Goal: Task Accomplishment & Management: Complete application form

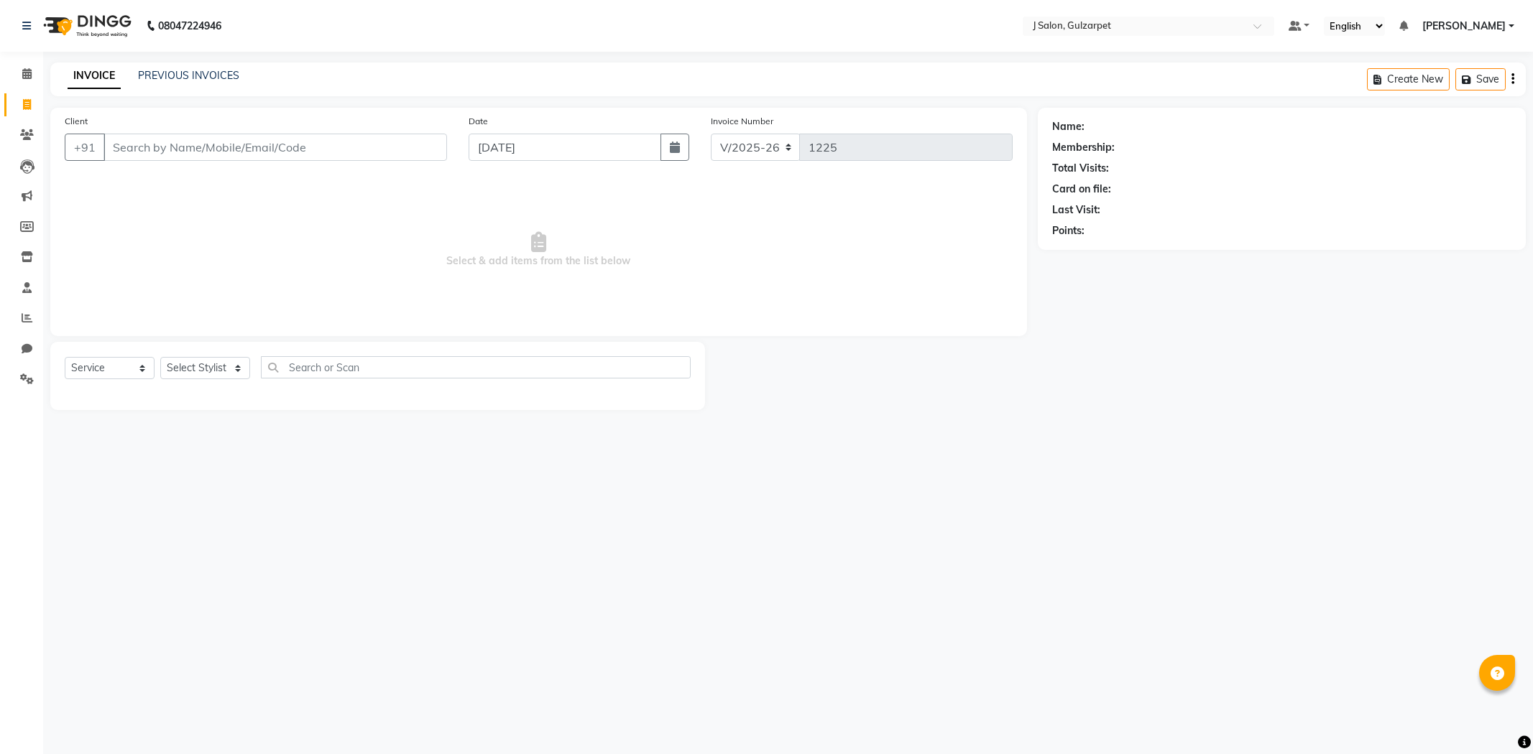
select select "8558"
select select "service"
click at [19, 65] on link "Calendar" at bounding box center [21, 75] width 34 height 24
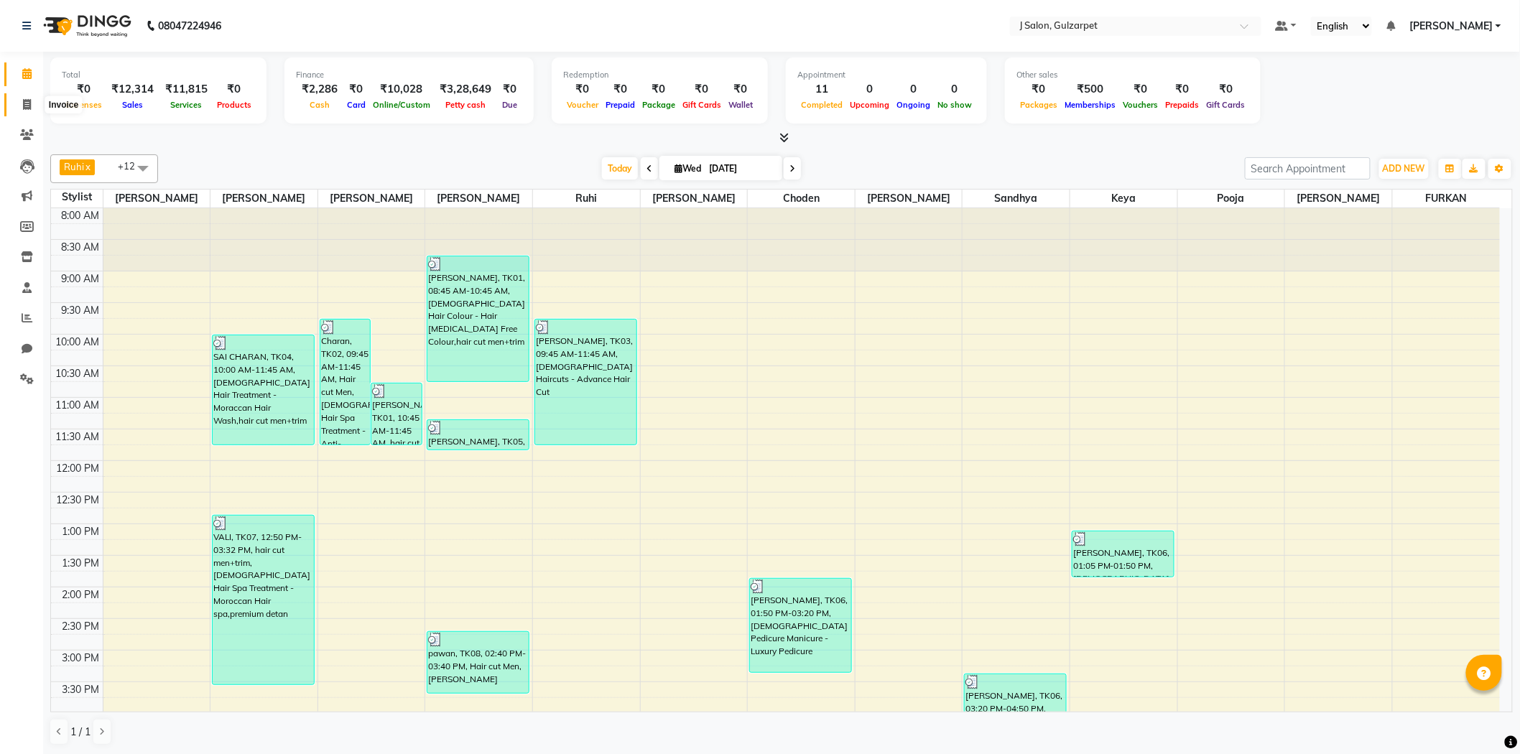
click at [19, 103] on span at bounding box center [26, 105] width 25 height 17
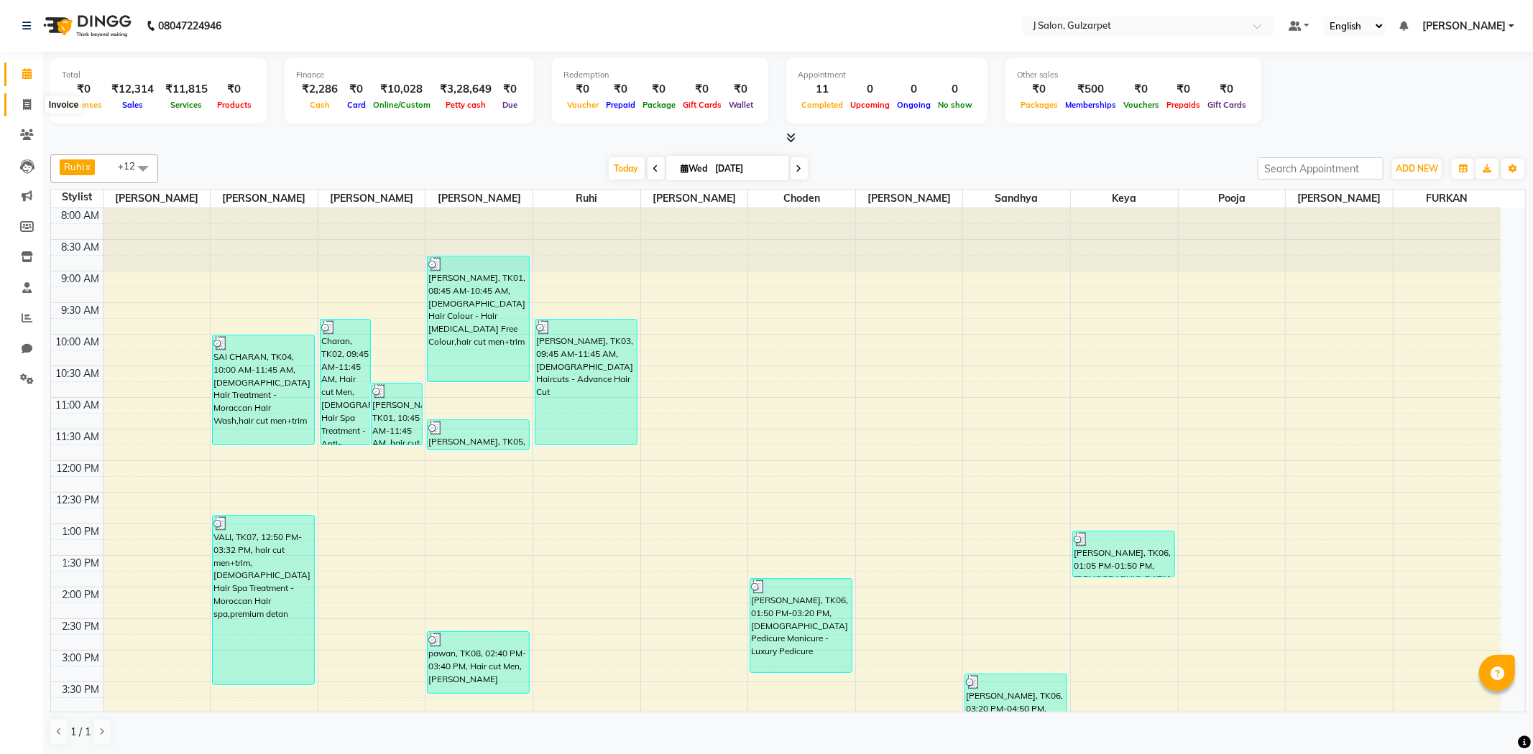
select select "8558"
select select "service"
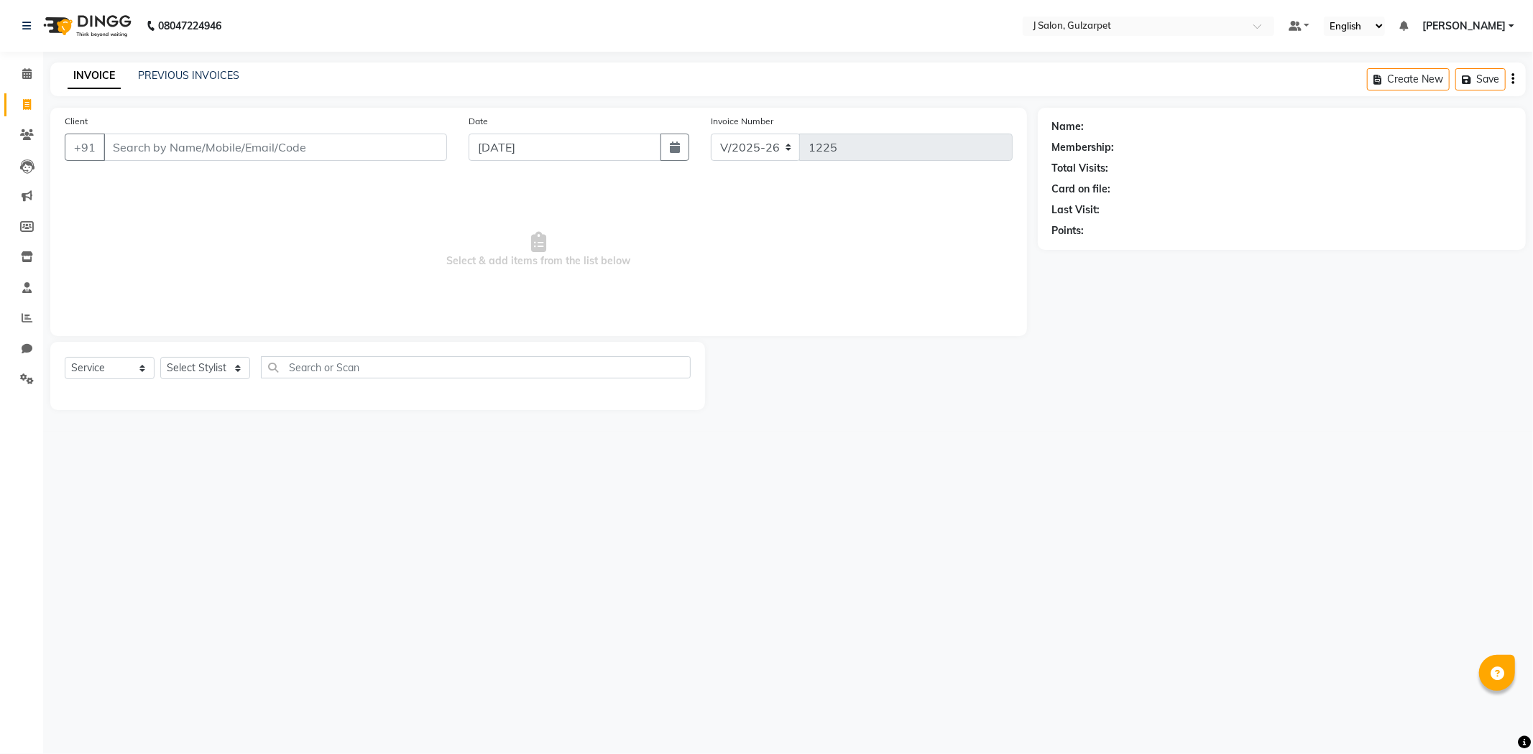
click at [239, 139] on input "Client" at bounding box center [274, 147] width 343 height 27
type input "8688804196"
click at [407, 148] on span "Add Client" at bounding box center [410, 147] width 57 height 14
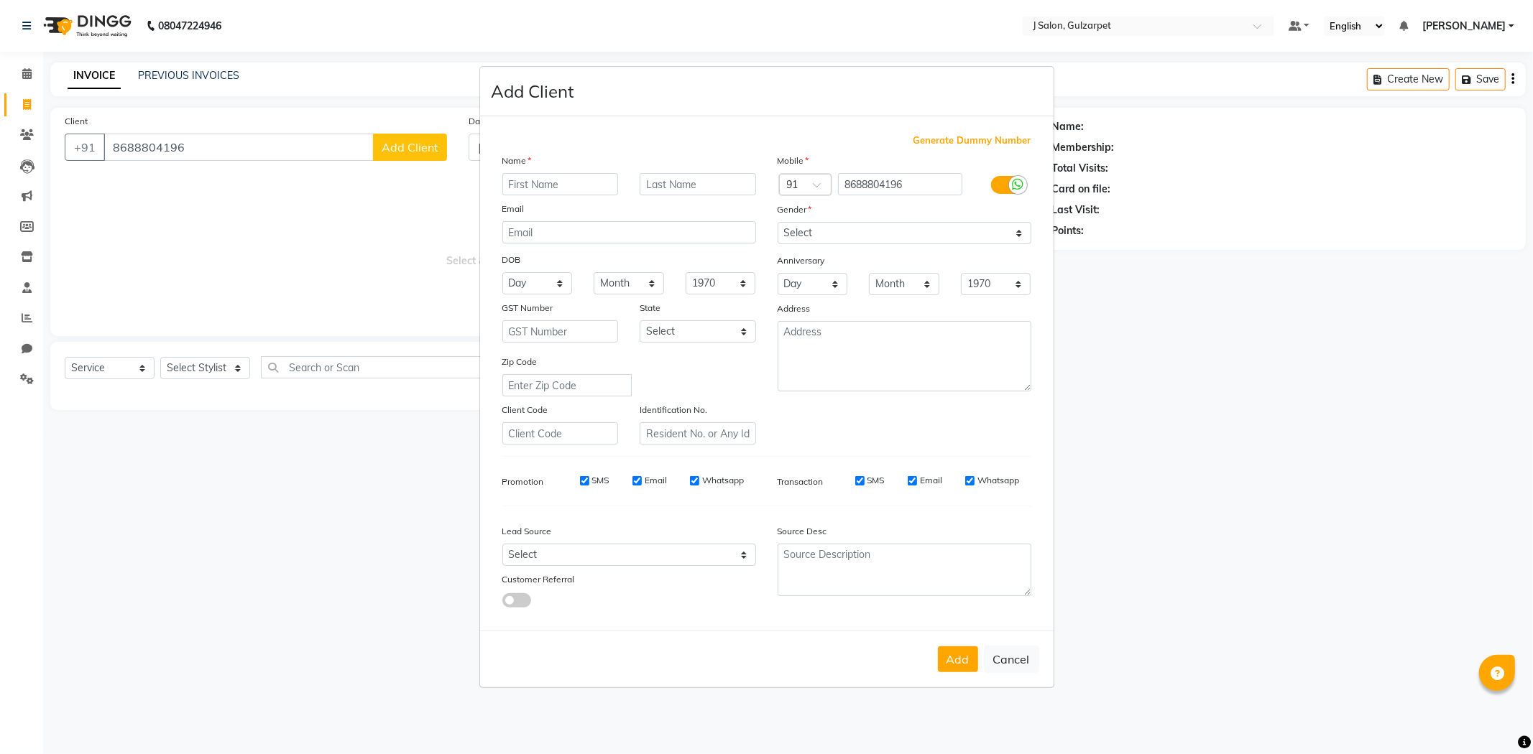
click at [562, 181] on input "text" at bounding box center [560, 184] width 116 height 22
type input "shalini"
click at [810, 228] on select "Select [DEMOGRAPHIC_DATA] [DEMOGRAPHIC_DATA] Other Prefer Not To Say" at bounding box center [904, 233] width 254 height 22
select select "[DEMOGRAPHIC_DATA]"
click at [777, 222] on select "Select [DEMOGRAPHIC_DATA] [DEMOGRAPHIC_DATA] Other Prefer Not To Say" at bounding box center [904, 233] width 254 height 22
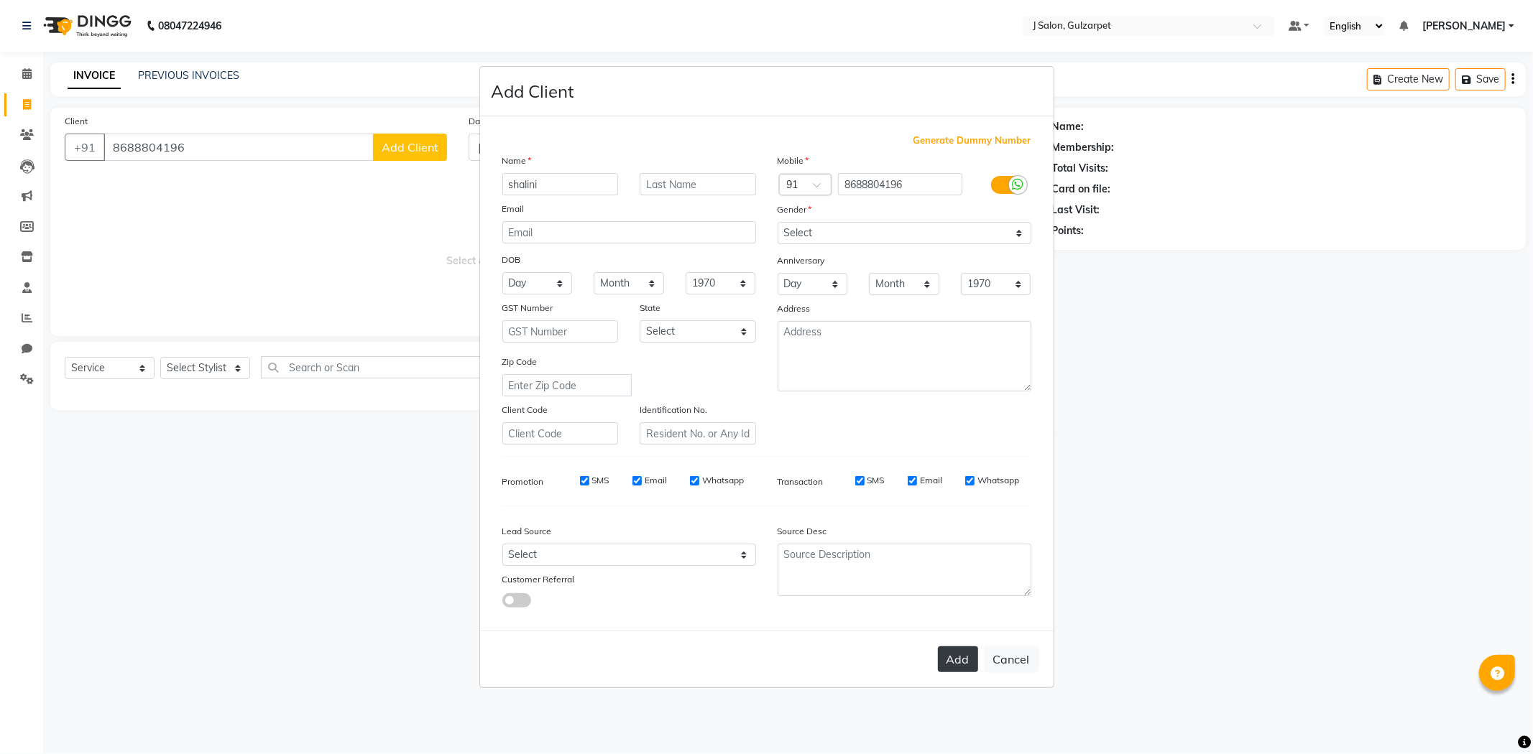
click at [974, 660] on button "Add" at bounding box center [958, 660] width 40 height 26
select select
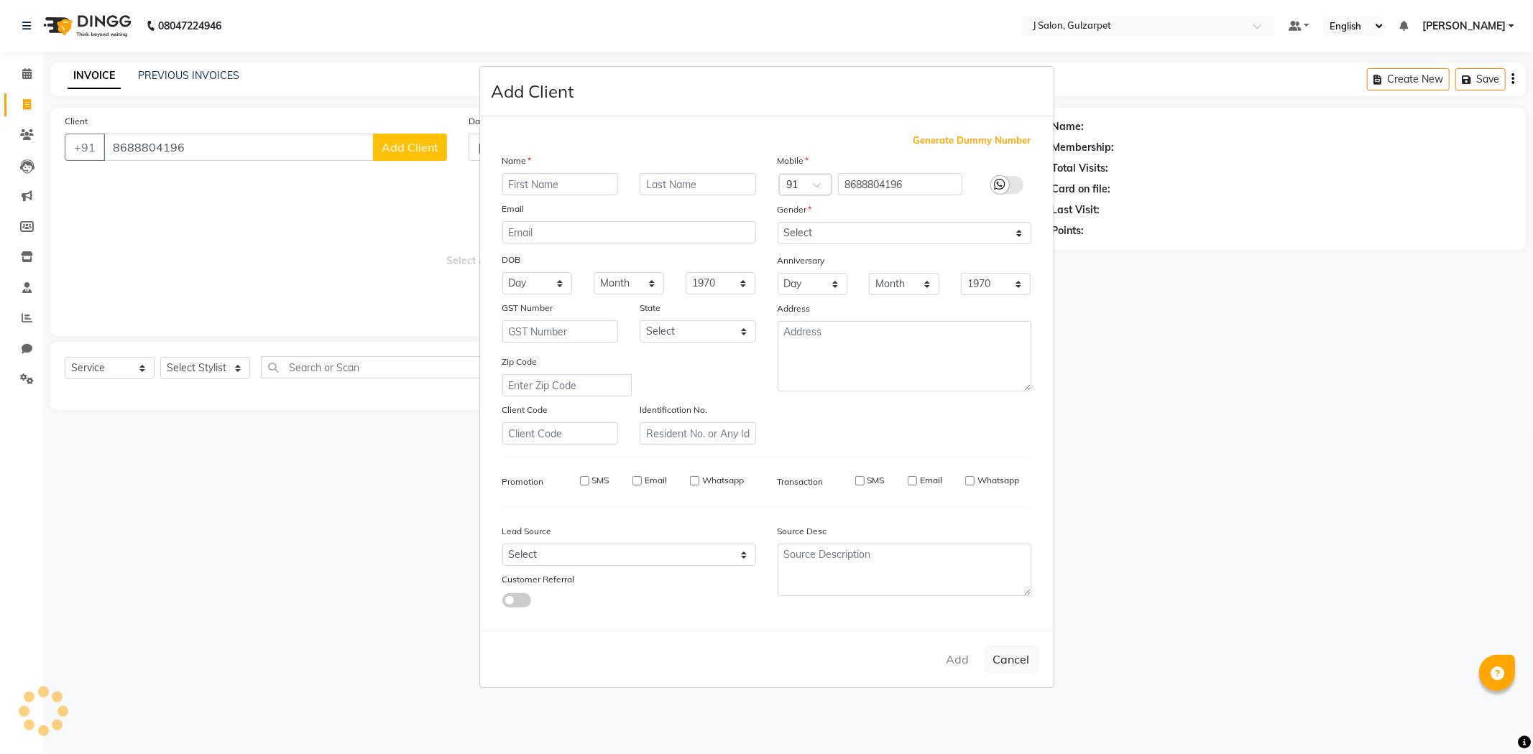
select select
checkbox input "false"
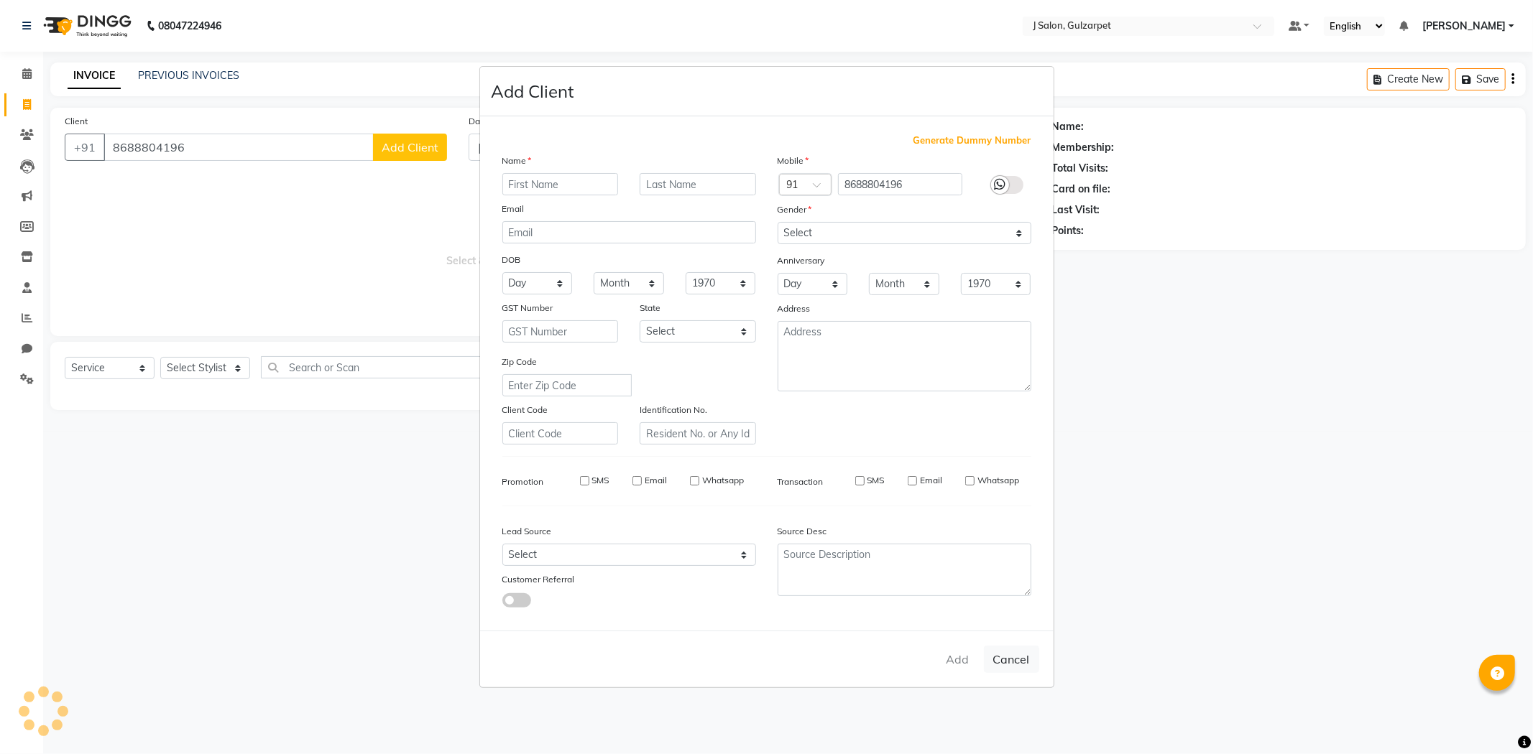
checkbox input "false"
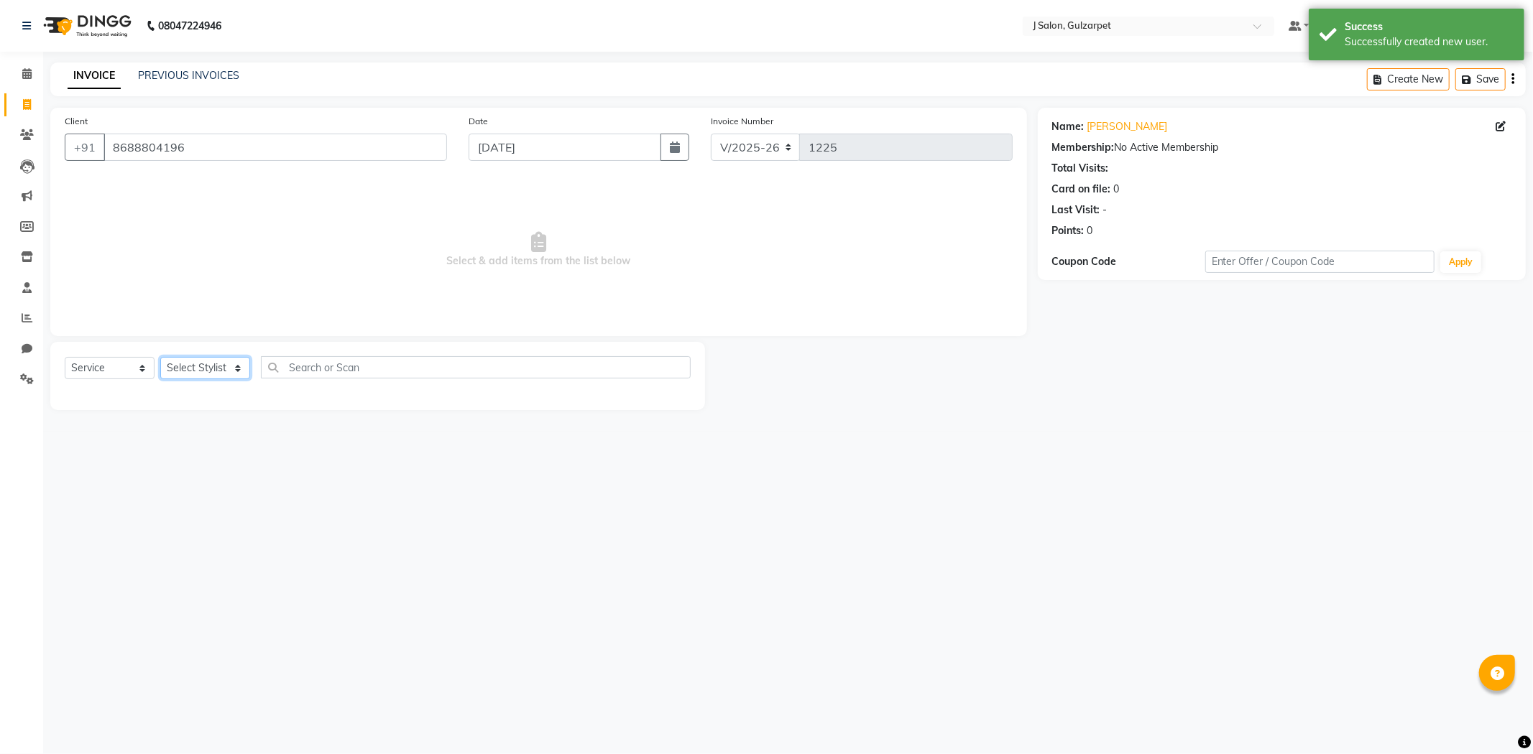
click at [202, 375] on select "Select Stylist Admin [PERSON_NAME] [PERSON_NAME] [PERSON_NAME] [PERSON_NAME] [P…" at bounding box center [205, 368] width 90 height 22
select select "84894"
click at [160, 358] on select "Select Stylist Admin [PERSON_NAME] [PERSON_NAME] [PERSON_NAME] [PERSON_NAME] [P…" at bounding box center [205, 368] width 90 height 22
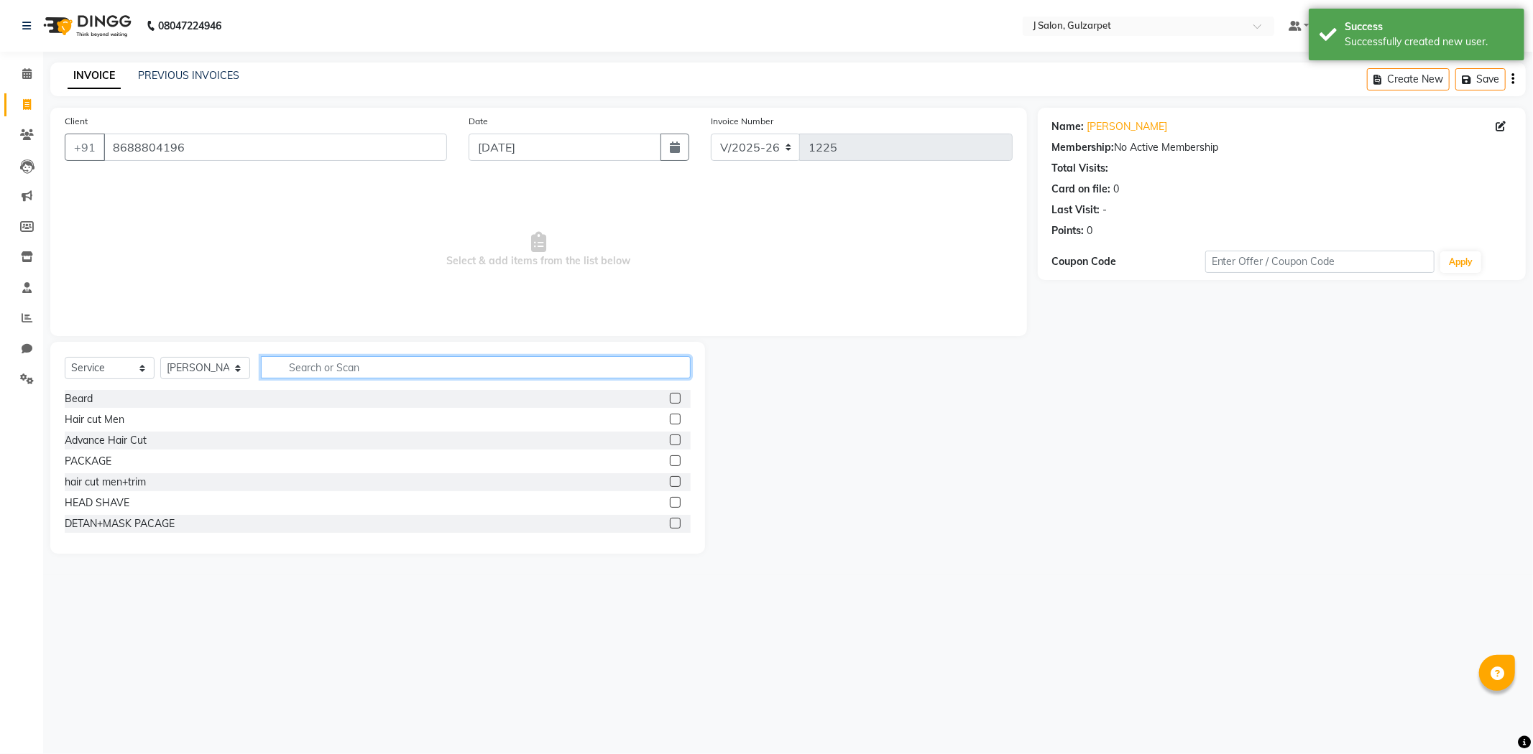
click at [316, 363] on input "text" at bounding box center [476, 367] width 430 height 22
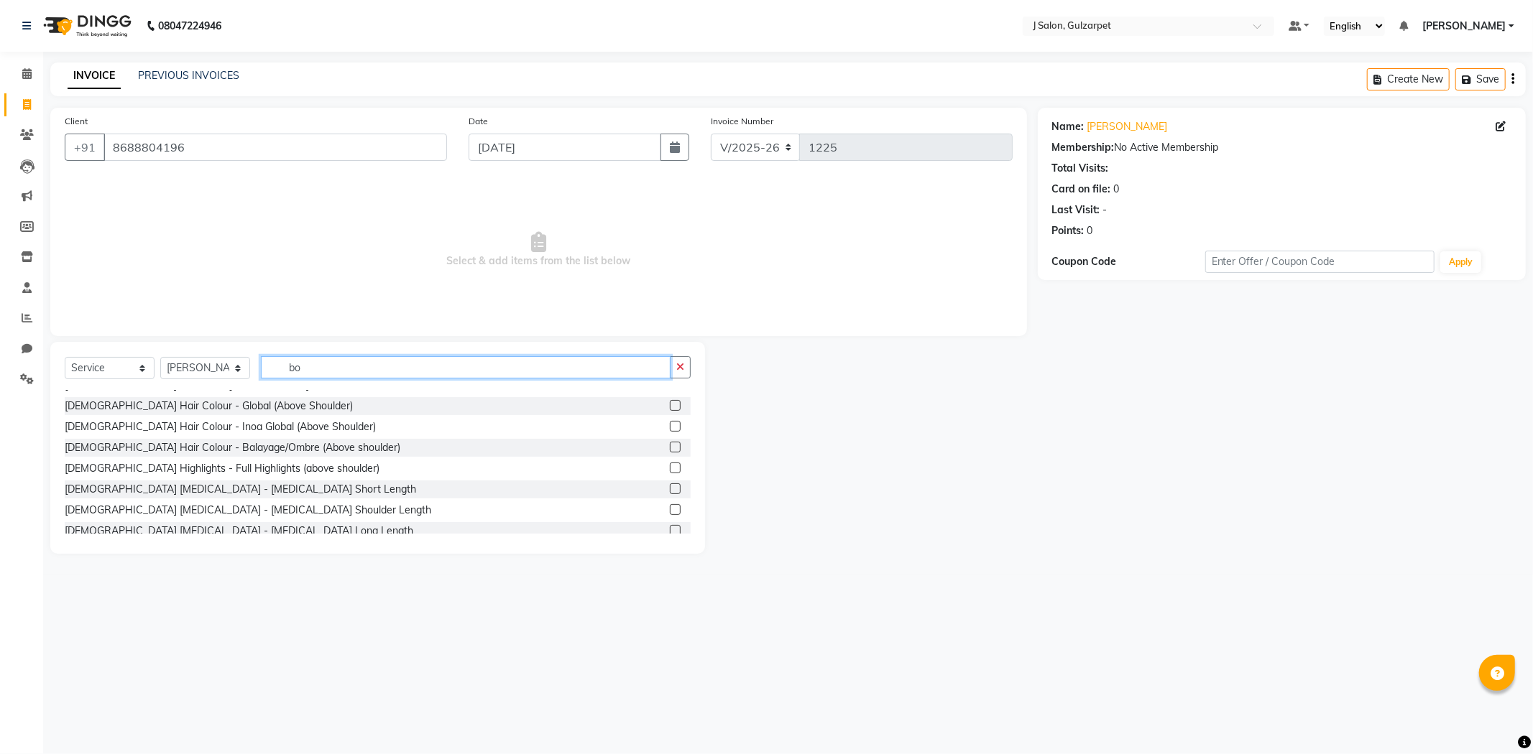
scroll to position [239, 0]
type input "bo"
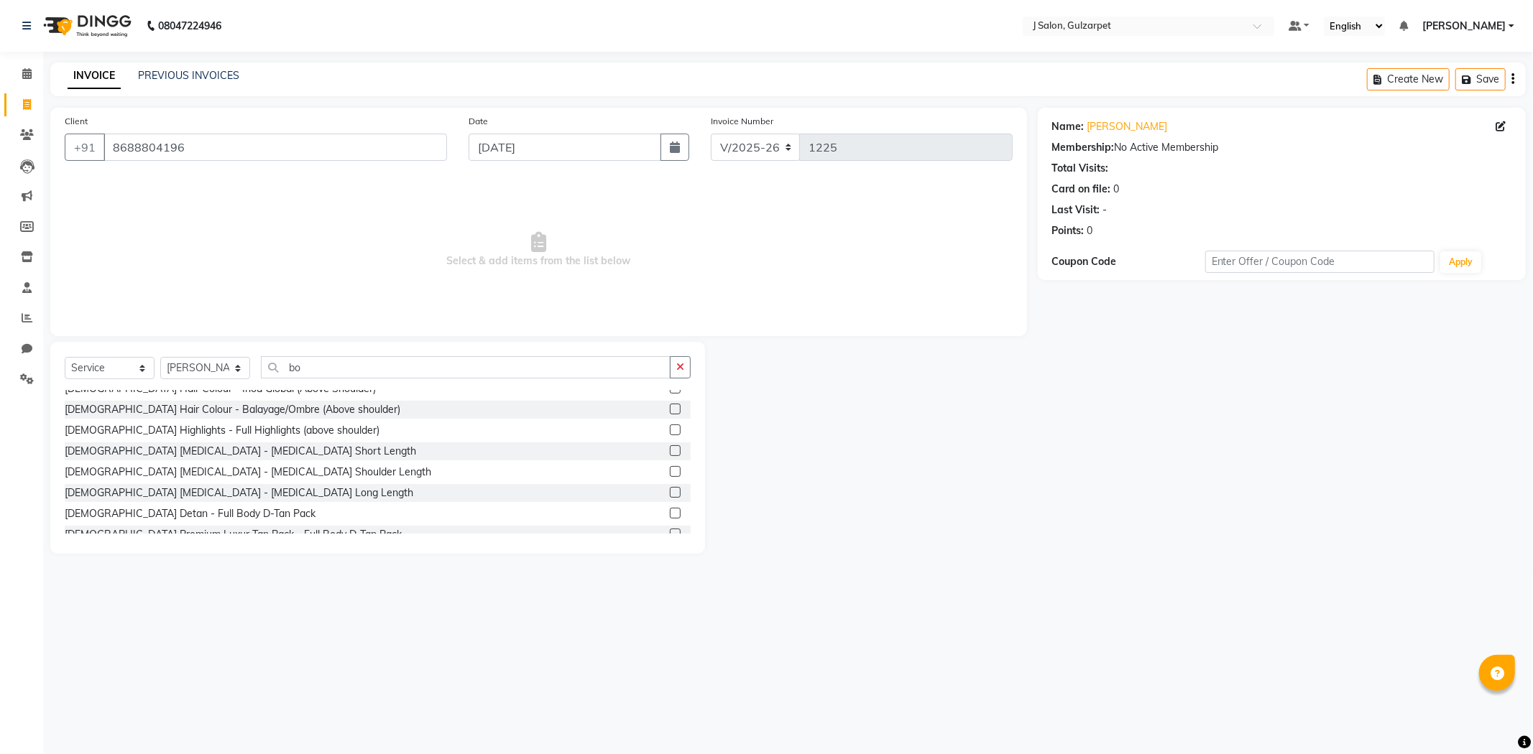
click at [670, 490] on label at bounding box center [675, 492] width 11 height 11
click at [670, 490] on input "checkbox" at bounding box center [674, 493] width 9 height 9
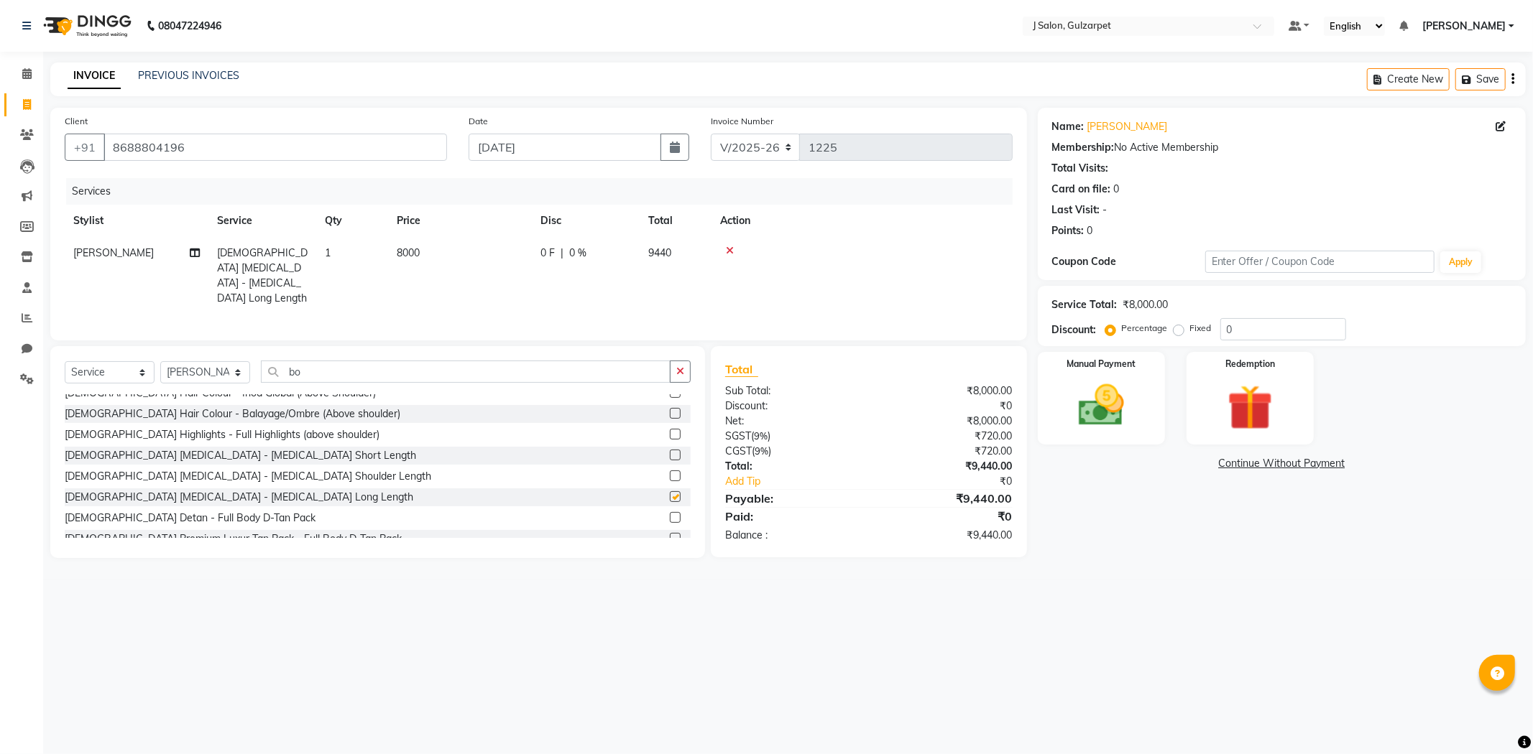
checkbox input "false"
click at [404, 254] on span "8000" at bounding box center [408, 252] width 23 height 13
select select "84894"
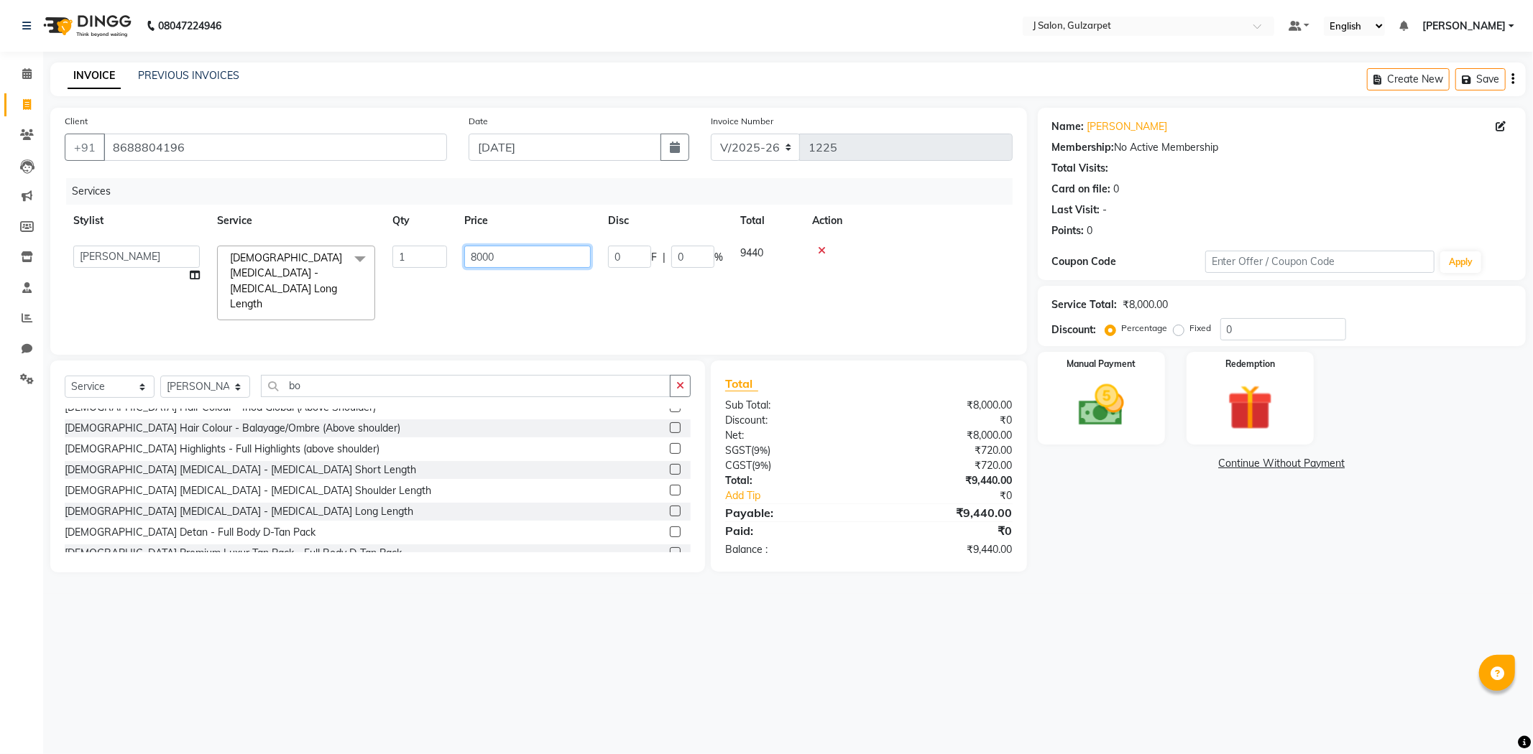
click at [479, 259] on input "8000" at bounding box center [527, 257] width 126 height 22
type input "6000"
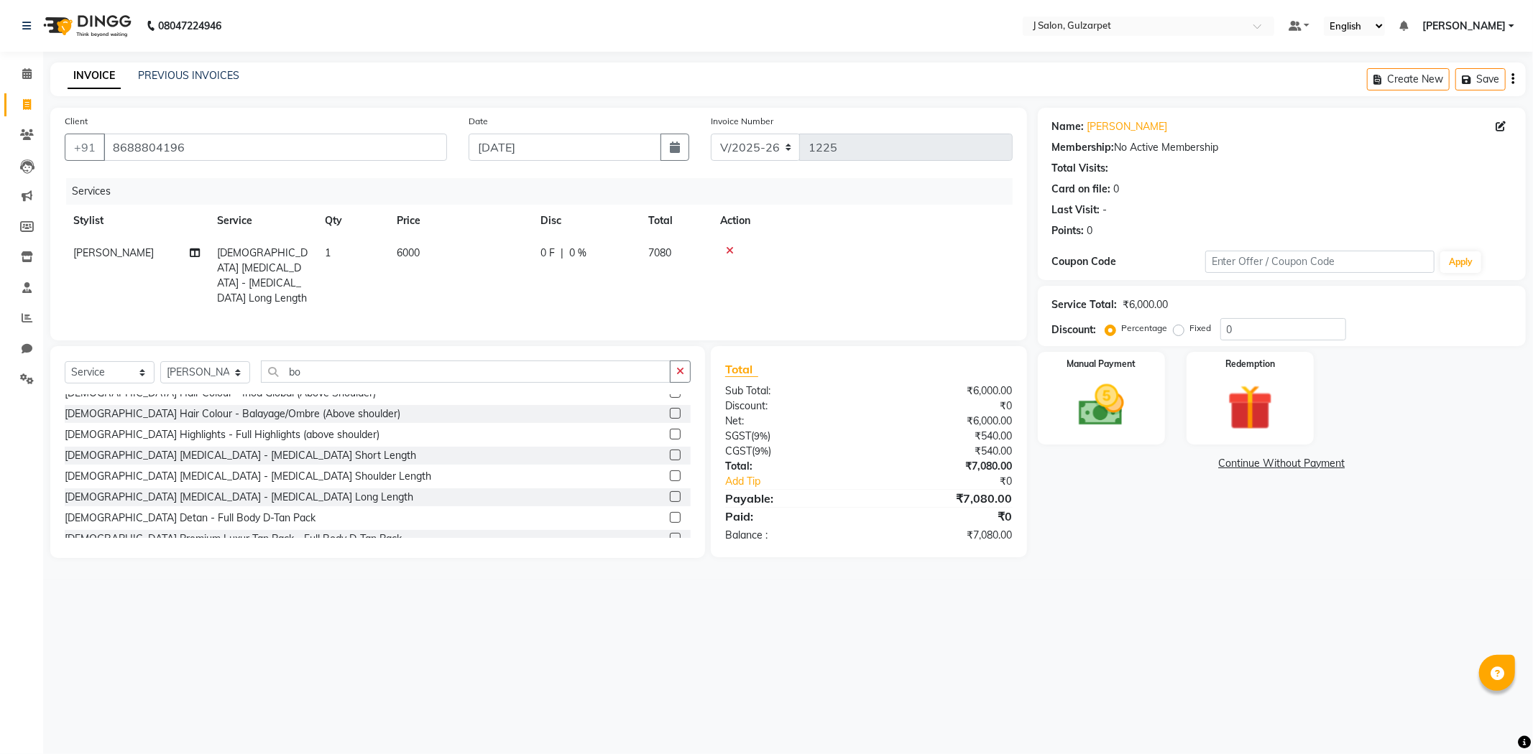
click at [661, 290] on div "Services Stylist Service Qty Price Disc Total Action [PERSON_NAME] [DEMOGRAPHIC…" at bounding box center [539, 252] width 948 height 148
click at [1260, 332] on input "0" at bounding box center [1283, 329] width 126 height 22
type input "15.25"
click at [1082, 372] on div "Manual Payment" at bounding box center [1101, 398] width 132 height 96
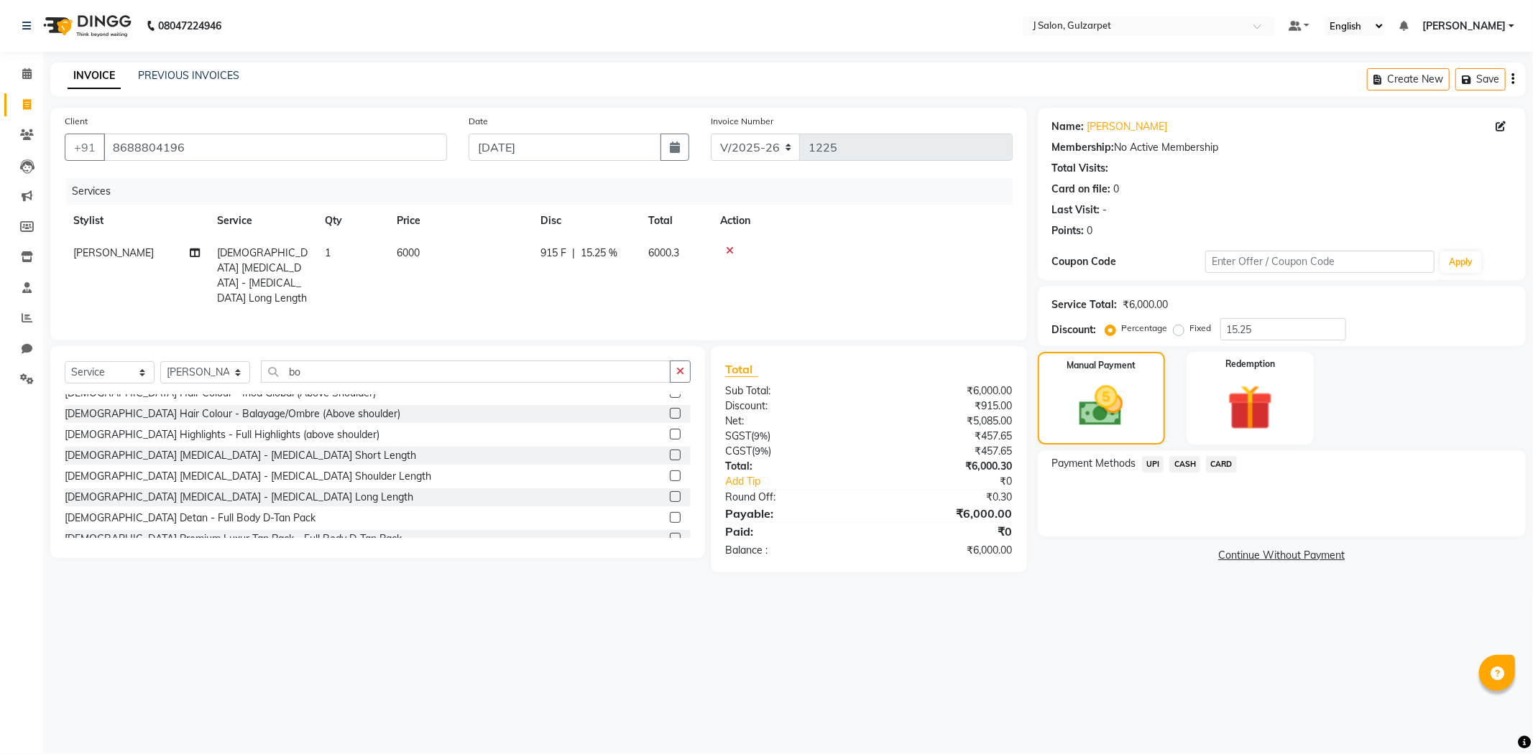
click at [1147, 463] on span "UPI" at bounding box center [1153, 464] width 22 height 17
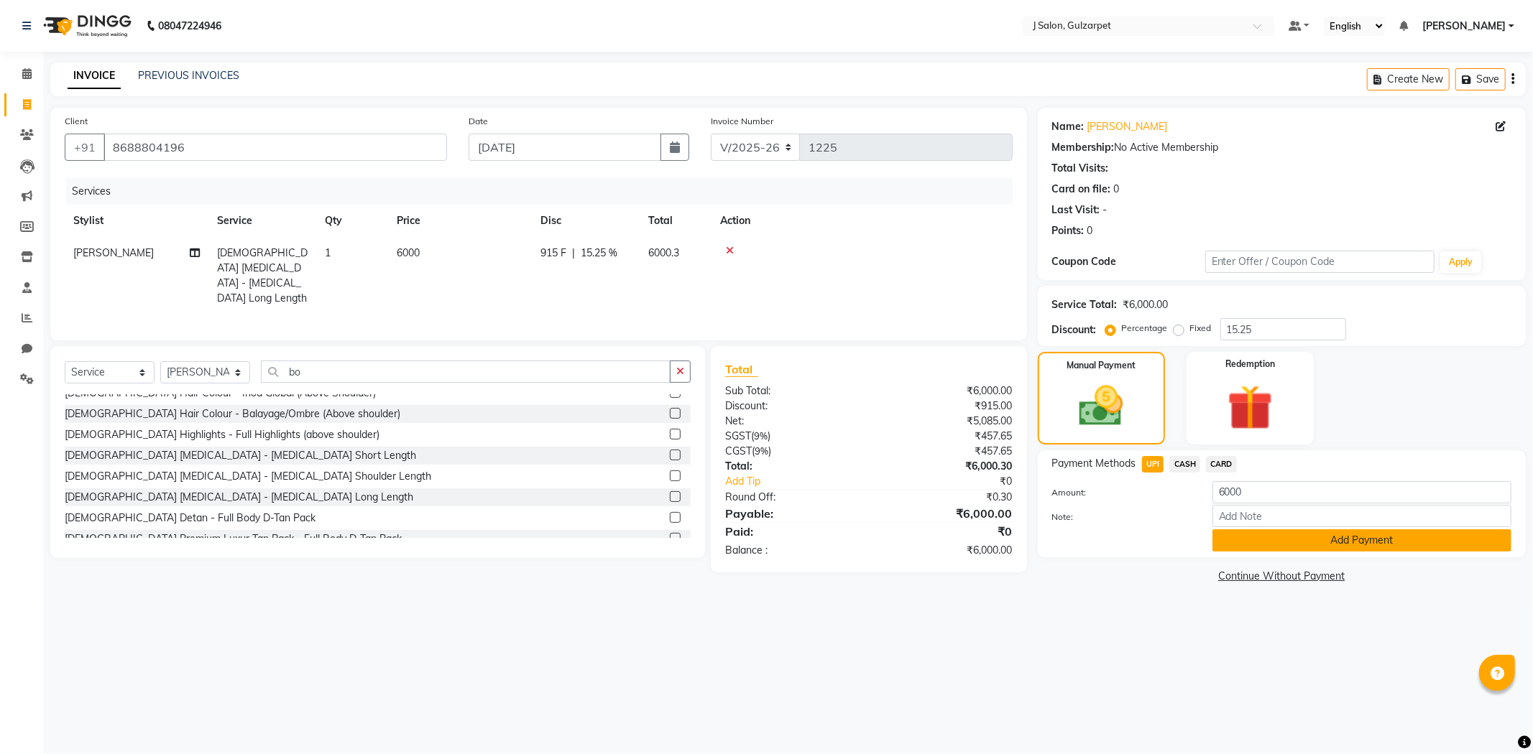
click at [1344, 547] on button "Add Payment" at bounding box center [1361, 541] width 299 height 22
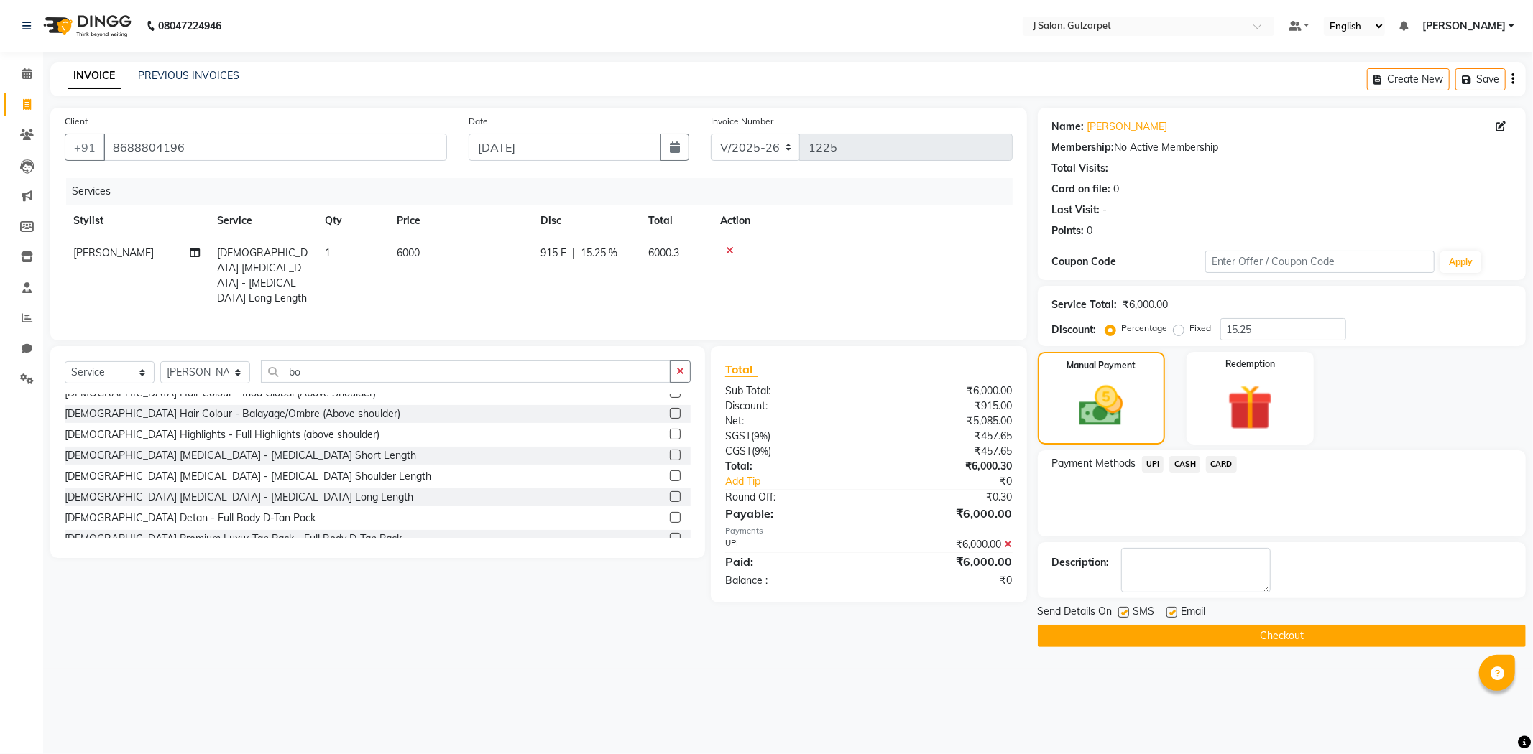
click at [1233, 640] on button "Checkout" at bounding box center [1282, 636] width 488 height 22
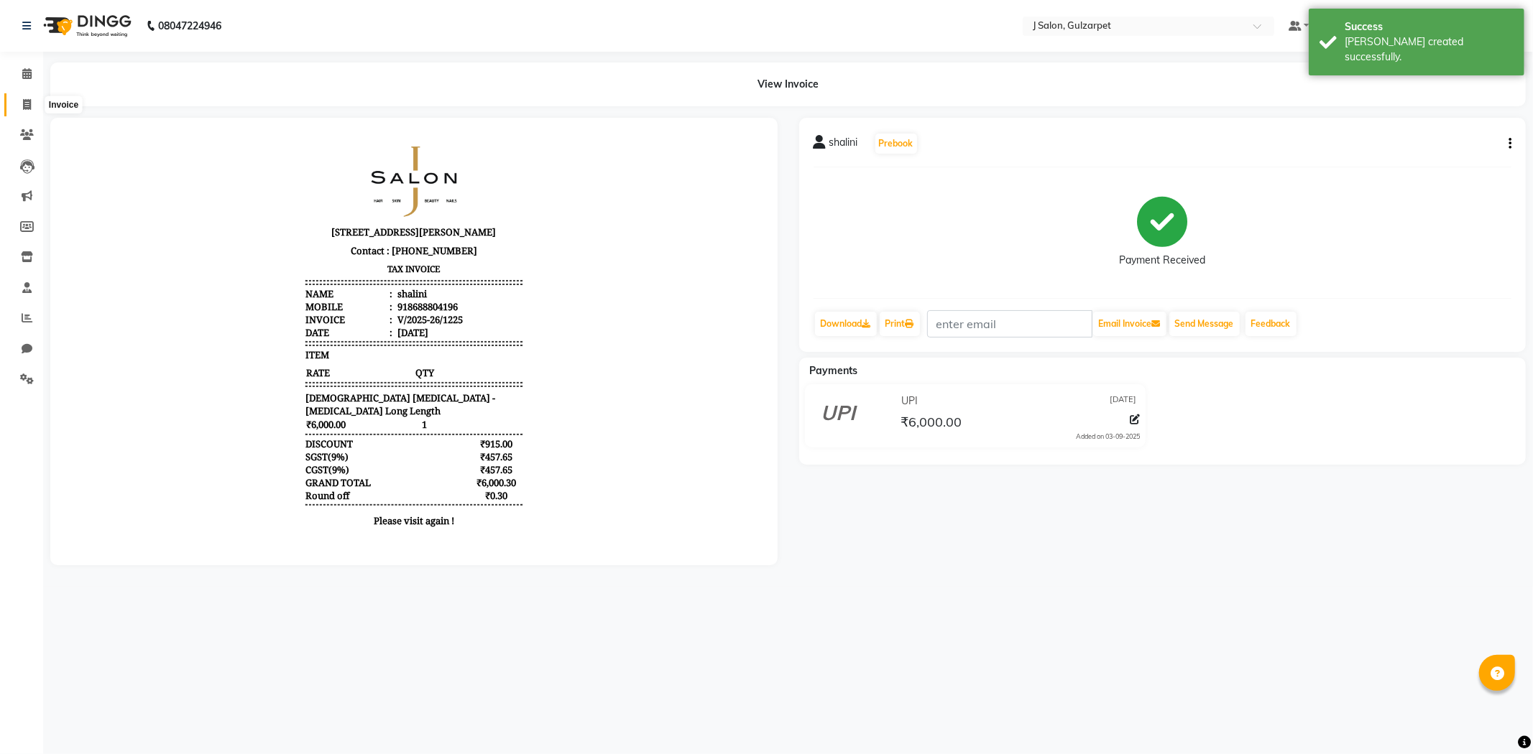
click at [18, 108] on span at bounding box center [26, 105] width 25 height 17
select select "8558"
select select "service"
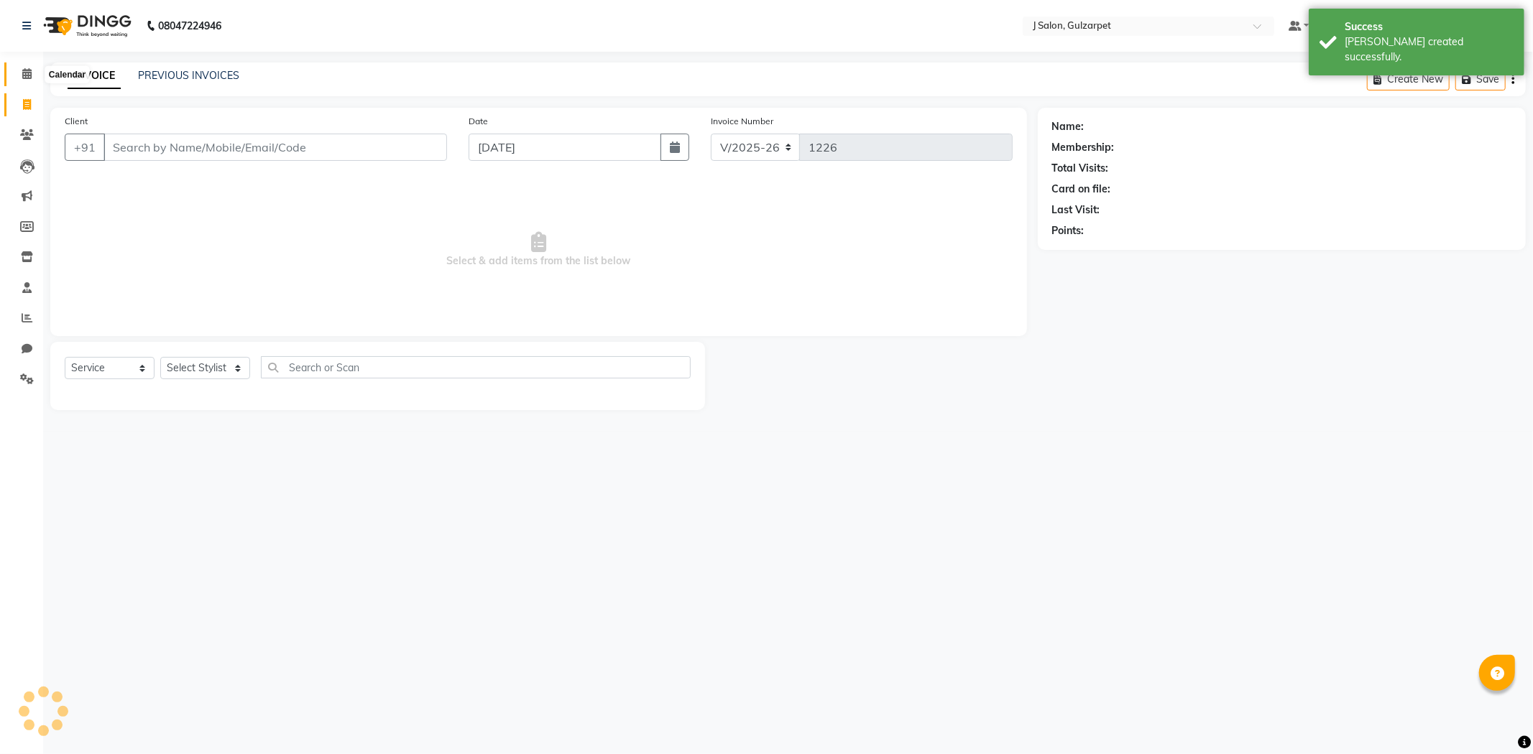
click at [29, 70] on icon at bounding box center [26, 73] width 9 height 11
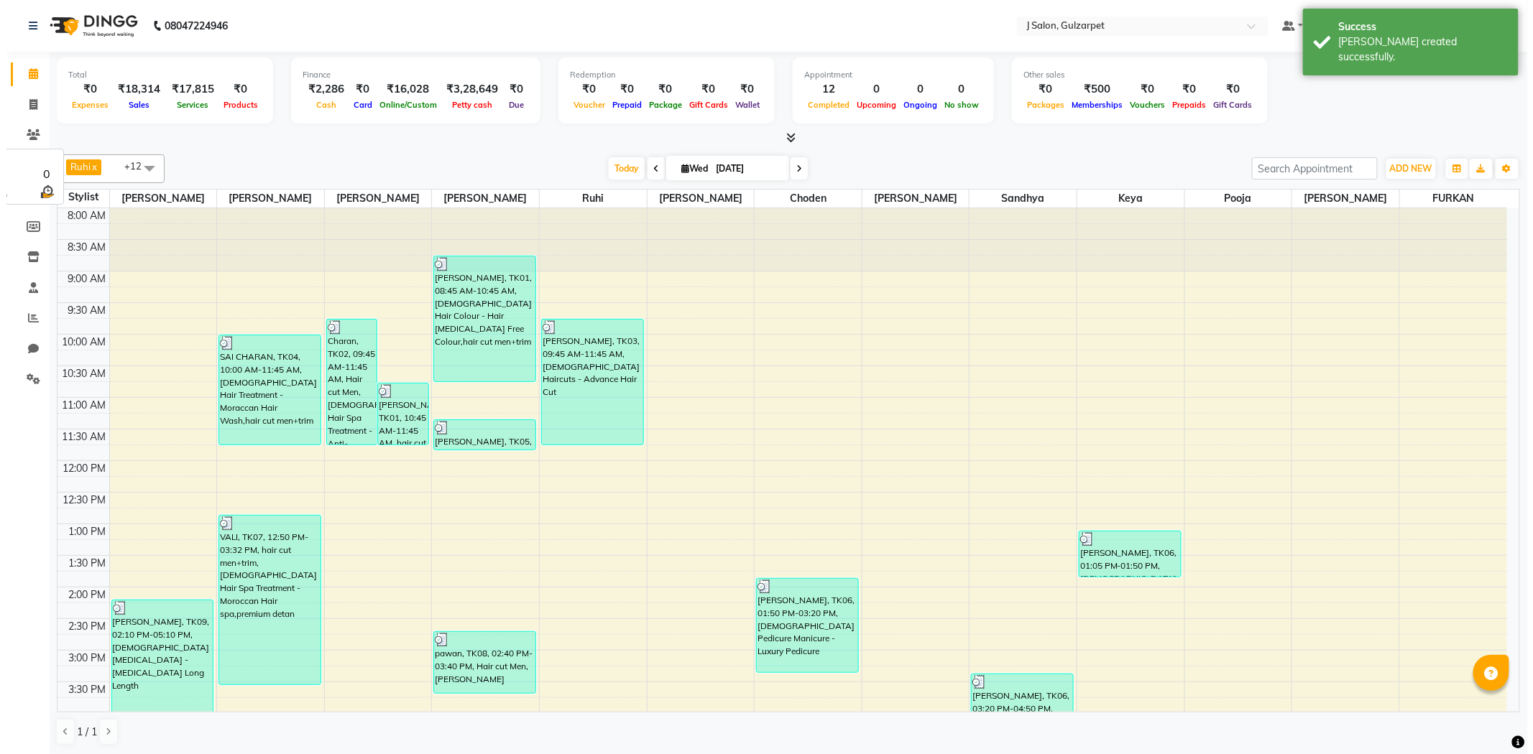
scroll to position [293, 0]
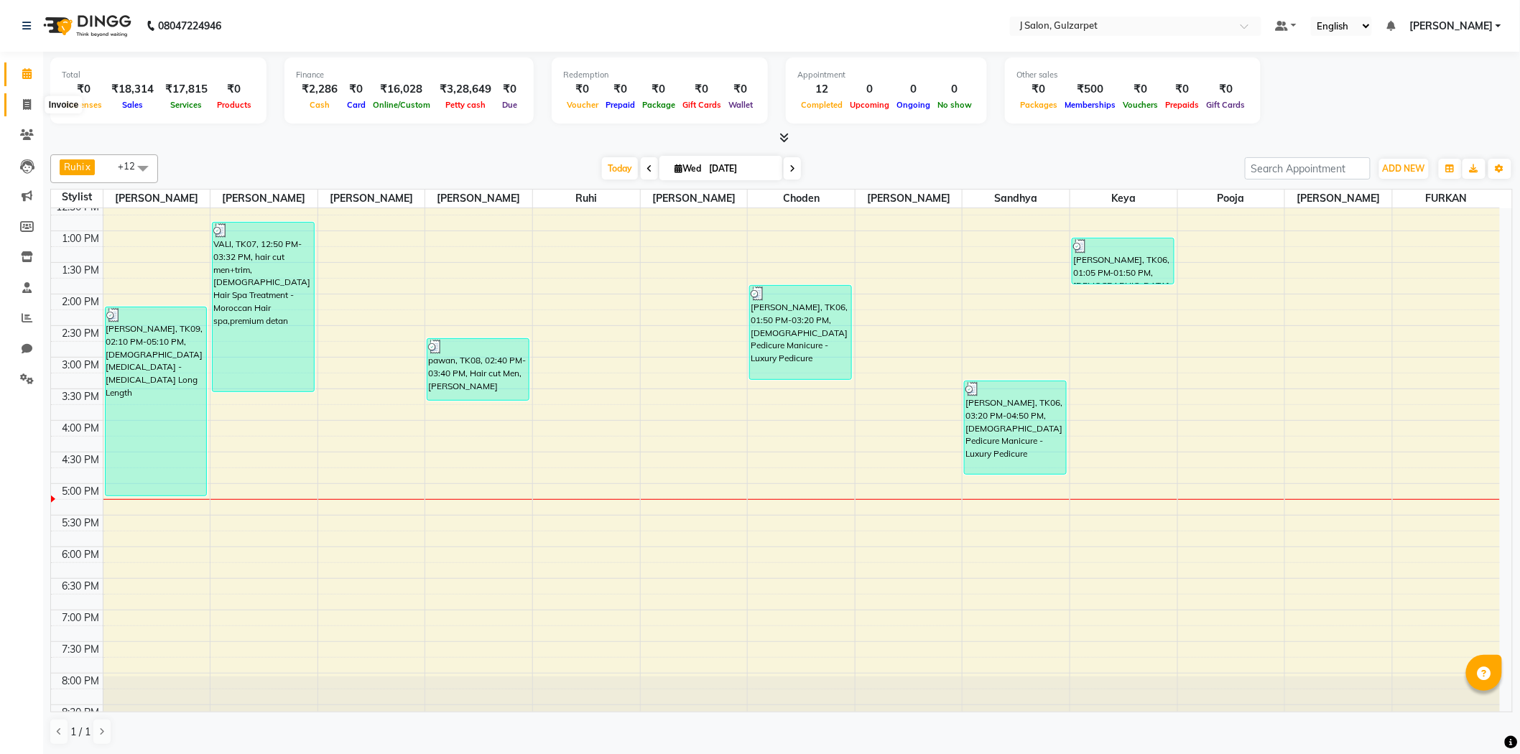
click at [25, 99] on icon at bounding box center [27, 104] width 8 height 11
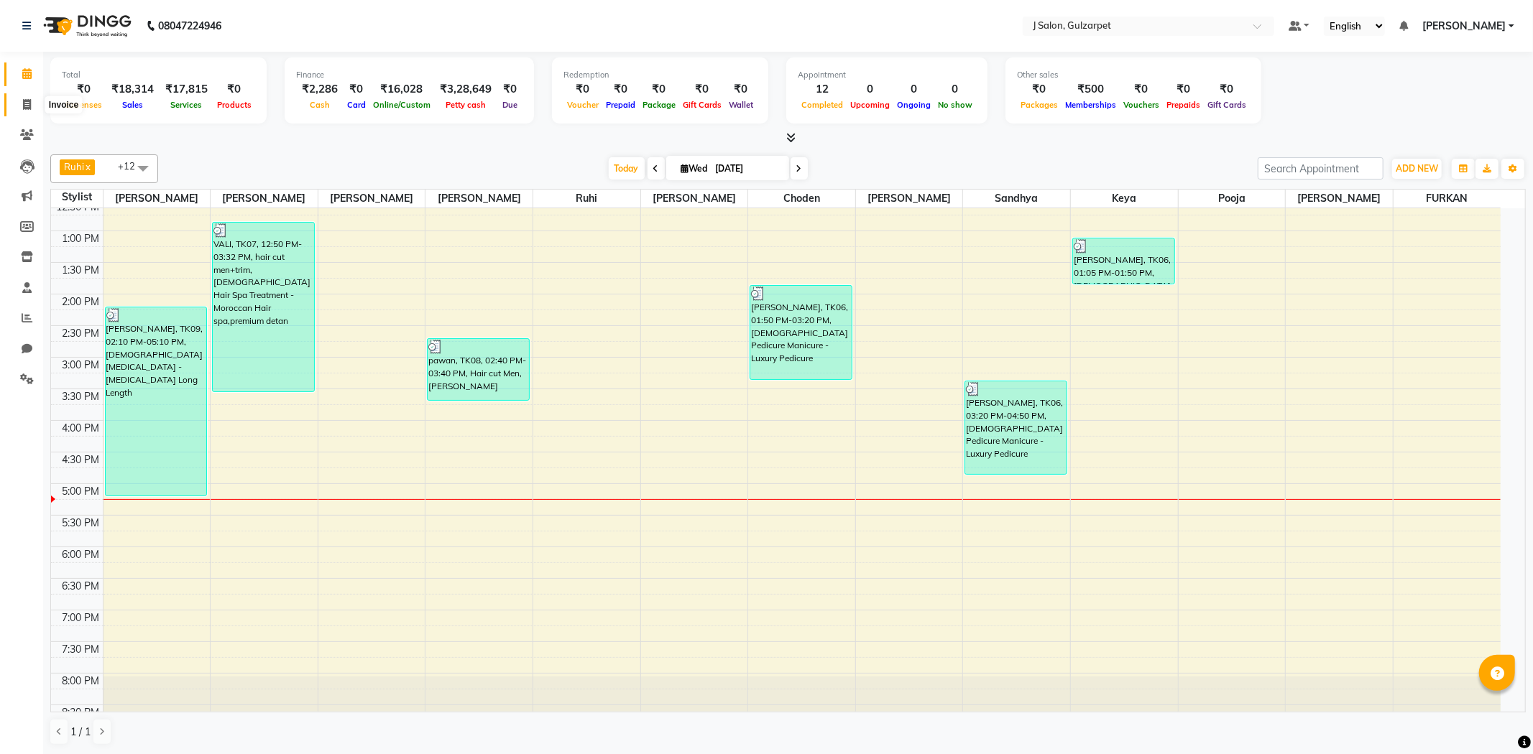
select select "service"
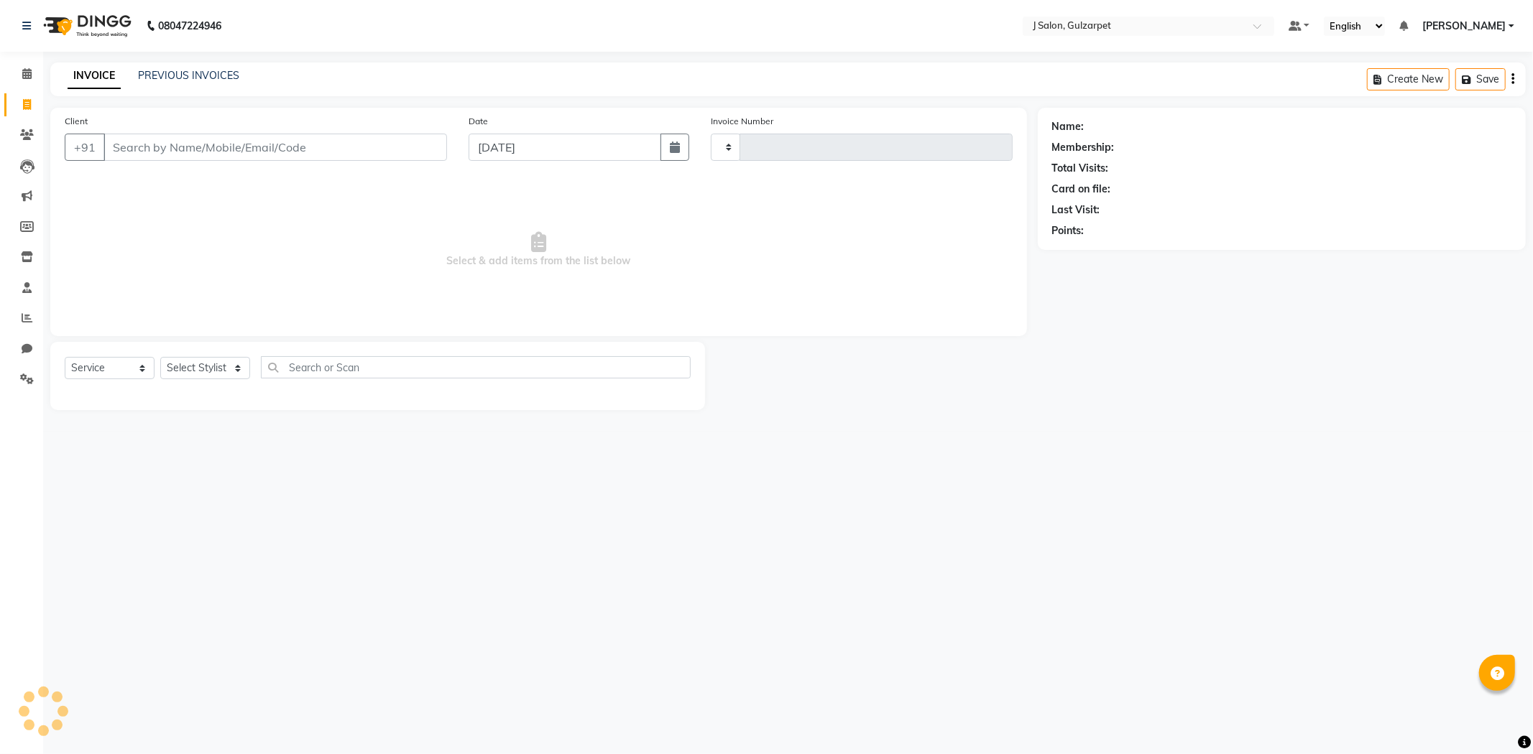
type input "1226"
select select "8558"
click at [155, 144] on input "Client" at bounding box center [274, 147] width 343 height 27
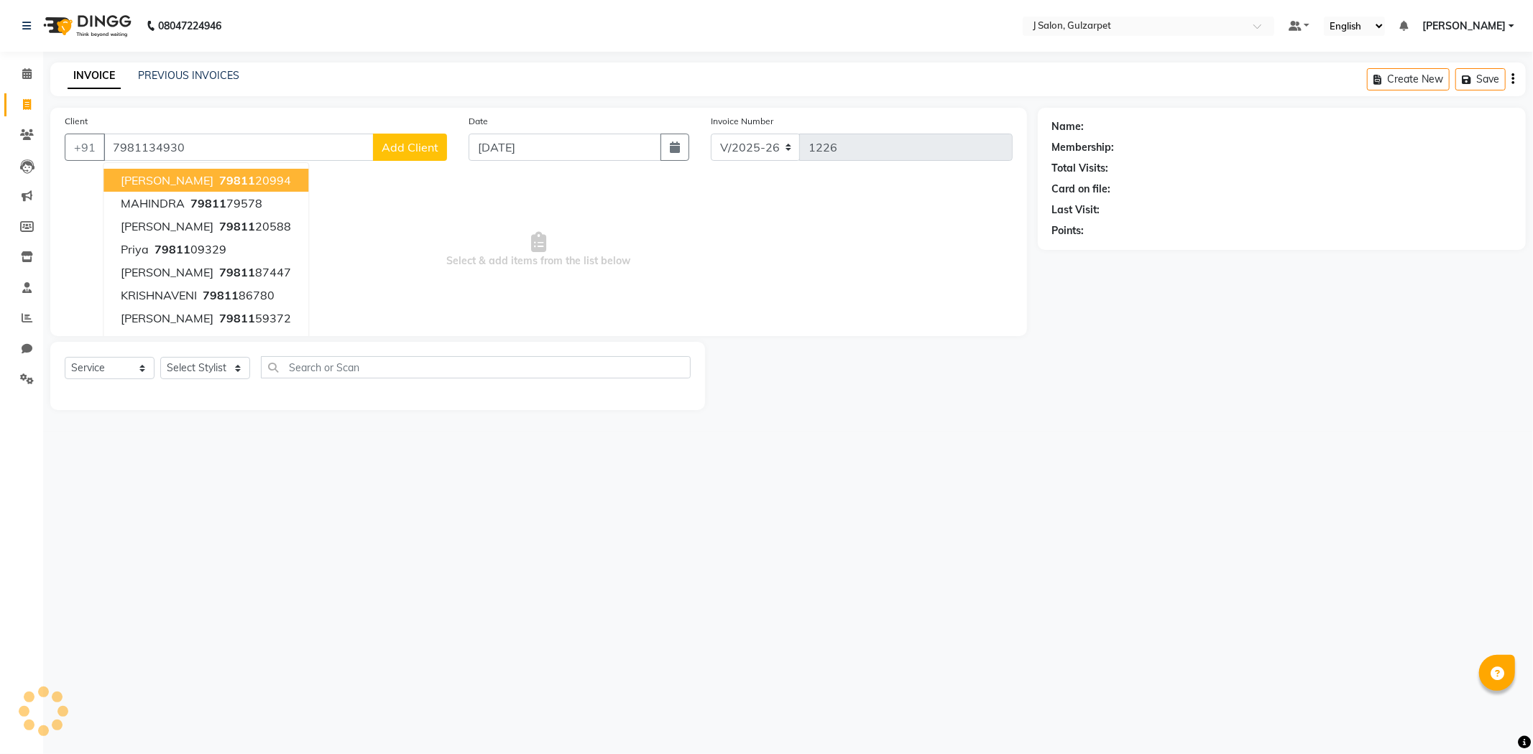
type input "7981134930"
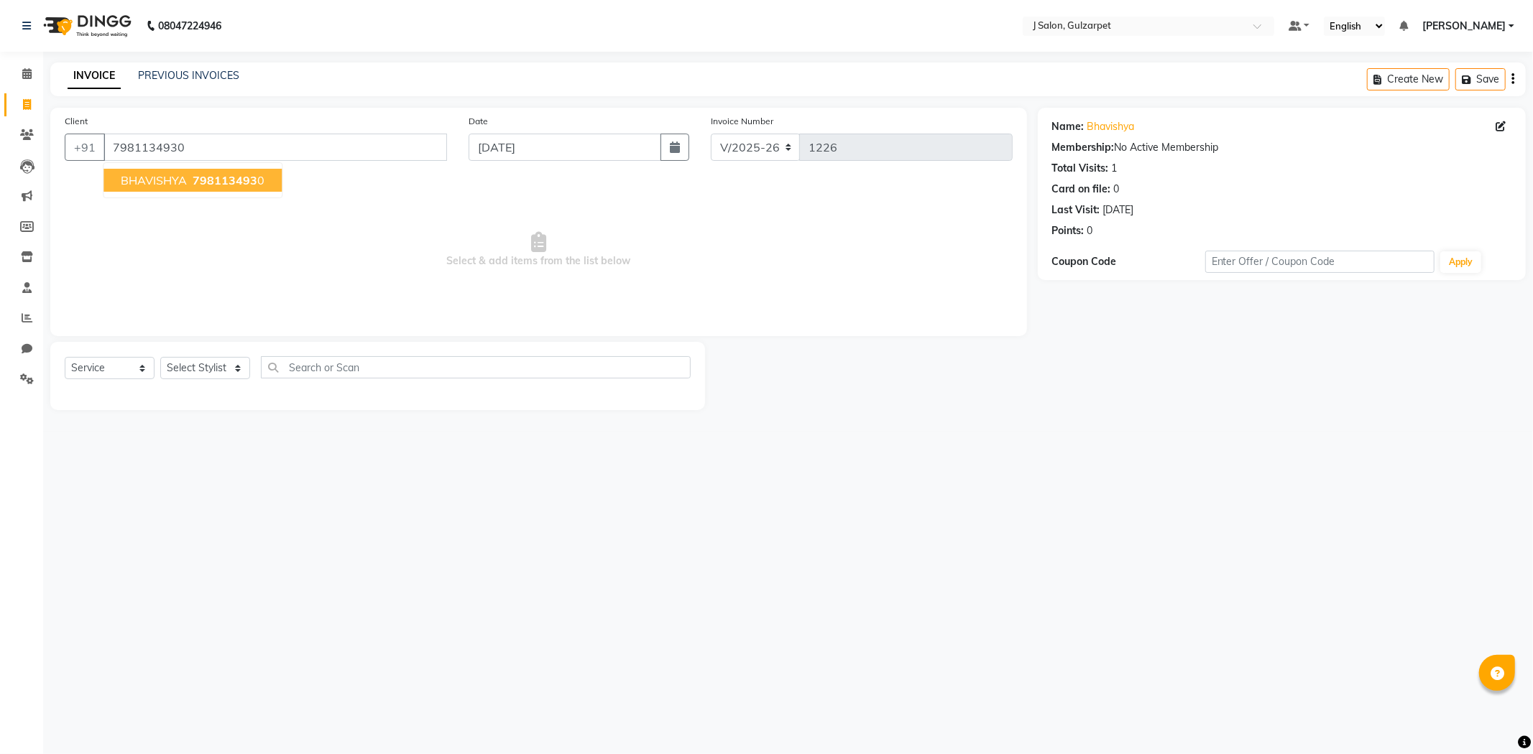
click at [205, 185] on span "798113493" at bounding box center [225, 180] width 65 height 14
click at [233, 372] on select "Select Stylist Admin [PERSON_NAME] [PERSON_NAME] [PERSON_NAME] [PERSON_NAME] [P…" at bounding box center [205, 368] width 90 height 22
select select "84900"
click at [160, 358] on select "Select Stylist Admin [PERSON_NAME] [PERSON_NAME] [PERSON_NAME] [PERSON_NAME] [P…" at bounding box center [205, 368] width 90 height 22
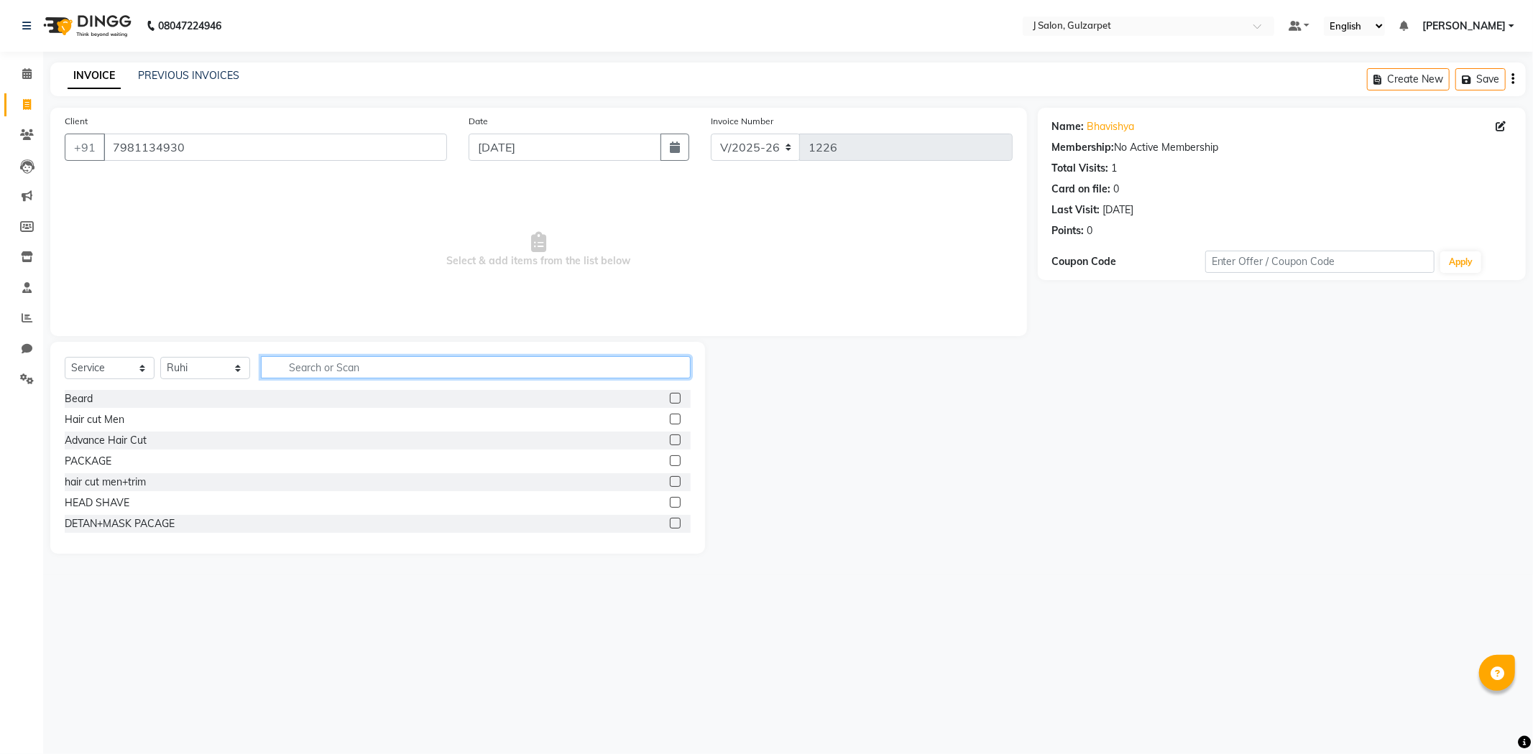
click at [349, 366] on input "text" at bounding box center [476, 367] width 430 height 22
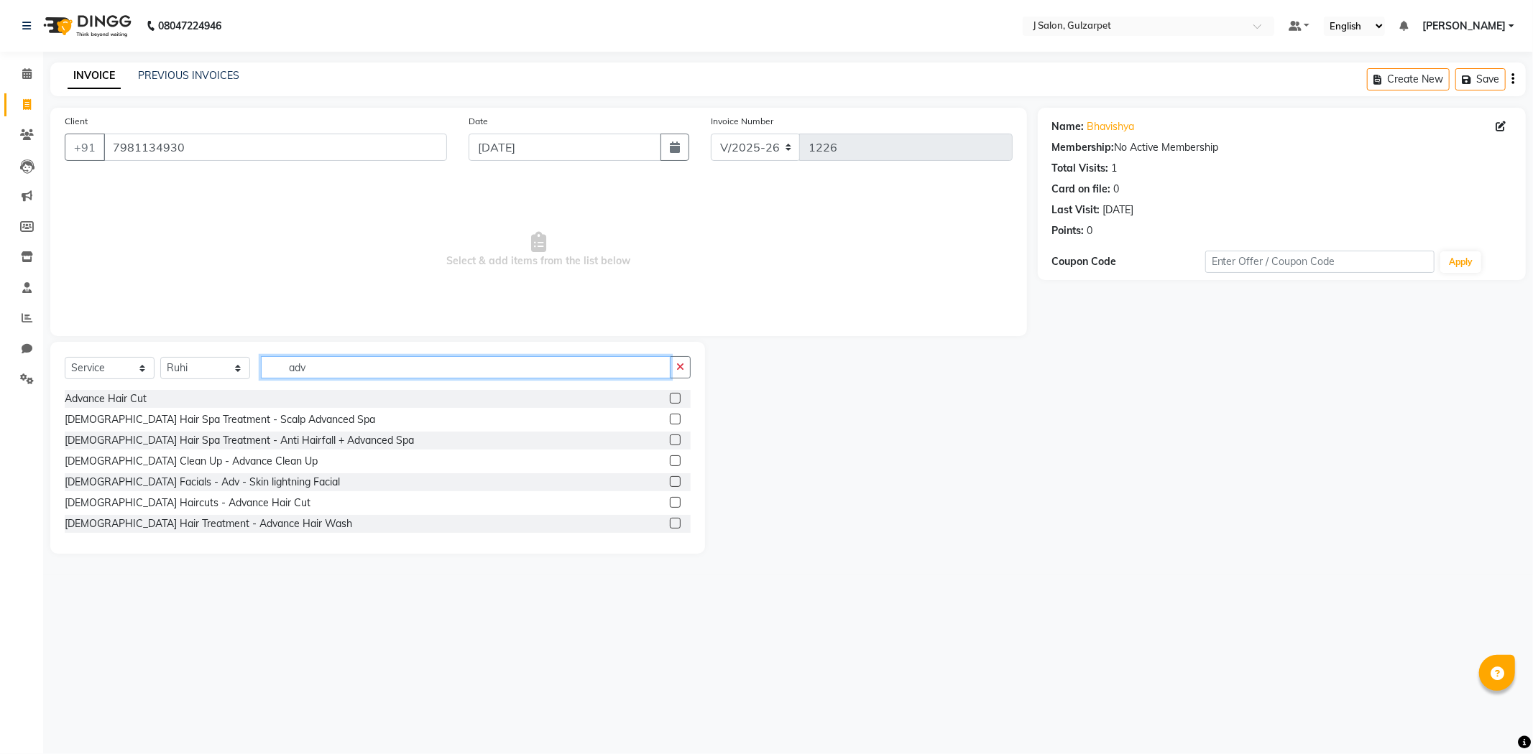
type input "adv"
click at [670, 506] on label at bounding box center [675, 502] width 11 height 11
click at [670, 506] on input "checkbox" at bounding box center [674, 503] width 9 height 9
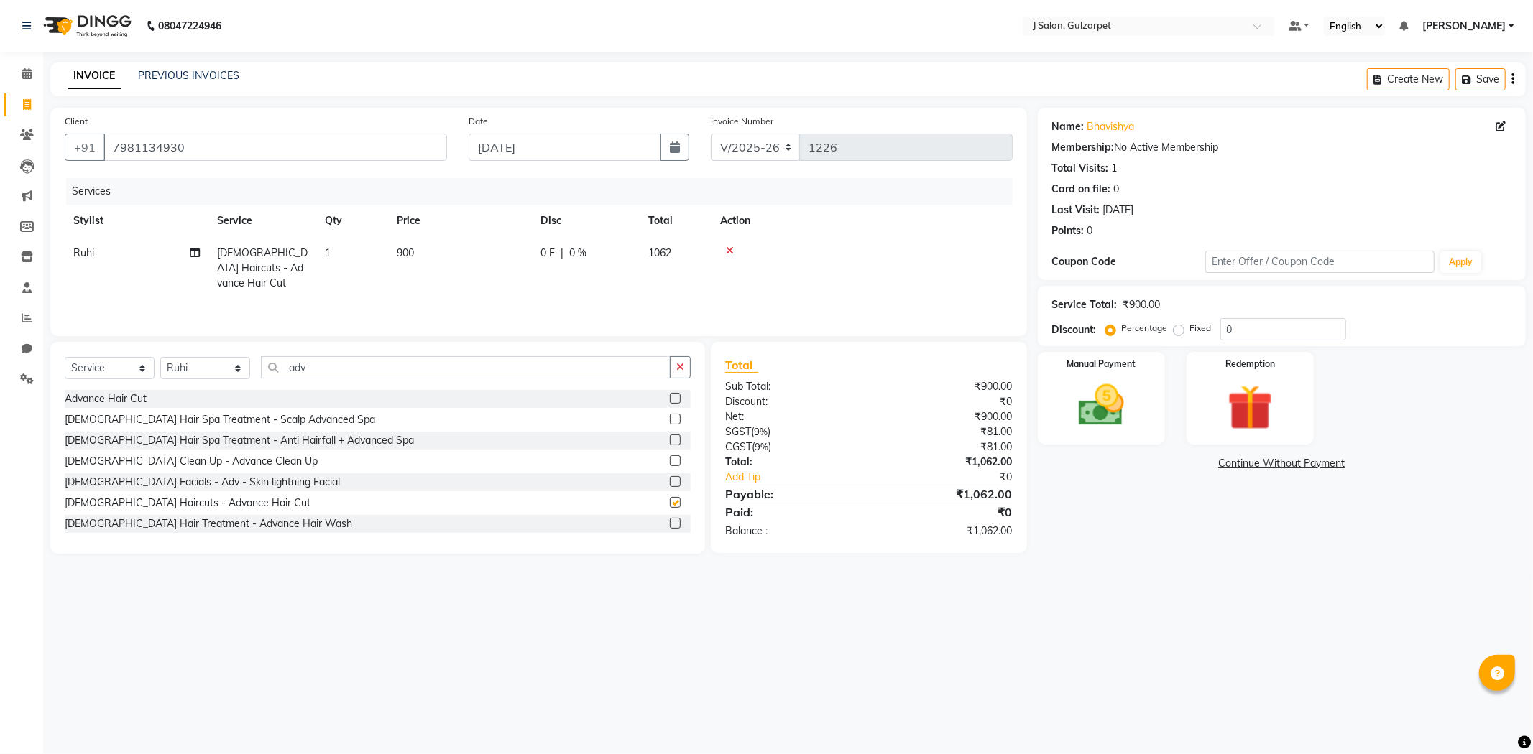
checkbox input "false"
click at [1093, 412] on img at bounding box center [1101, 406] width 77 height 55
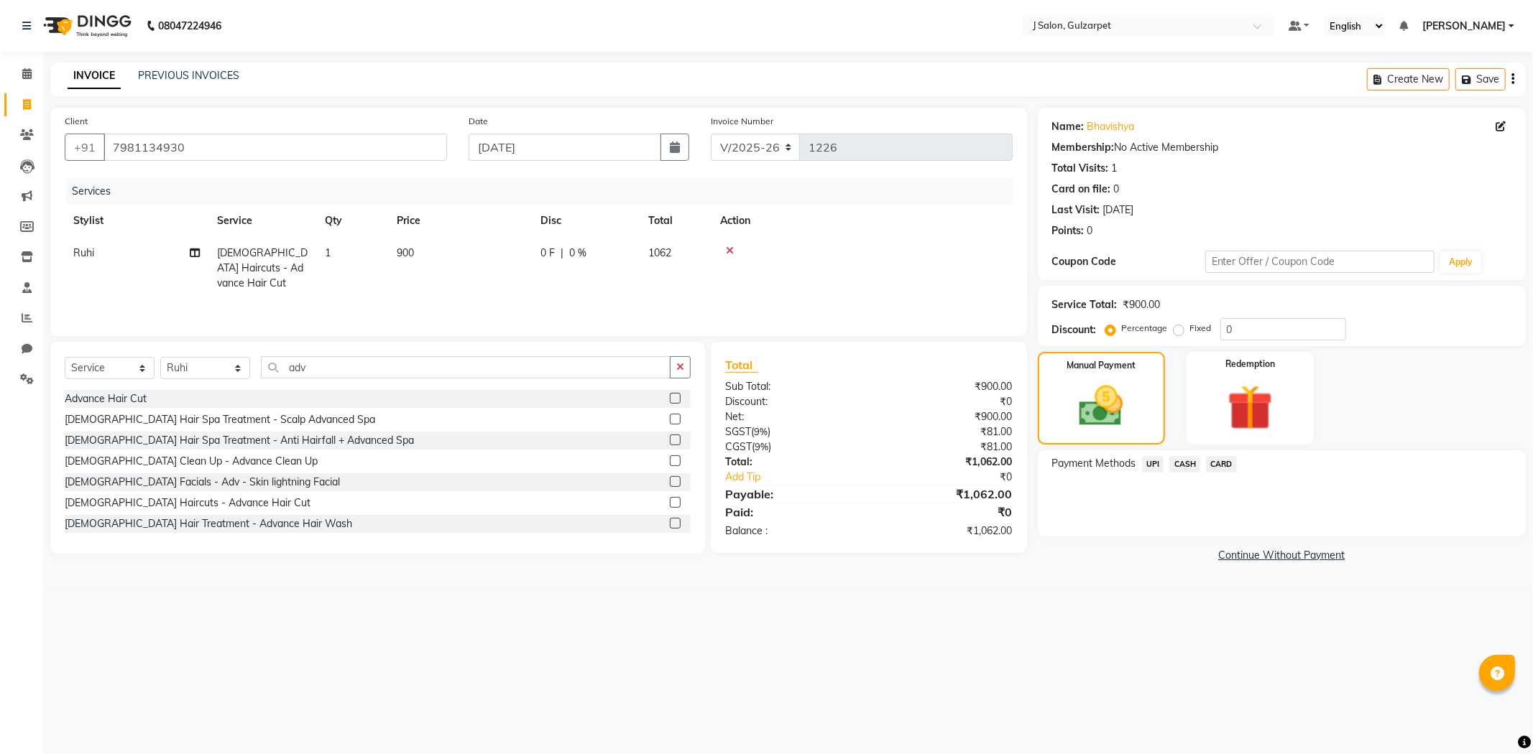
click at [1154, 468] on span "UPI" at bounding box center [1153, 464] width 22 height 17
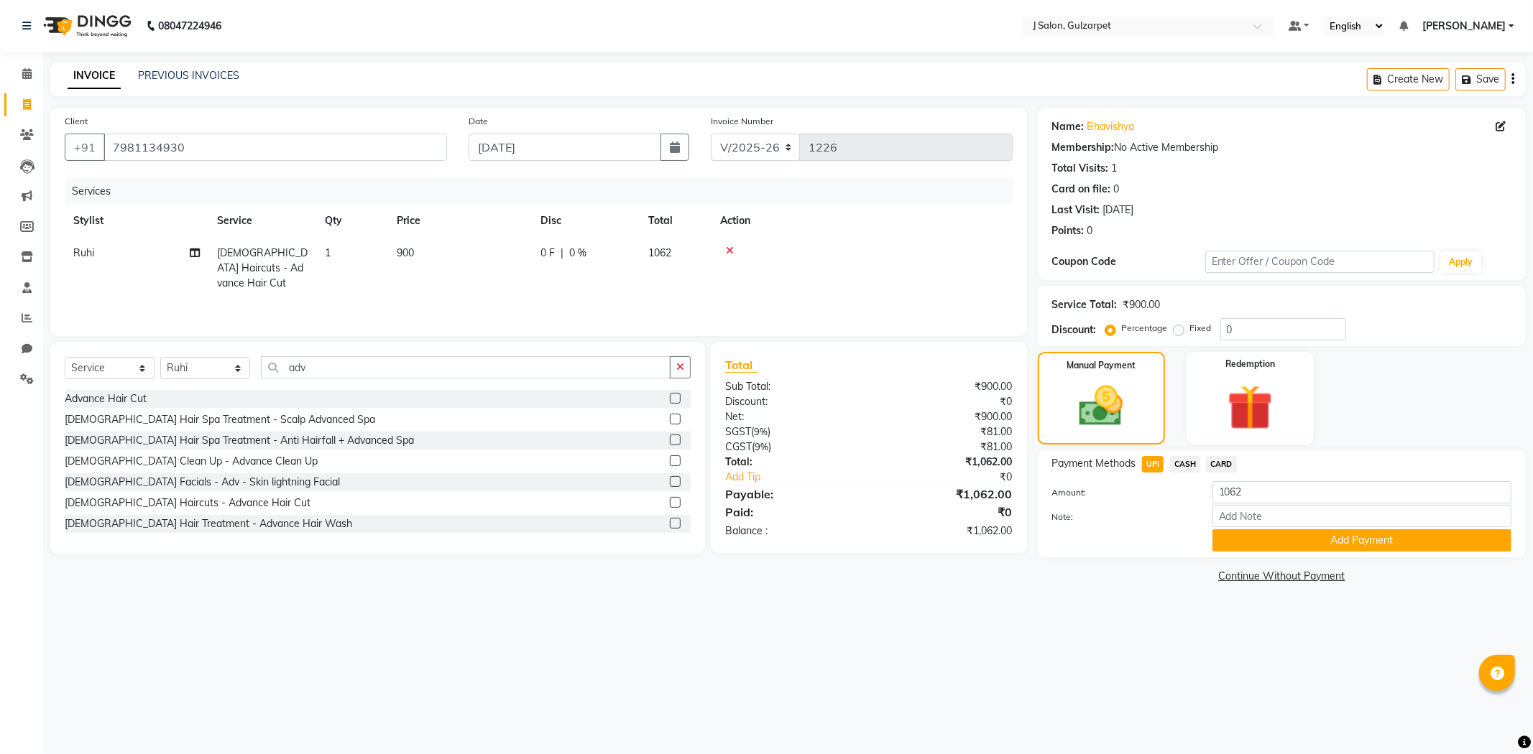
click at [1182, 463] on span "CASH" at bounding box center [1184, 464] width 31 height 17
click at [1327, 535] on button "Add Payment" at bounding box center [1361, 541] width 299 height 22
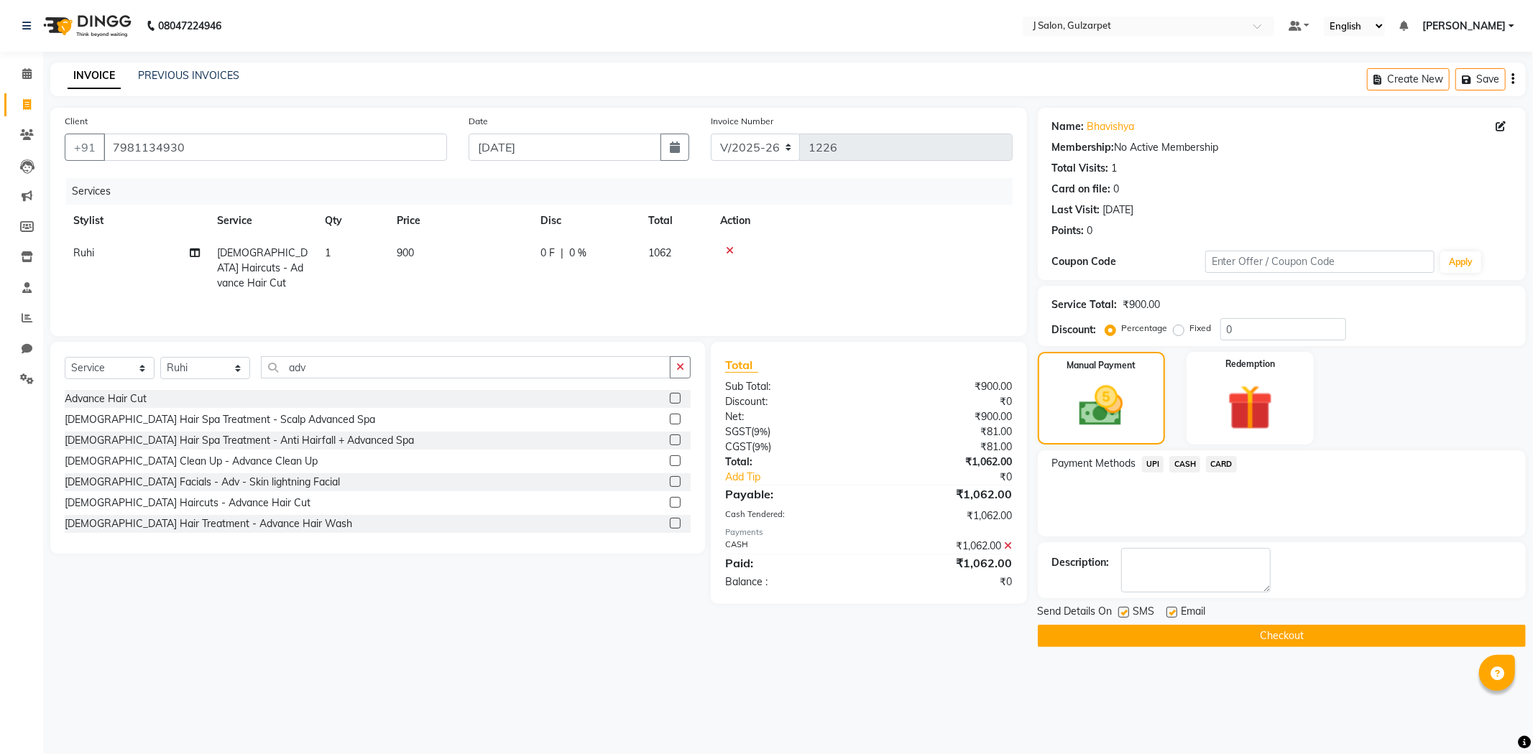
click at [1216, 630] on button "Checkout" at bounding box center [1282, 636] width 488 height 22
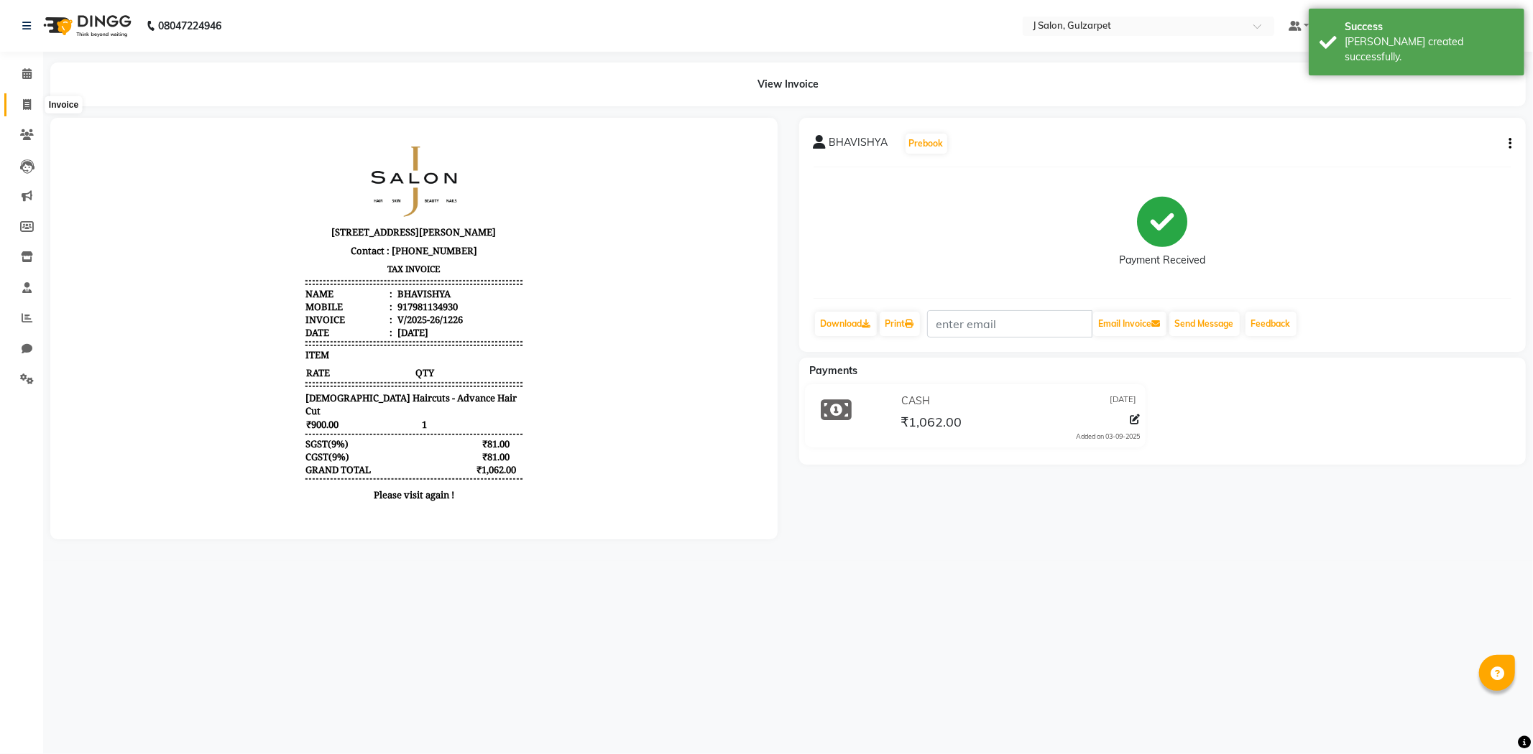
click at [34, 111] on span at bounding box center [26, 105] width 25 height 17
select select "8558"
select select "service"
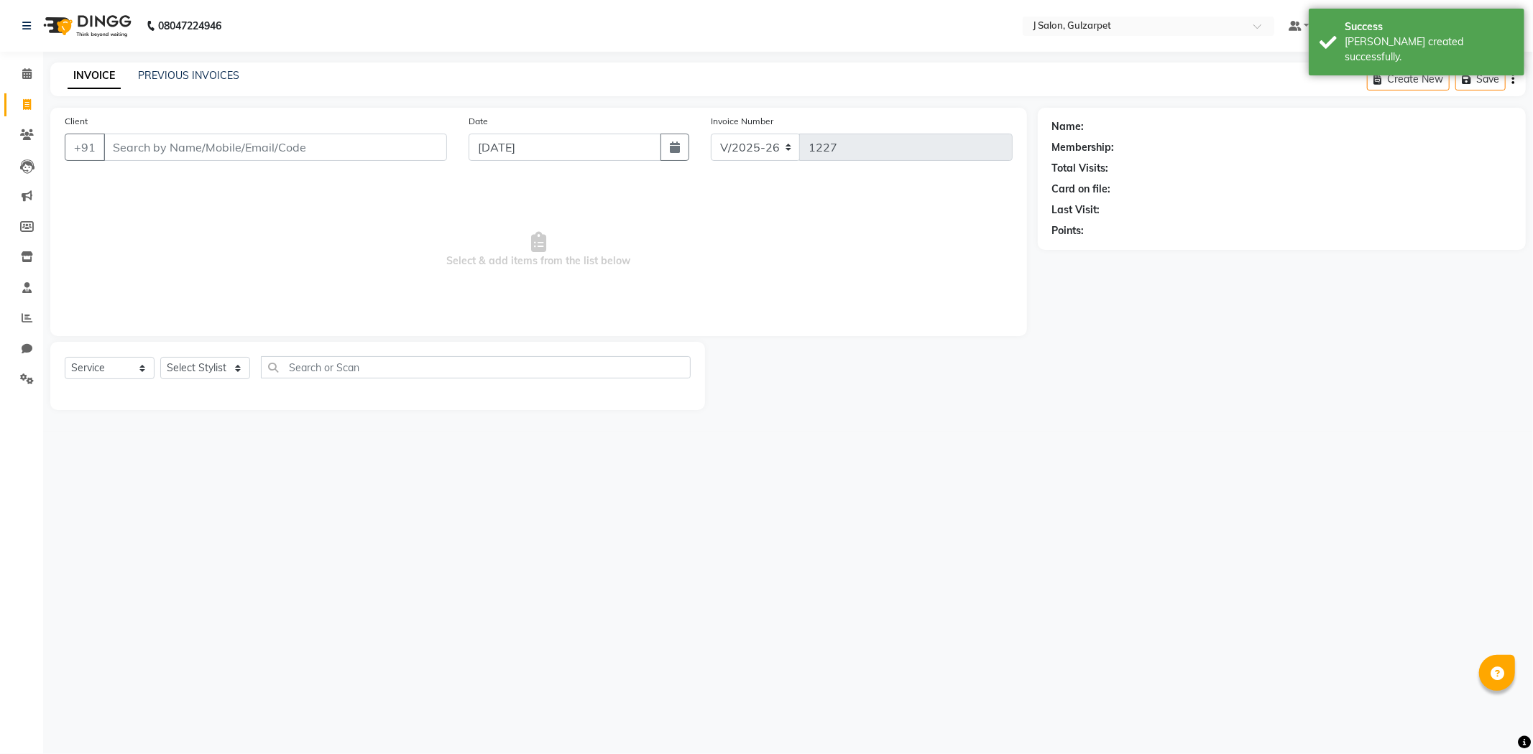
click at [126, 147] on input "Client" at bounding box center [274, 147] width 343 height 27
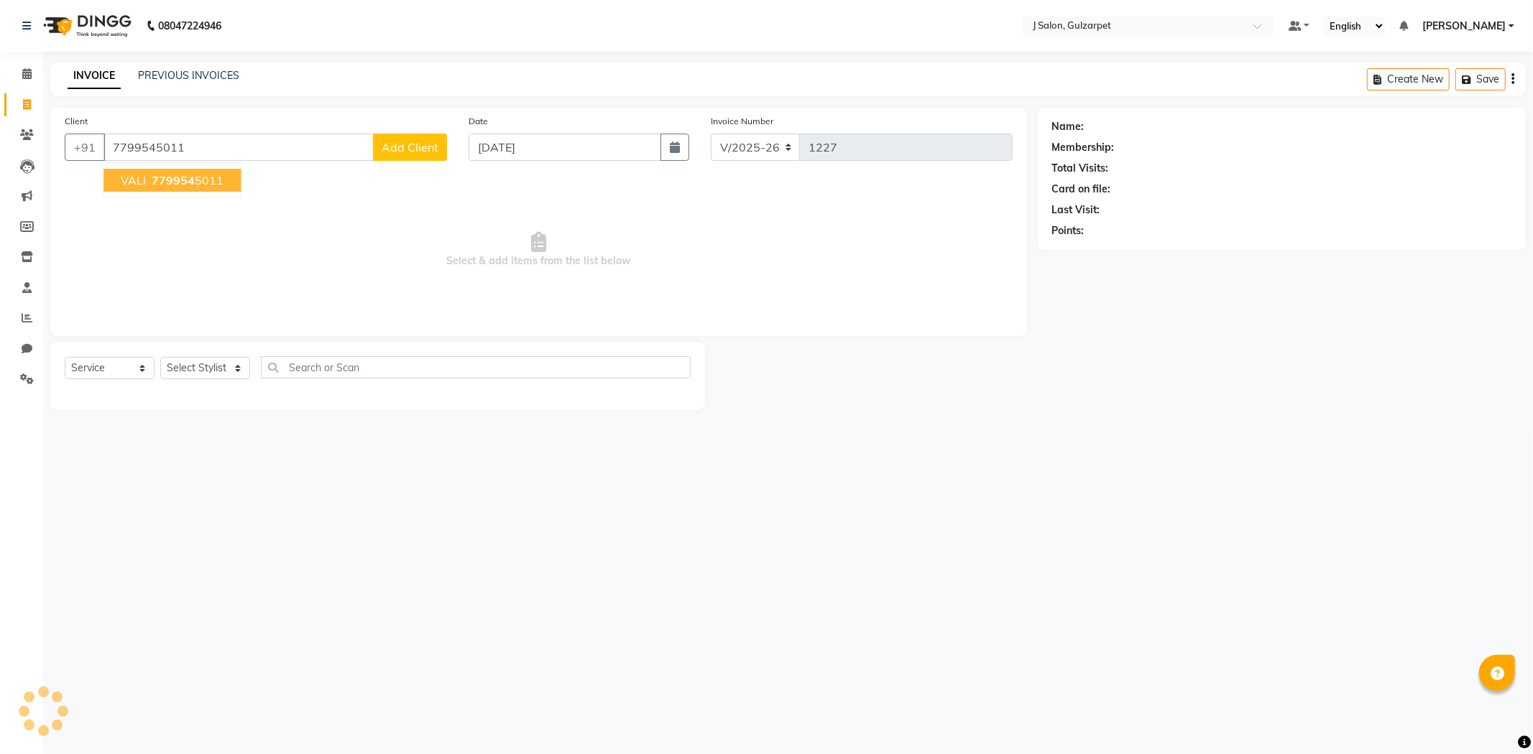
type input "7799545011"
select select "1: Object"
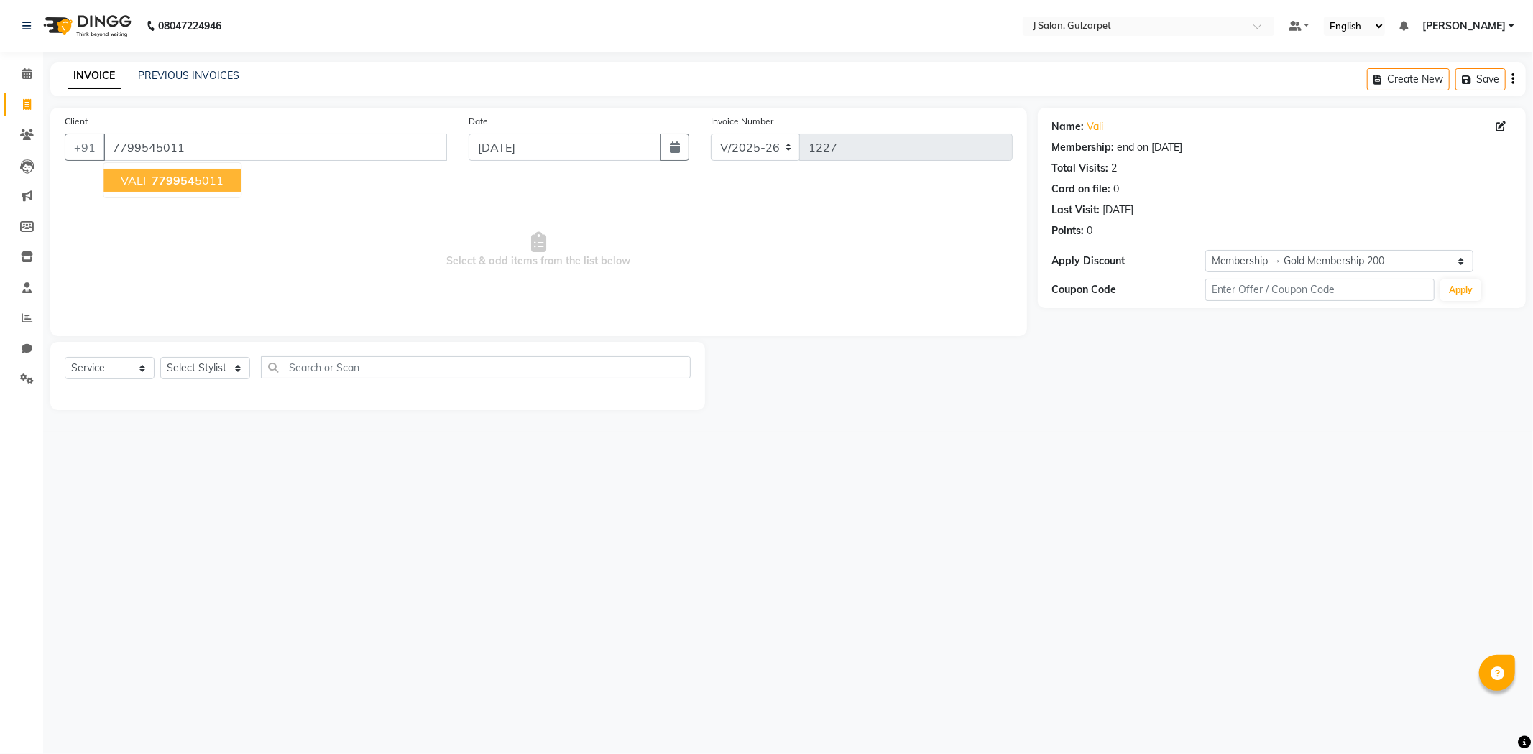
click at [140, 180] on span "VALI" at bounding box center [133, 180] width 25 height 14
select select "1: Object"
click at [176, 358] on select "Select Stylist Admin [PERSON_NAME] [PERSON_NAME] [PERSON_NAME] [PERSON_NAME] [P…" at bounding box center [205, 368] width 90 height 22
select select "84895"
click at [160, 358] on select "Select Stylist Admin [PERSON_NAME] [PERSON_NAME] [PERSON_NAME] [PERSON_NAME] [P…" at bounding box center [205, 368] width 90 height 22
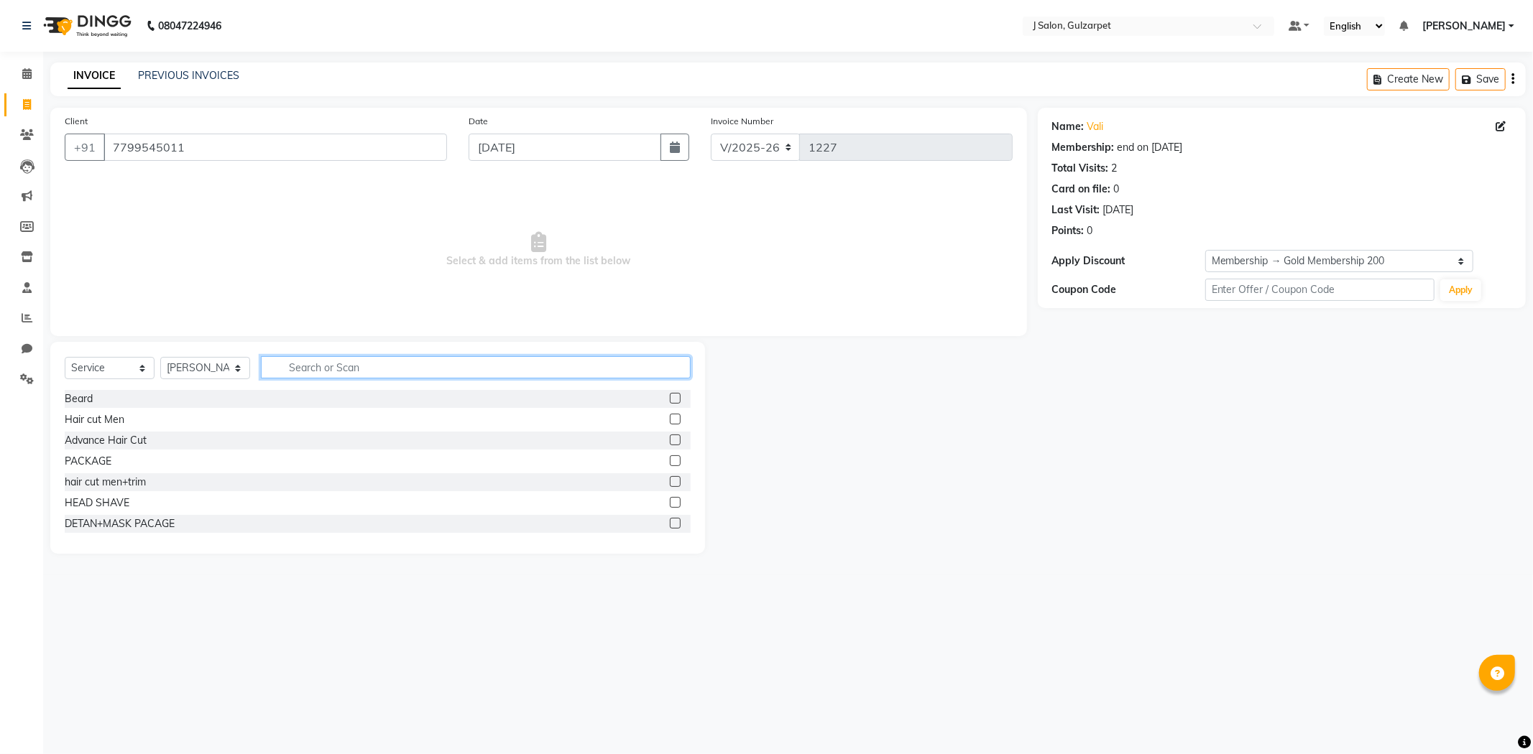
click at [321, 369] on input "text" at bounding box center [476, 367] width 430 height 22
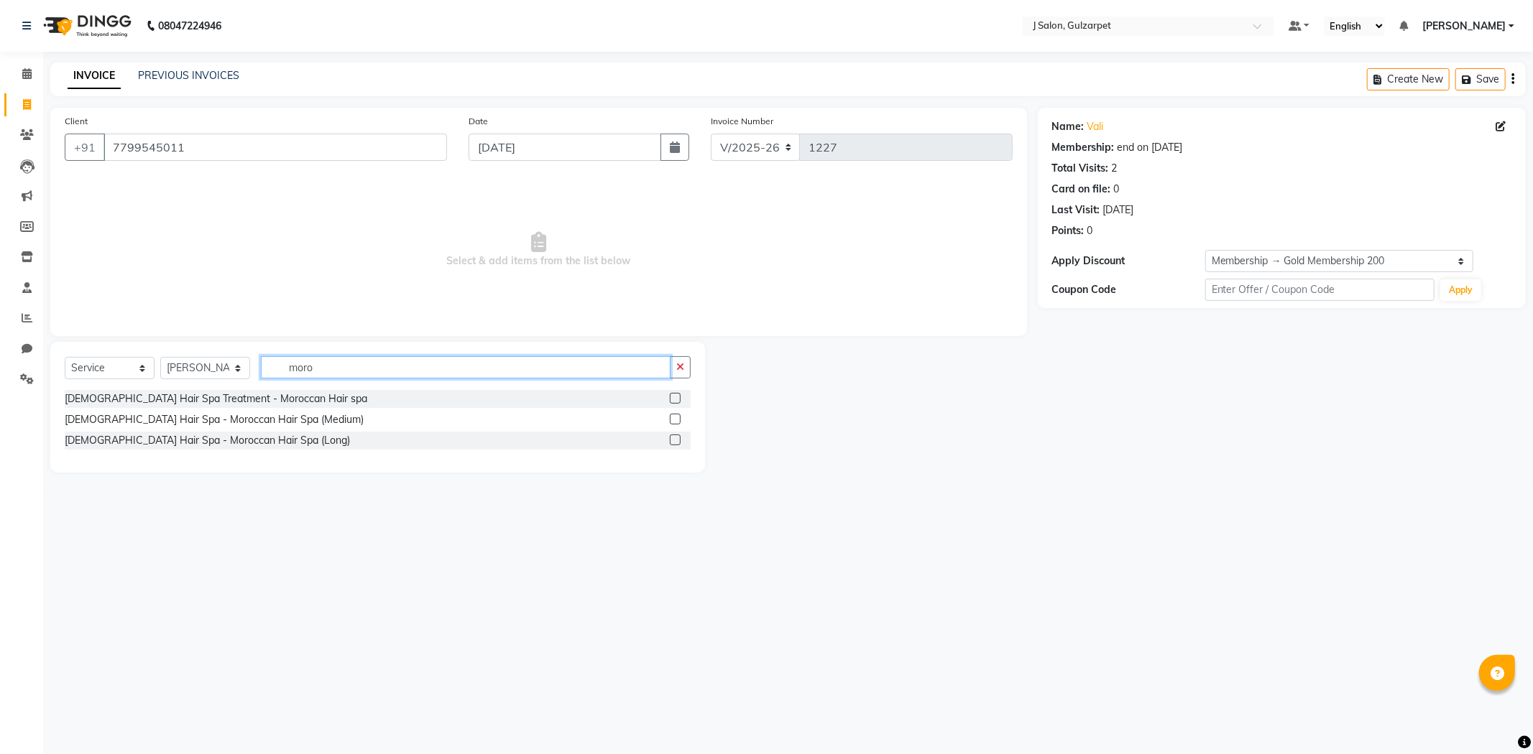
type input "moro"
click at [673, 395] on label at bounding box center [675, 398] width 11 height 11
click at [673, 395] on input "checkbox" at bounding box center [674, 398] width 9 height 9
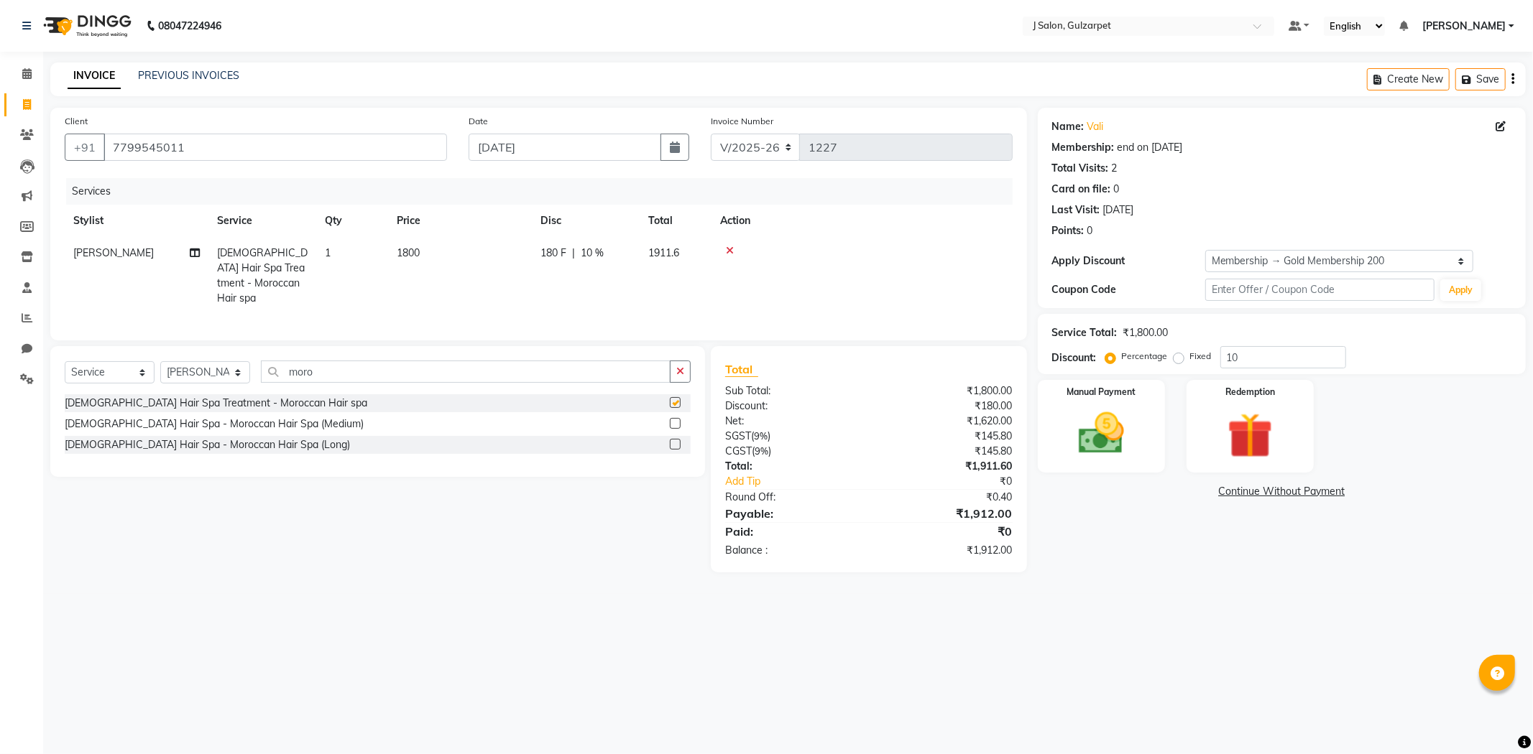
checkbox input "false"
click at [670, 372] on button "button" at bounding box center [680, 372] width 21 height 22
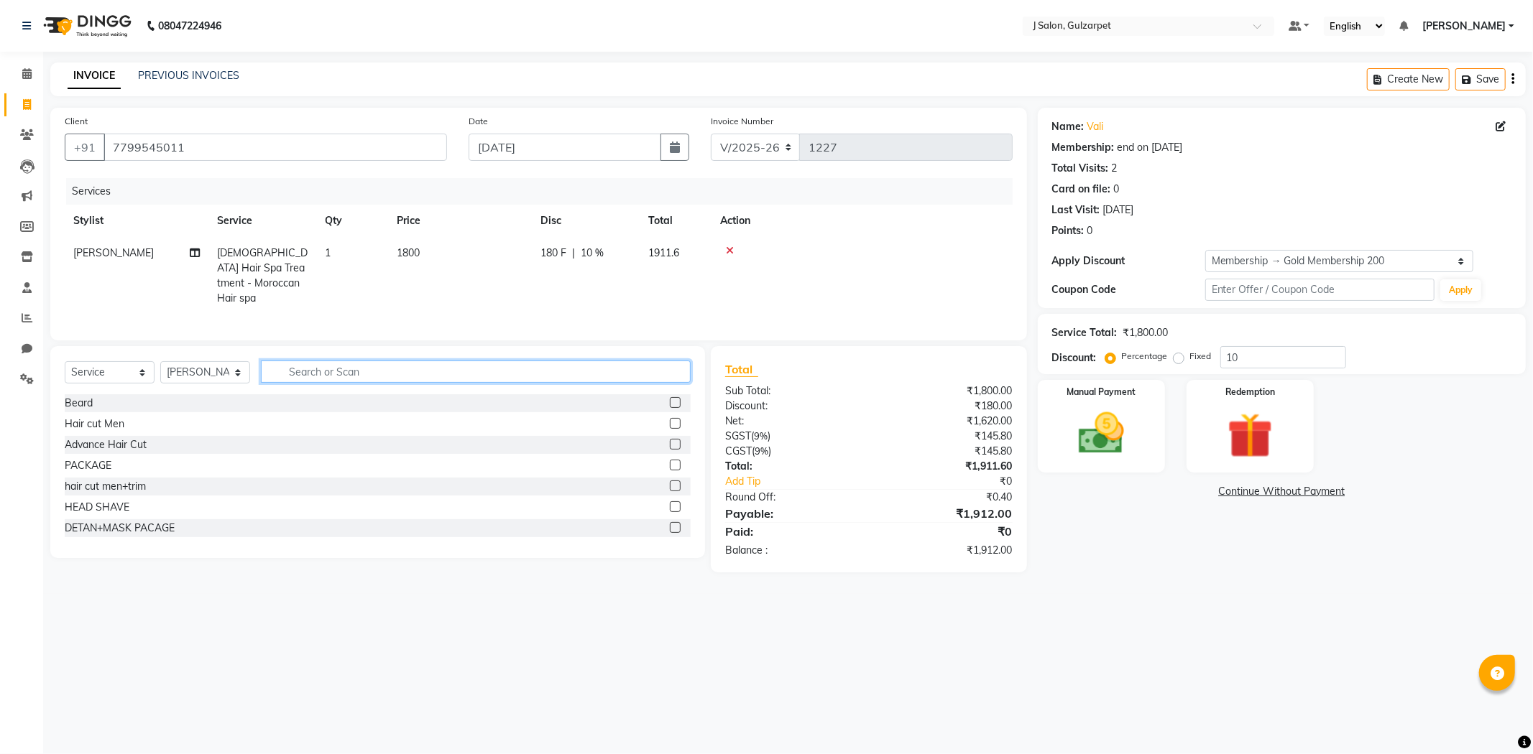
click at [443, 369] on input "text" at bounding box center [476, 372] width 430 height 22
click at [670, 481] on label at bounding box center [675, 486] width 11 height 11
click at [670, 482] on input "checkbox" at bounding box center [674, 486] width 9 height 9
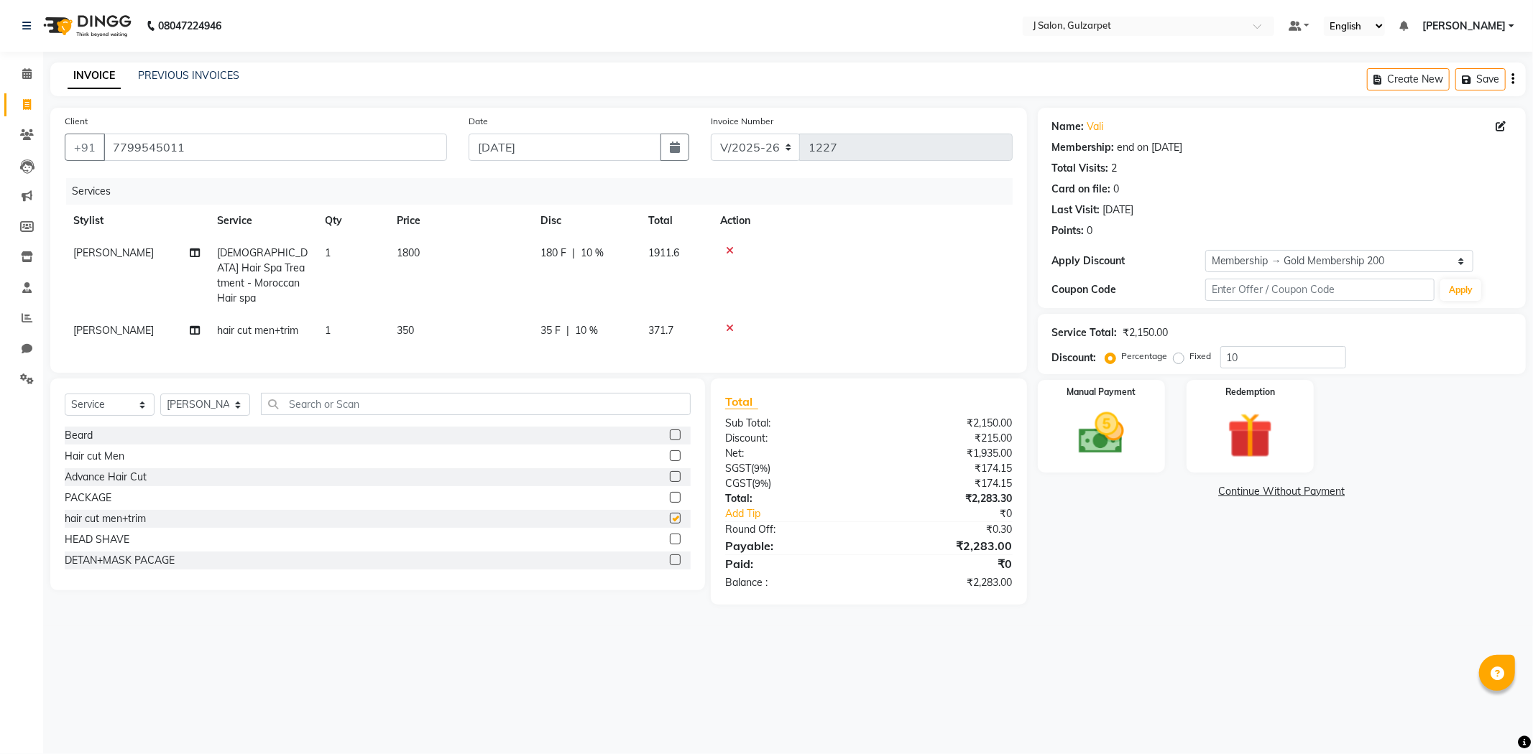
checkbox input "false"
click at [352, 400] on input "text" at bounding box center [476, 404] width 430 height 22
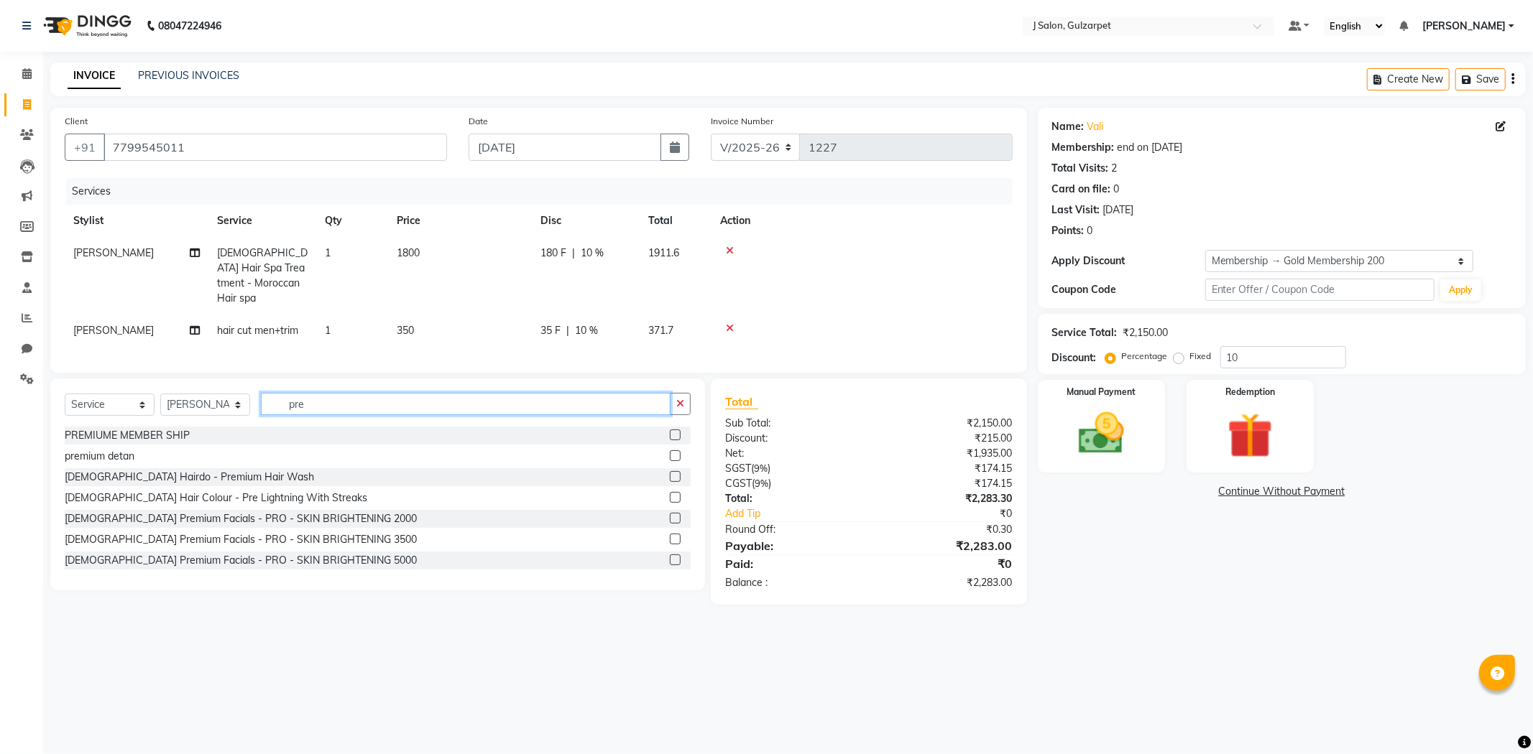
type input "pre"
click at [670, 451] on label at bounding box center [675, 456] width 11 height 11
click at [670, 452] on input "checkbox" at bounding box center [674, 456] width 9 height 9
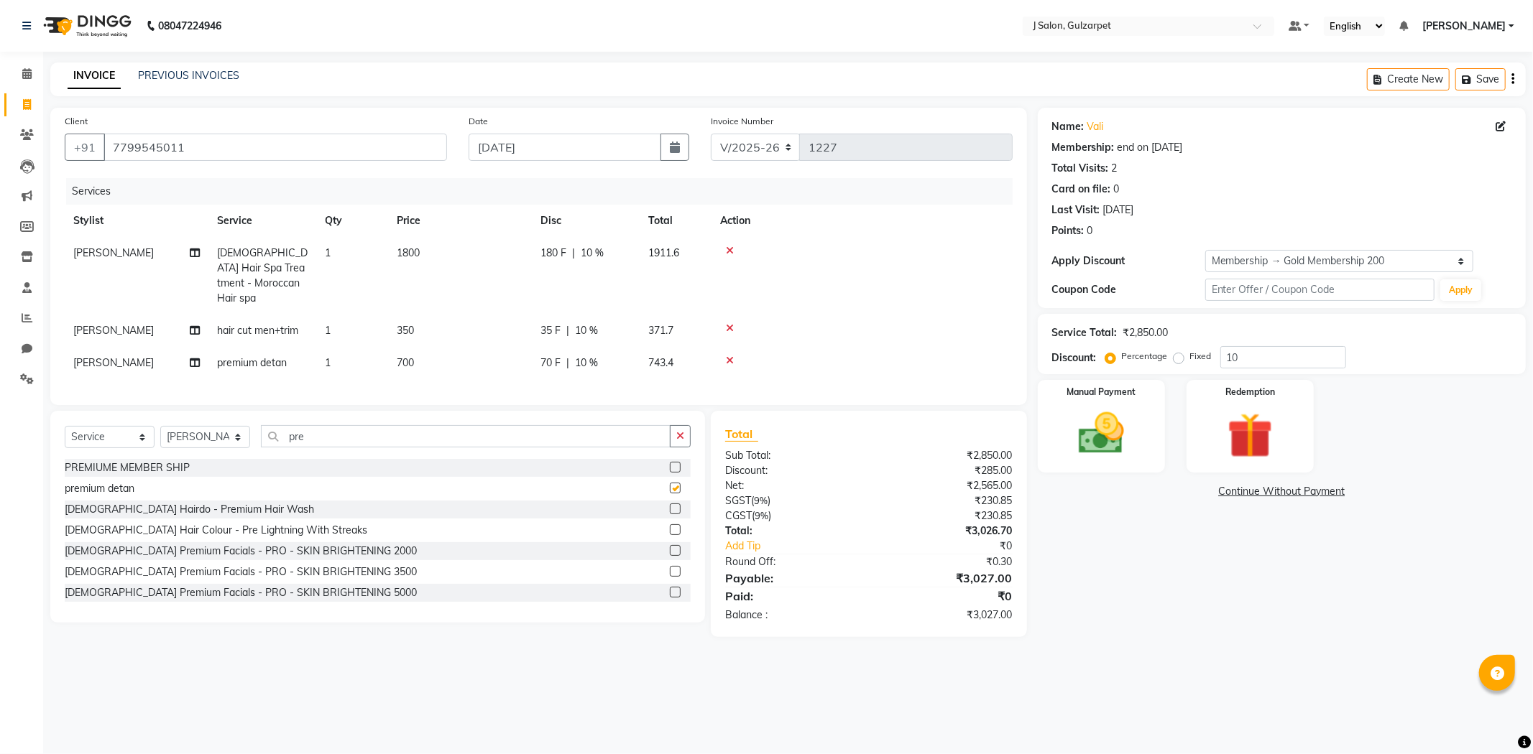
checkbox input "false"
click at [1244, 361] on input "10" at bounding box center [1283, 357] width 126 height 22
click at [27, 97] on span at bounding box center [26, 105] width 25 height 17
select select "service"
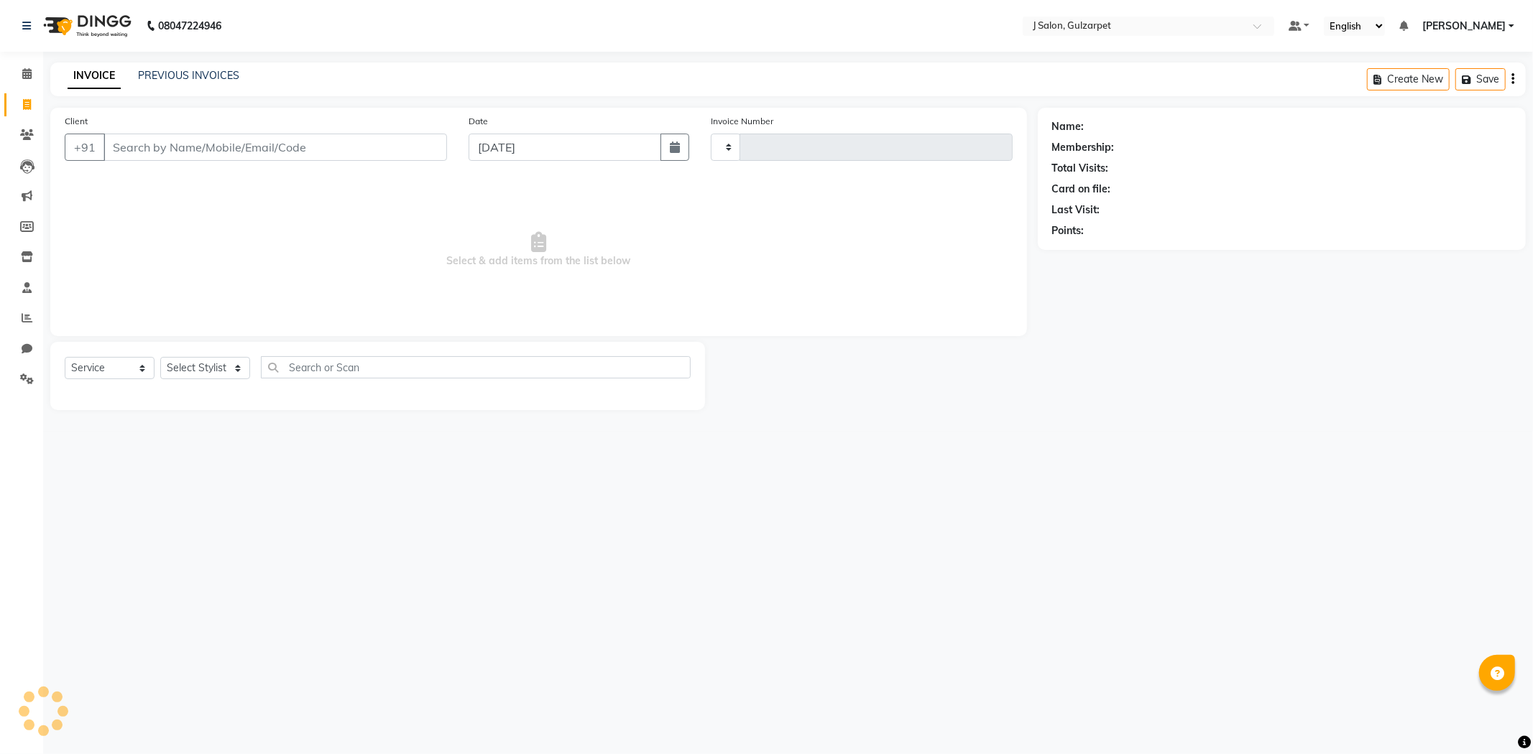
type input "1227"
select select "8558"
click at [131, 147] on input "Client" at bounding box center [274, 147] width 343 height 27
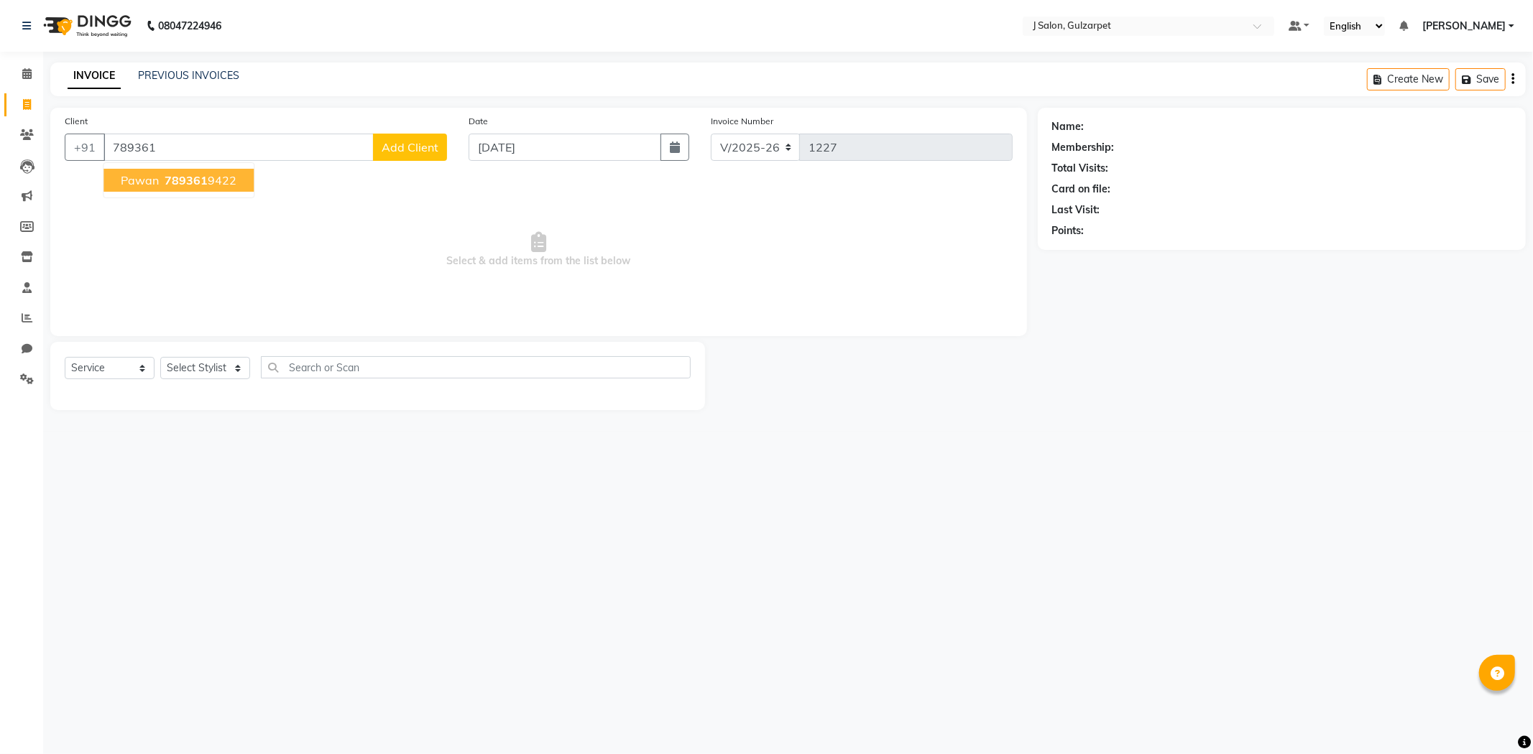
click at [184, 181] on span "789361" at bounding box center [186, 180] width 43 height 14
type input "7893619422"
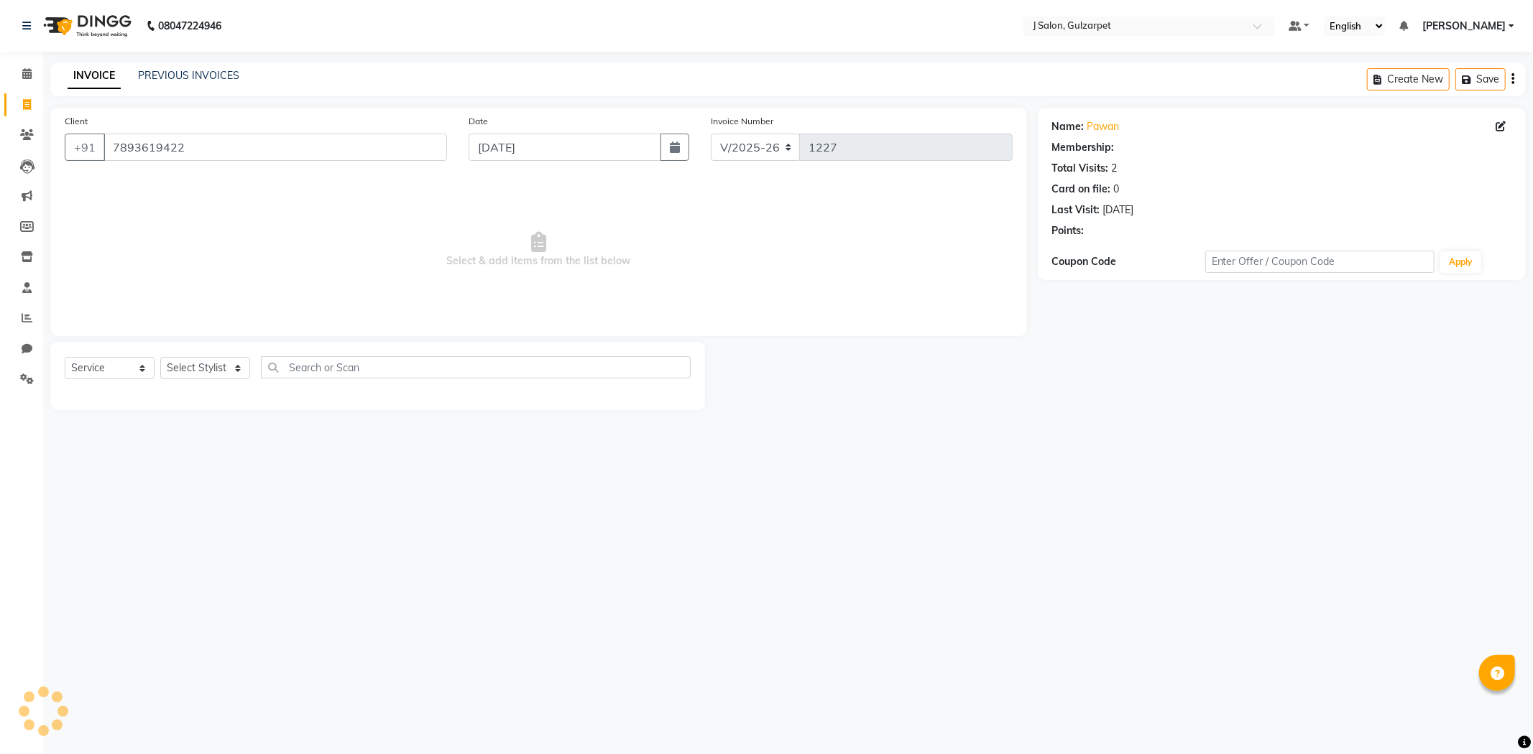
select select "1: Object"
click at [202, 362] on select "Select Stylist Admin [PERSON_NAME] [PERSON_NAME] [PERSON_NAME] [PERSON_NAME] [P…" at bounding box center [205, 368] width 90 height 22
select select "84899"
click at [160, 358] on select "Select Stylist Admin [PERSON_NAME] [PERSON_NAME] [PERSON_NAME] [PERSON_NAME] [P…" at bounding box center [205, 368] width 90 height 22
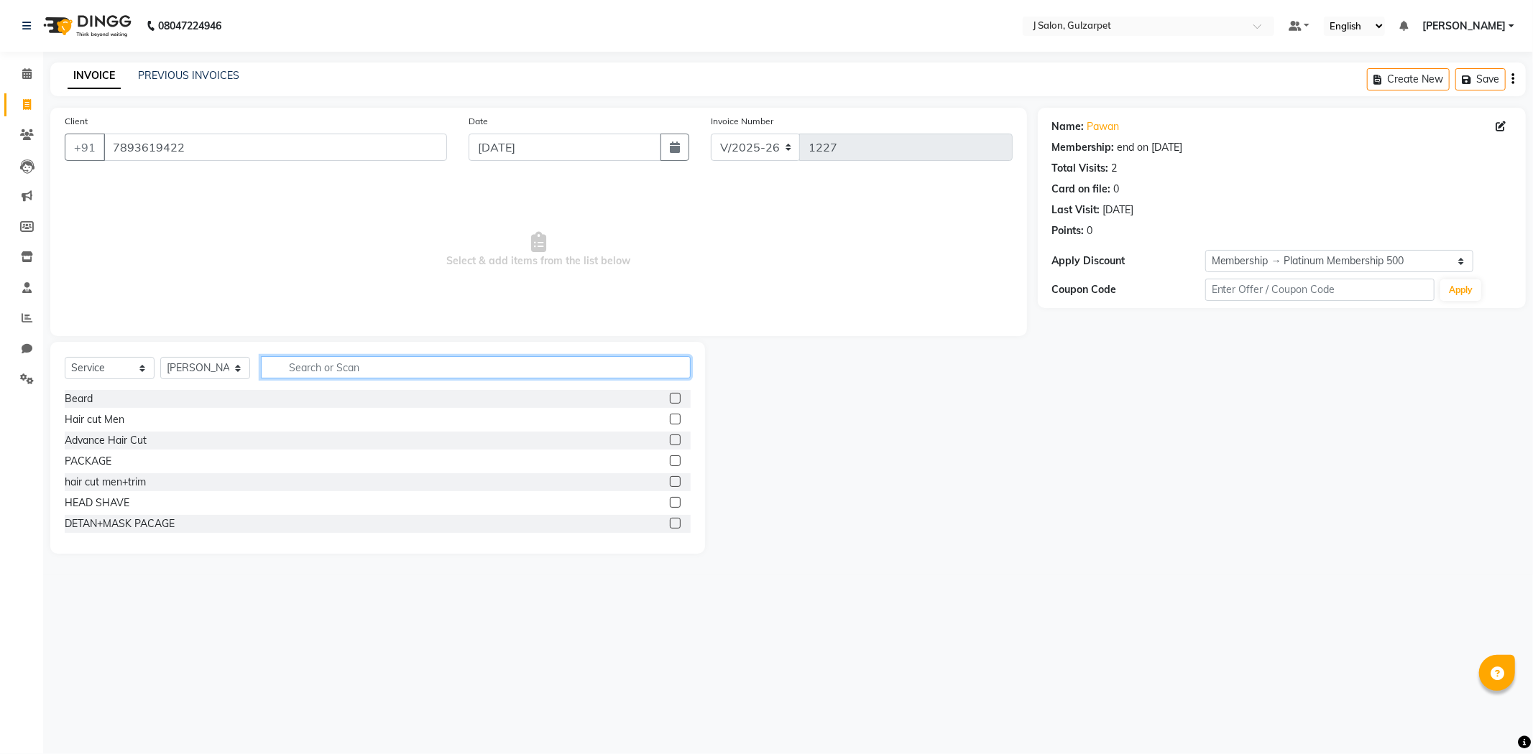
click at [366, 364] on input "text" at bounding box center [476, 367] width 430 height 22
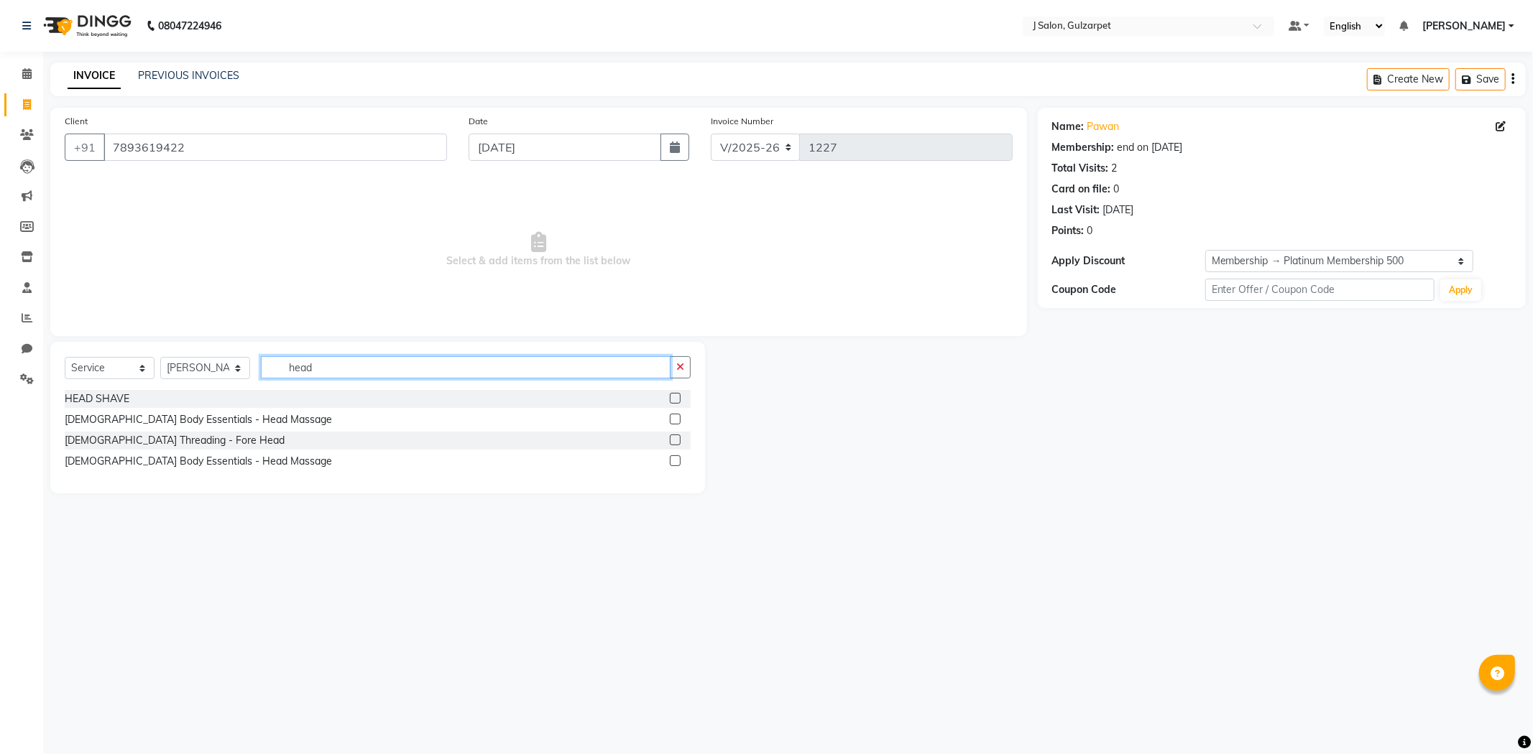
type input "head"
click at [671, 399] on label at bounding box center [675, 398] width 11 height 11
click at [671, 399] on input "checkbox" at bounding box center [674, 398] width 9 height 9
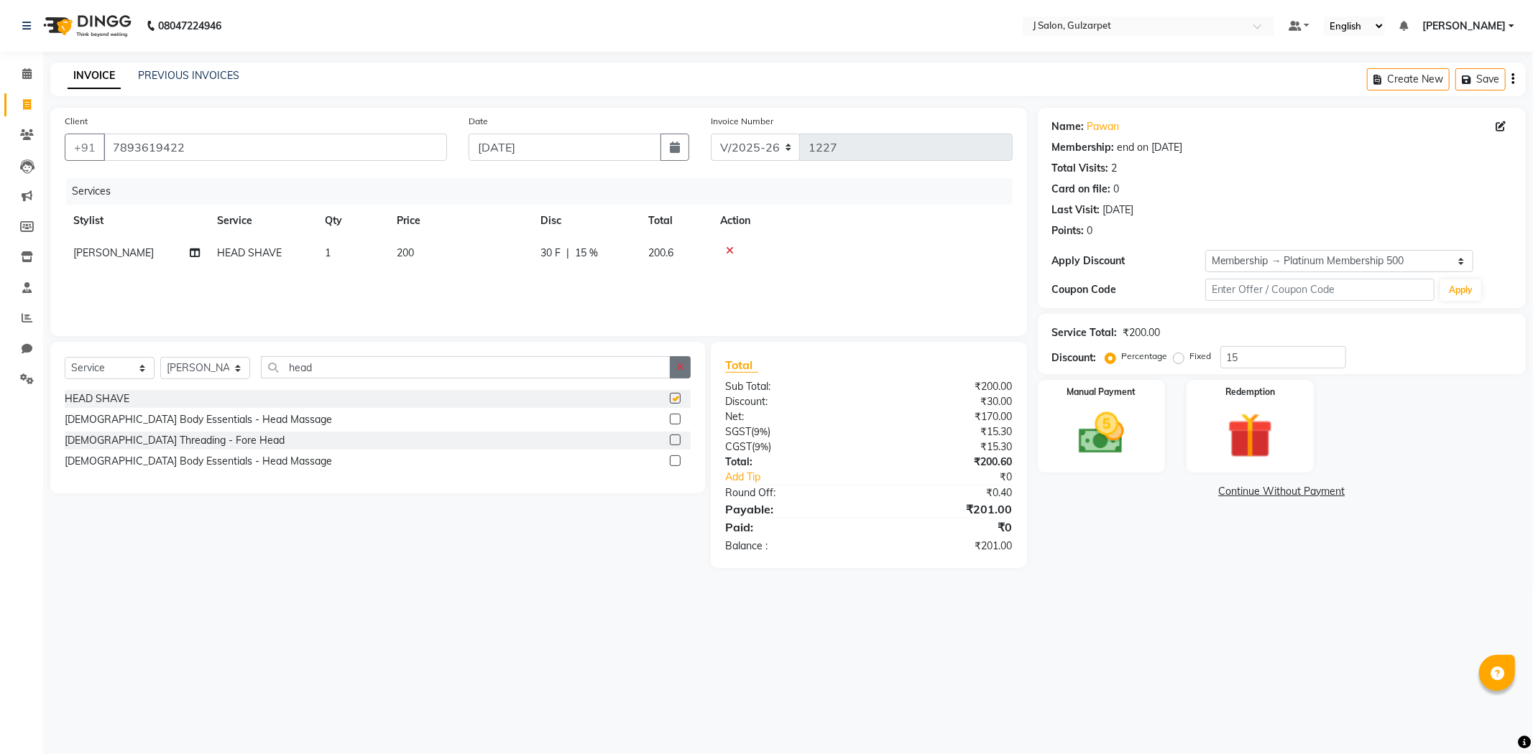
checkbox input "false"
click at [677, 366] on icon "button" at bounding box center [680, 367] width 8 height 10
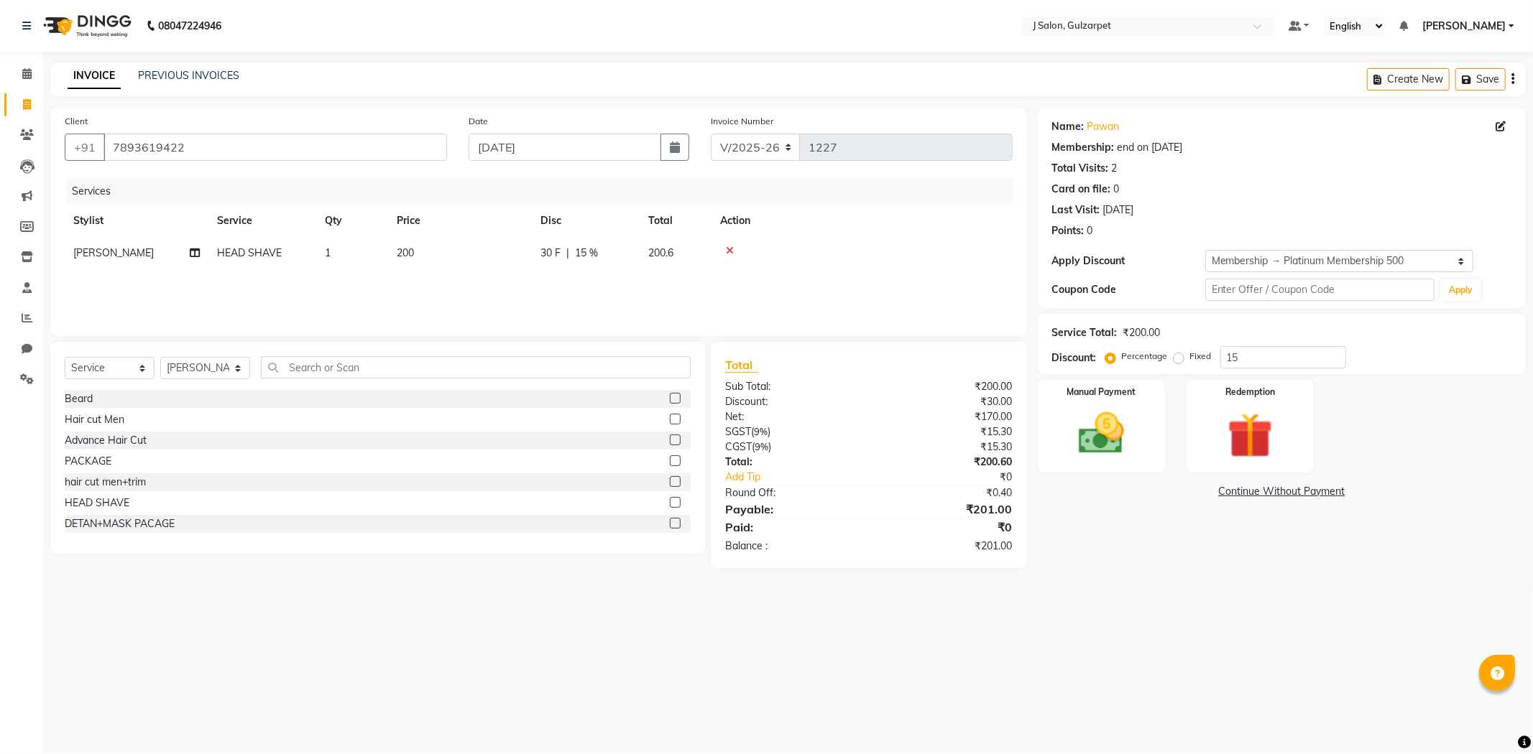
click at [670, 395] on label at bounding box center [675, 398] width 11 height 11
click at [670, 395] on input "checkbox" at bounding box center [674, 398] width 9 height 9
checkbox input "false"
click at [1269, 354] on input "15" at bounding box center [1283, 357] width 126 height 22
type input "15.25"
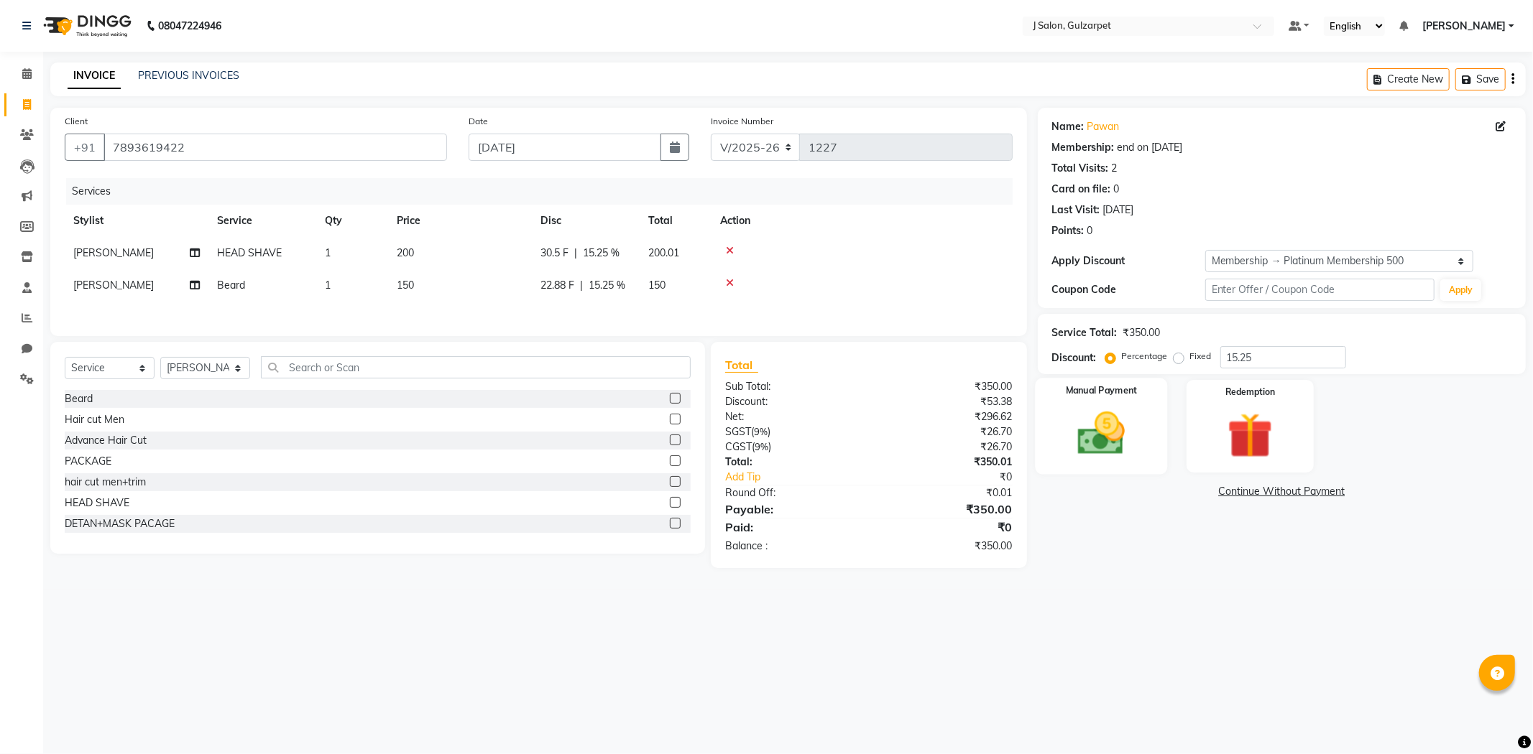
click at [1101, 412] on img at bounding box center [1101, 434] width 77 height 55
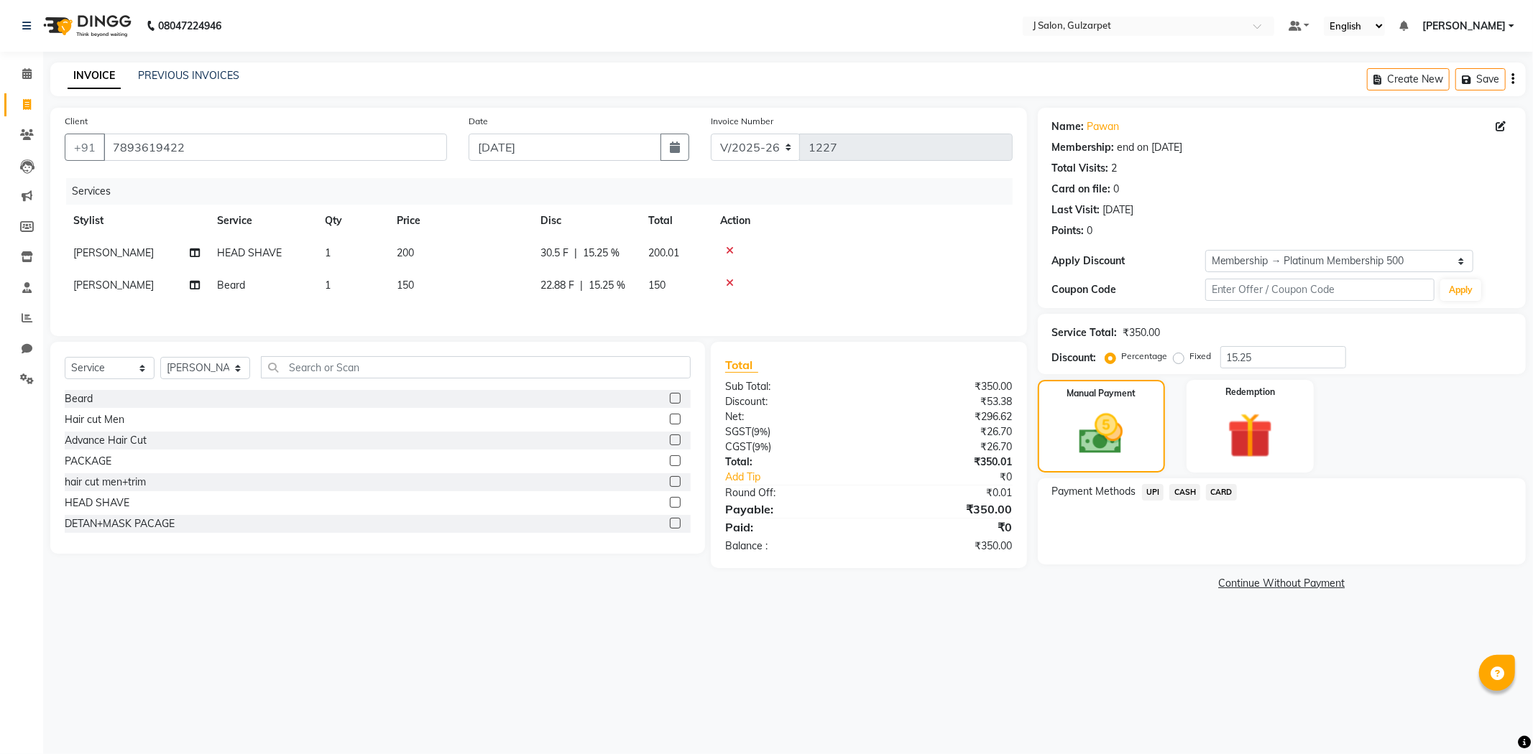
click at [407, 253] on span "200" at bounding box center [405, 252] width 17 height 13
select select "84899"
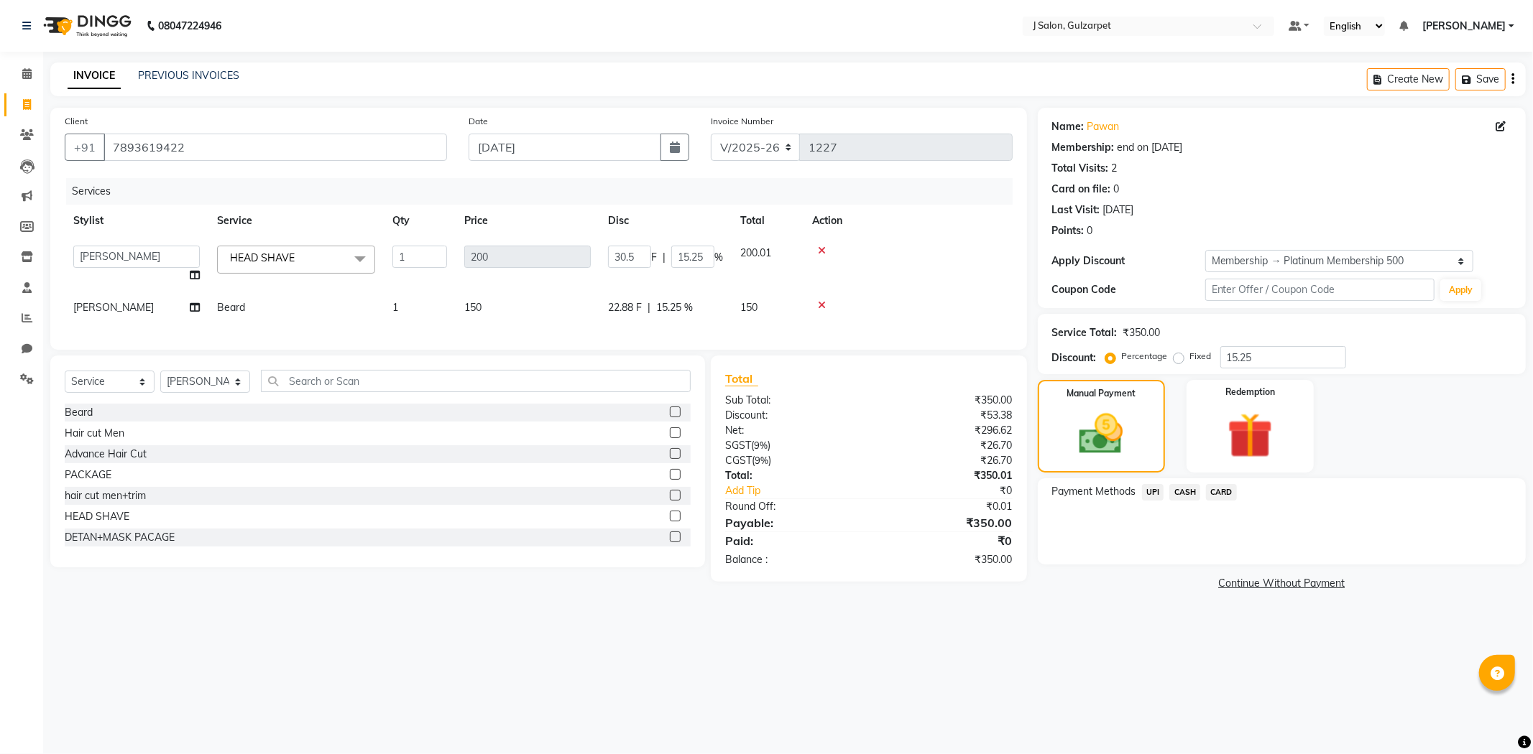
click at [407, 253] on input "1" at bounding box center [419, 257] width 55 height 22
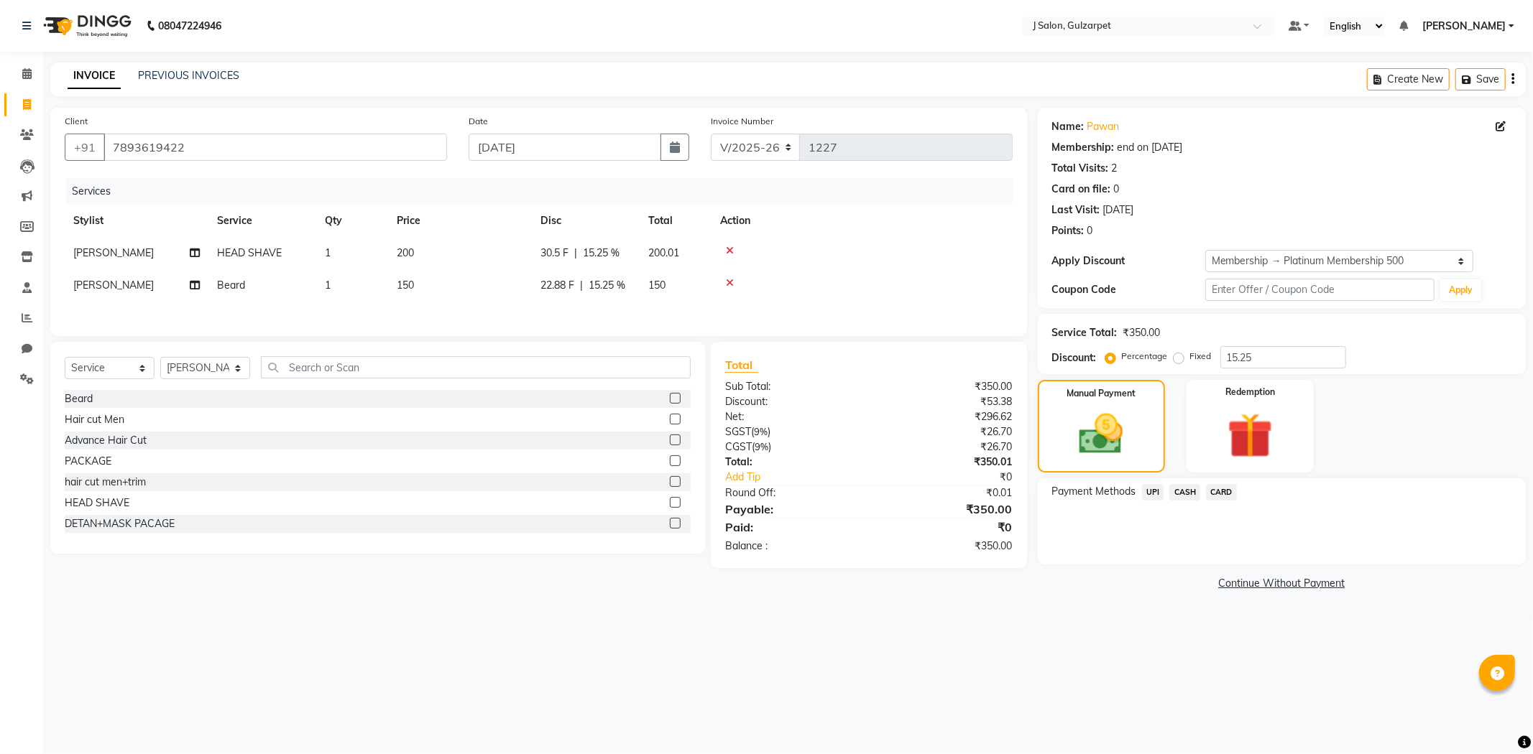
click at [434, 254] on td "200" at bounding box center [460, 253] width 144 height 32
select select "84899"
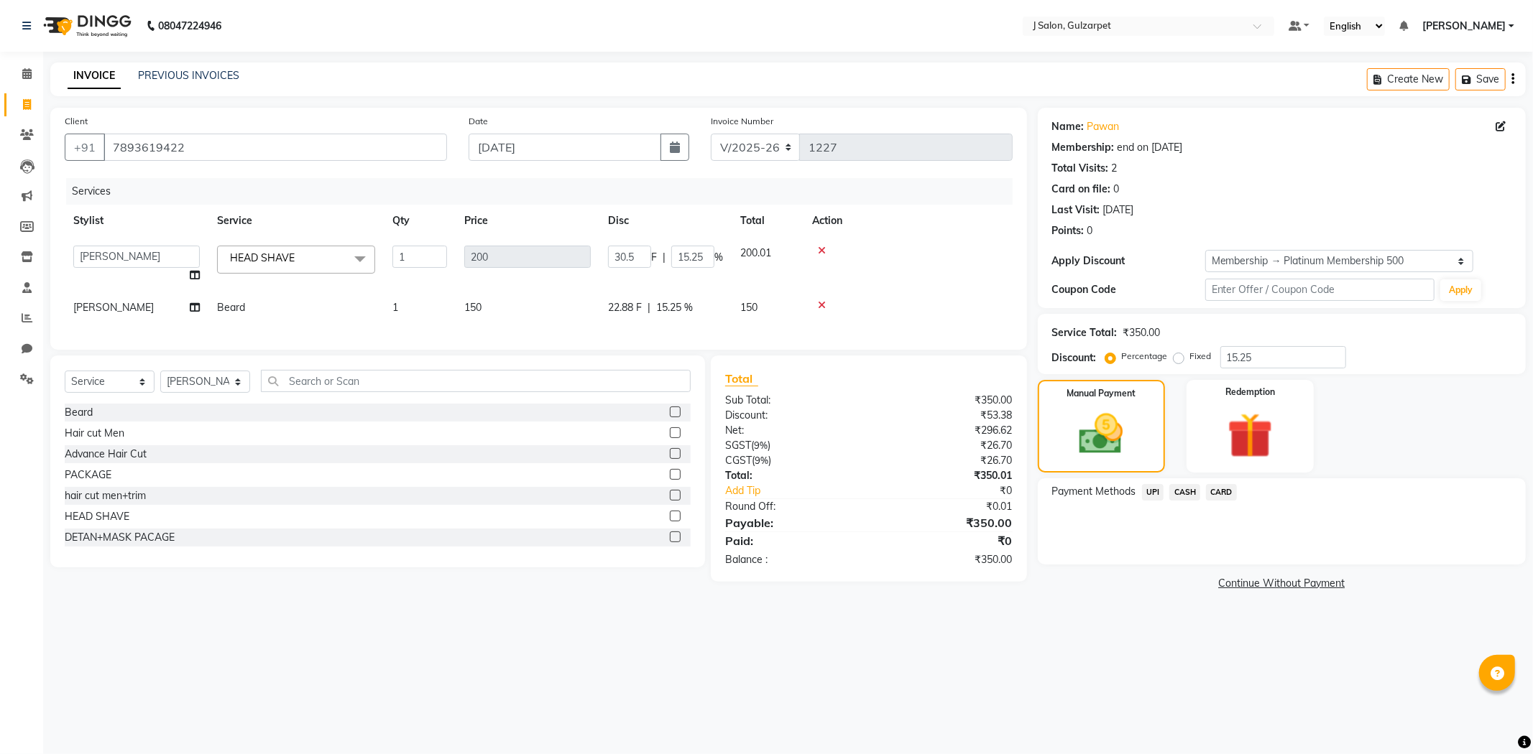
click at [475, 307] on span "150" at bounding box center [472, 307] width 17 height 13
select select "84899"
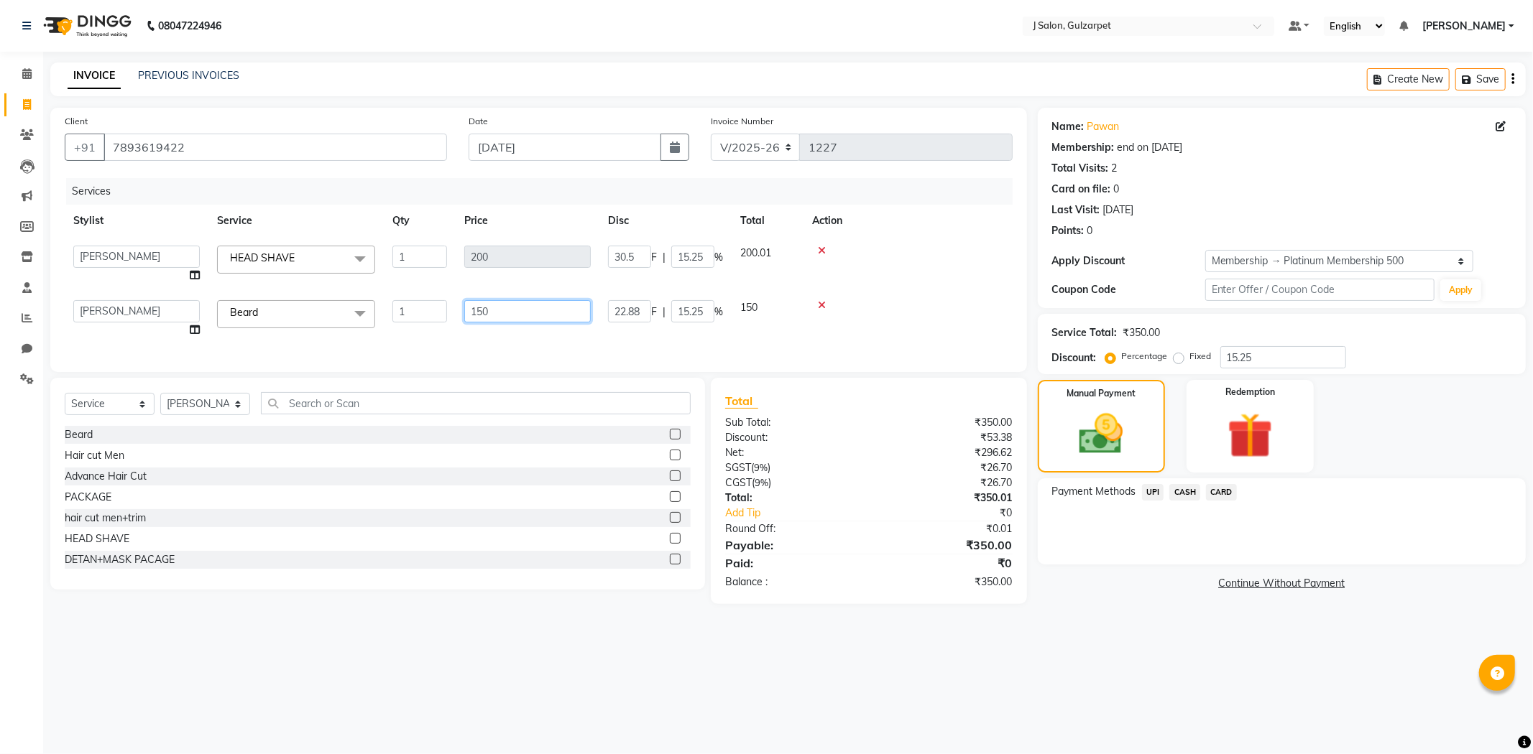
click at [486, 309] on input "150" at bounding box center [527, 311] width 126 height 22
click at [486, 308] on input "150" at bounding box center [527, 311] width 126 height 22
type input "180"
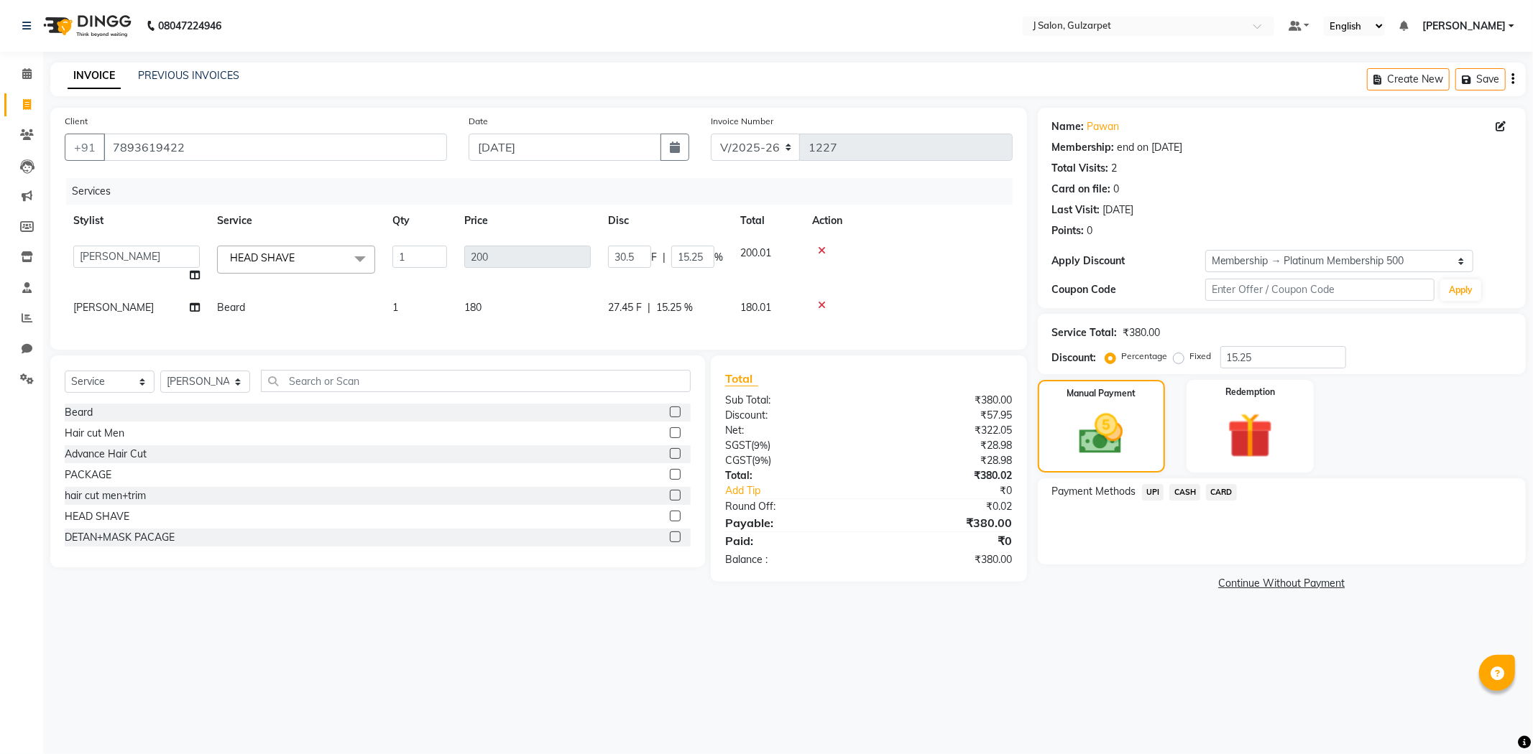
click at [752, 336] on div "Services Stylist Service Qty Price Disc Total Action Admin [PERSON_NAME] [PERSO…" at bounding box center [539, 256] width 948 height 157
click at [1153, 492] on span "UPI" at bounding box center [1153, 492] width 22 height 17
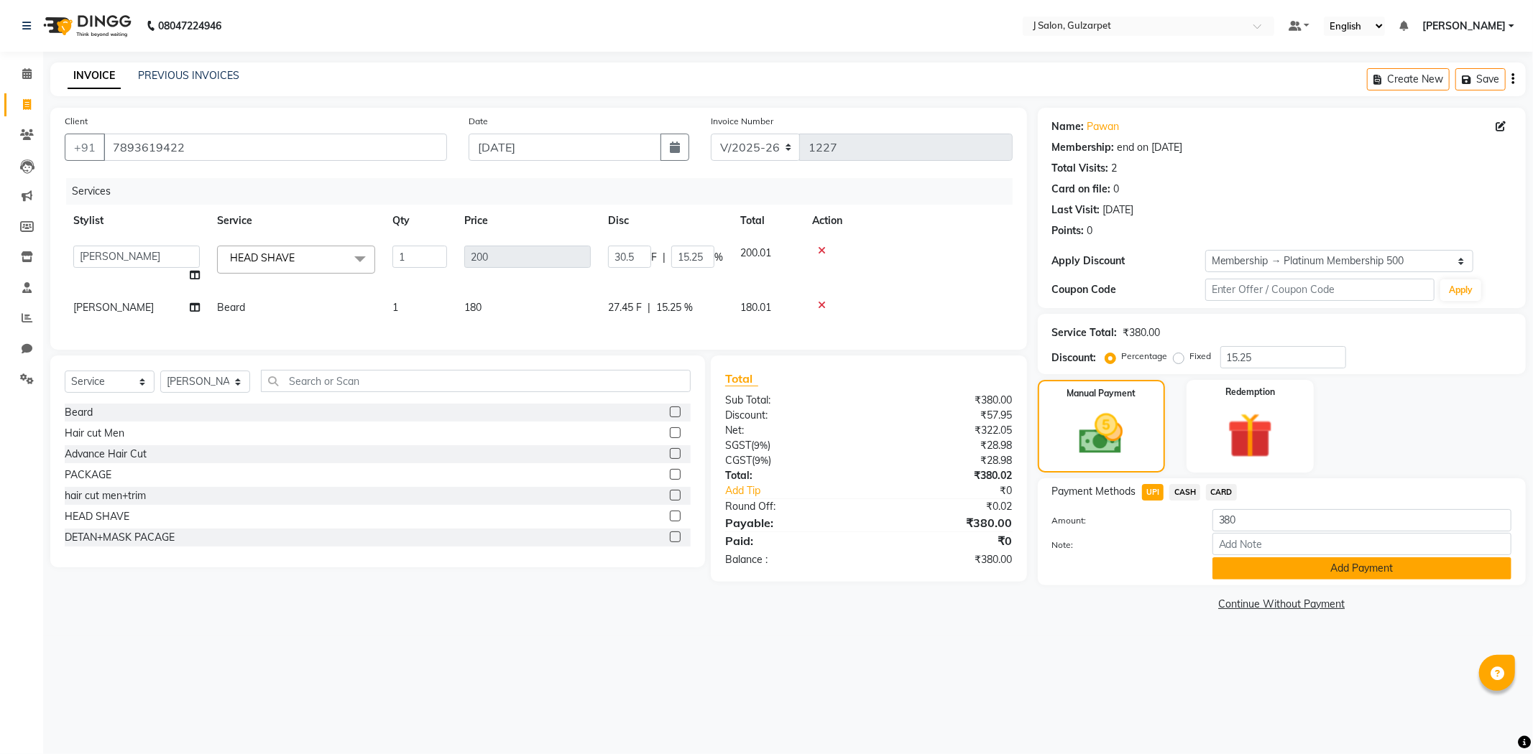
click at [1274, 565] on button "Add Payment" at bounding box center [1361, 569] width 299 height 22
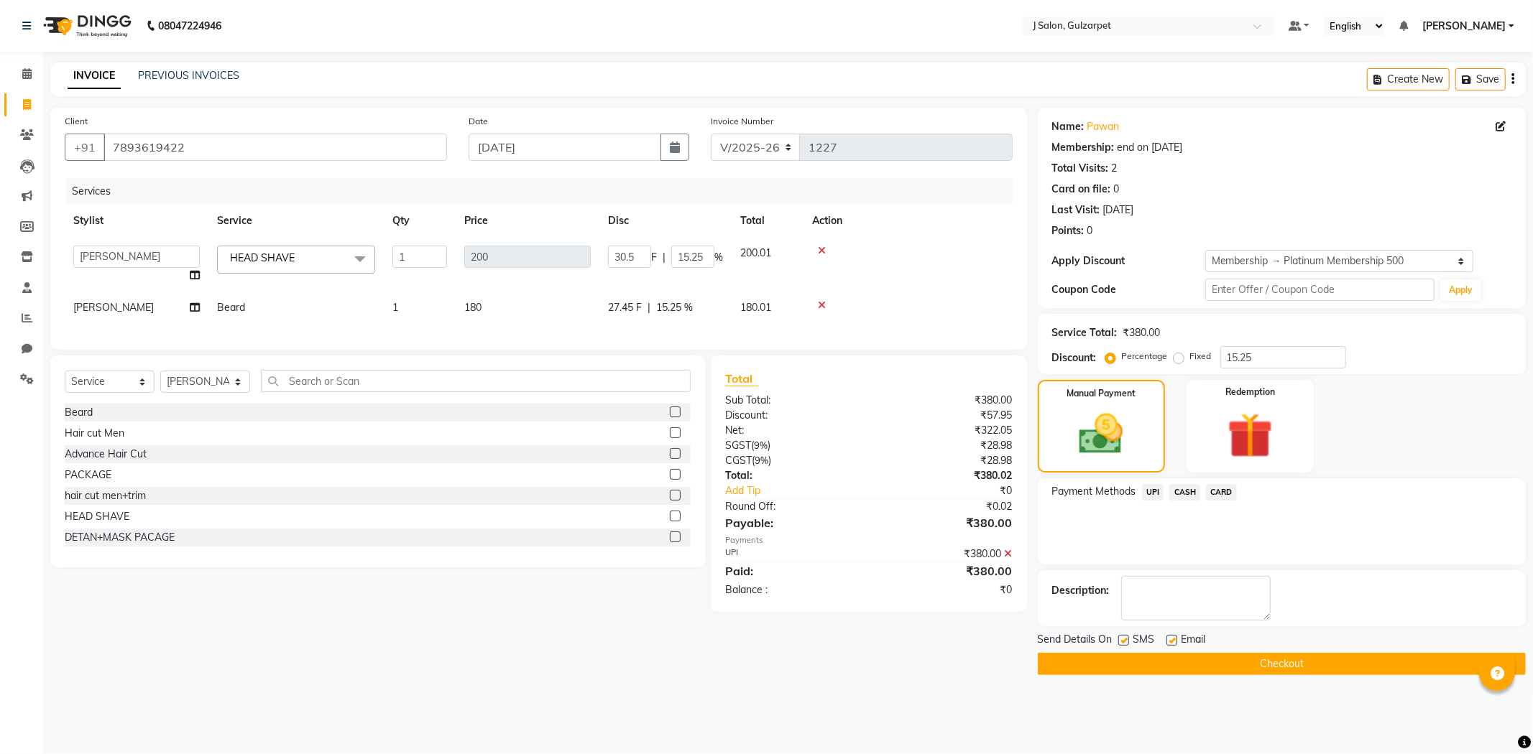
click at [1267, 657] on button "Checkout" at bounding box center [1282, 664] width 488 height 22
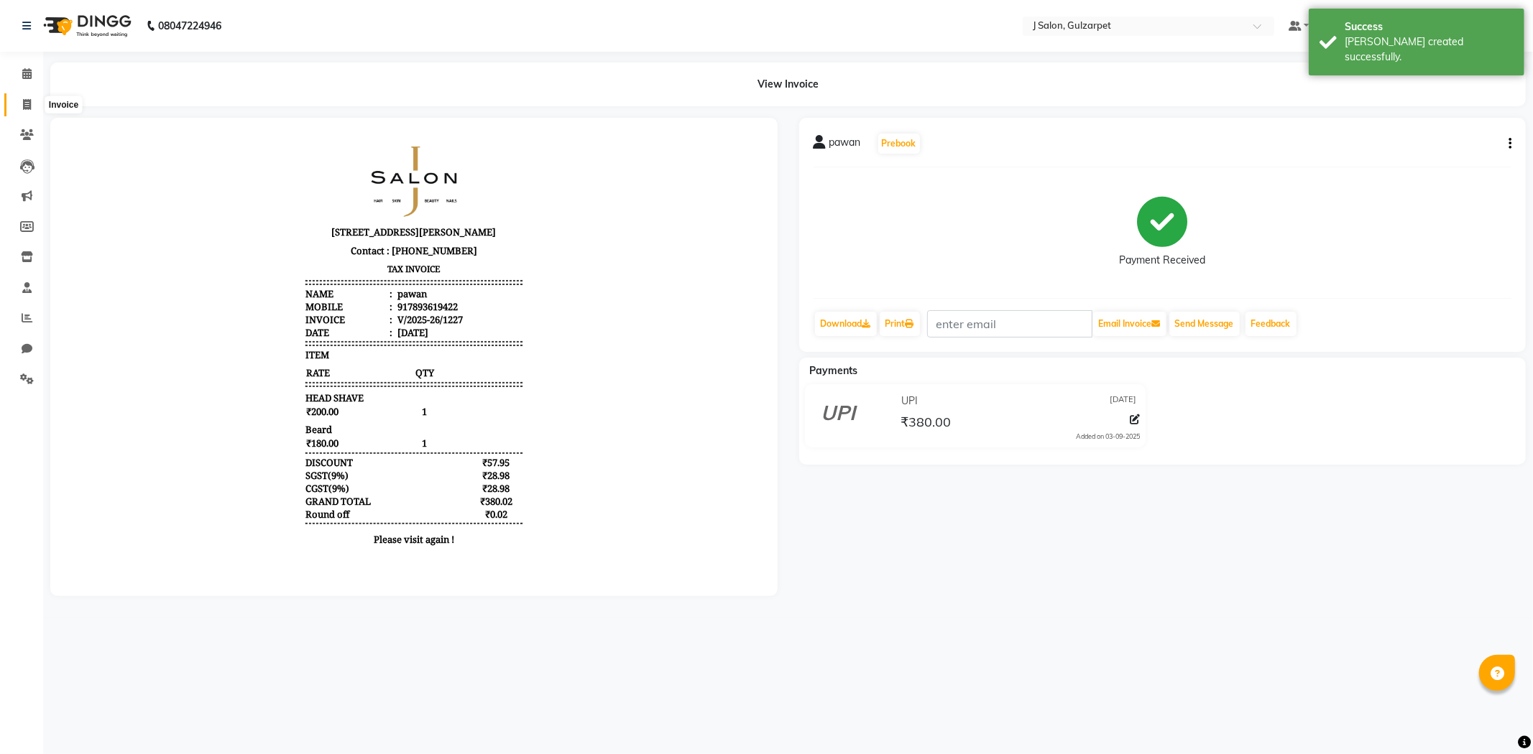
click at [24, 105] on icon at bounding box center [27, 104] width 8 height 11
select select "8558"
select select "service"
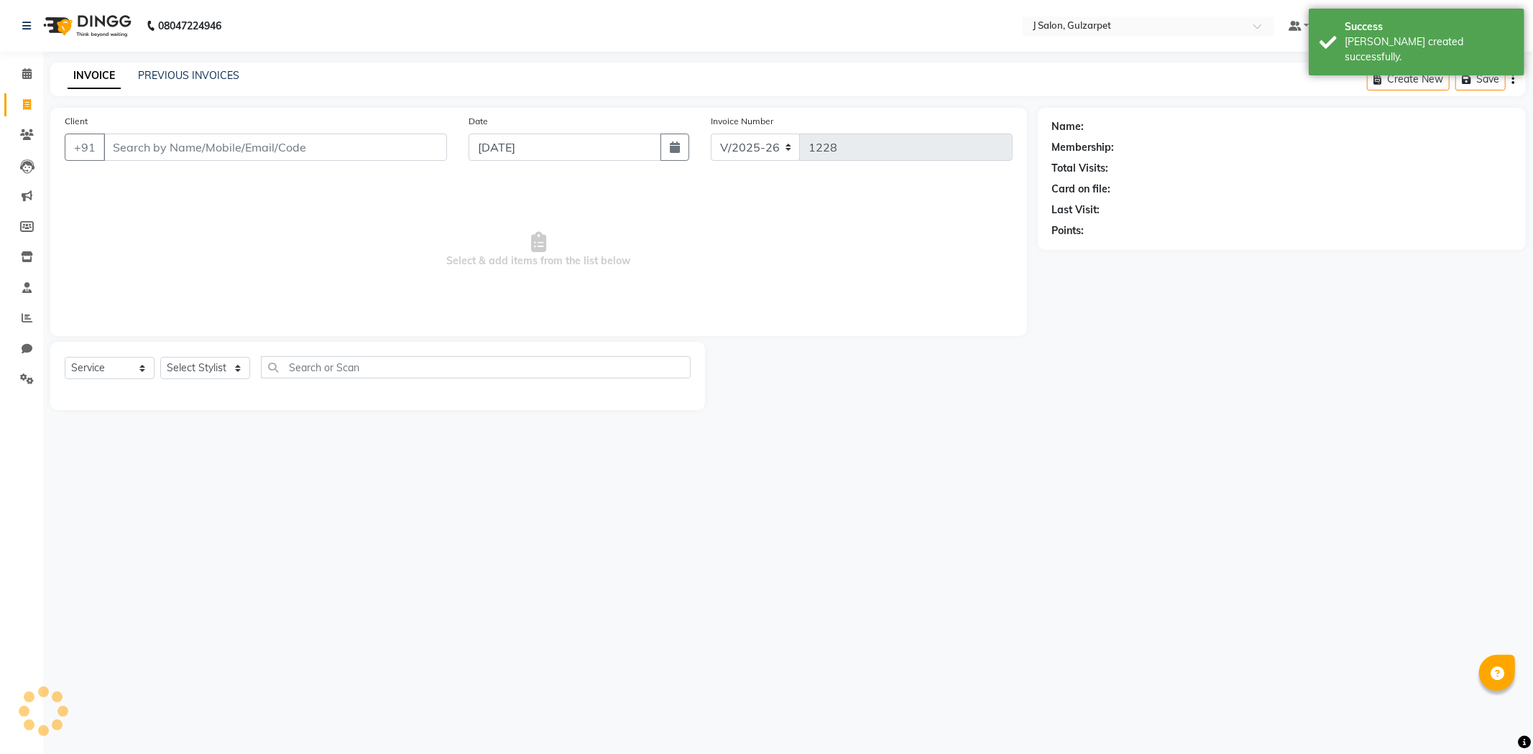
click at [128, 144] on input "Client" at bounding box center [274, 147] width 343 height 27
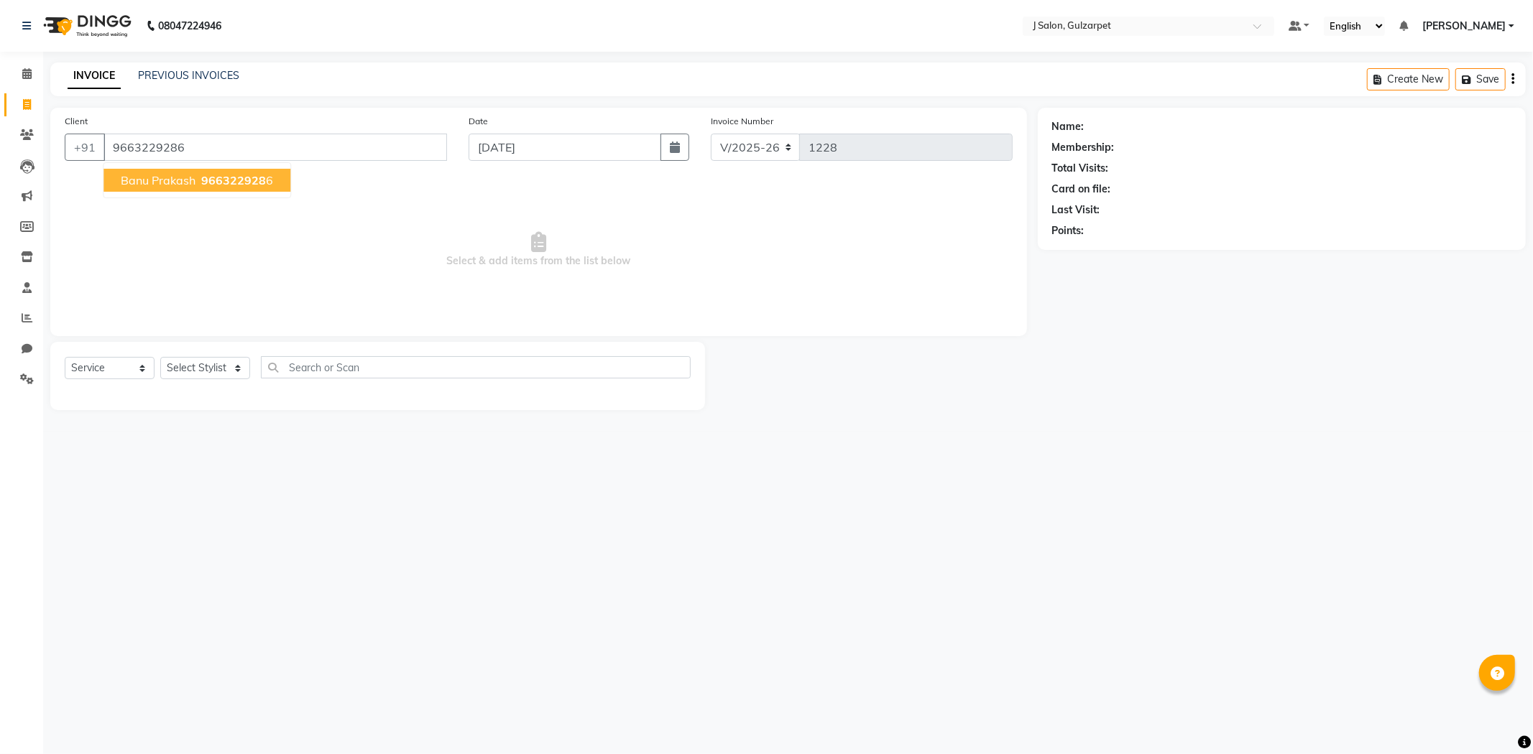
type input "9663229286"
click at [231, 180] on span "966322928" at bounding box center [233, 180] width 65 height 14
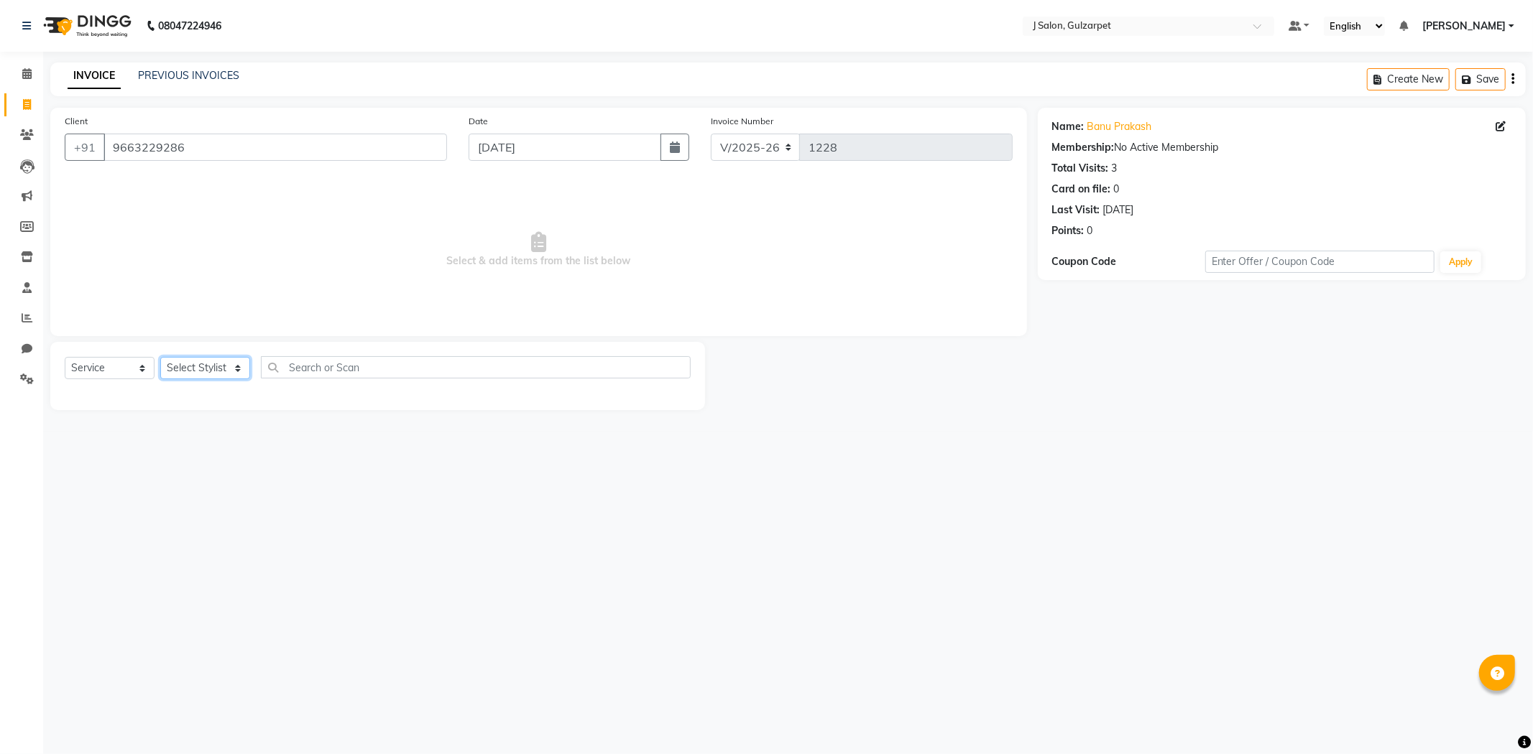
click at [218, 369] on select "Select Stylist Admin [PERSON_NAME] [PERSON_NAME] [PERSON_NAME] [PERSON_NAME] [P…" at bounding box center [205, 368] width 90 height 22
select select "84895"
click at [160, 358] on select "Select Stylist Admin [PERSON_NAME] [PERSON_NAME] [PERSON_NAME] [PERSON_NAME] [P…" at bounding box center [205, 368] width 90 height 22
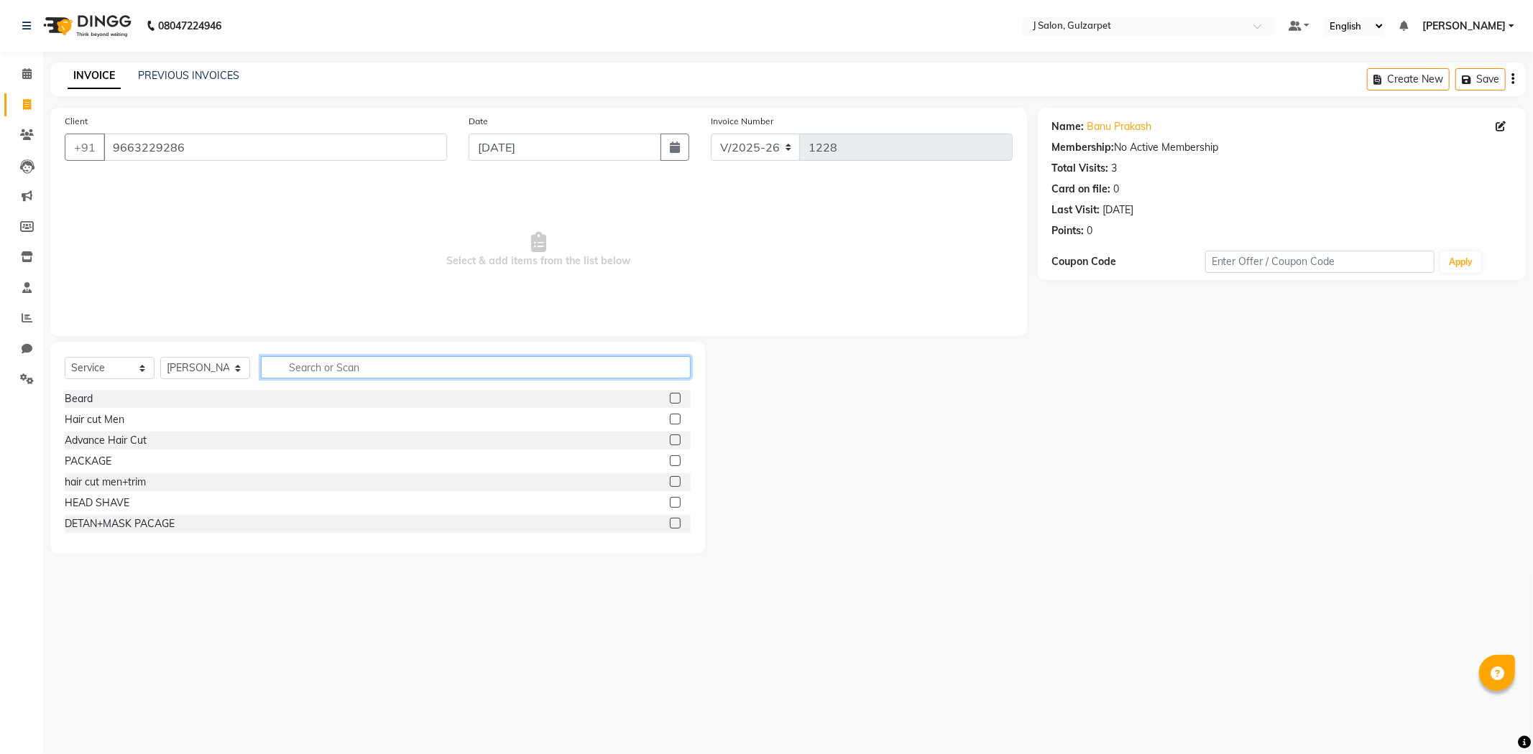
click at [343, 366] on input "text" at bounding box center [476, 367] width 430 height 22
click at [670, 479] on label at bounding box center [675, 481] width 11 height 11
click at [670, 479] on input "checkbox" at bounding box center [674, 482] width 9 height 9
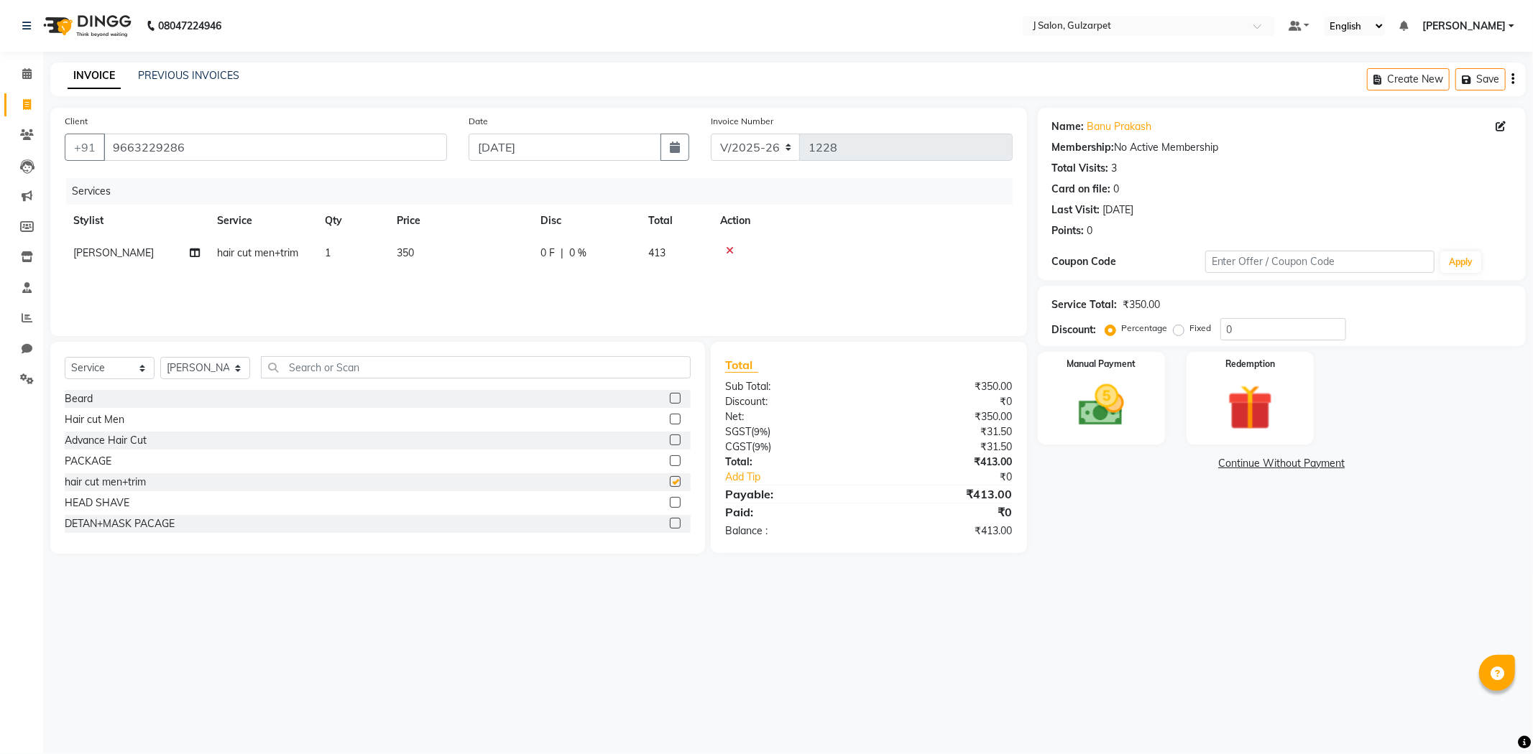
checkbox input "false"
click at [441, 370] on input "text" at bounding box center [476, 367] width 430 height 22
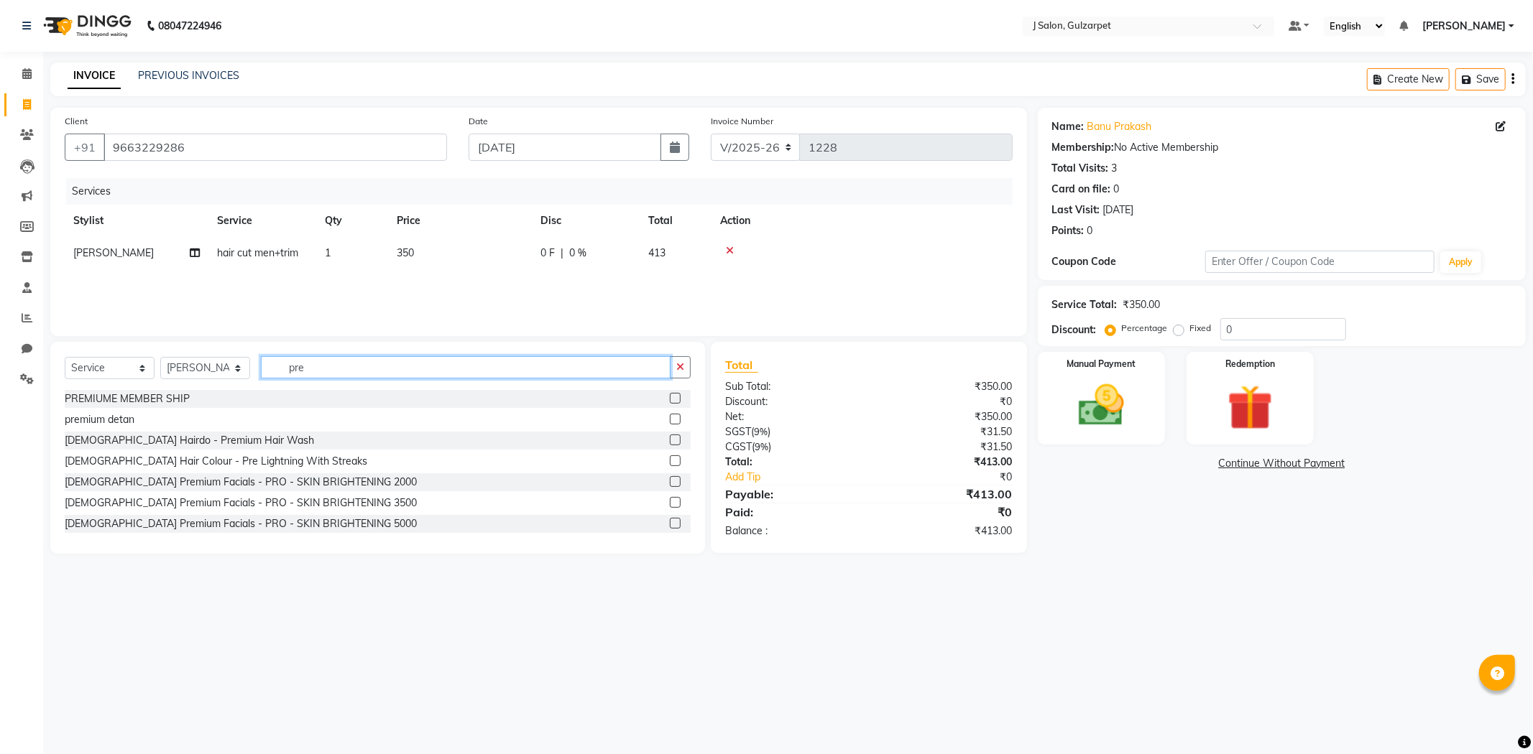
type input "pre"
click at [670, 420] on label at bounding box center [675, 419] width 11 height 11
click at [670, 420] on input "checkbox" at bounding box center [674, 419] width 9 height 9
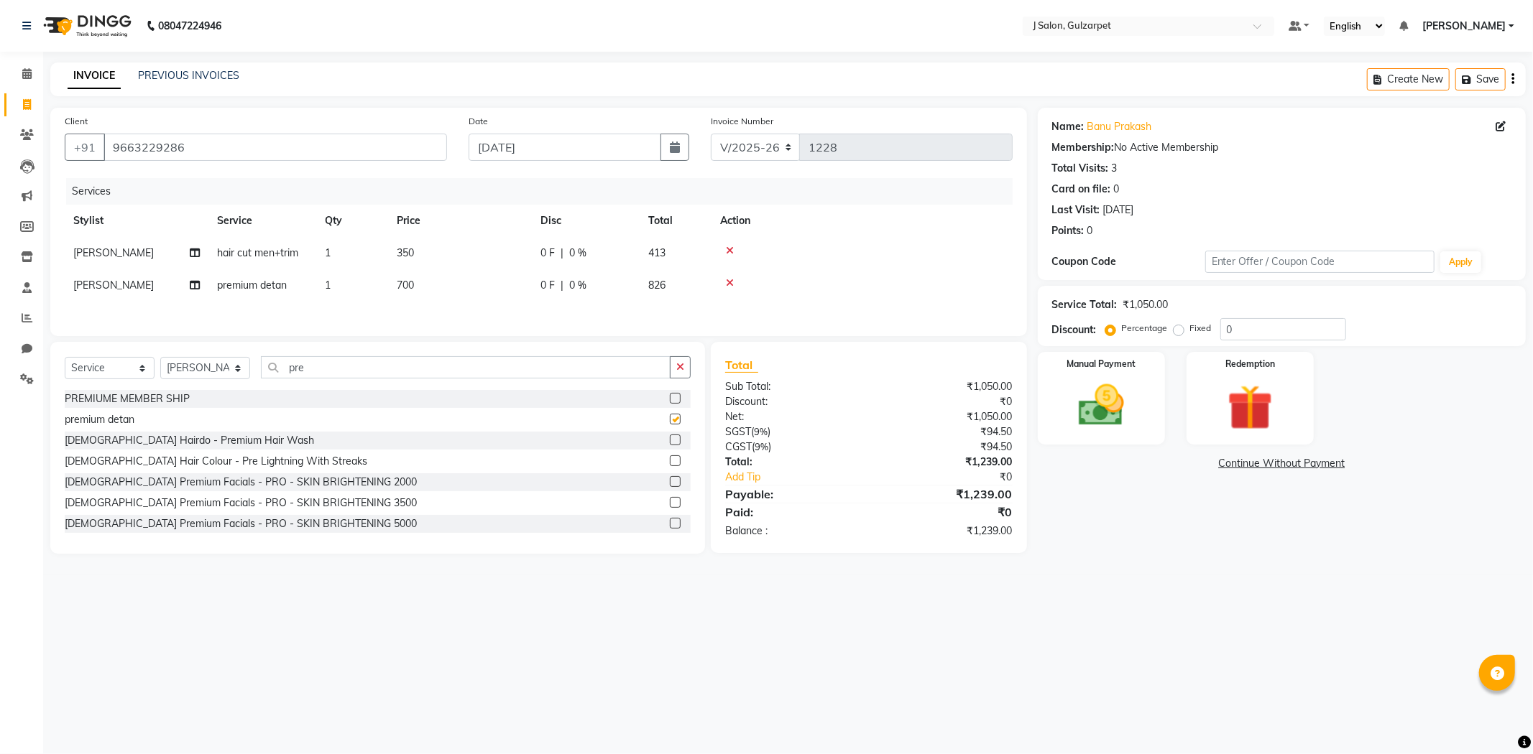
checkbox input "false"
click at [678, 368] on icon "button" at bounding box center [680, 367] width 8 height 10
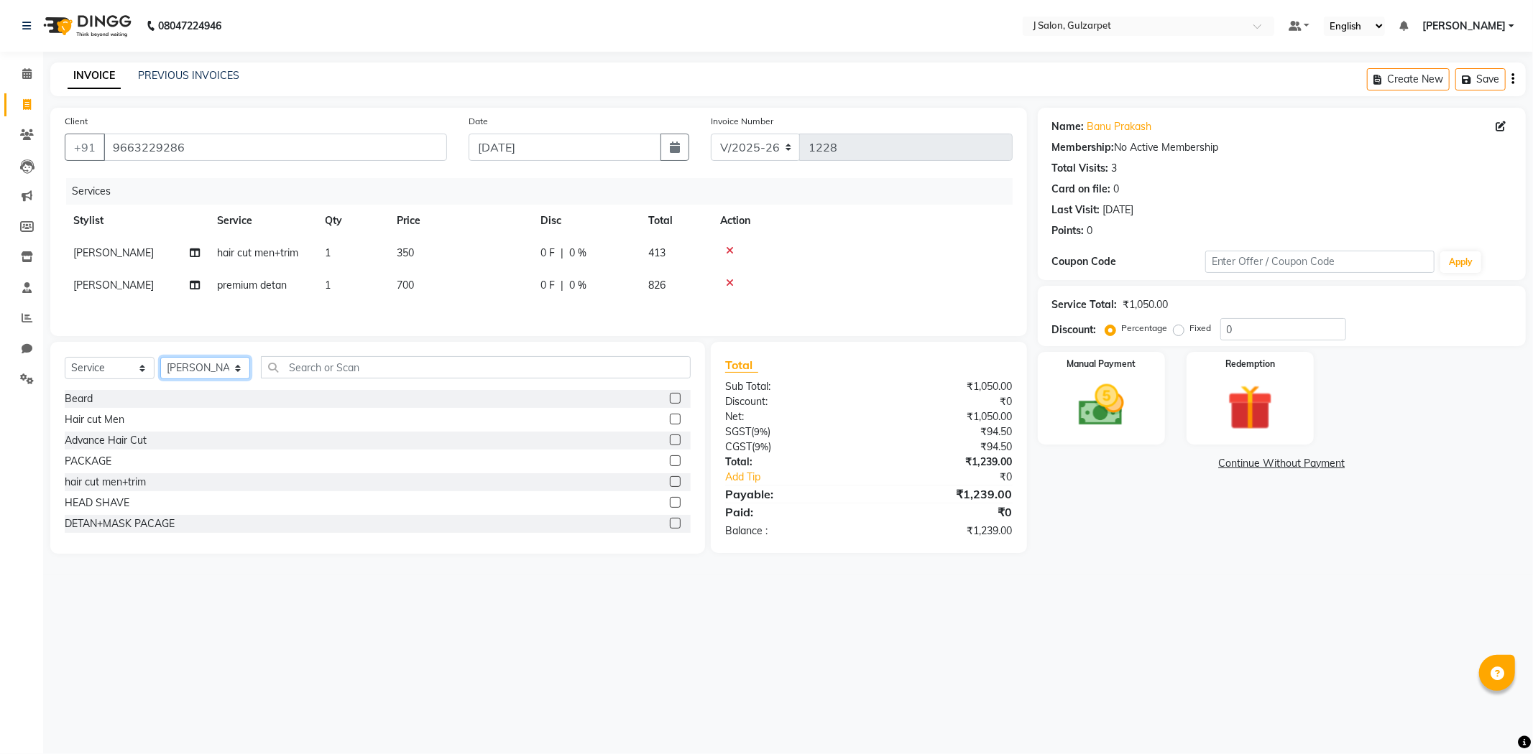
click at [183, 370] on select "Select Stylist Admin [PERSON_NAME] [PERSON_NAME] [PERSON_NAME] [PERSON_NAME] [P…" at bounding box center [205, 368] width 90 height 22
select select "84897"
click at [160, 361] on select "Select Stylist Admin [PERSON_NAME] [PERSON_NAME] [PERSON_NAME] [PERSON_NAME] [P…" at bounding box center [205, 368] width 90 height 22
click at [670, 485] on label at bounding box center [675, 481] width 11 height 11
click at [670, 485] on input "checkbox" at bounding box center [674, 482] width 9 height 9
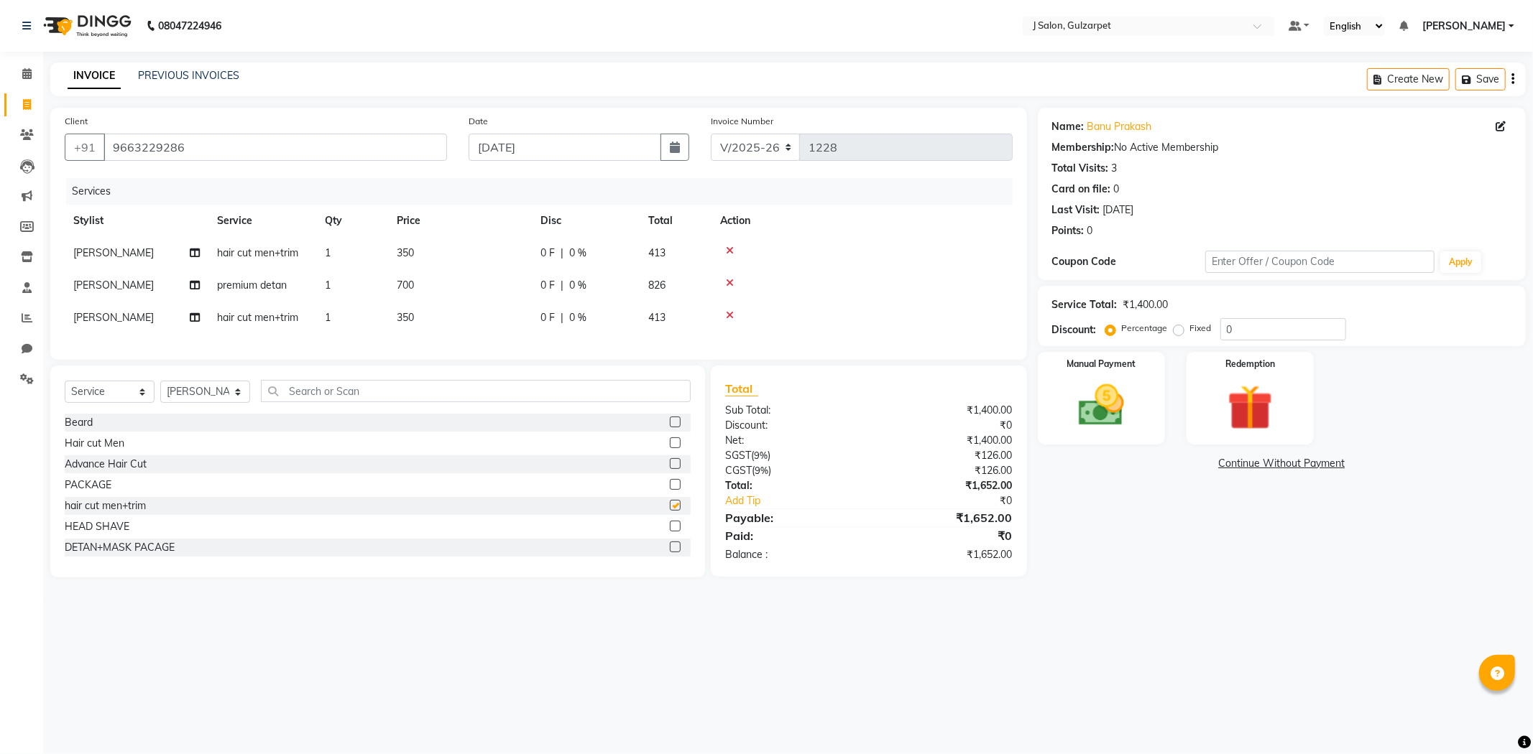
checkbox input "false"
click at [1236, 324] on input "0" at bounding box center [1283, 329] width 126 height 22
type input "15.25"
click at [1111, 404] on img at bounding box center [1101, 406] width 77 height 55
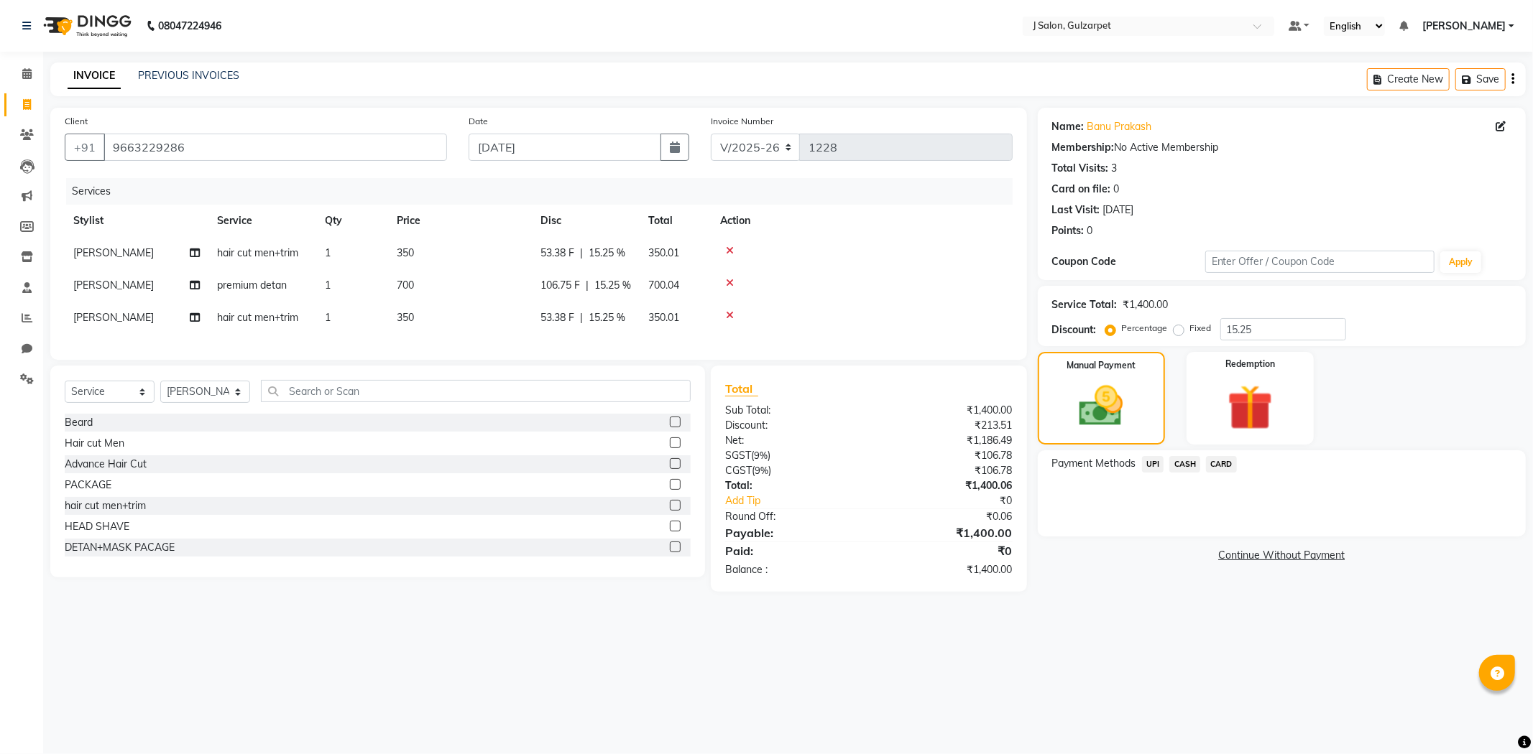
click at [1188, 466] on span "CASH" at bounding box center [1184, 464] width 31 height 17
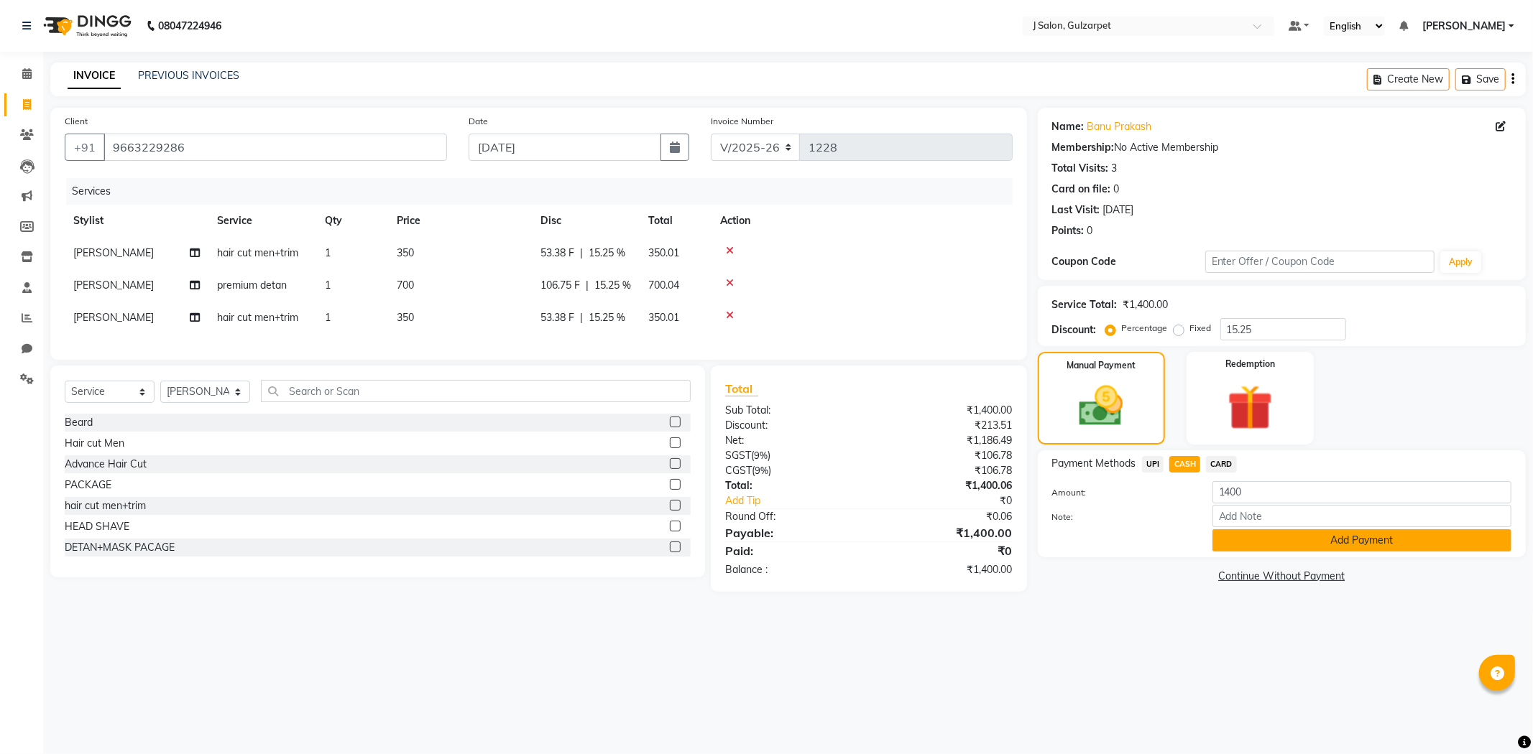
click at [1288, 549] on button "Add Payment" at bounding box center [1361, 541] width 299 height 22
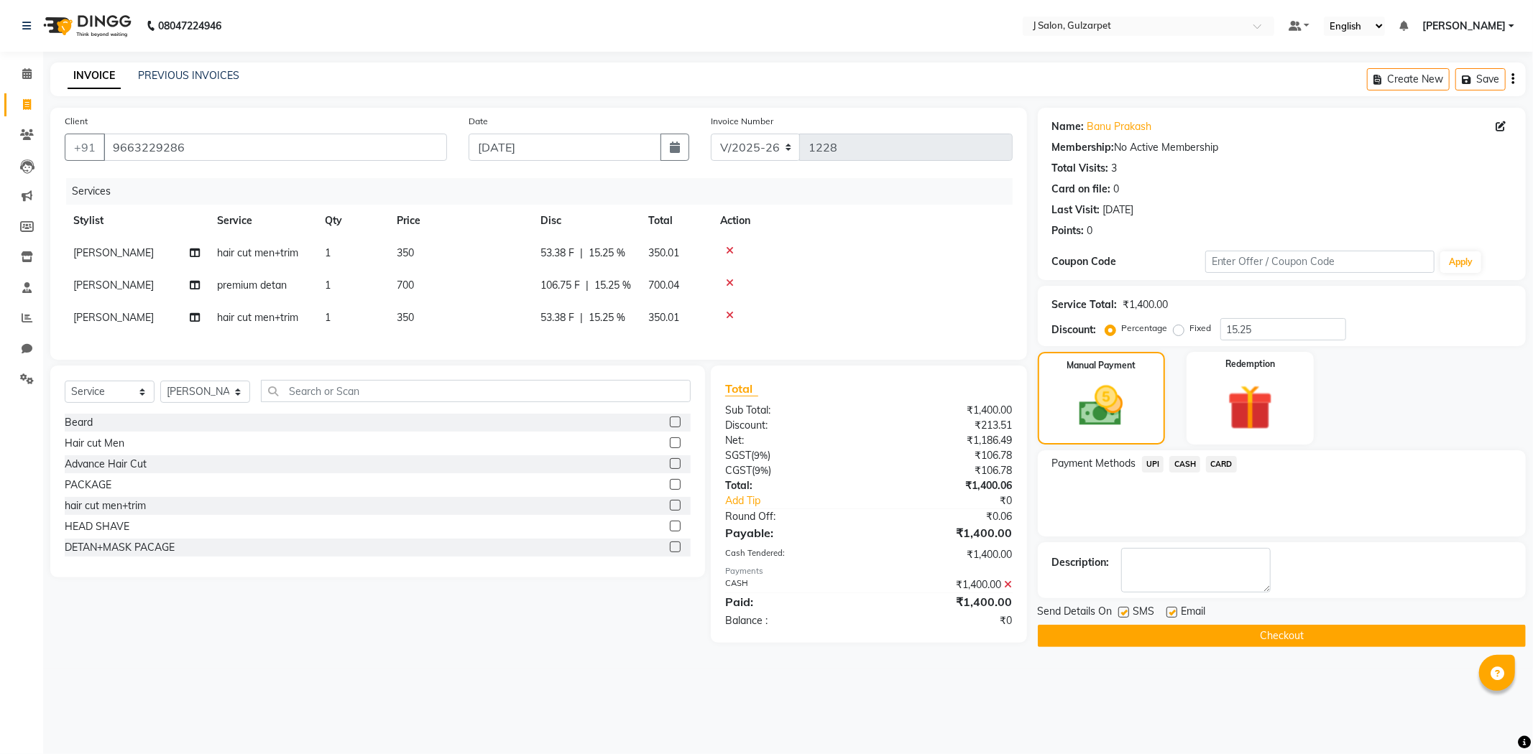
click at [1247, 645] on button "Checkout" at bounding box center [1282, 636] width 488 height 22
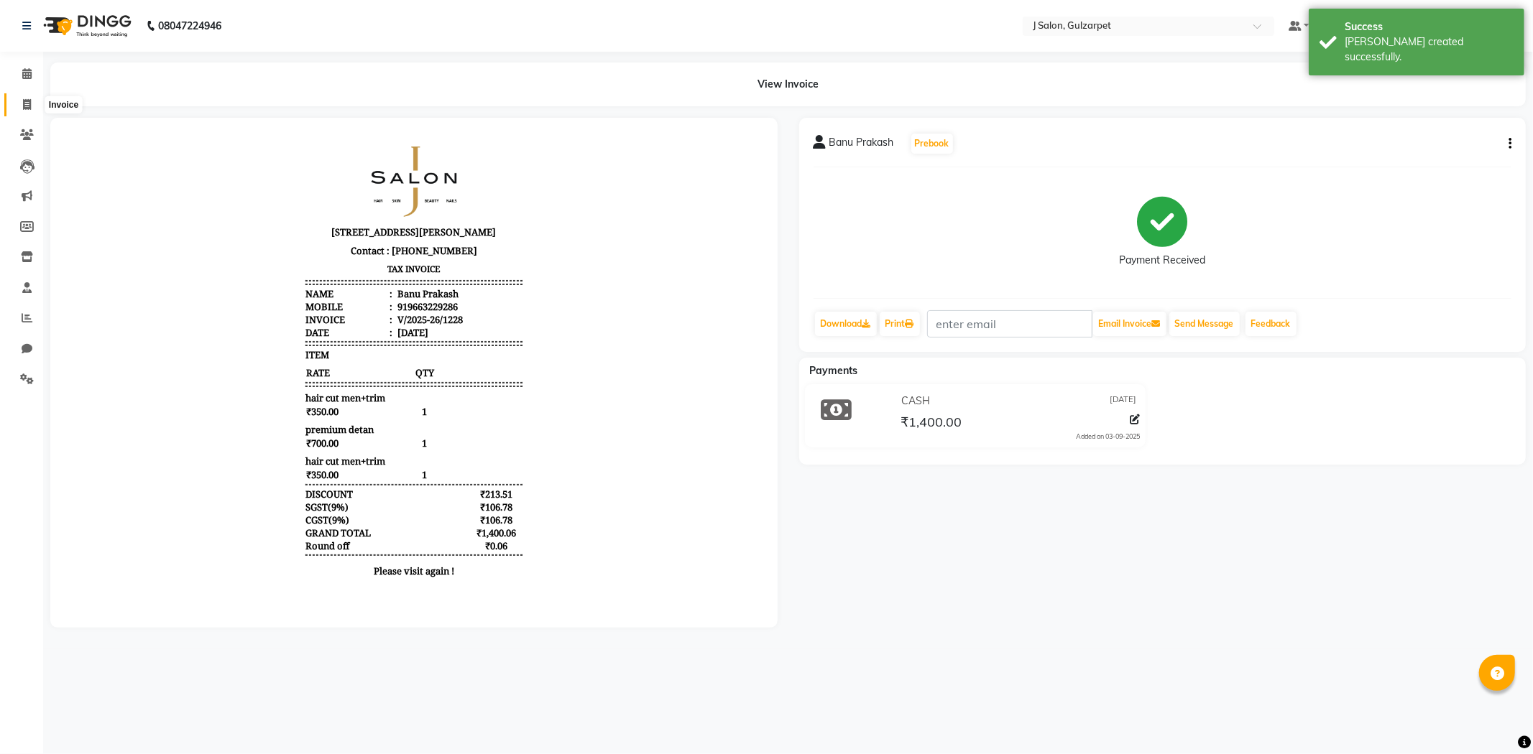
click at [29, 105] on icon at bounding box center [27, 104] width 8 height 11
select select "8558"
select select "service"
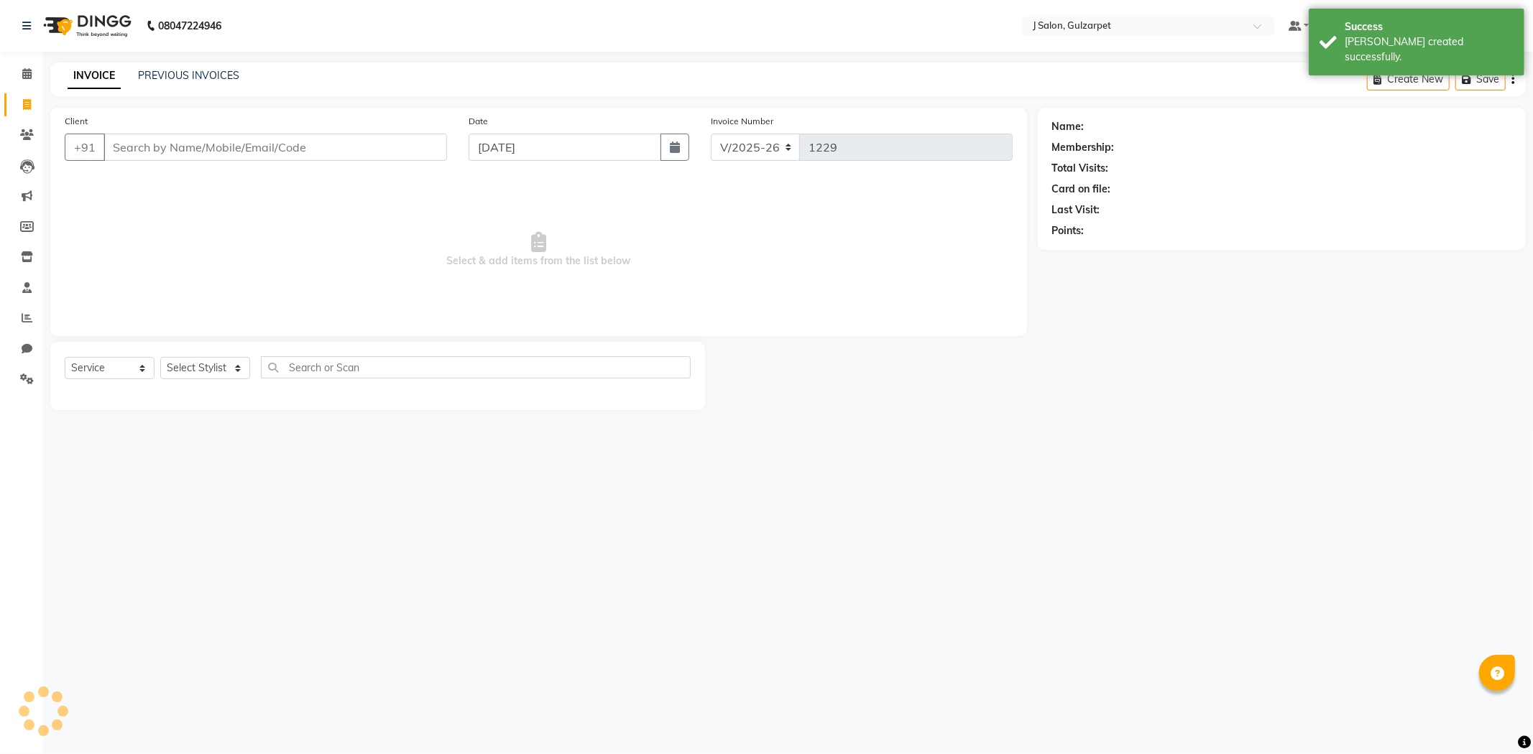
click at [240, 149] on input "Client" at bounding box center [274, 147] width 343 height 27
click at [32, 68] on span at bounding box center [26, 74] width 25 height 17
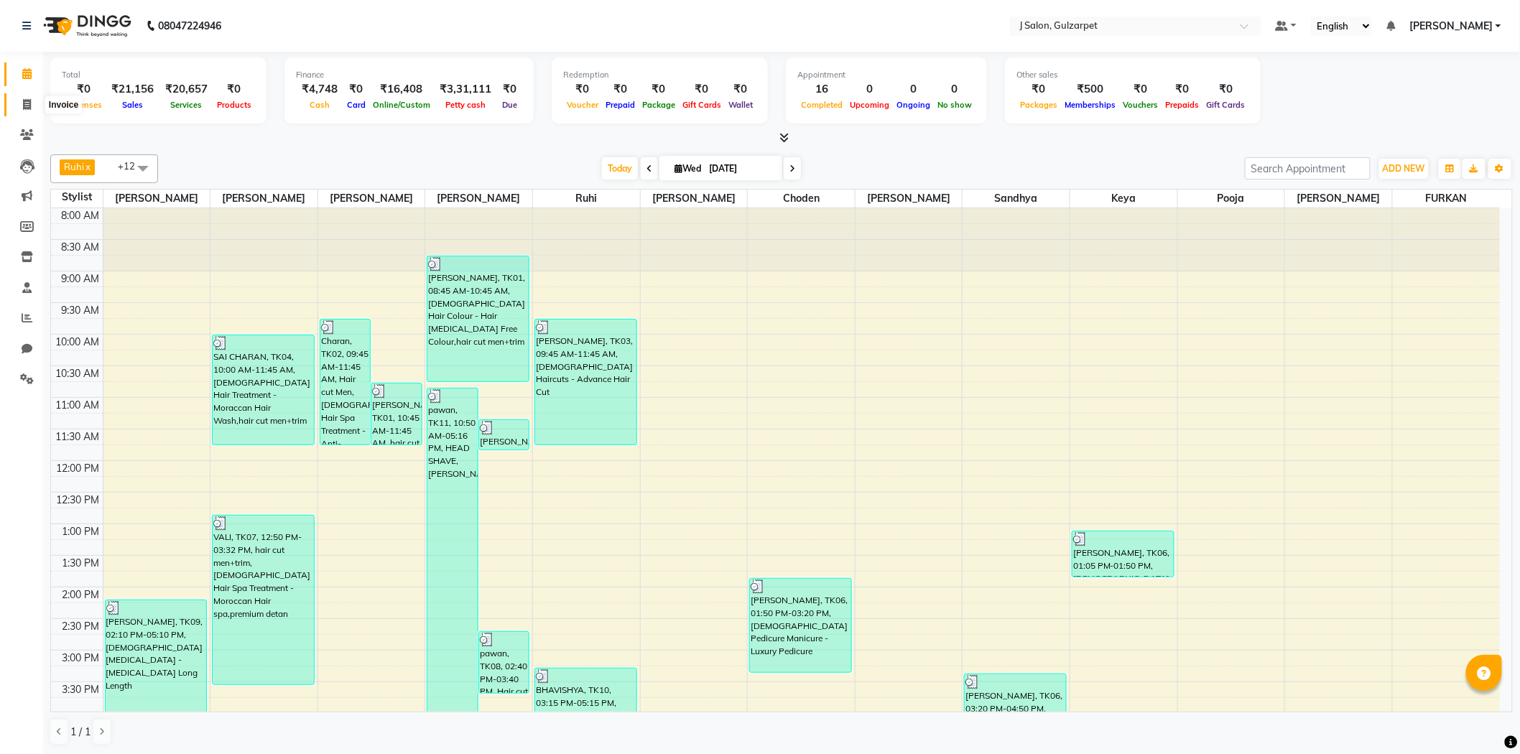
click at [29, 106] on icon at bounding box center [27, 104] width 8 height 11
select select "service"
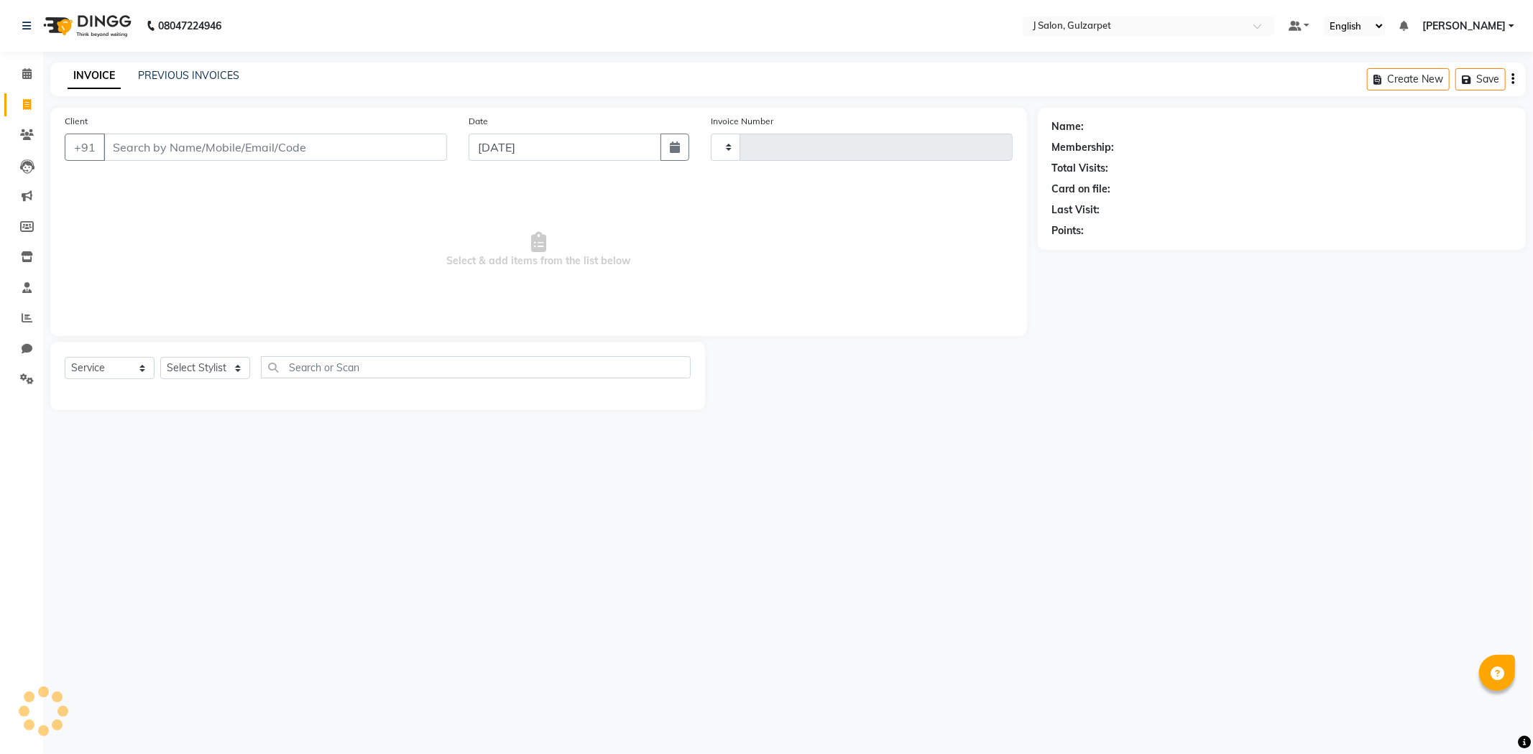
type input "1229"
select select "8558"
click at [225, 134] on input "Client" at bounding box center [274, 147] width 343 height 27
click at [218, 147] on input "Client" at bounding box center [274, 147] width 343 height 27
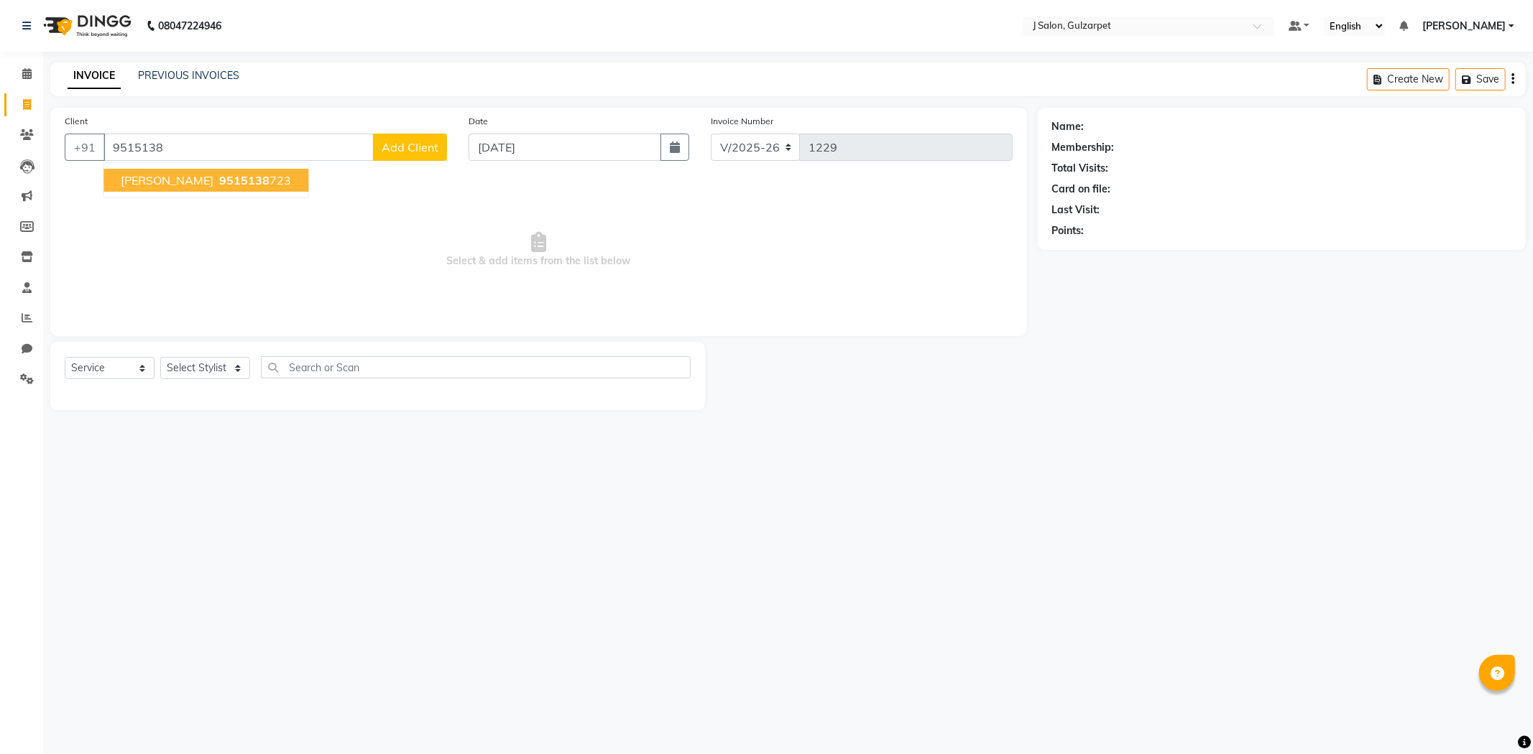
click at [226, 181] on span "9515138" at bounding box center [244, 180] width 50 height 14
type input "9515138723"
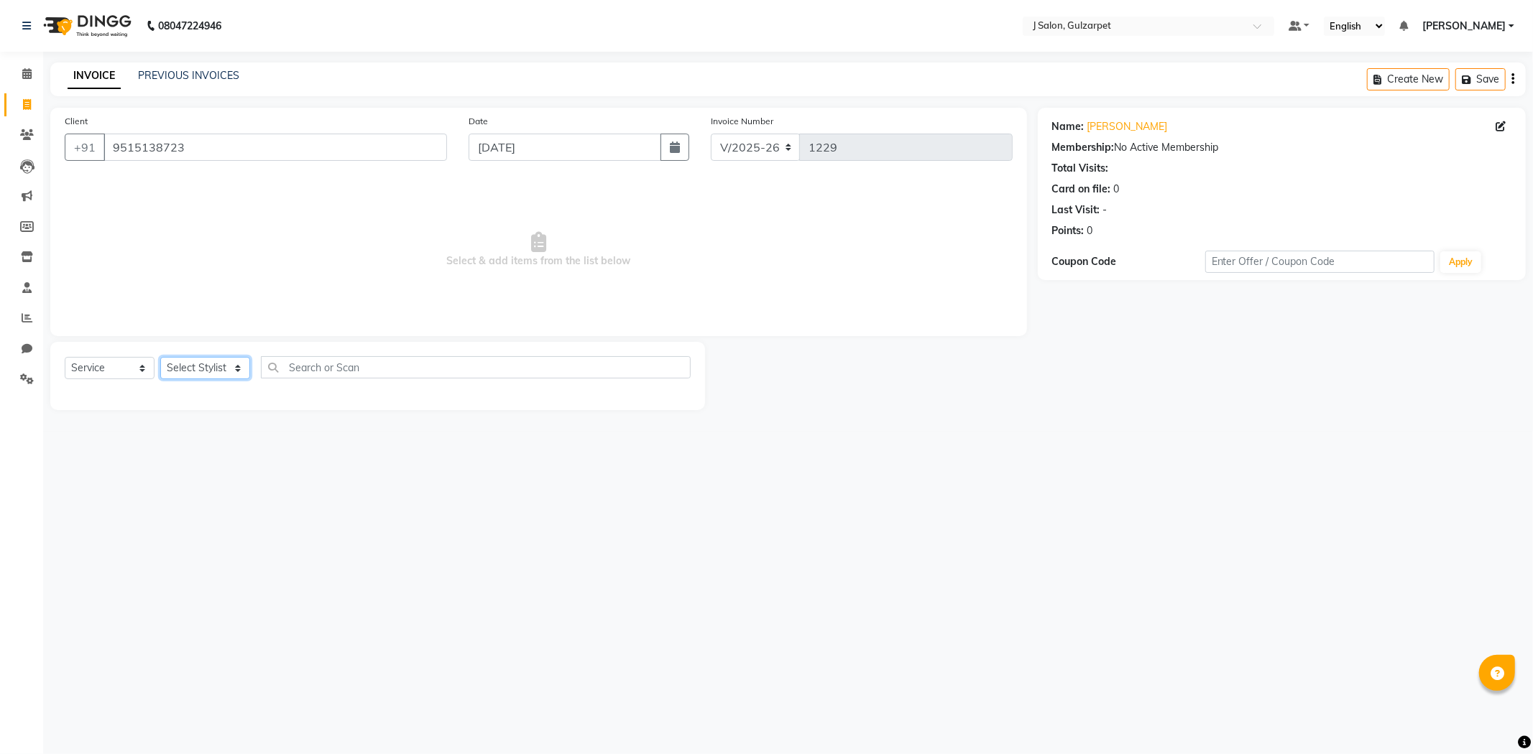
click at [202, 364] on select "Select Stylist Admin [PERSON_NAME] [PERSON_NAME] [PERSON_NAME] [PERSON_NAME] [P…" at bounding box center [205, 368] width 90 height 22
click at [160, 358] on select "Select Stylist Admin [PERSON_NAME] [PERSON_NAME] [PERSON_NAME] [PERSON_NAME] [P…" at bounding box center [205, 368] width 90 height 22
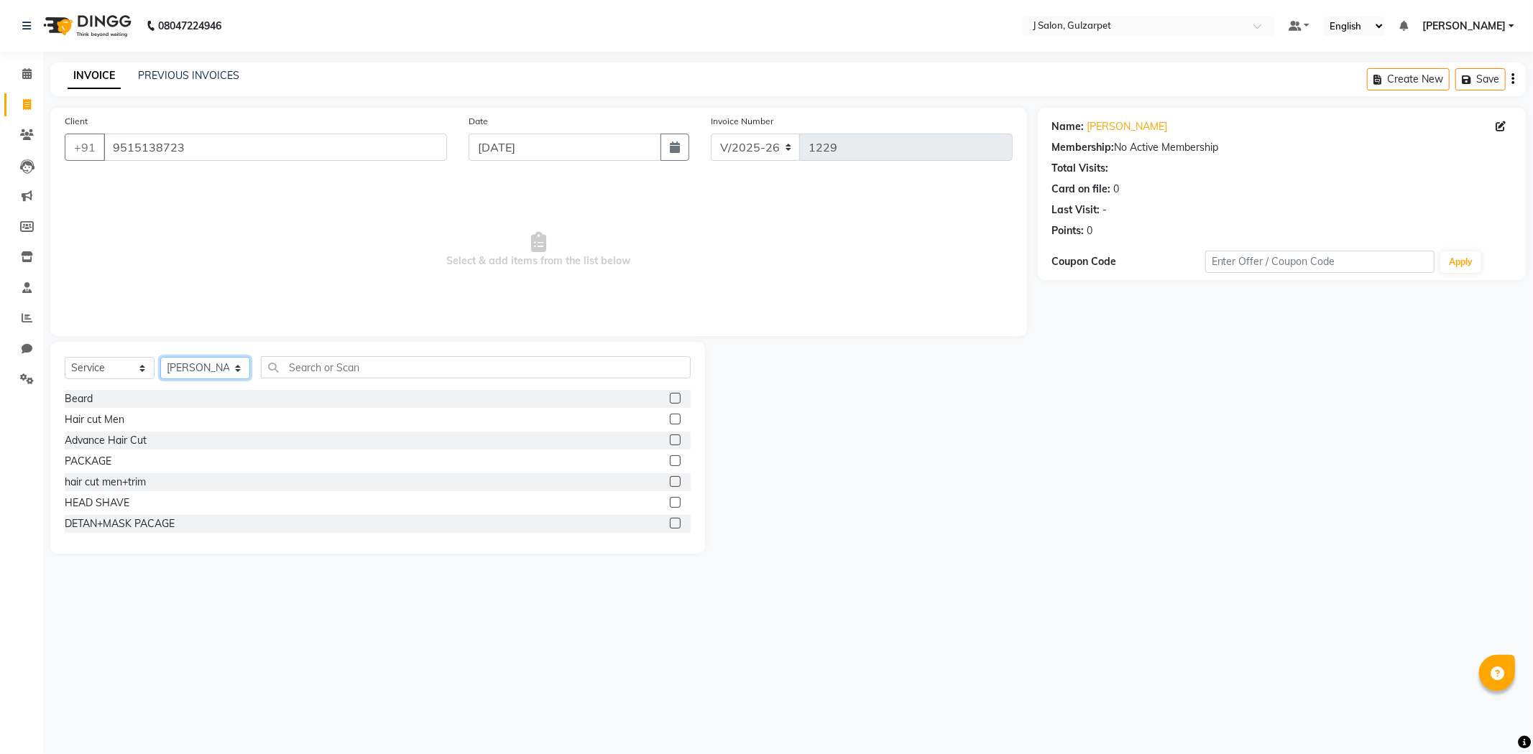
click at [206, 362] on select "Select Stylist Admin [PERSON_NAME] [PERSON_NAME] [PERSON_NAME] [PERSON_NAME] [P…" at bounding box center [205, 368] width 90 height 22
select select "86821"
click at [160, 358] on select "Select Stylist Admin [PERSON_NAME] [PERSON_NAME] [PERSON_NAME] [PERSON_NAME] [P…" at bounding box center [205, 368] width 90 height 22
click at [670, 484] on label at bounding box center [675, 481] width 11 height 11
click at [670, 484] on input "checkbox" at bounding box center [674, 482] width 9 height 9
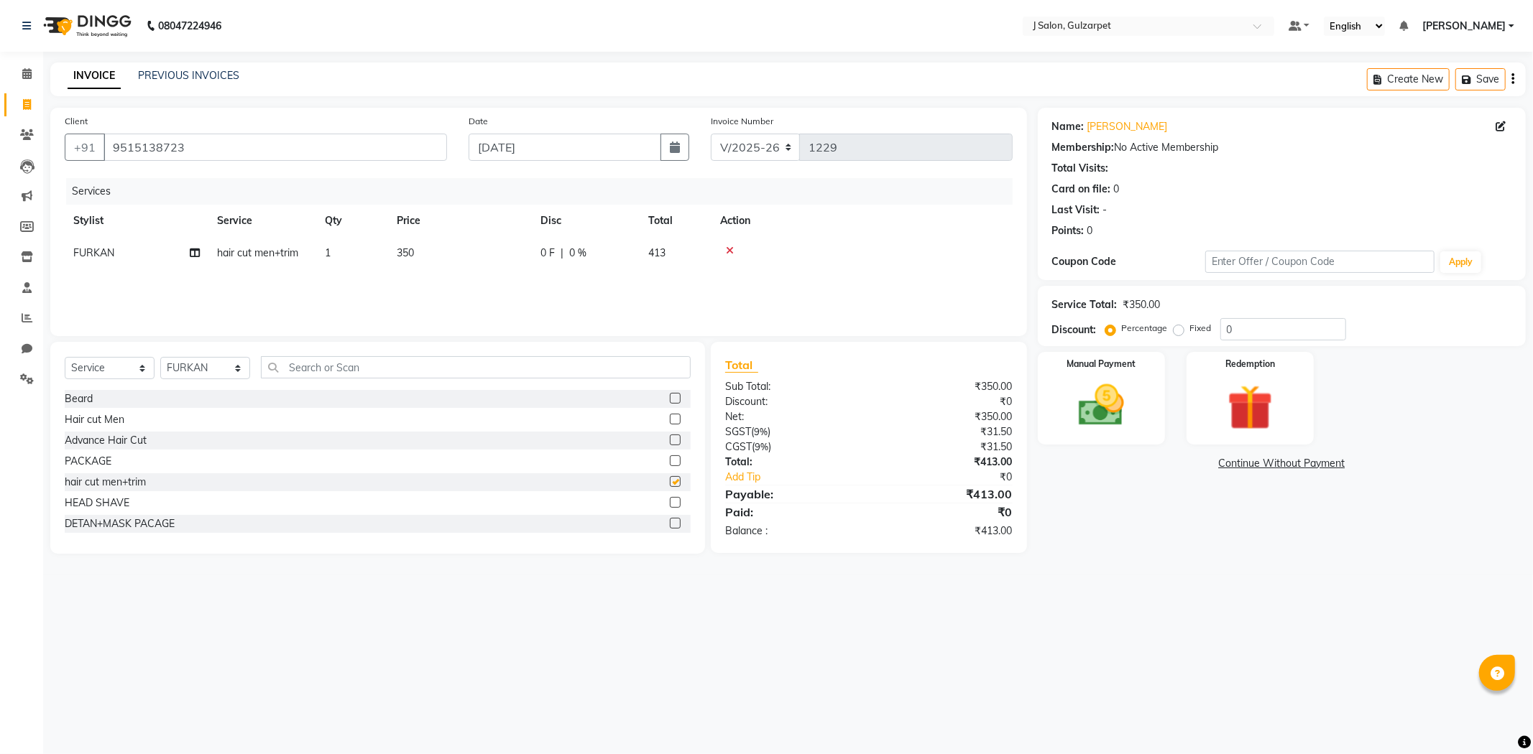
checkbox input "false"
click at [336, 364] on input "text" at bounding box center [476, 367] width 430 height 22
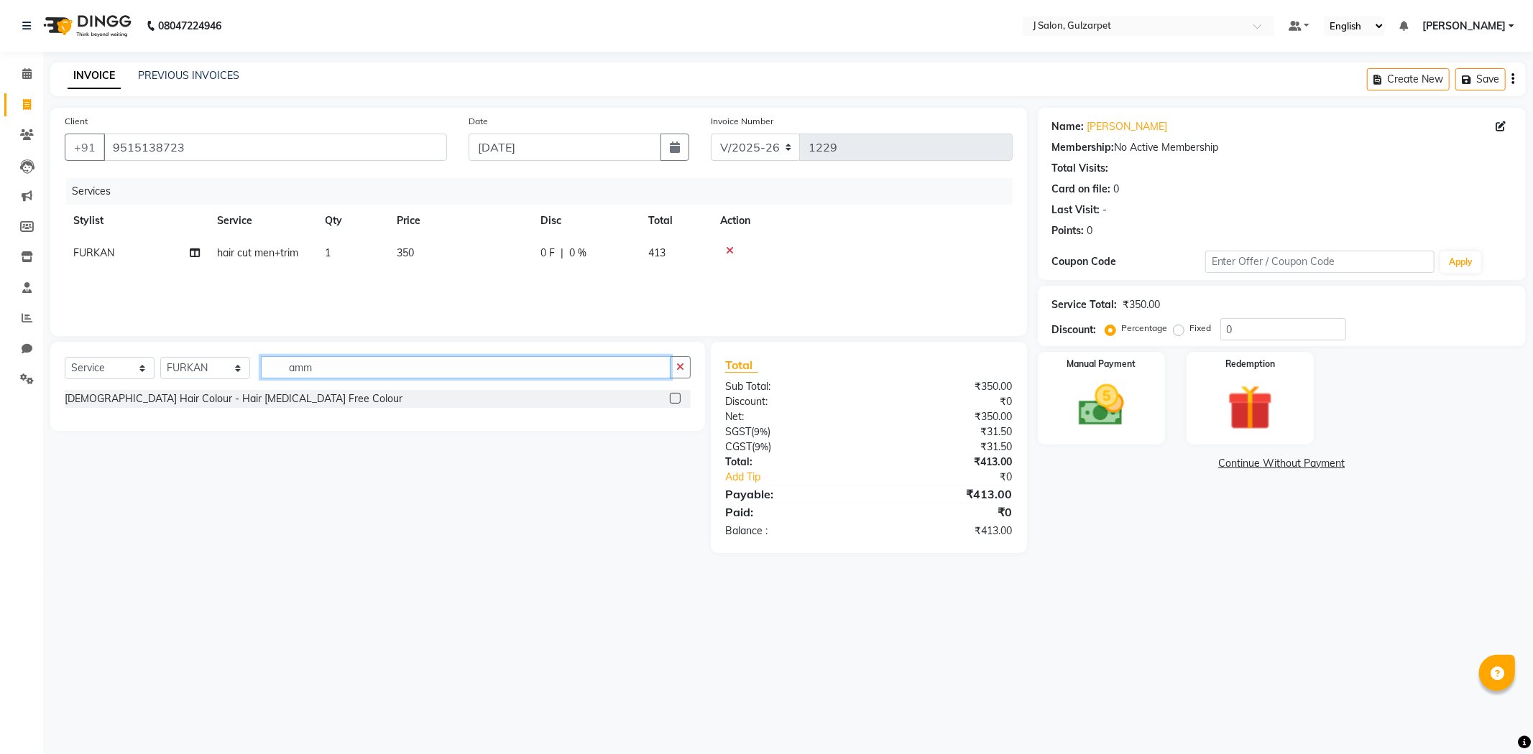
type input "amm"
click at [674, 399] on label at bounding box center [675, 398] width 11 height 11
click at [674, 399] on input "checkbox" at bounding box center [674, 398] width 9 height 9
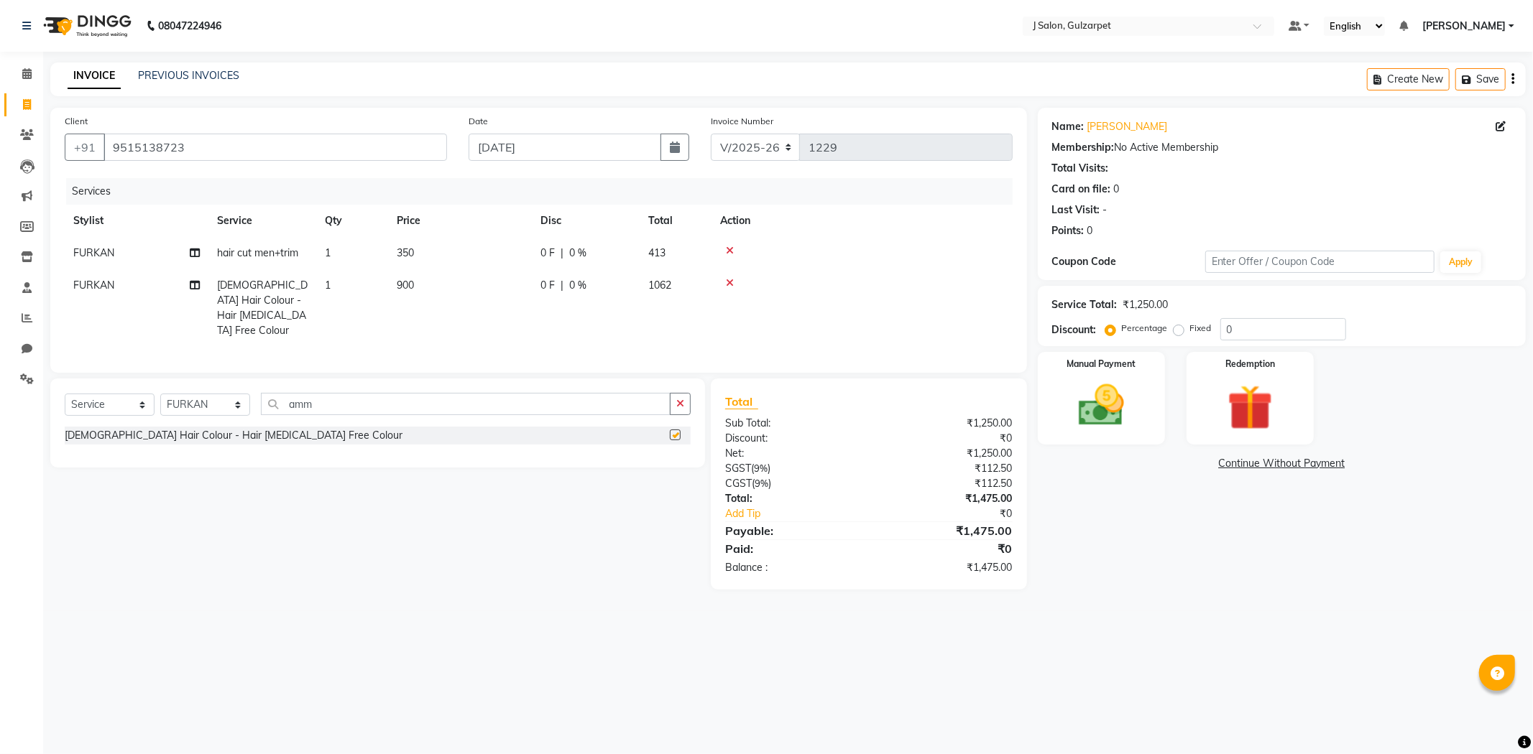
checkbox input "false"
click at [681, 400] on icon "button" at bounding box center [680, 404] width 8 height 10
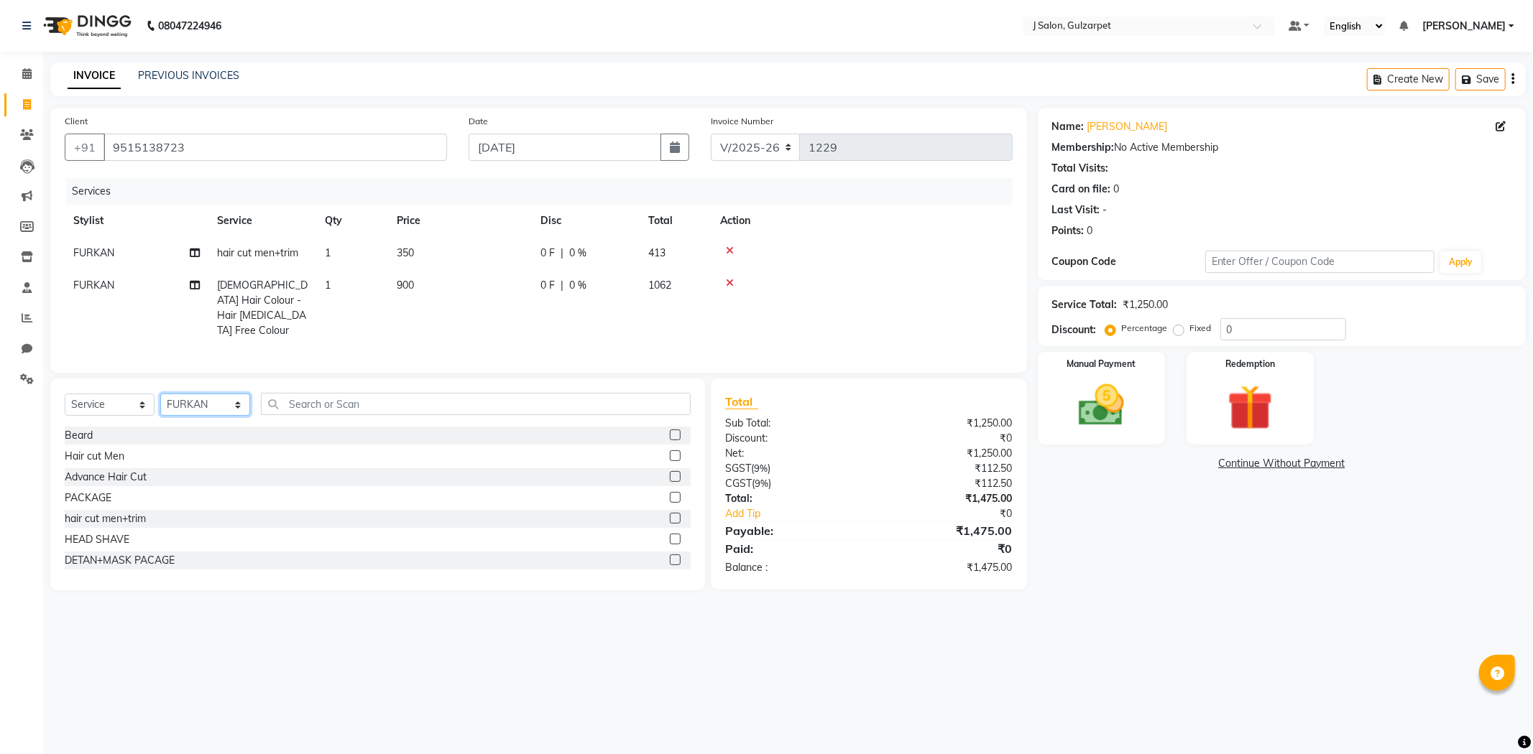
click at [190, 407] on select "Select Stylist Admin [PERSON_NAME] [PERSON_NAME] [PERSON_NAME] [PERSON_NAME] [P…" at bounding box center [205, 405] width 90 height 22
select select "84894"
click at [160, 394] on select "Select Stylist Admin [PERSON_NAME] [PERSON_NAME] [PERSON_NAME] [PERSON_NAME] [P…" at bounding box center [205, 405] width 90 height 22
click at [670, 453] on label at bounding box center [675, 456] width 11 height 11
click at [670, 453] on input "checkbox" at bounding box center [674, 456] width 9 height 9
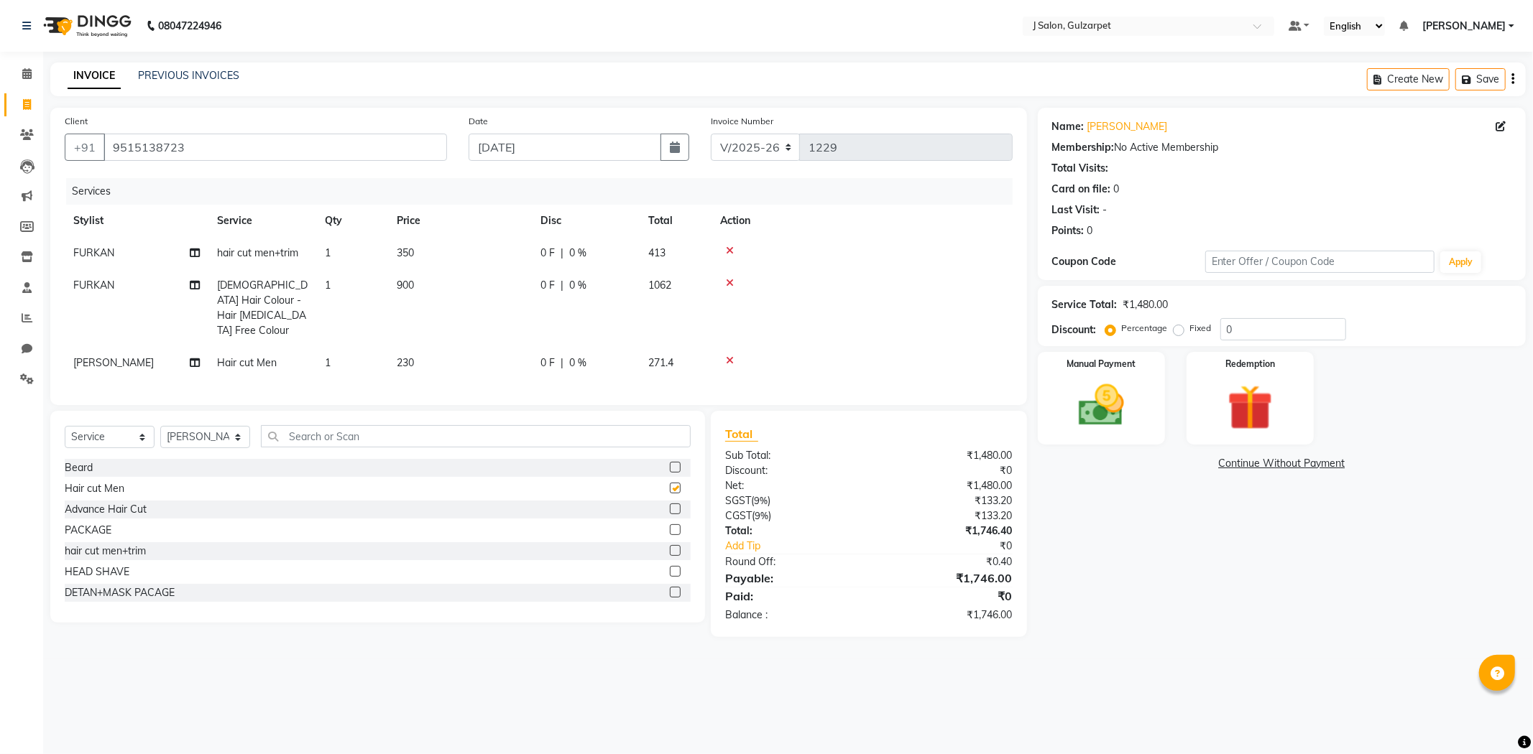
checkbox input "false"
click at [227, 431] on select "Select Stylist Admin [PERSON_NAME] [PERSON_NAME] [PERSON_NAME] [PERSON_NAME] [P…" at bounding box center [205, 437] width 90 height 22
select select "84901"
click at [160, 426] on select "Select Stylist Admin [PERSON_NAME] [PERSON_NAME] [PERSON_NAME] [PERSON_NAME] [P…" at bounding box center [205, 437] width 90 height 22
click at [336, 420] on div "Select Service Product Membership Package Voucher Prepaid Gift Card Select Styl…" at bounding box center [377, 517] width 655 height 212
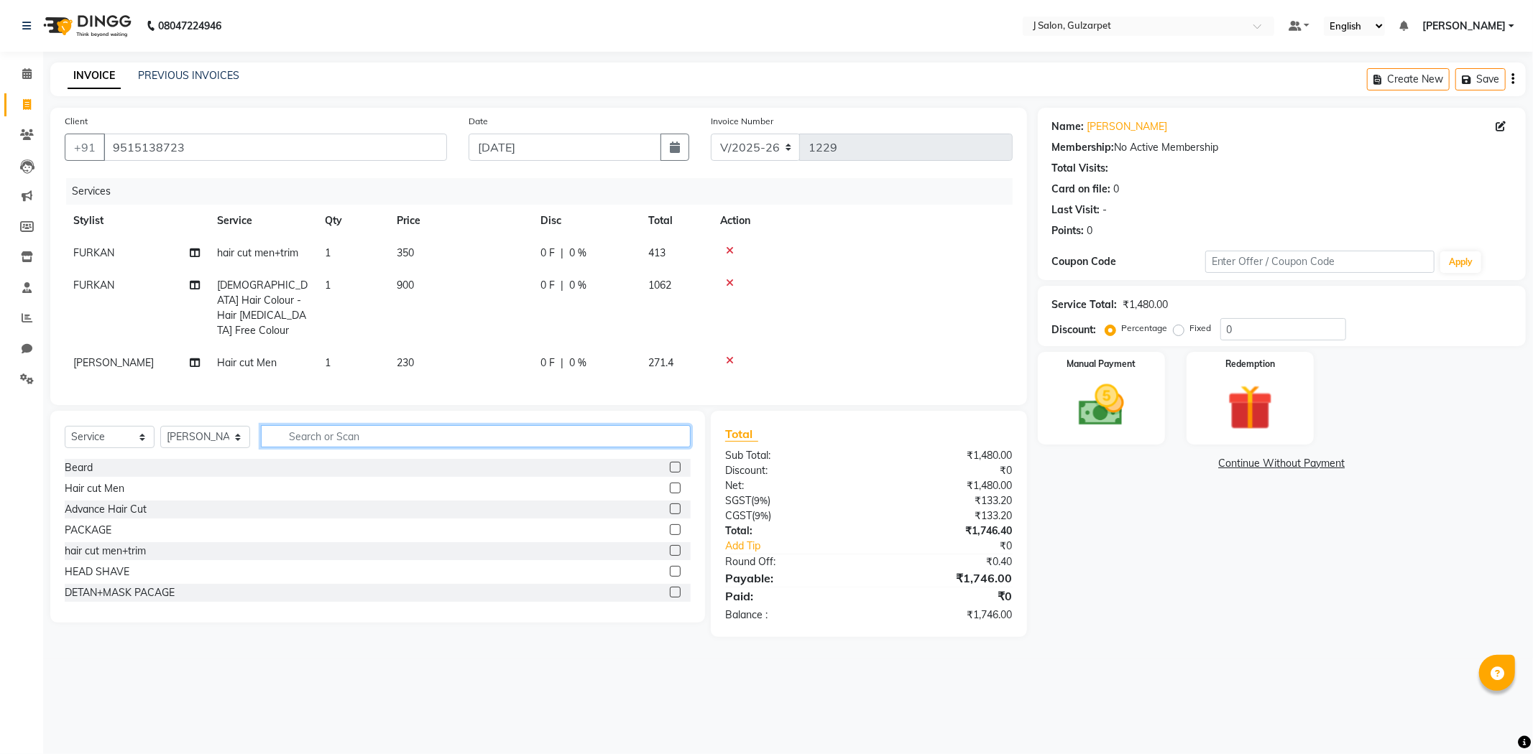
click at [336, 427] on input "text" at bounding box center [476, 436] width 430 height 22
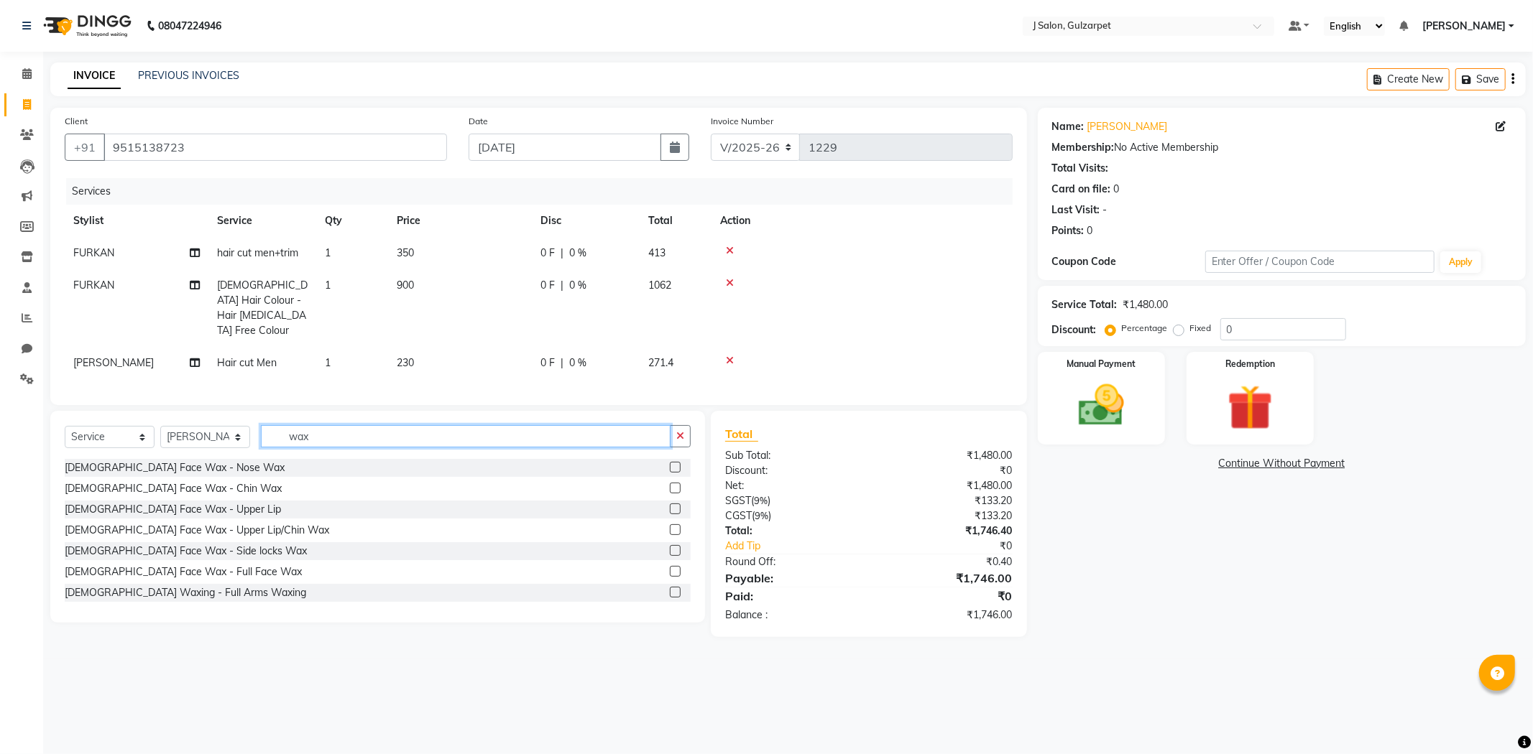
type input "wax"
click at [670, 573] on label at bounding box center [675, 571] width 11 height 11
click at [670, 573] on input "checkbox" at bounding box center [674, 572] width 9 height 9
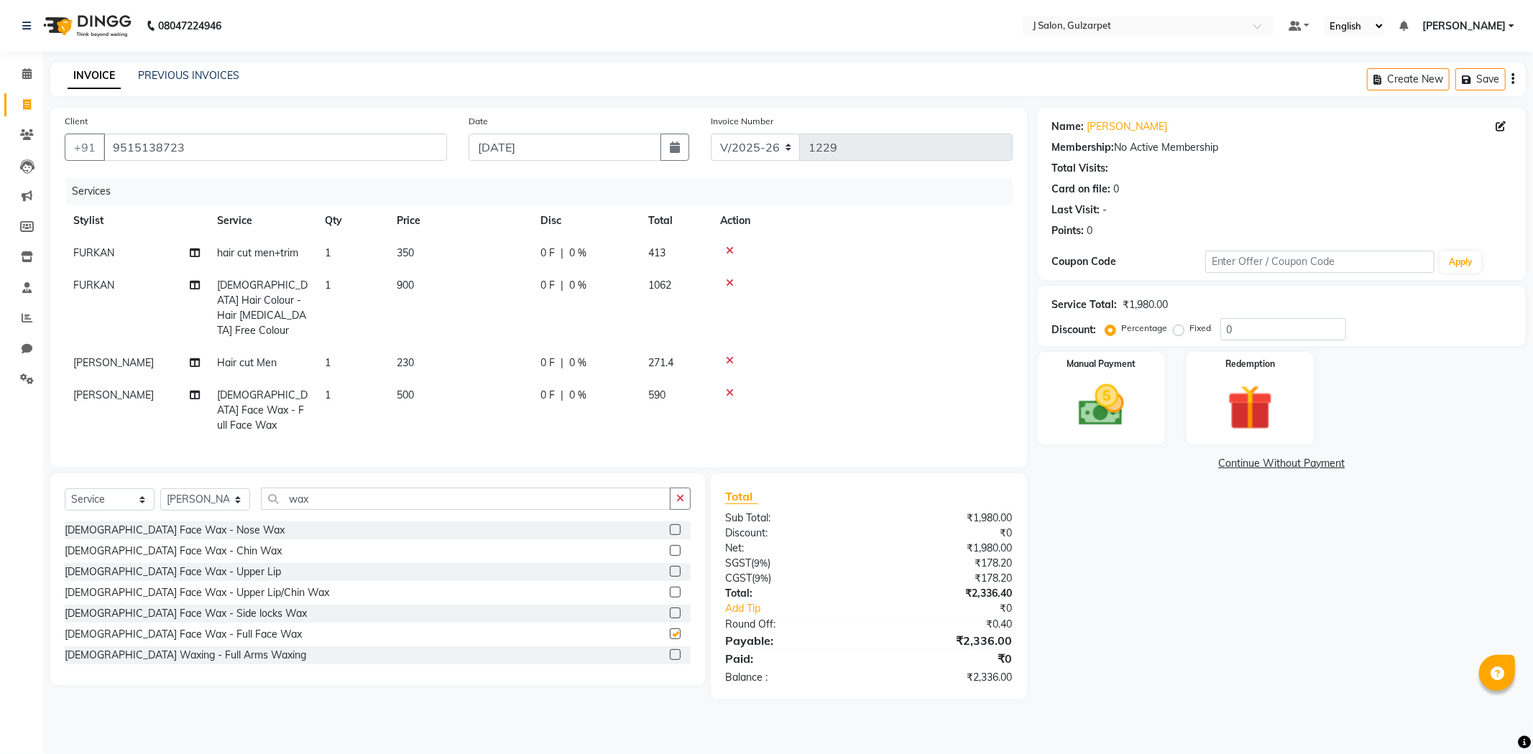
checkbox input "false"
click at [180, 489] on select "Select Stylist Admin [PERSON_NAME] [PERSON_NAME] [PERSON_NAME] [PERSON_NAME] [P…" at bounding box center [205, 500] width 90 height 22
select select "86821"
click at [160, 489] on select "Select Stylist Admin [PERSON_NAME] [PERSON_NAME] [PERSON_NAME] [PERSON_NAME] [P…" at bounding box center [205, 500] width 90 height 22
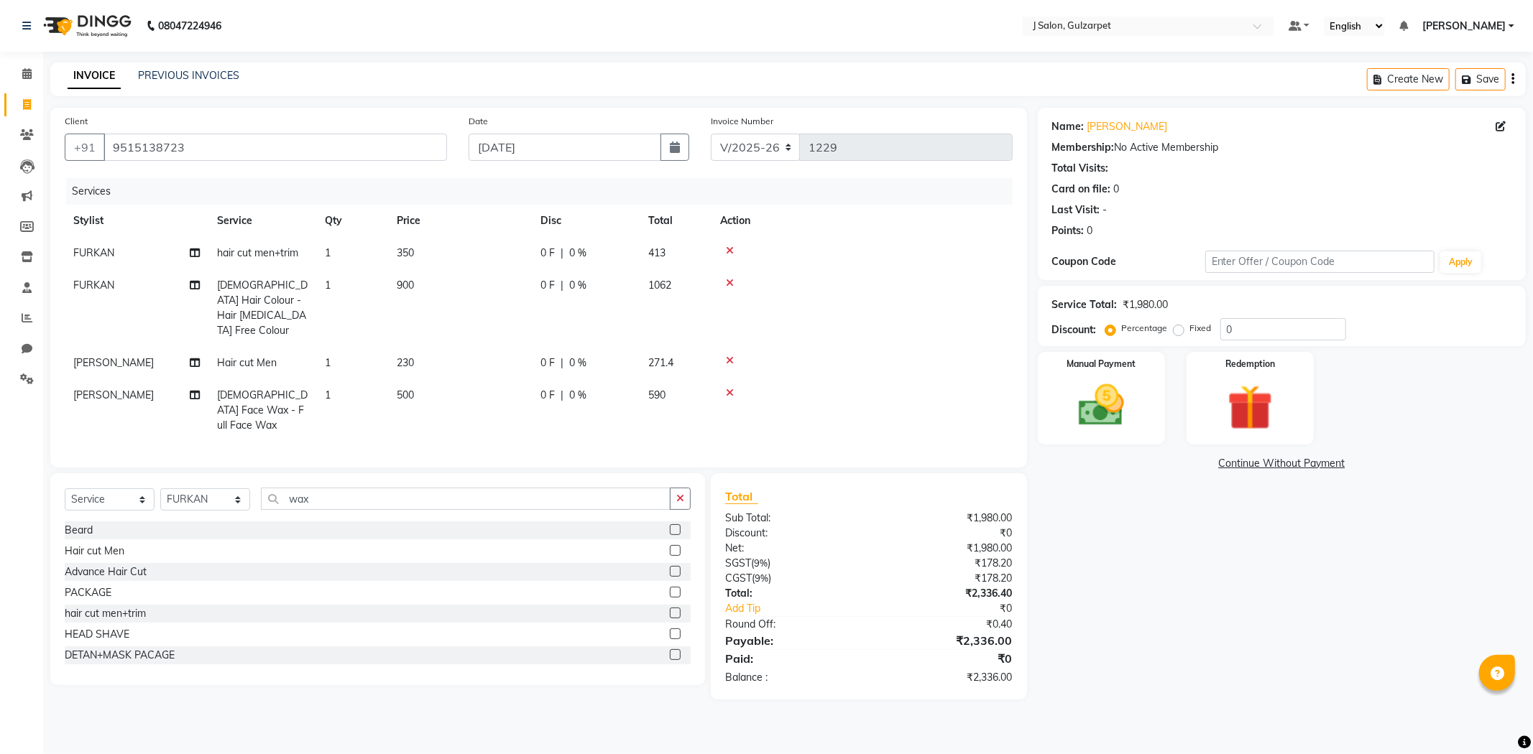
click at [670, 525] on label at bounding box center [675, 530] width 11 height 11
click at [670, 526] on input "checkbox" at bounding box center [674, 530] width 9 height 9
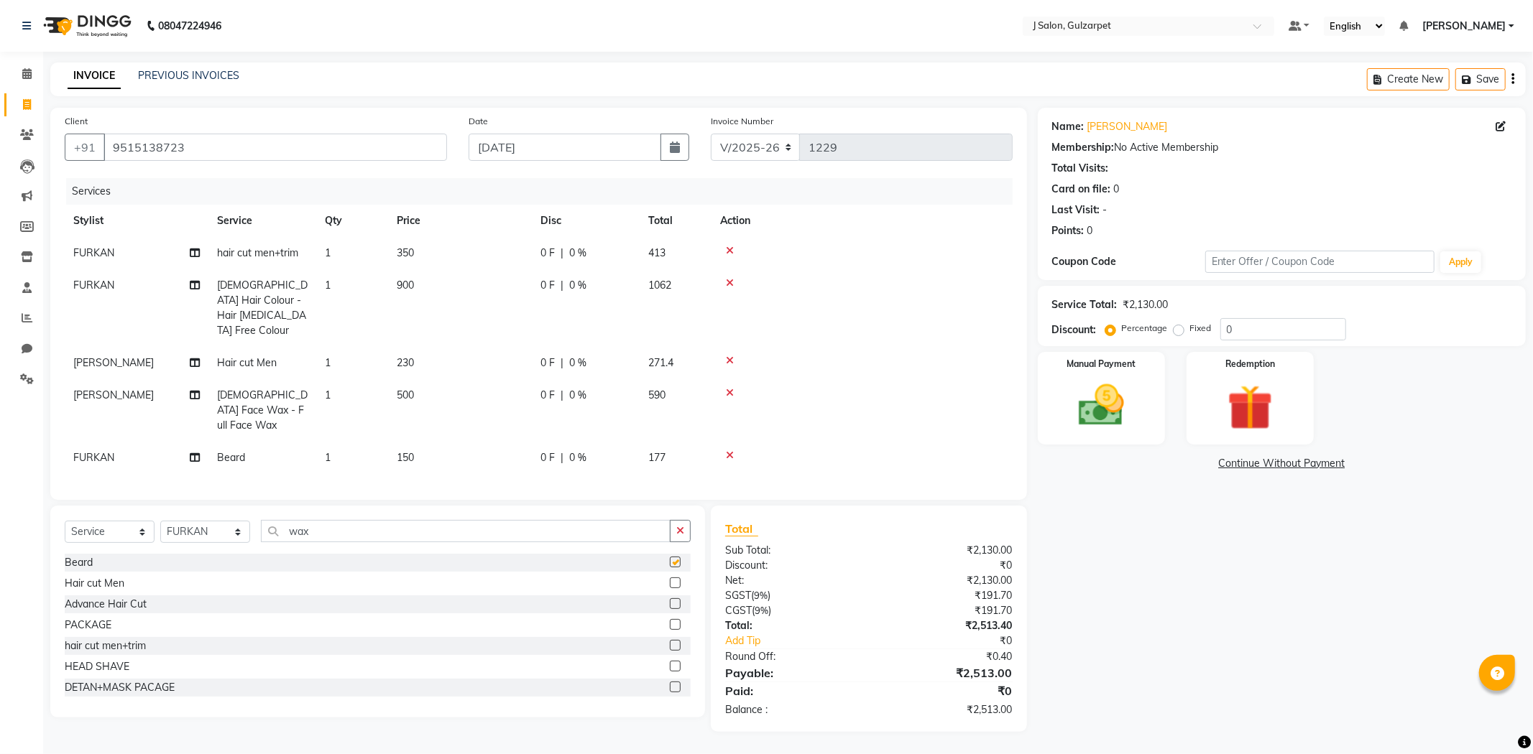
checkbox input "false"
click at [328, 451] on span "1" at bounding box center [328, 457] width 6 height 13
select select "86821"
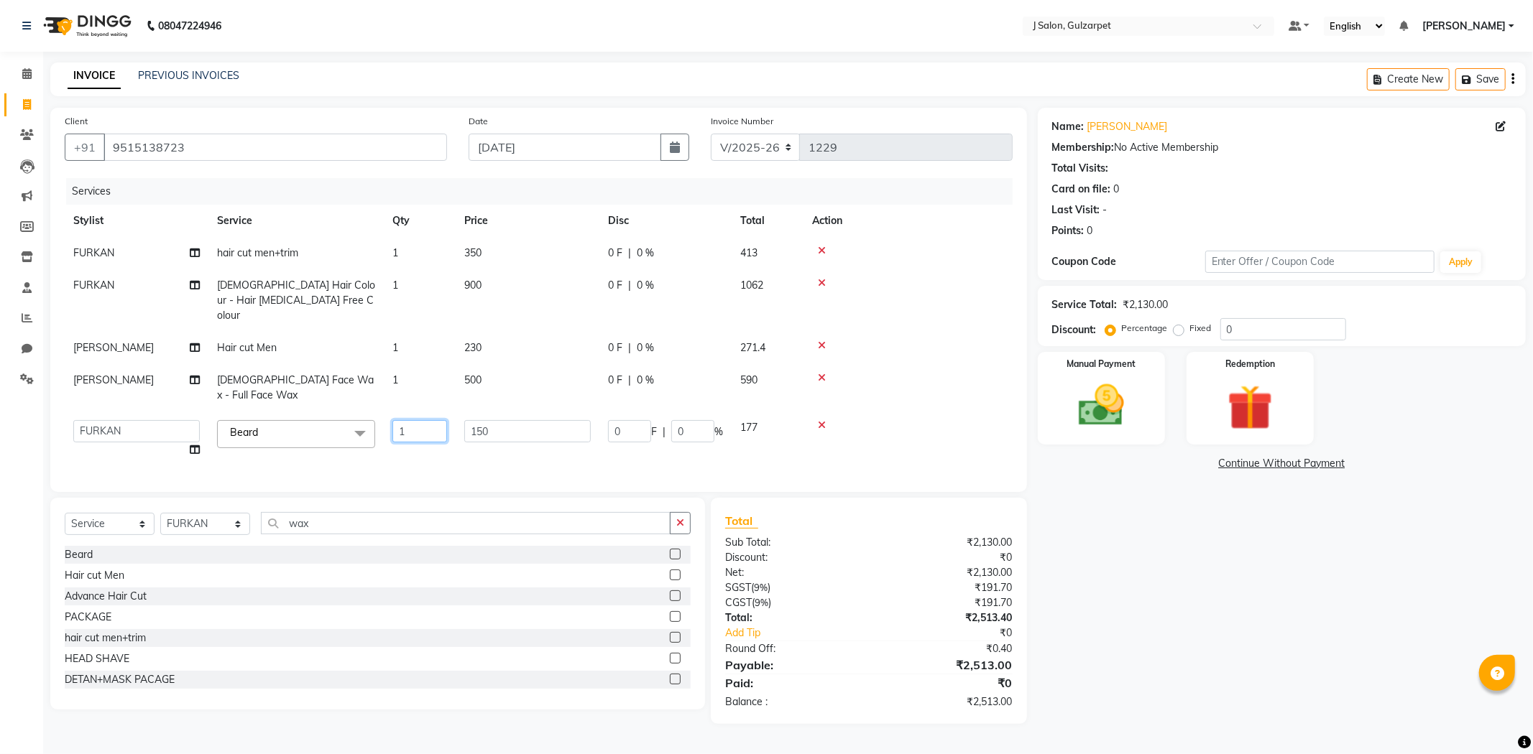
click at [424, 420] on input "1" at bounding box center [419, 431] width 55 height 22
type input "2"
click at [508, 451] on div "Services Stylist Service Qty Price Disc Total Action FURKAN hair cut men+trim 1…" at bounding box center [539, 328] width 948 height 300
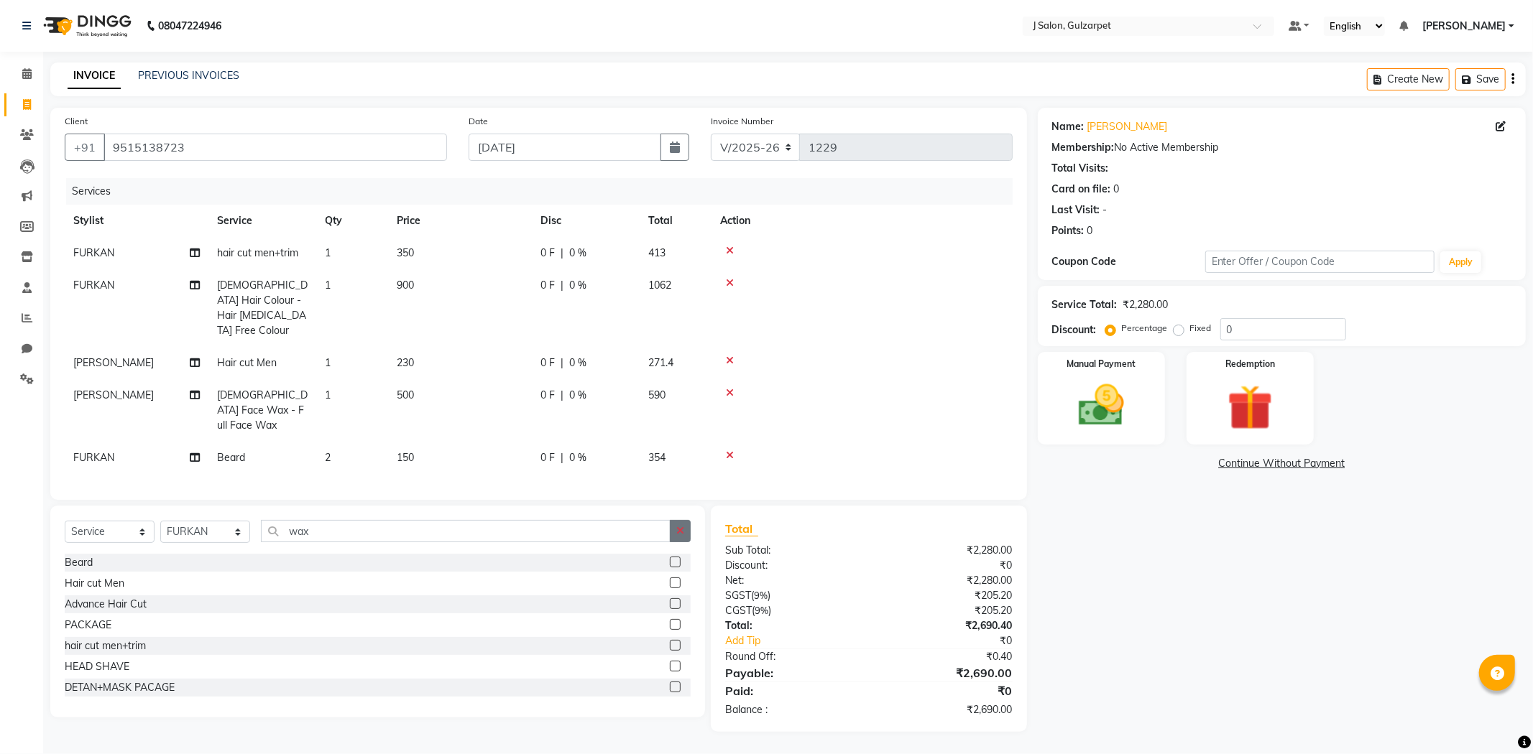
click at [685, 520] on button "button" at bounding box center [680, 531] width 21 height 22
click at [670, 578] on label at bounding box center [675, 583] width 11 height 11
click at [670, 579] on input "checkbox" at bounding box center [674, 583] width 9 height 9
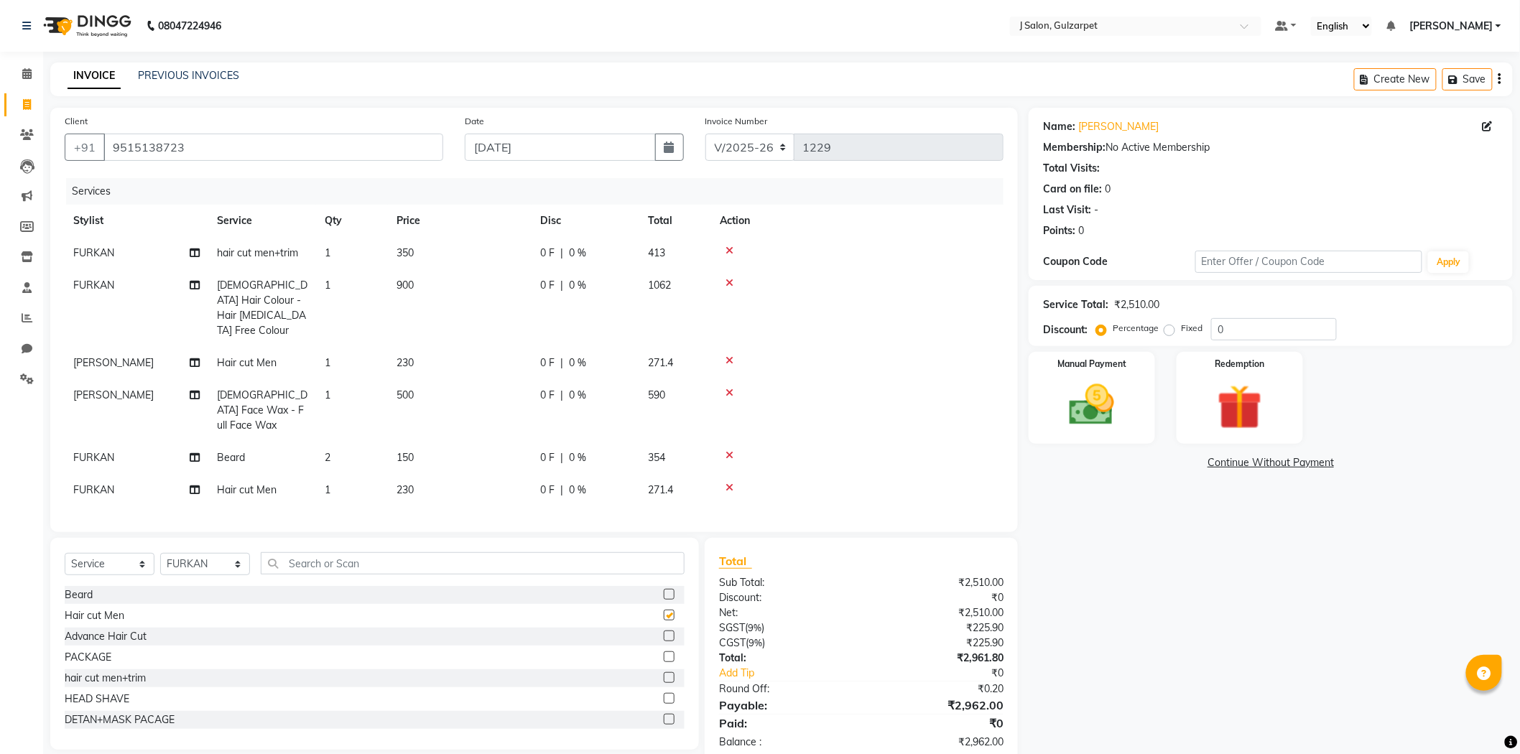
checkbox input "false"
click at [1104, 421] on img at bounding box center [1092, 406] width 76 height 54
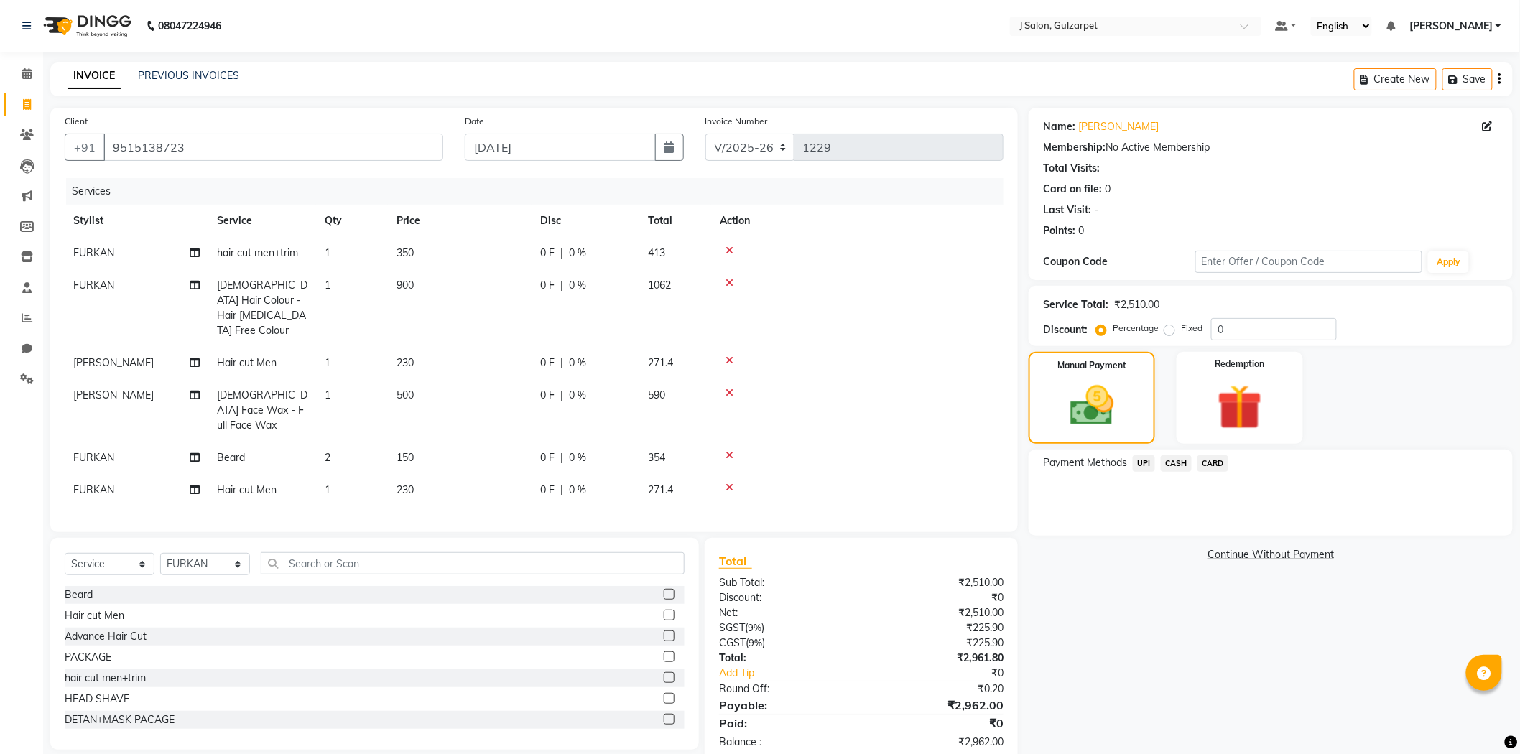
click at [1173, 465] on span "CASH" at bounding box center [1176, 464] width 31 height 17
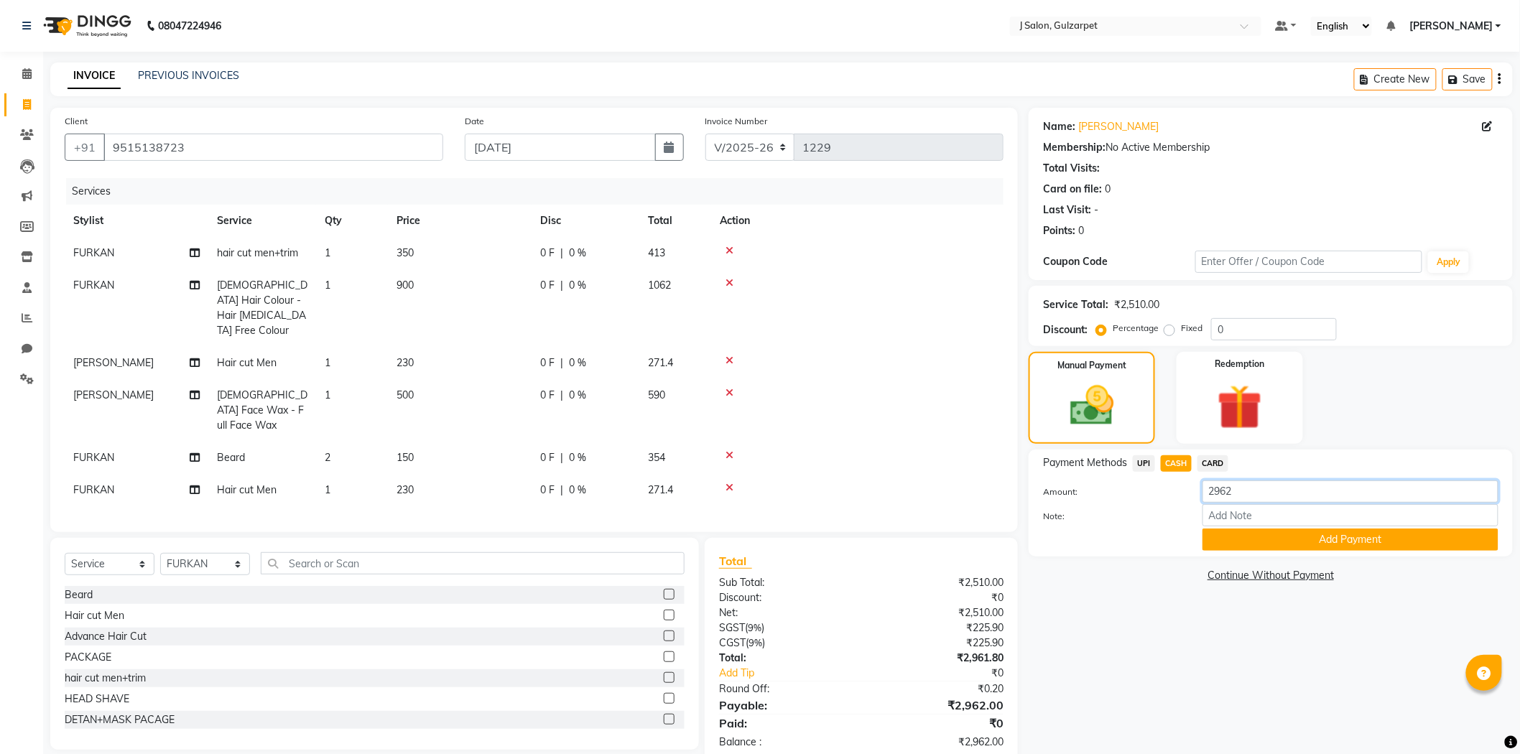
click at [1255, 494] on input "2962" at bounding box center [1351, 492] width 296 height 22
type input "2"
type input "730"
click at [1348, 541] on button "Add Payment" at bounding box center [1351, 540] width 296 height 22
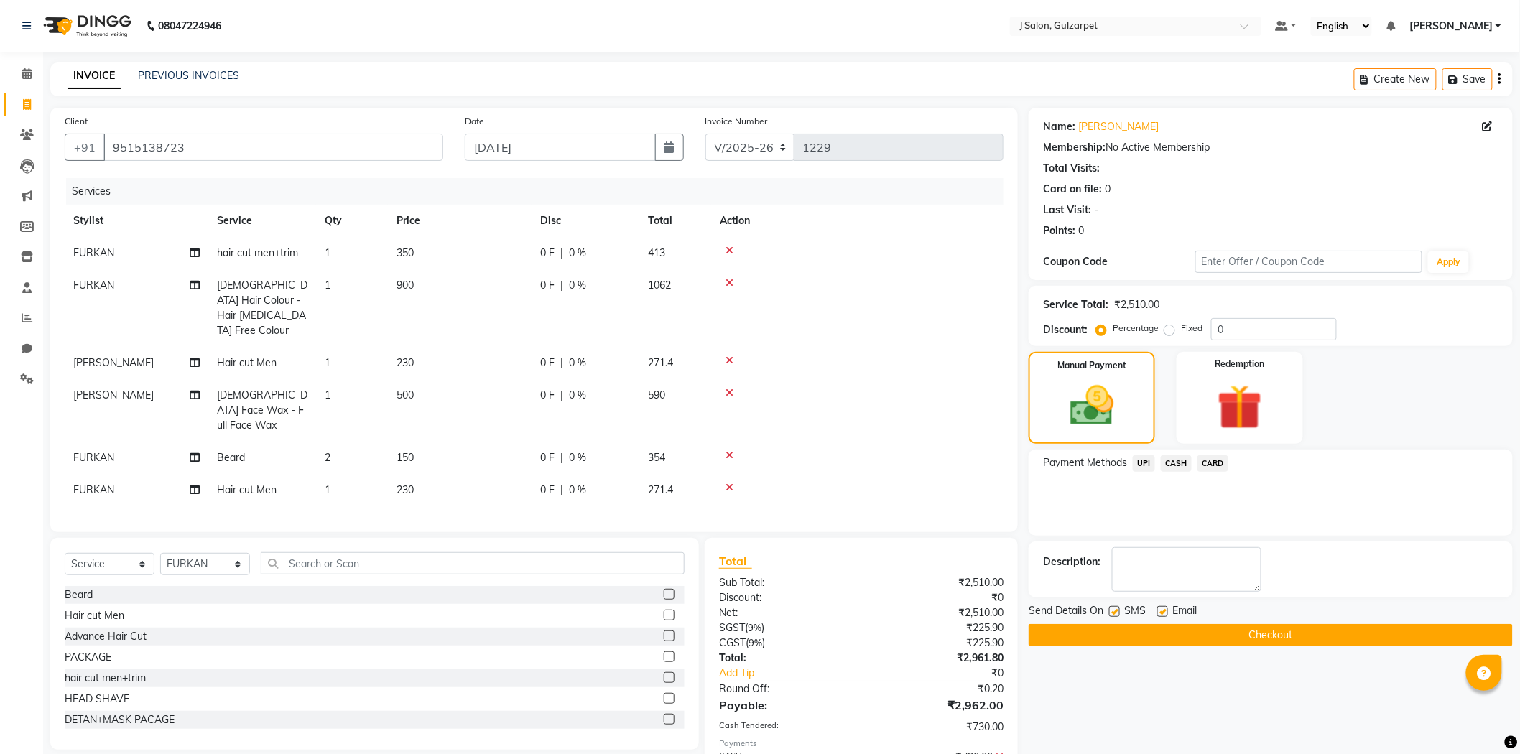
click at [1142, 460] on span "UPI" at bounding box center [1144, 464] width 22 height 17
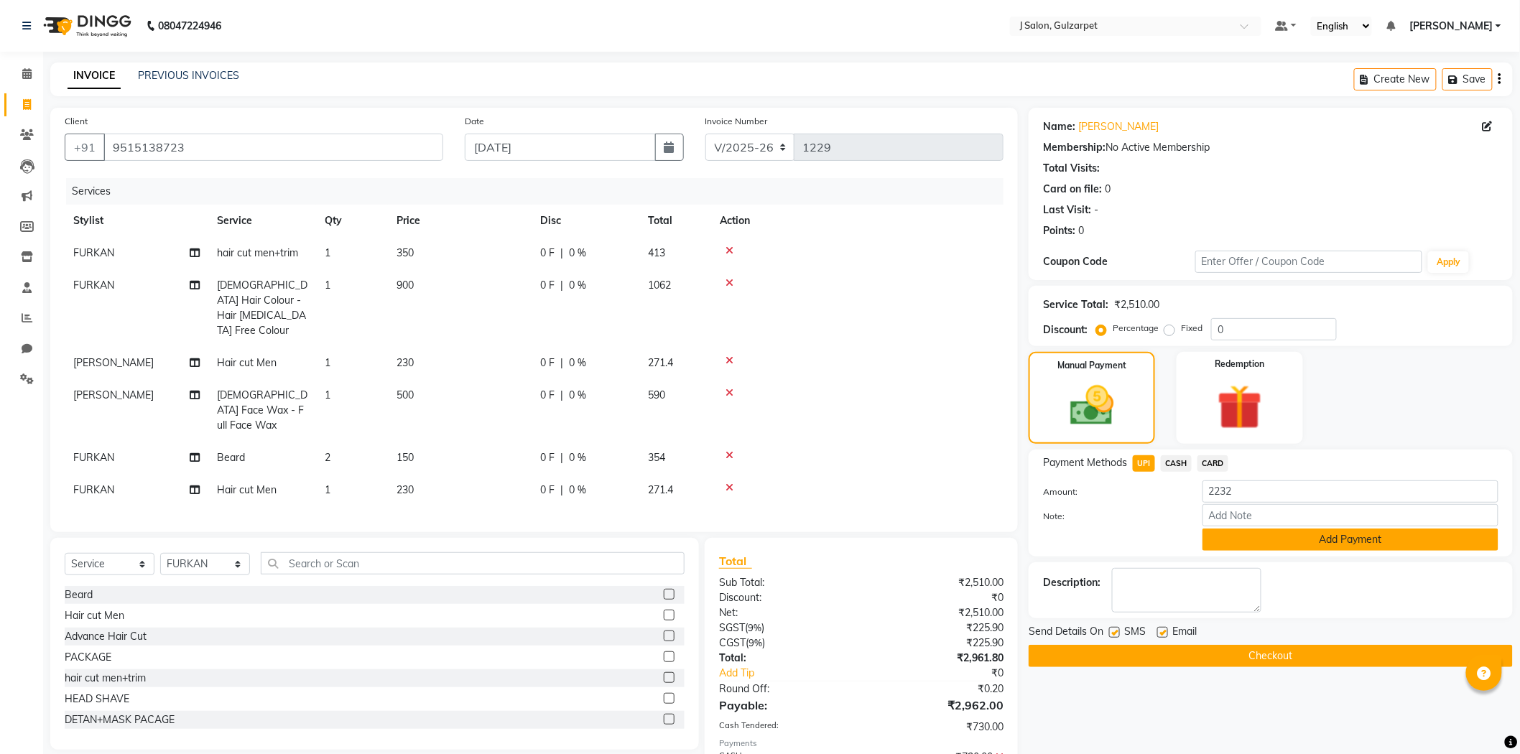
click at [1267, 536] on button "Add Payment" at bounding box center [1351, 540] width 296 height 22
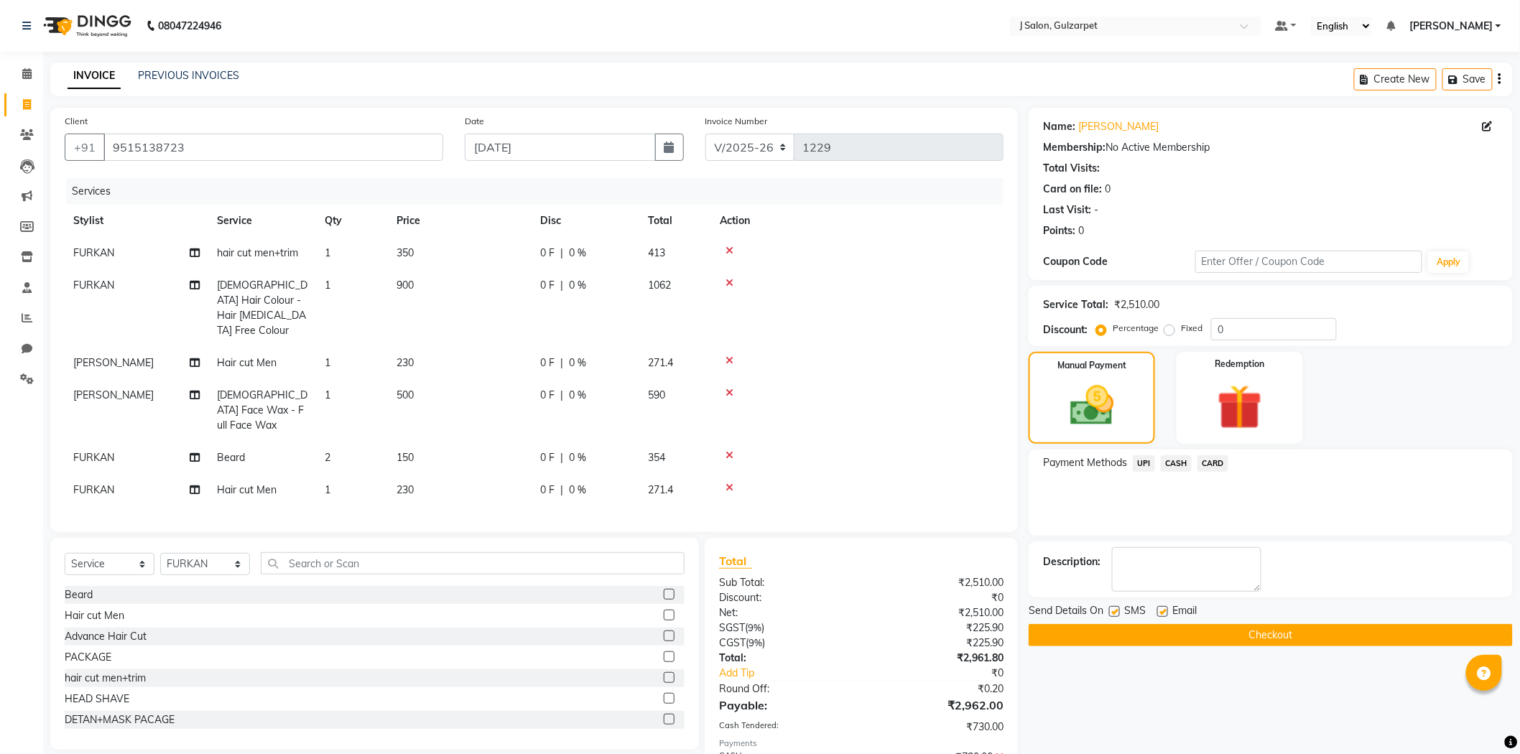
scroll to position [80, 0]
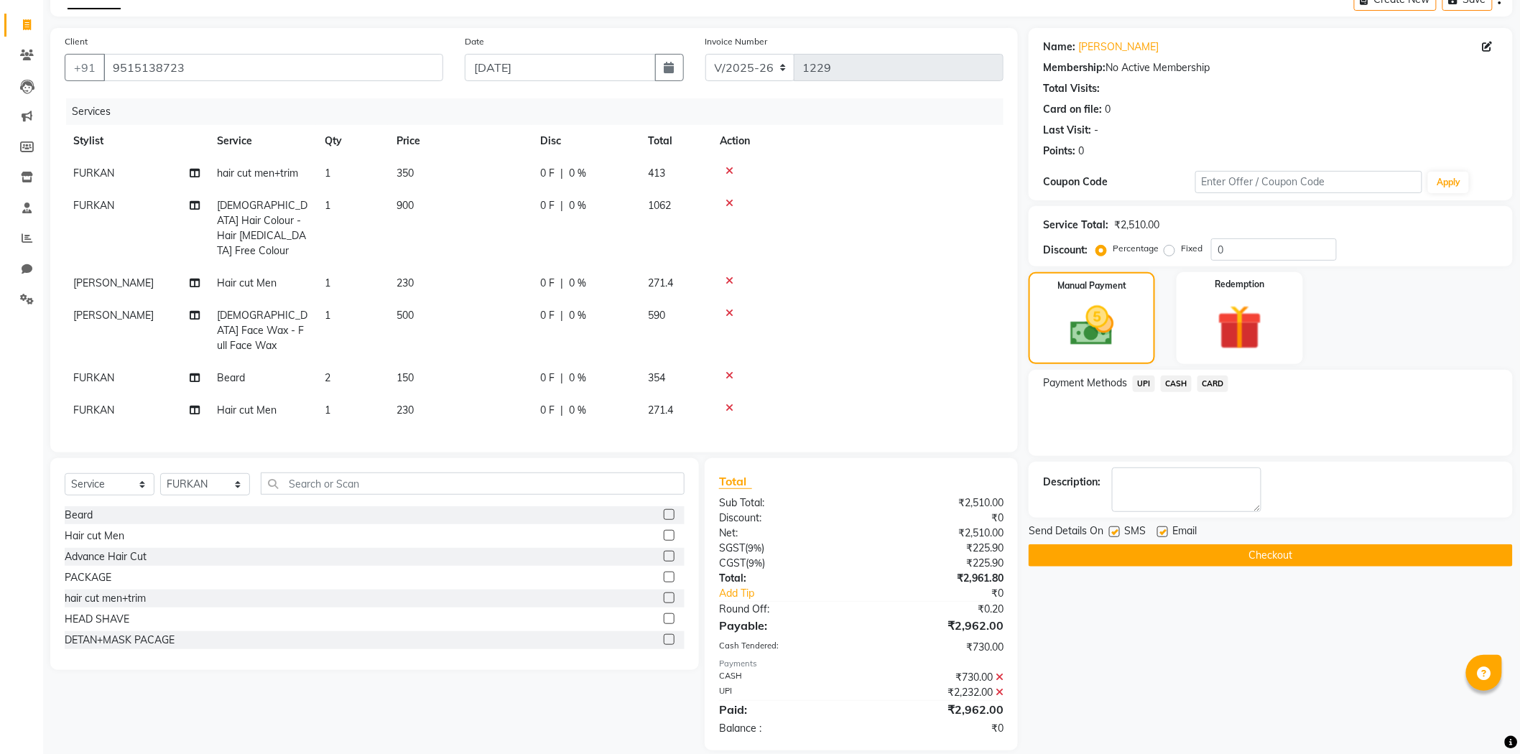
click at [1295, 555] on button "Checkout" at bounding box center [1271, 556] width 484 height 22
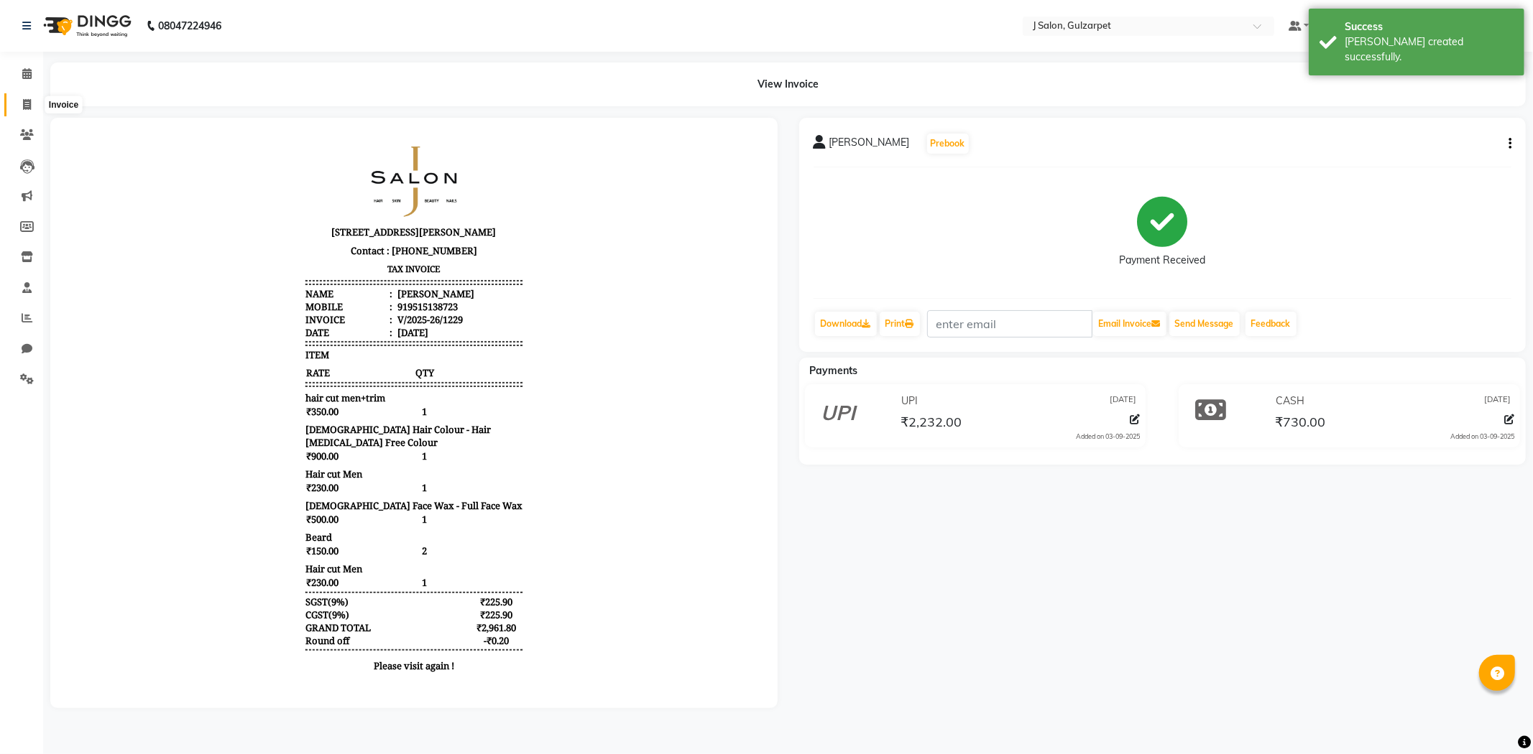
click at [20, 105] on span at bounding box center [26, 105] width 25 height 17
select select "service"
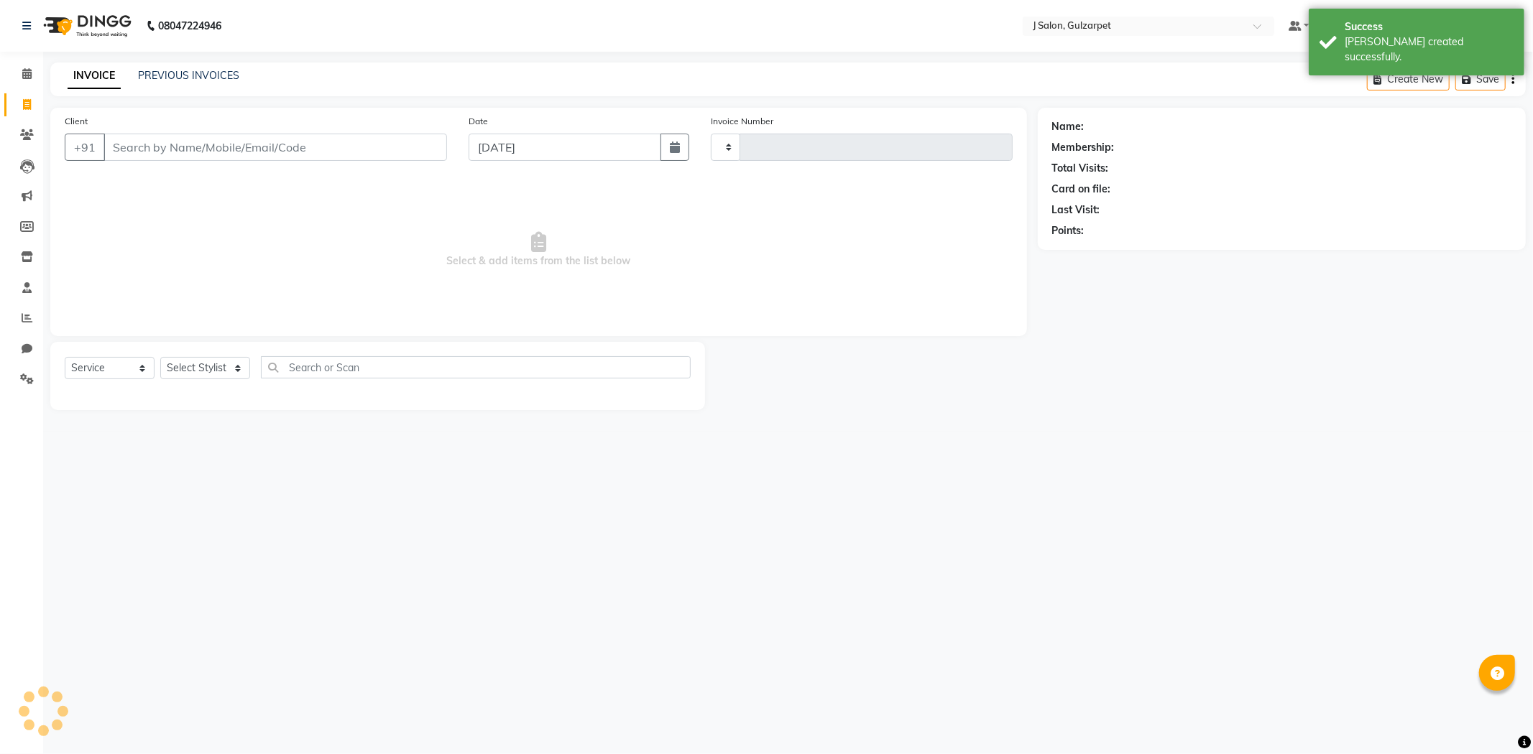
type input "1230"
select select "8558"
click at [29, 69] on icon at bounding box center [26, 73] width 9 height 11
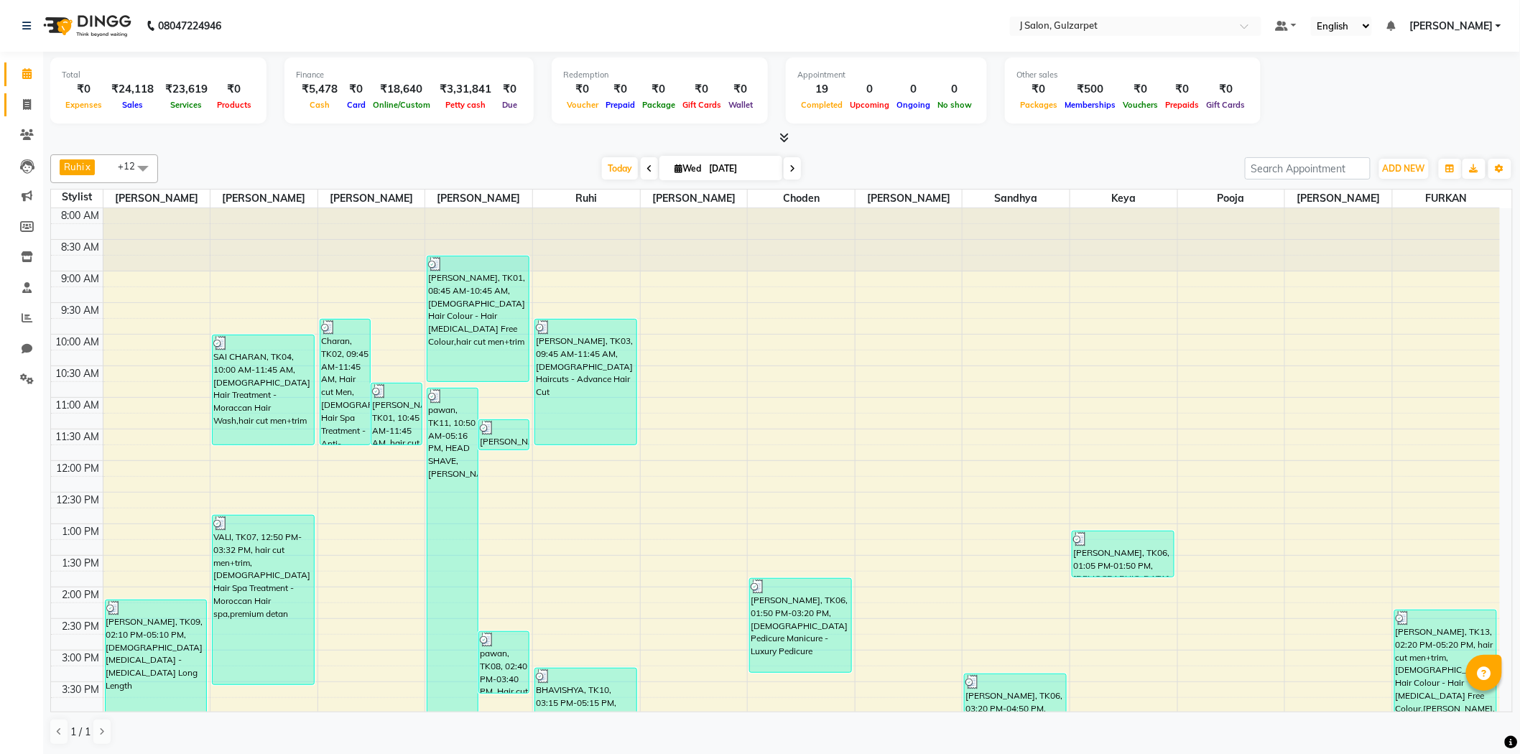
click at [24, 95] on link "Invoice" at bounding box center [21, 105] width 34 height 24
select select "service"
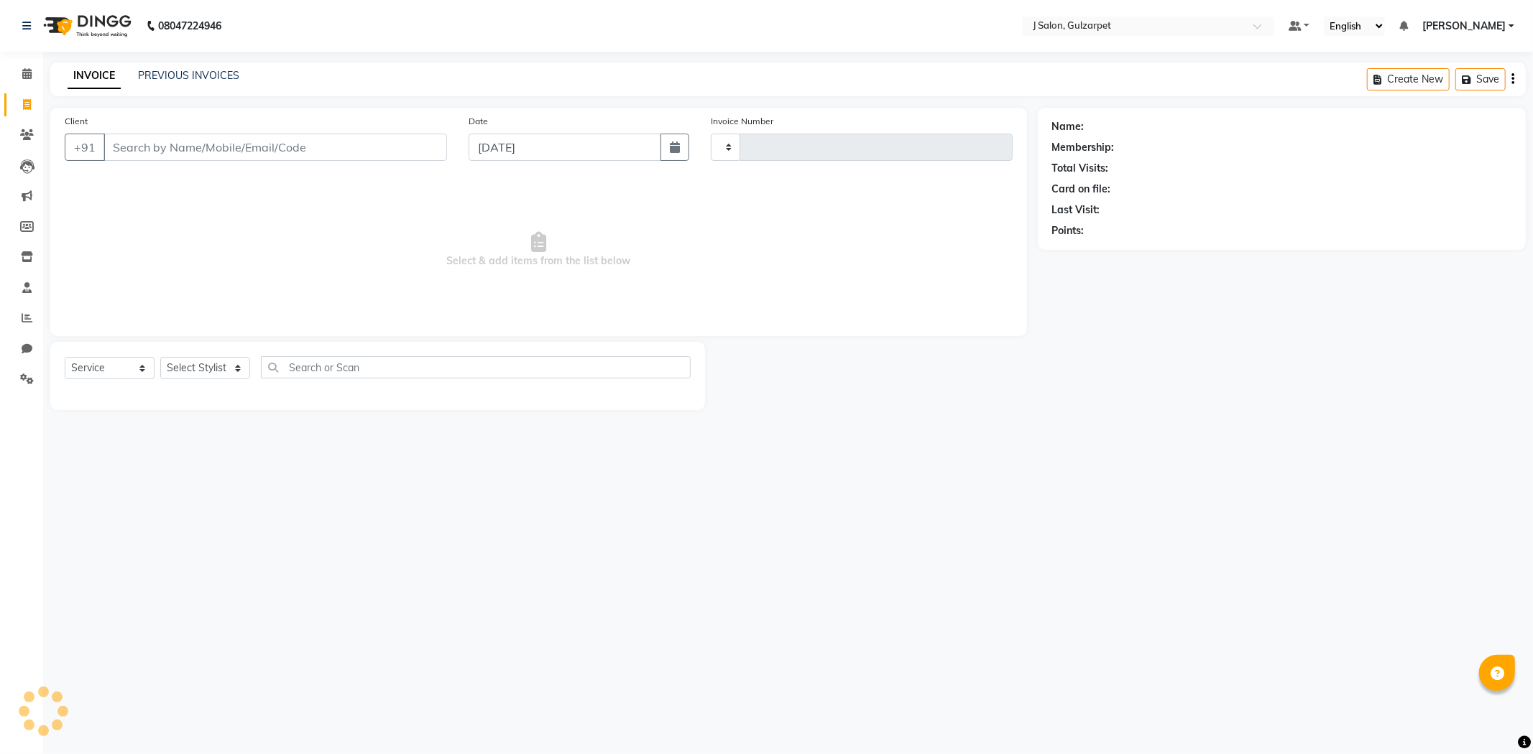
type input "1230"
select select "8558"
click at [234, 153] on input "Client" at bounding box center [274, 147] width 343 height 27
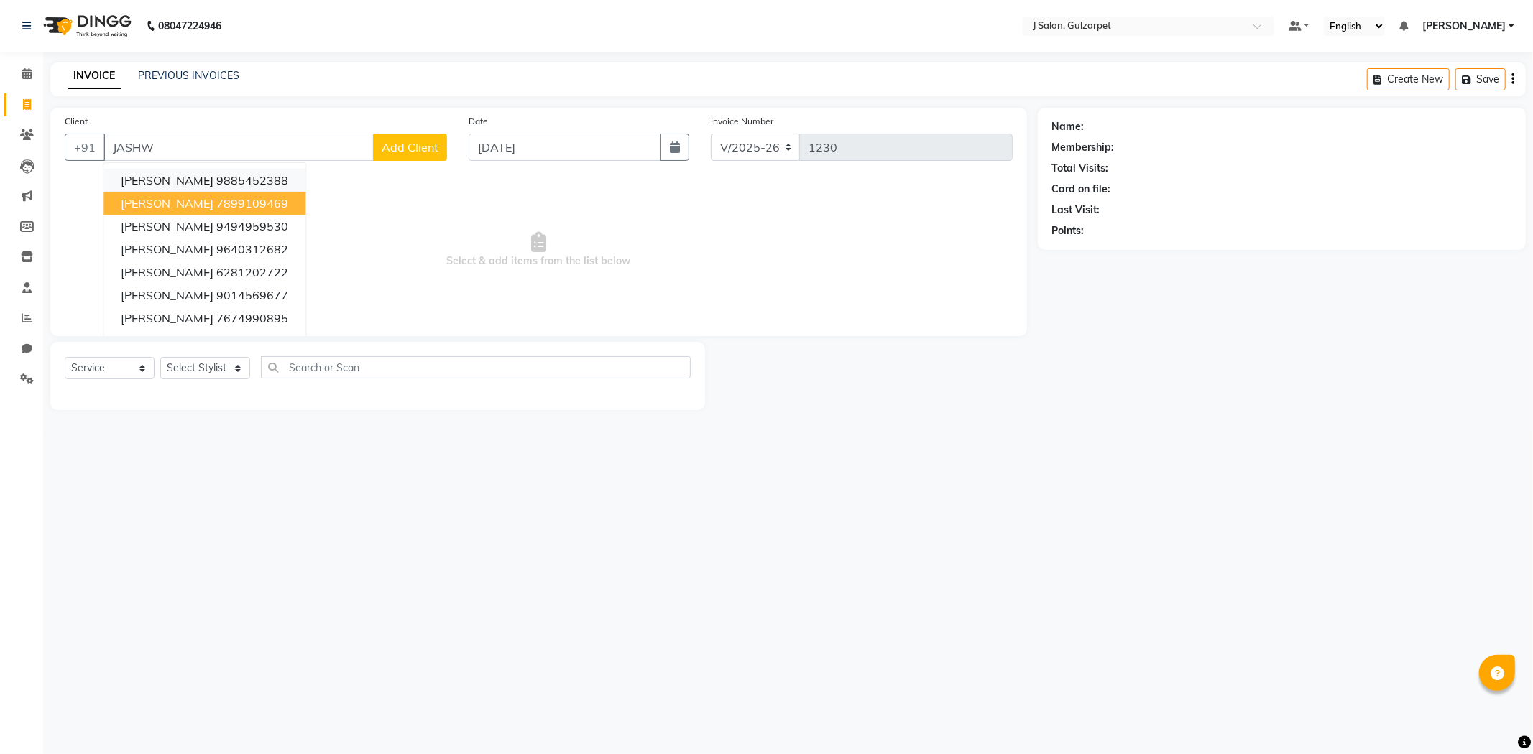
click at [240, 185] on ngb-highlight "9885452388" at bounding box center [252, 180] width 72 height 14
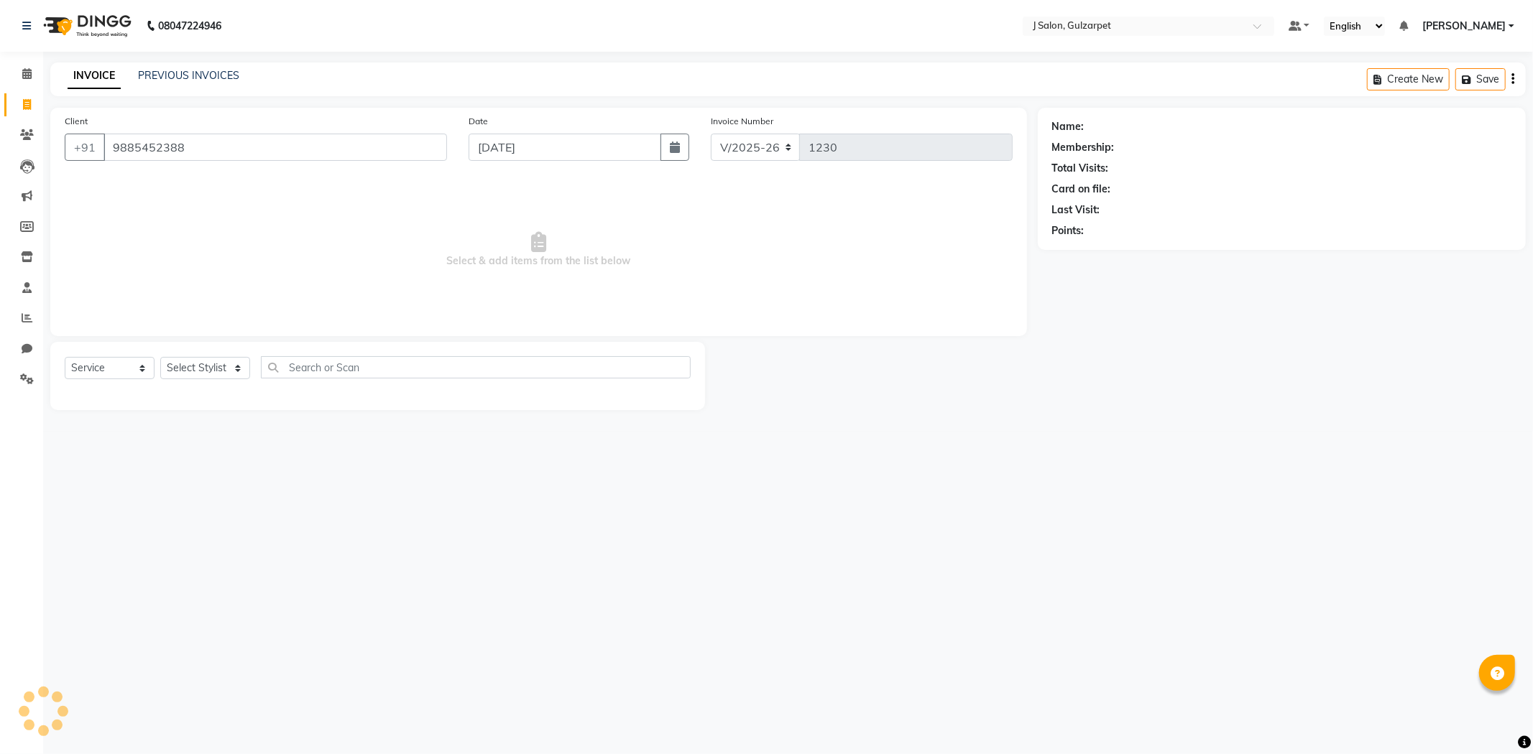
type input "9885452388"
select select "1: Object"
click at [212, 349] on div "Select Service Product Membership Package Voucher Prepaid Gift Card Select Styl…" at bounding box center [377, 376] width 655 height 68
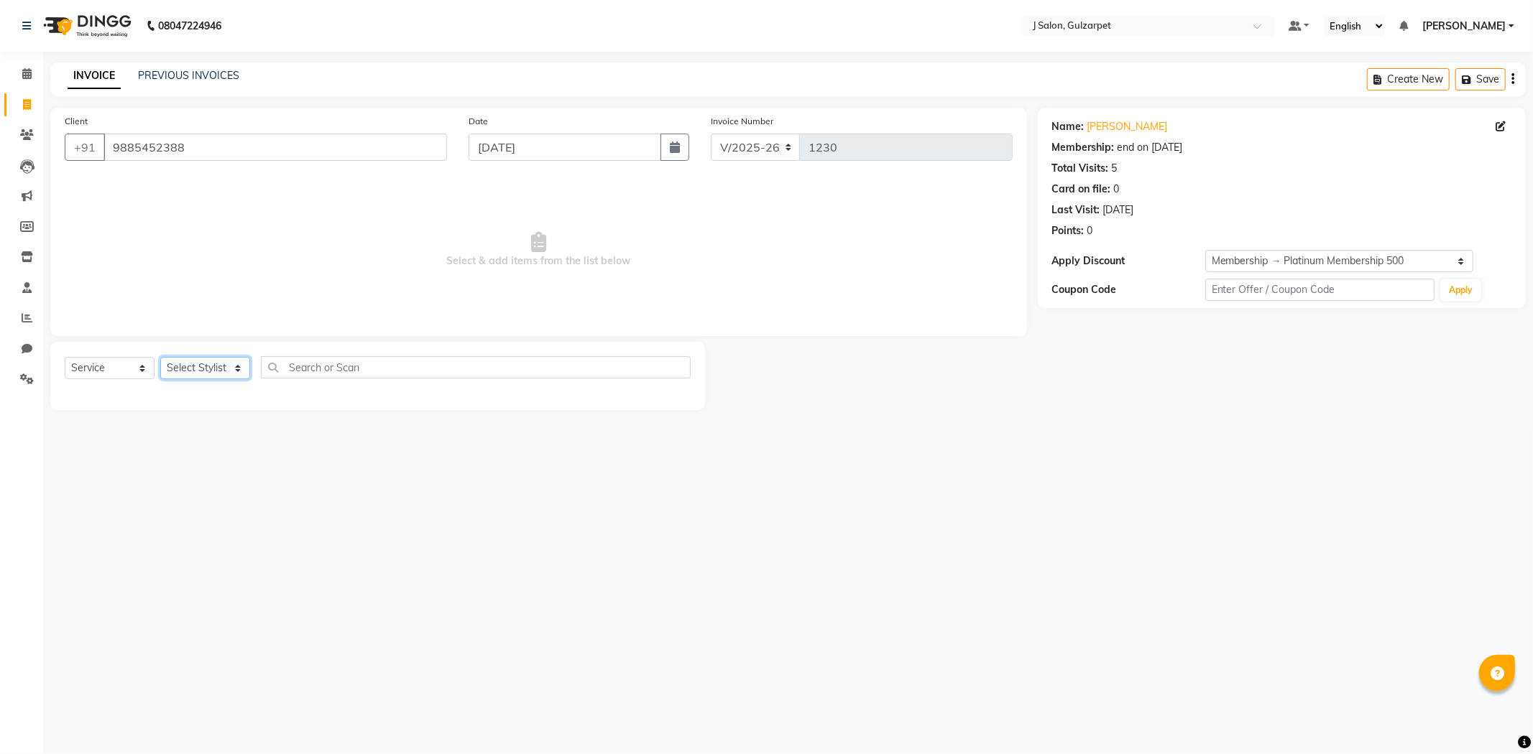
click at [214, 364] on select "Select Stylist Admin [PERSON_NAME] [PERSON_NAME] [PERSON_NAME] [PERSON_NAME] [P…" at bounding box center [205, 368] width 90 height 22
select select "84894"
click at [160, 358] on select "Select Stylist Admin [PERSON_NAME] [PERSON_NAME] [PERSON_NAME] [PERSON_NAME] [P…" at bounding box center [205, 368] width 90 height 22
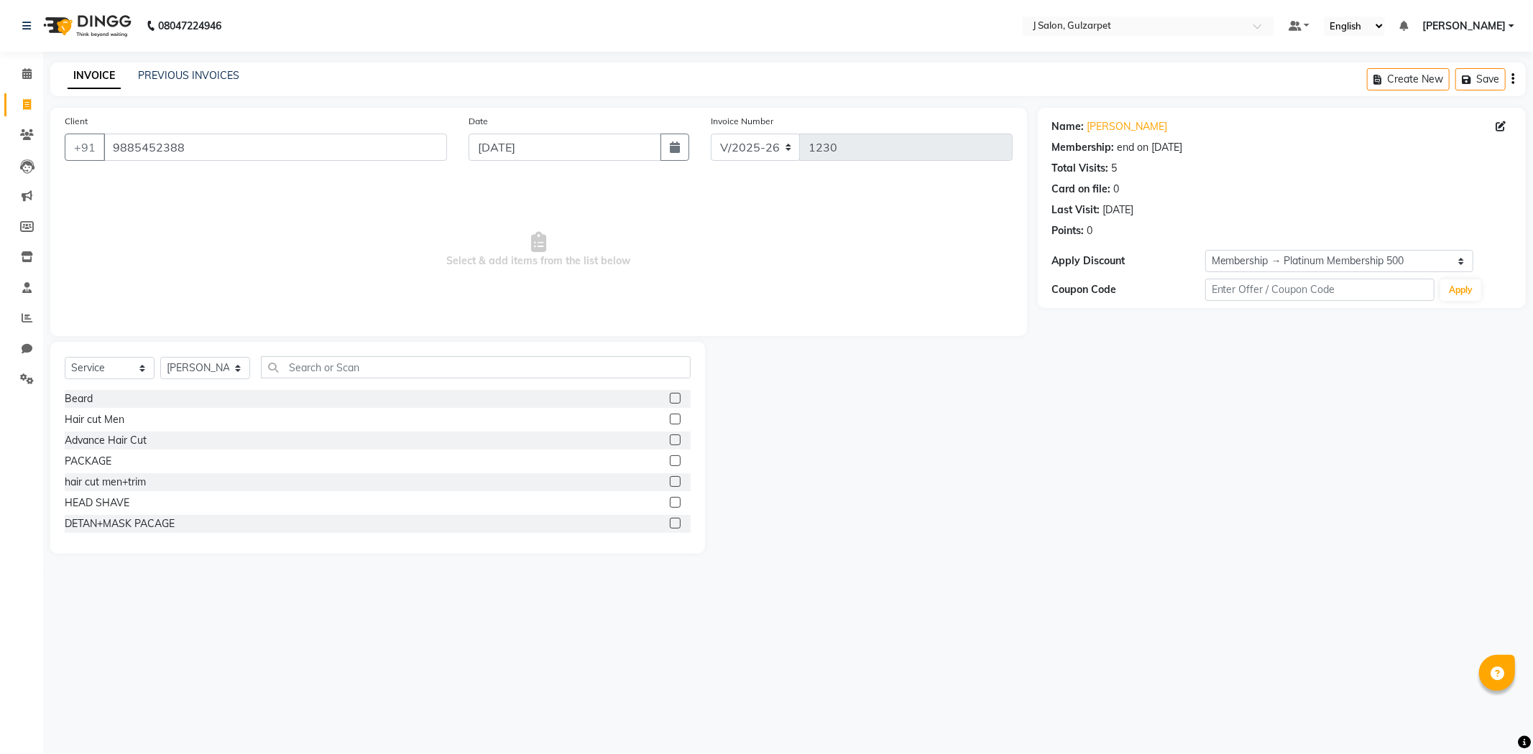
click at [670, 394] on label at bounding box center [675, 398] width 11 height 11
click at [670, 394] on input "checkbox" at bounding box center [674, 398] width 9 height 9
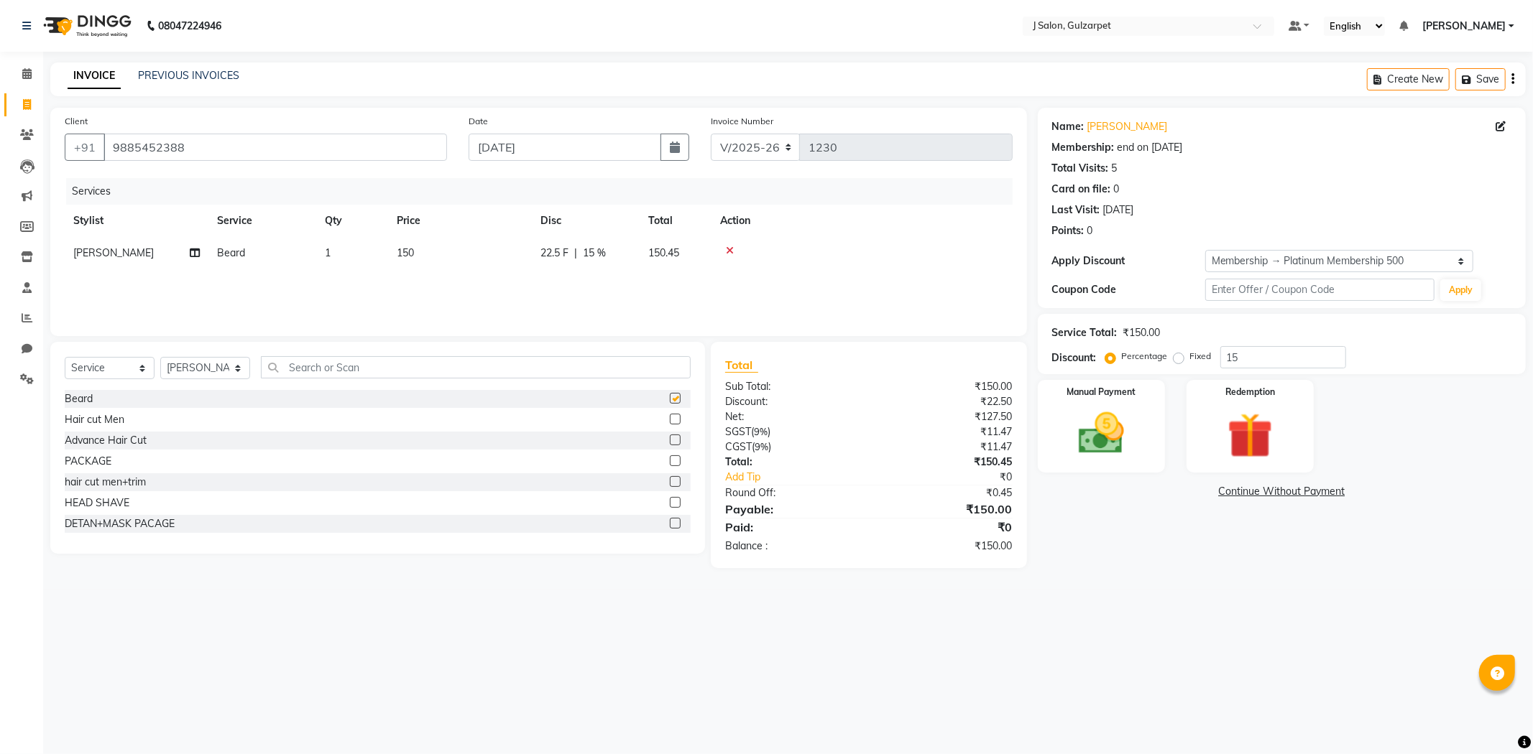
click at [584, 388] on div "Select Service Product Membership Package Voucher Prepaid Gift Card Select Styl…" at bounding box center [378, 373] width 626 height 34
checkbox input "false"
click at [601, 372] on input "text" at bounding box center [476, 367] width 430 height 22
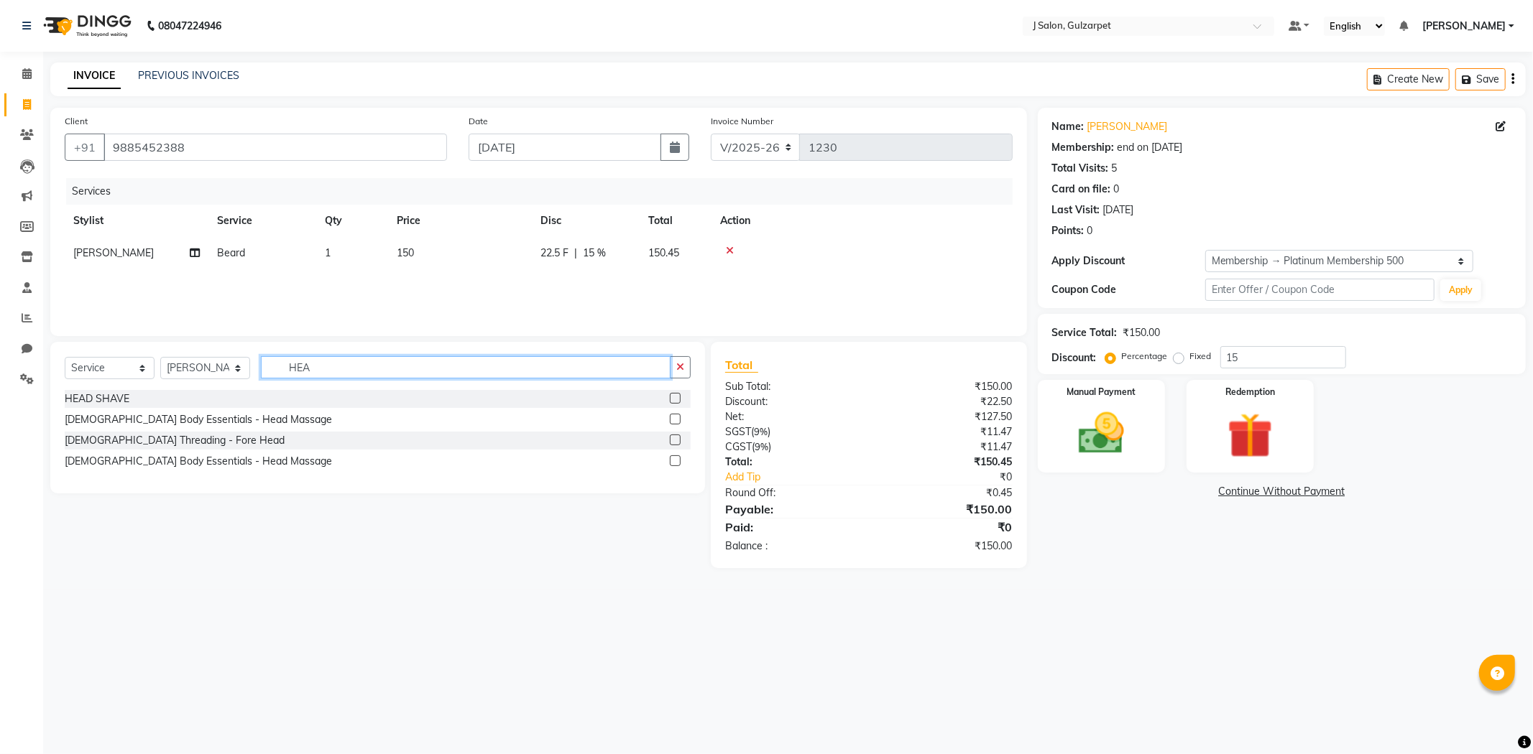
type input "HEA"
click at [673, 421] on label at bounding box center [675, 419] width 11 height 11
click at [673, 421] on input "checkbox" at bounding box center [674, 419] width 9 height 9
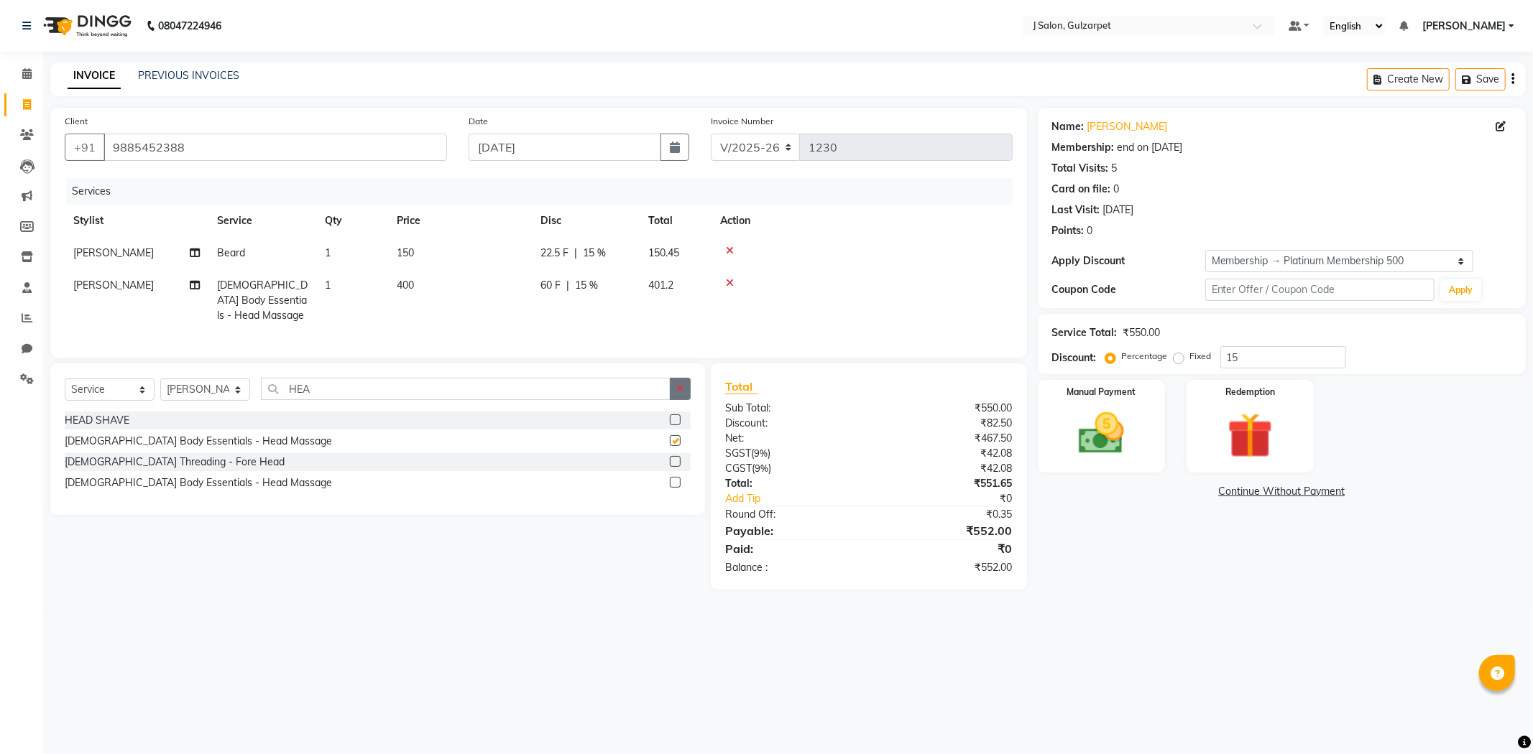
checkbox input "false"
click at [683, 394] on icon "button" at bounding box center [680, 389] width 8 height 10
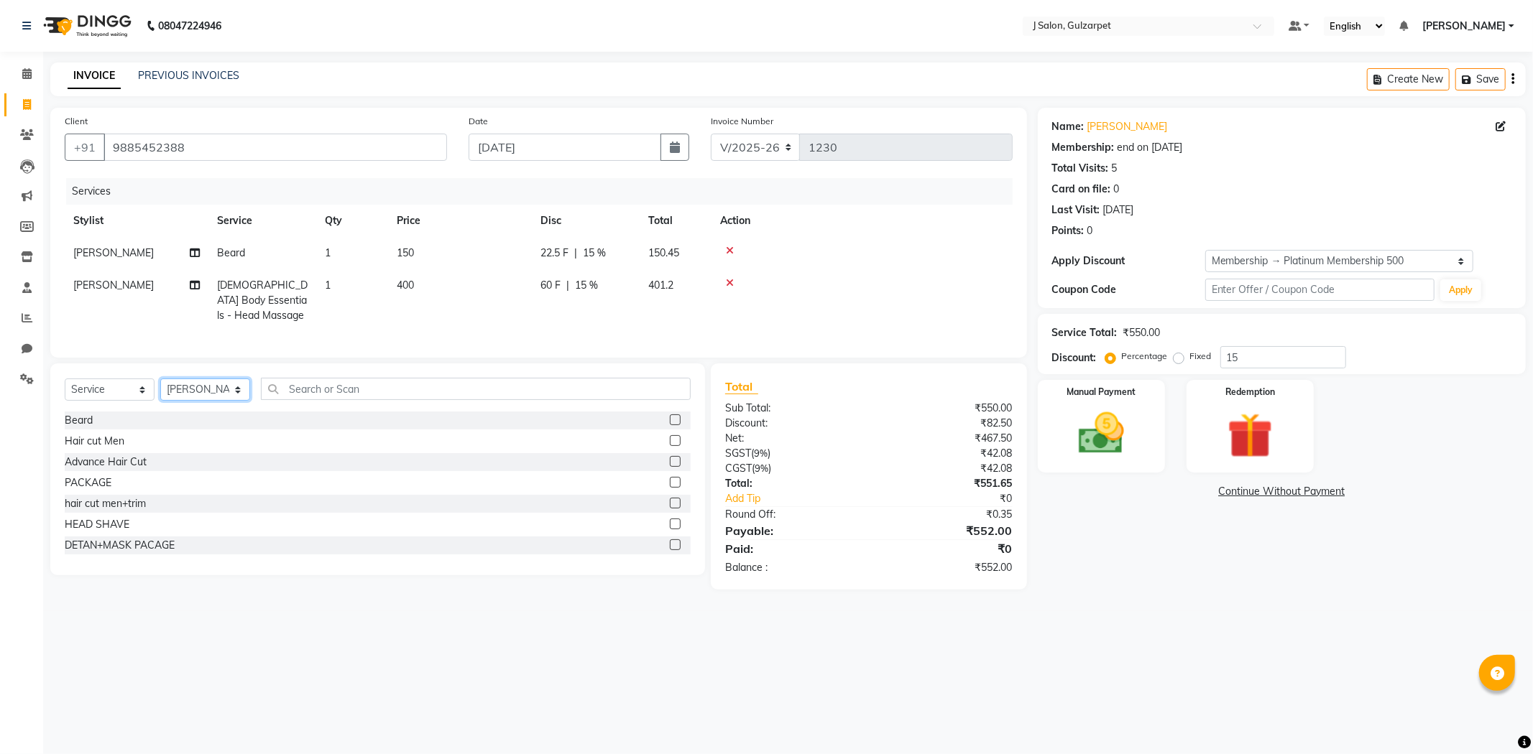
click at [233, 393] on select "Select Stylist Admin [PERSON_NAME] [PERSON_NAME] [PERSON_NAME] [PERSON_NAME] [P…" at bounding box center [205, 390] width 90 height 22
select select "84905"
click at [160, 391] on select "Select Stylist Admin [PERSON_NAME] [PERSON_NAME] [PERSON_NAME] [PERSON_NAME] [P…" at bounding box center [205, 390] width 90 height 22
click at [513, 400] on input "text" at bounding box center [476, 389] width 430 height 22
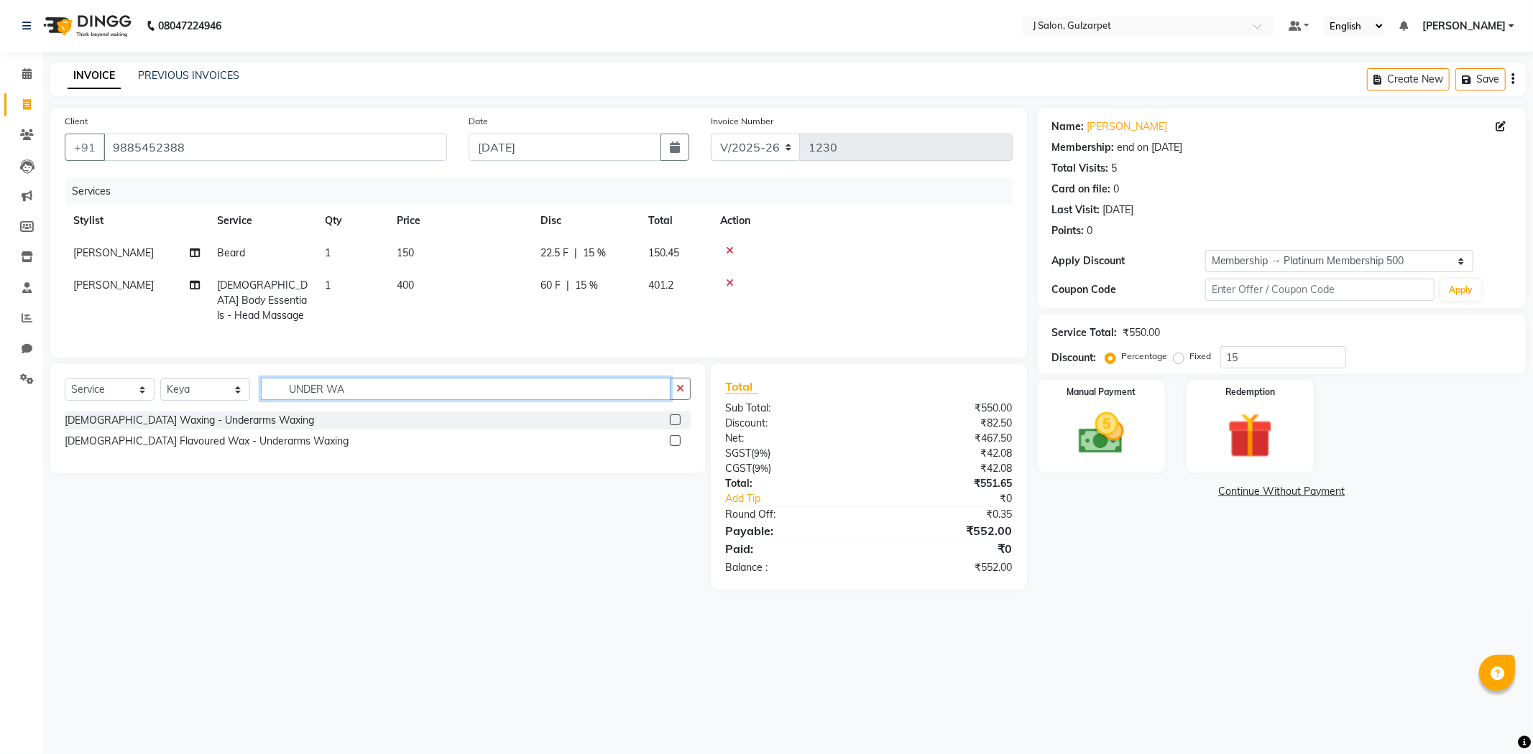
type input "UNDER WA"
click at [671, 446] on label at bounding box center [675, 440] width 11 height 11
click at [671, 446] on input "checkbox" at bounding box center [674, 441] width 9 height 9
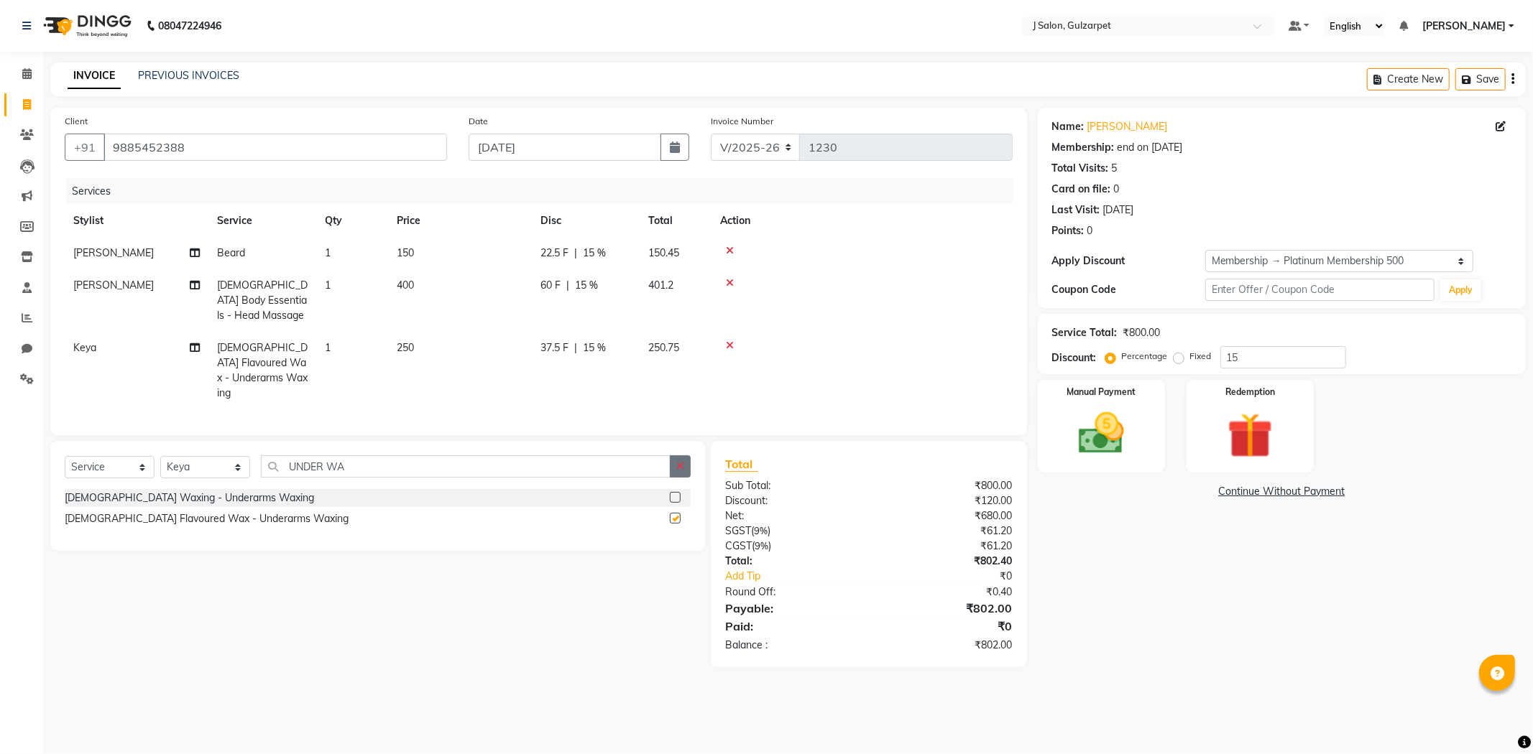
checkbox input "false"
click at [683, 456] on button "button" at bounding box center [680, 467] width 21 height 22
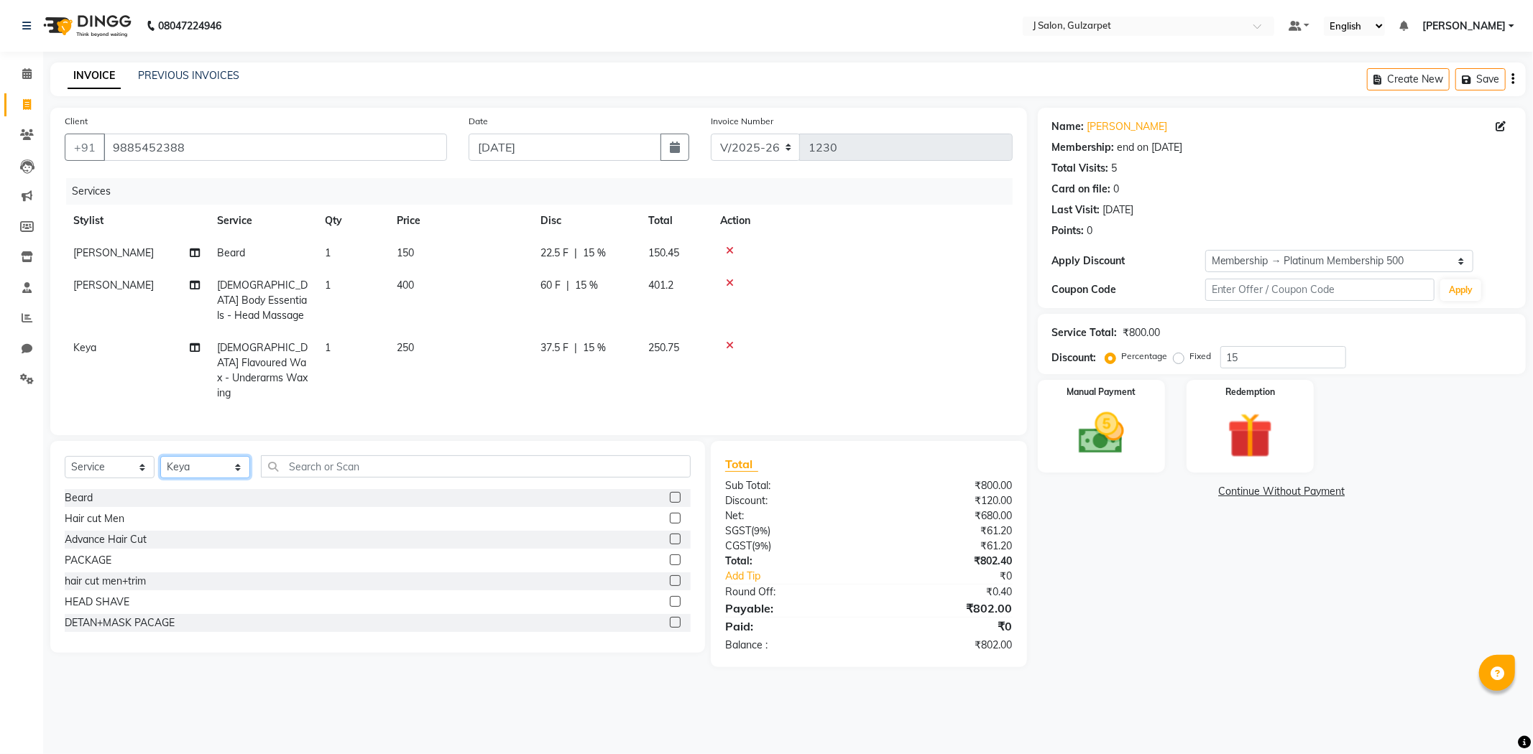
click at [202, 463] on select "Select Stylist Admin [PERSON_NAME] [PERSON_NAME] [PERSON_NAME] [PERSON_NAME] [P…" at bounding box center [205, 467] width 90 height 22
select select "86821"
click at [160, 456] on select "Select Stylist Admin [PERSON_NAME] [PERSON_NAME] [PERSON_NAME] [PERSON_NAME] [P…" at bounding box center [205, 467] width 90 height 22
click at [670, 576] on label at bounding box center [675, 581] width 11 height 11
click at [670, 577] on input "checkbox" at bounding box center [674, 581] width 9 height 9
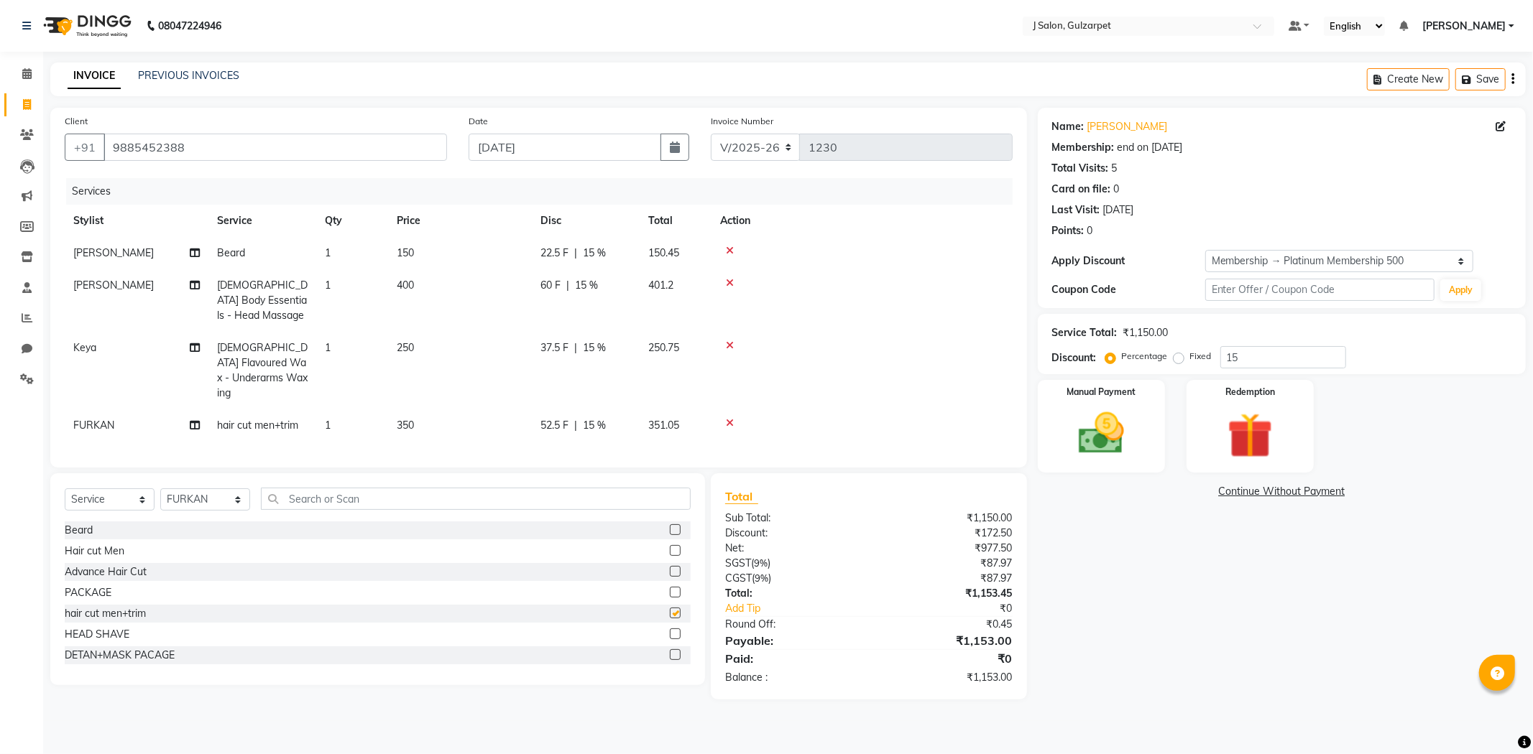
checkbox input "false"
click at [1277, 363] on input "15" at bounding box center [1283, 357] width 126 height 22
click at [1089, 421] on img at bounding box center [1101, 434] width 77 height 55
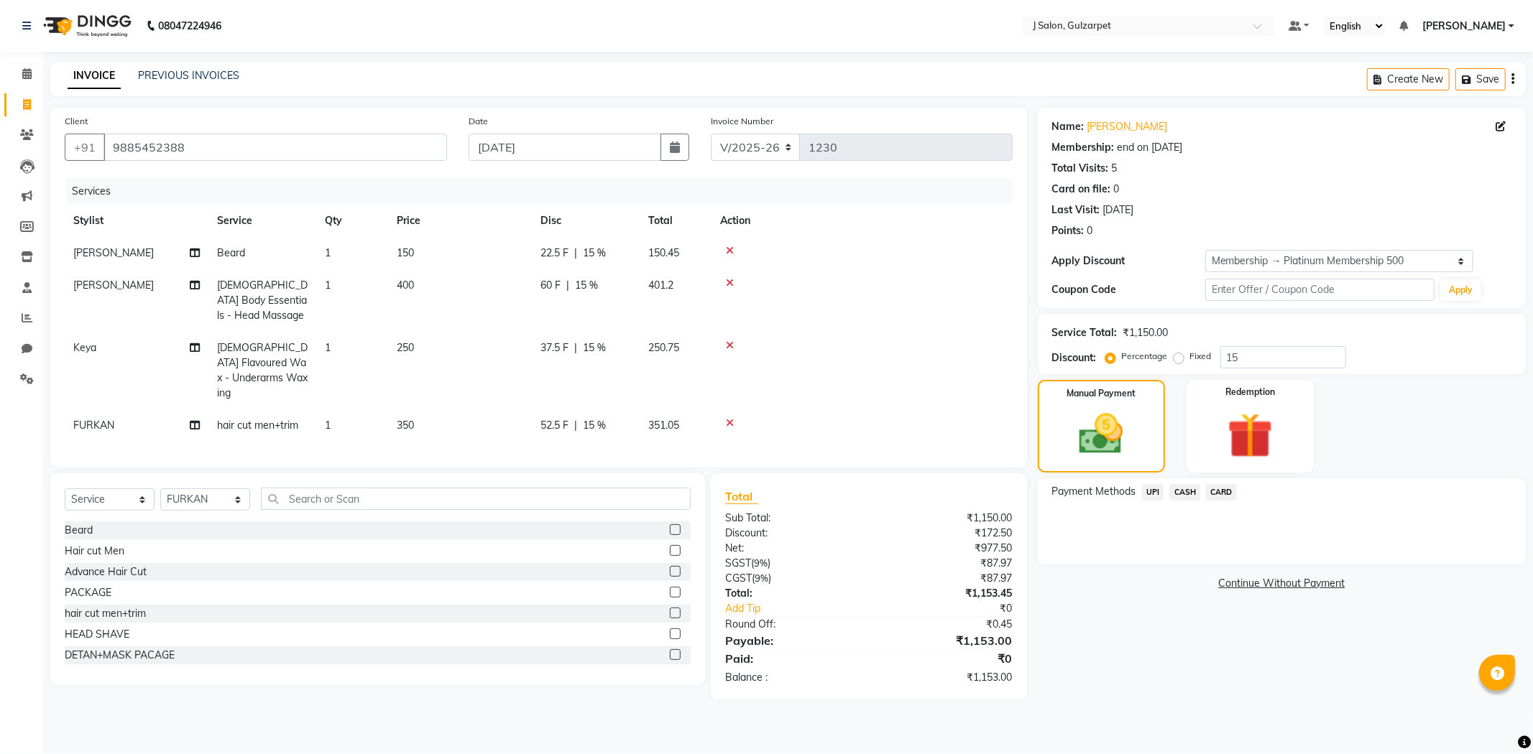
click at [1188, 482] on div "Payment Methods UPI CASH CARD" at bounding box center [1282, 522] width 488 height 86
click at [1187, 486] on span "CASH" at bounding box center [1184, 492] width 31 height 17
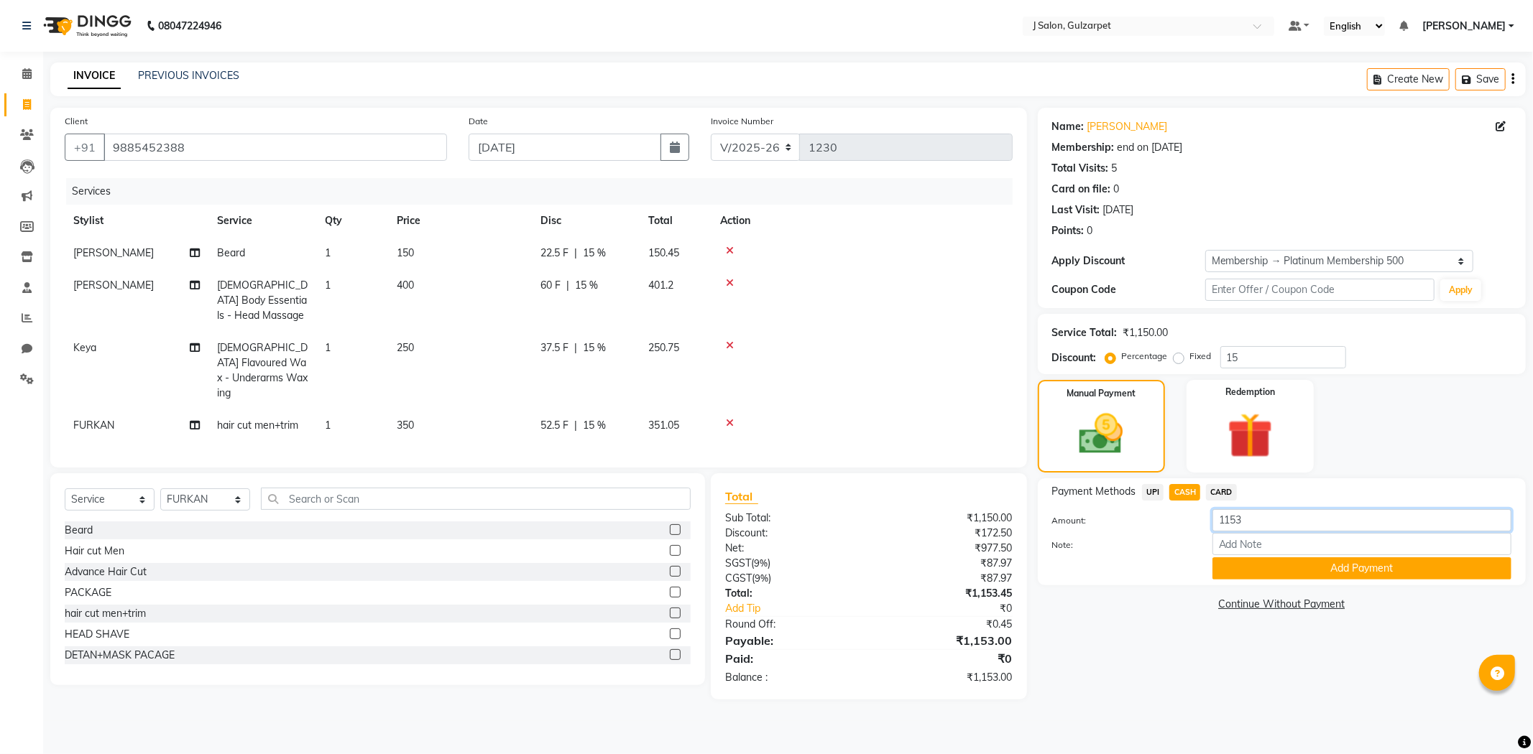
click at [1280, 511] on input "1153" at bounding box center [1361, 520] width 299 height 22
type input "1"
type input "500"
click at [1285, 568] on button "Add Payment" at bounding box center [1361, 569] width 299 height 22
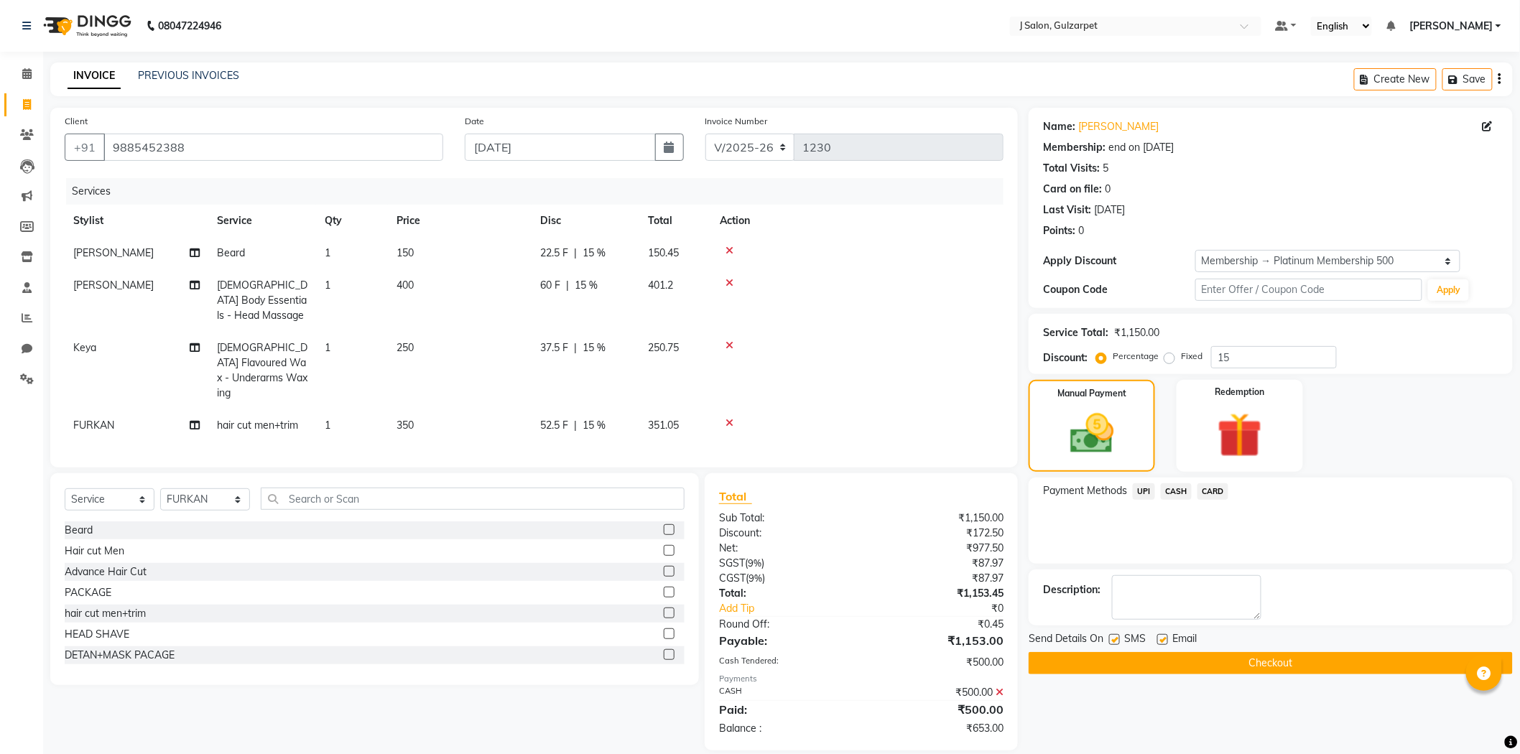
click at [1146, 494] on span "UPI" at bounding box center [1144, 492] width 22 height 17
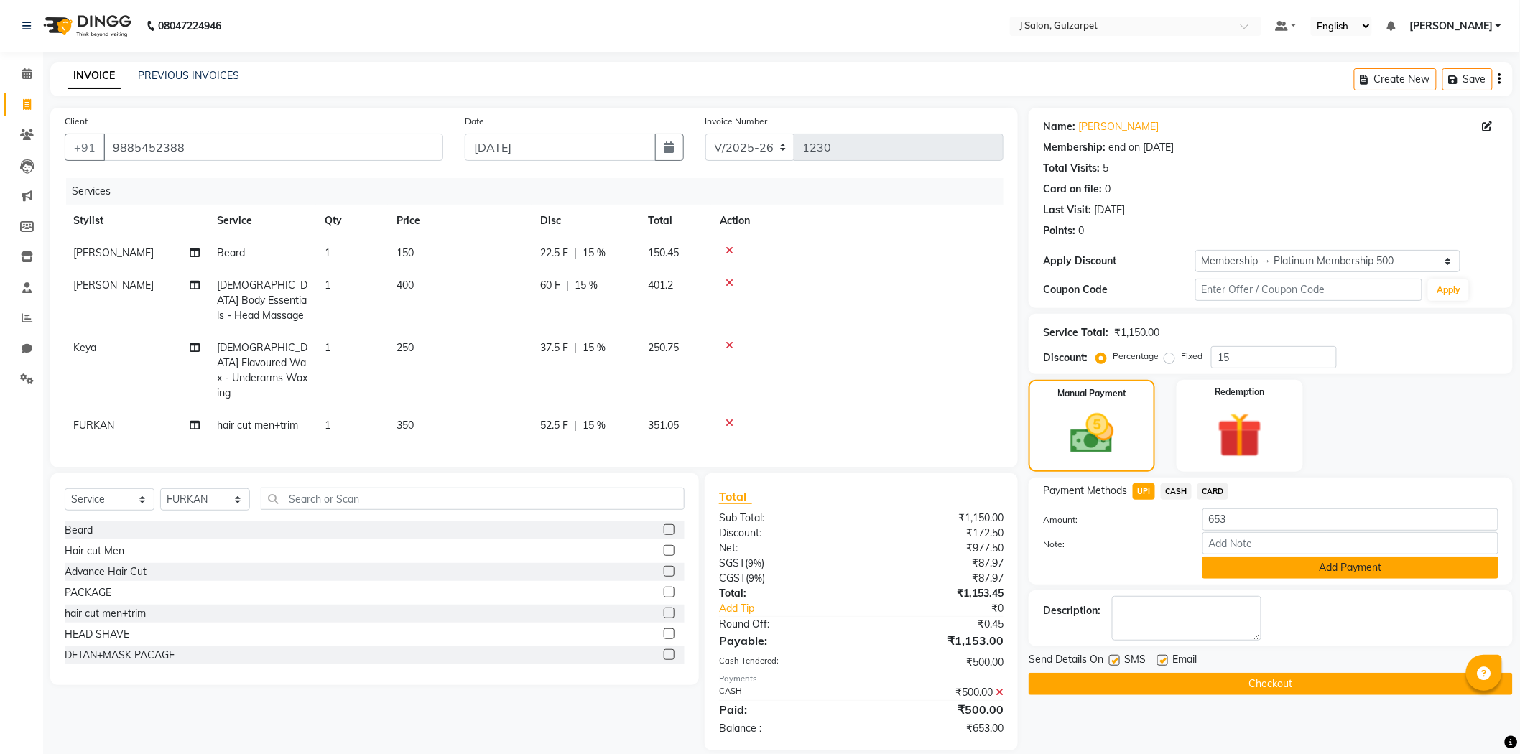
click at [1283, 569] on button "Add Payment" at bounding box center [1351, 568] width 296 height 22
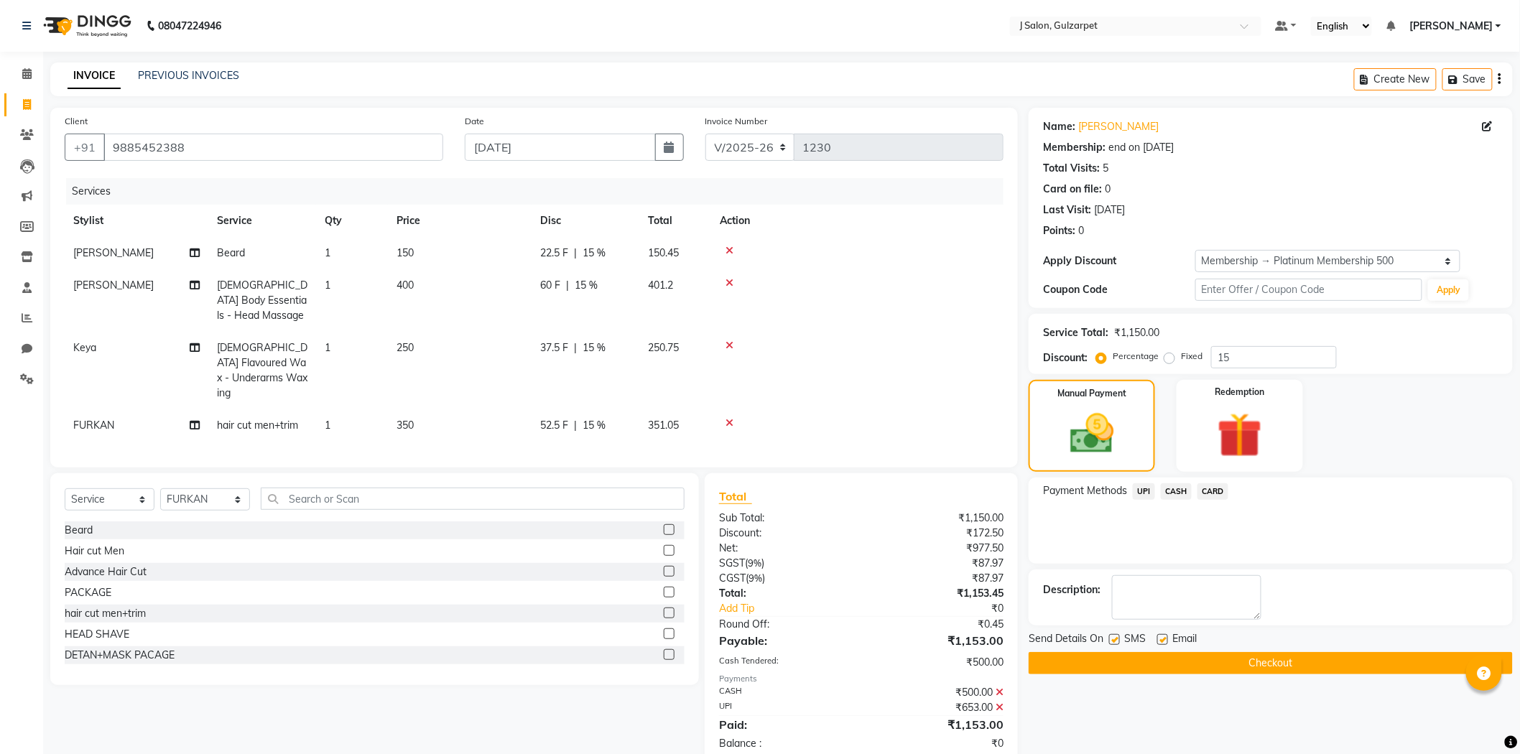
click at [1305, 663] on button "Checkout" at bounding box center [1271, 663] width 484 height 22
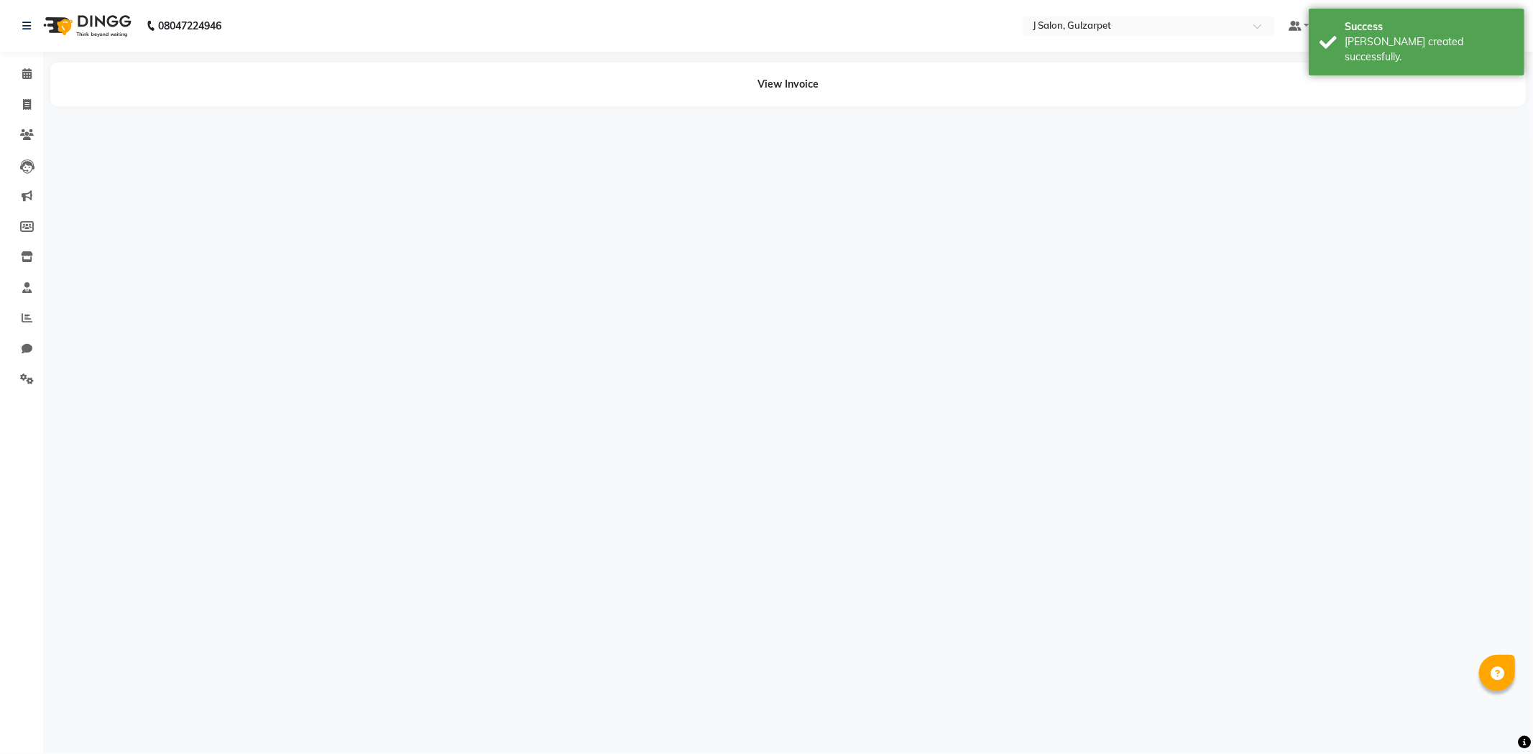
select select "service"
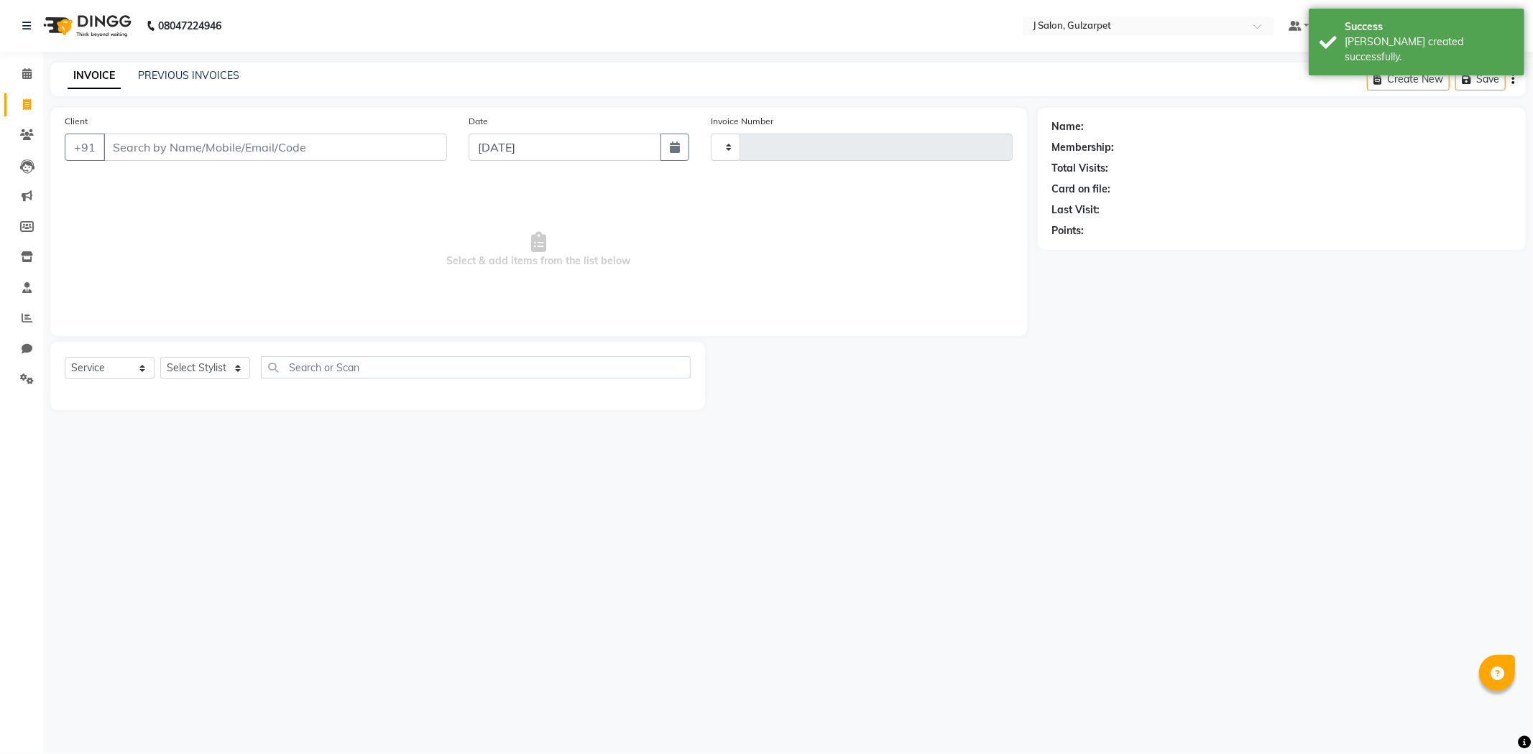
type input "1231"
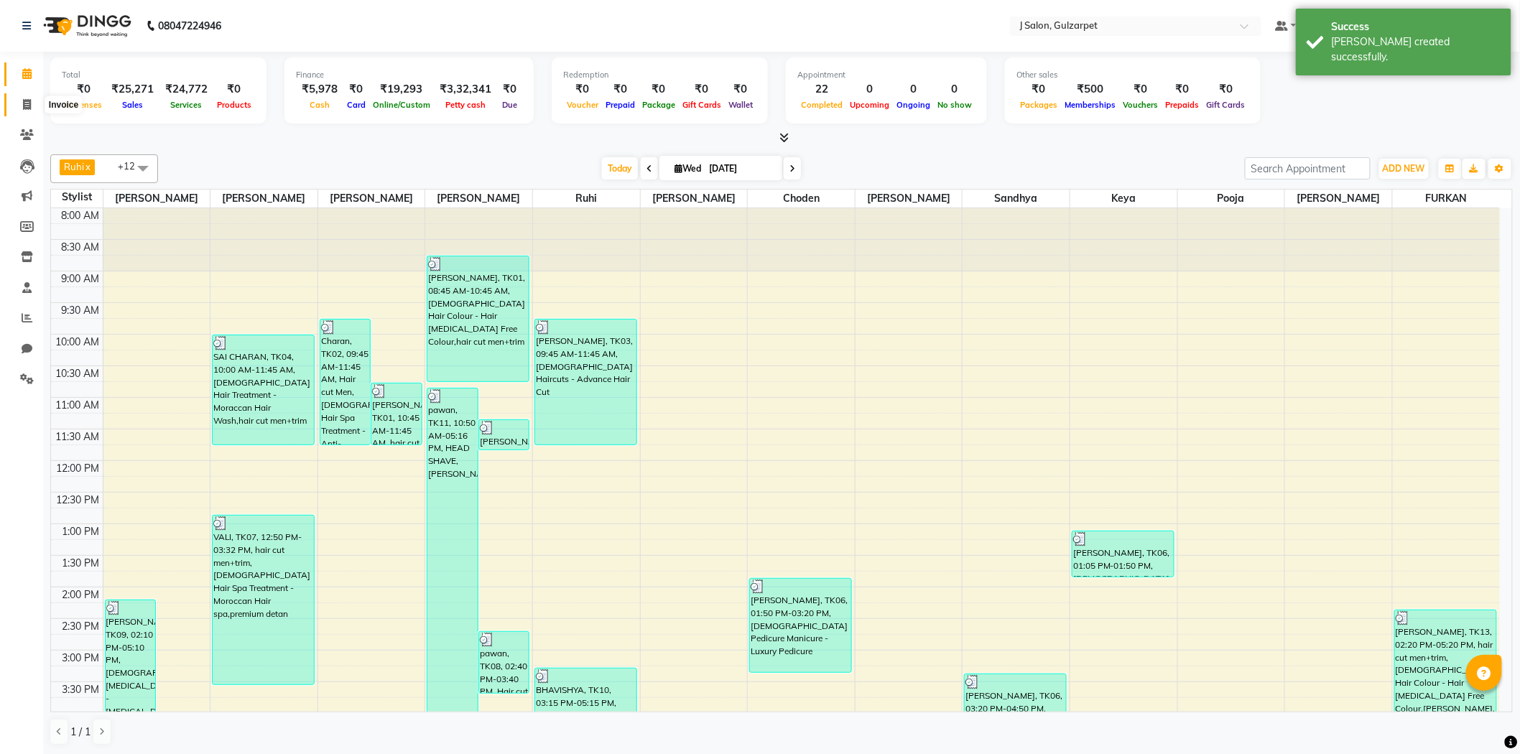
click at [20, 102] on span at bounding box center [26, 105] width 25 height 17
select select "8558"
select select "service"
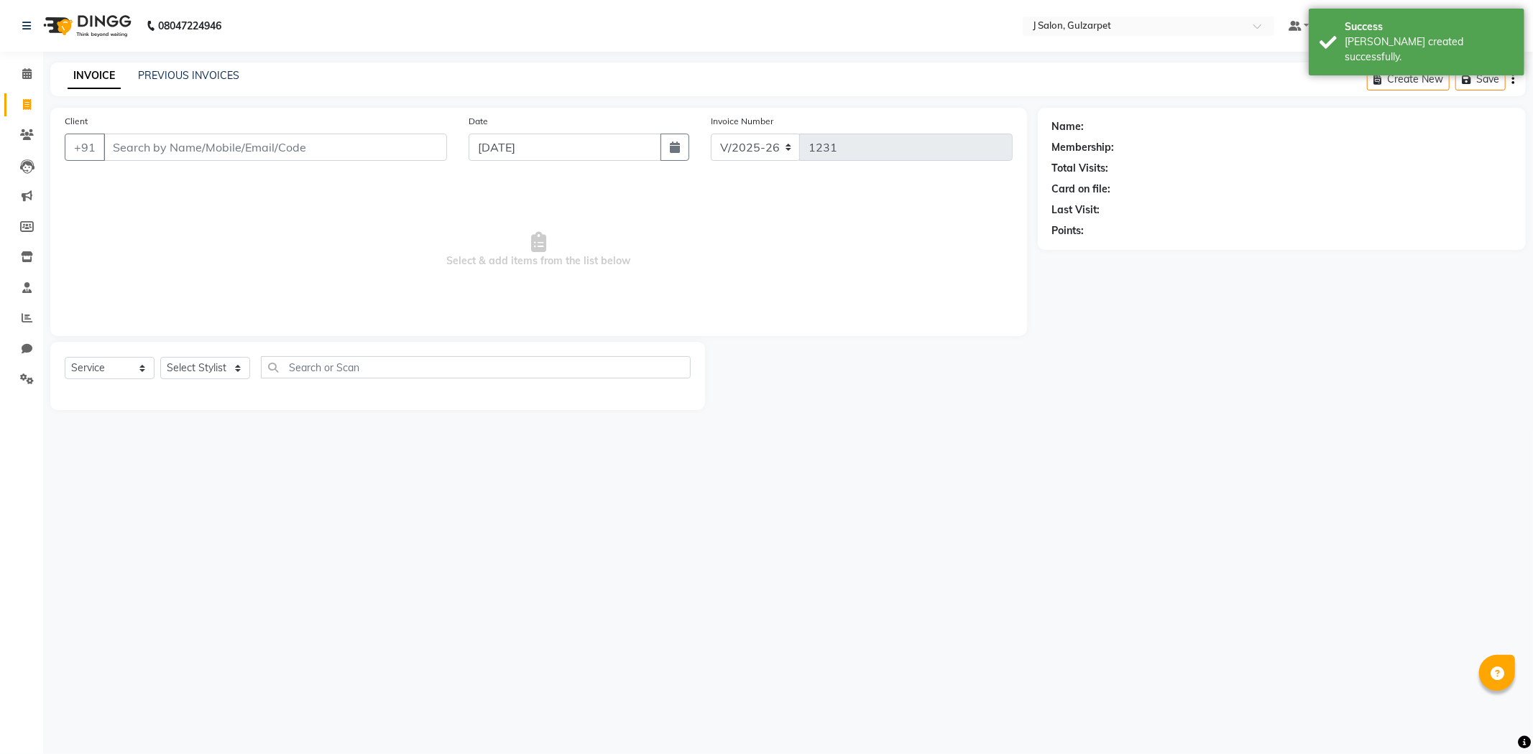
click at [236, 149] on input "Client" at bounding box center [274, 147] width 343 height 27
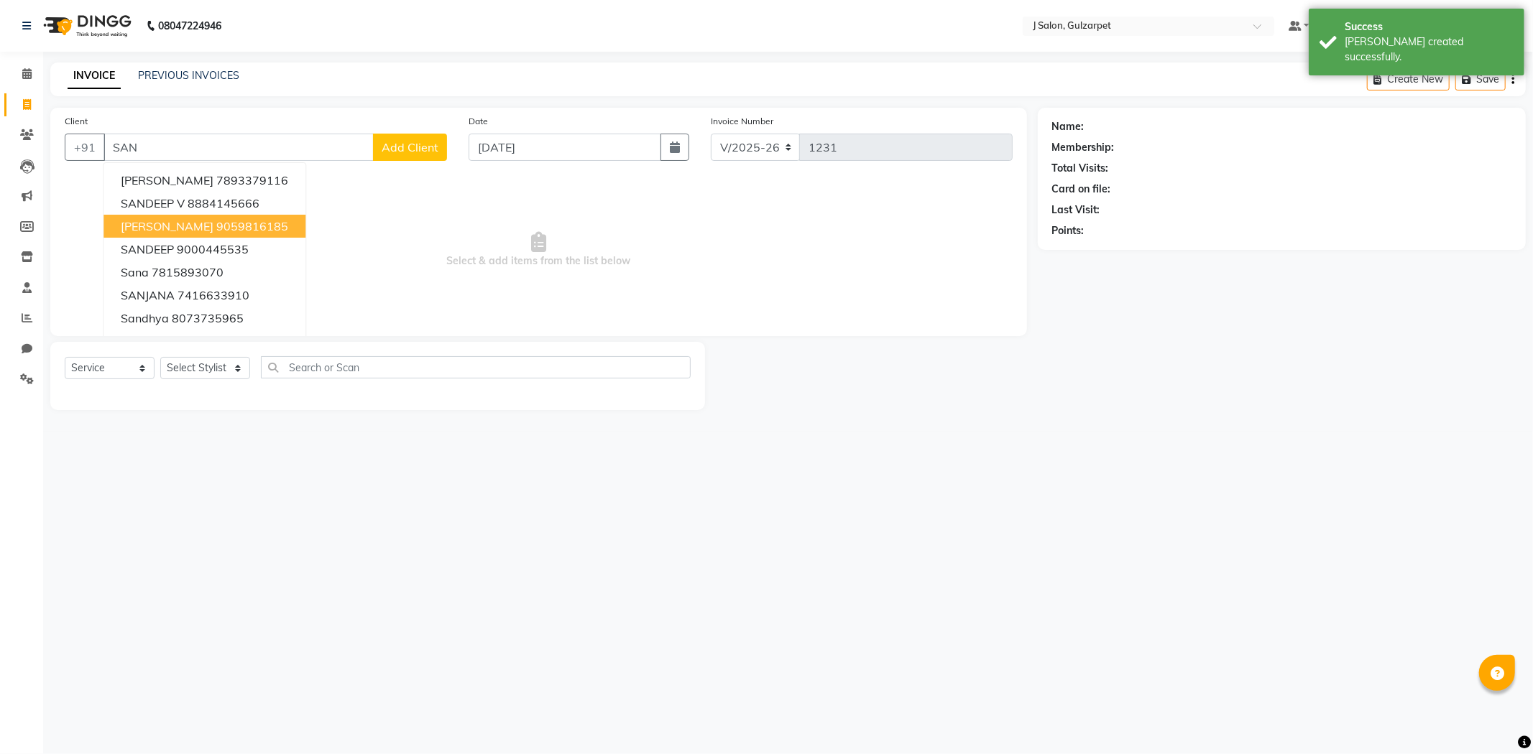
click at [216, 224] on ngb-highlight "9059816185" at bounding box center [252, 226] width 72 height 14
type input "9059816185"
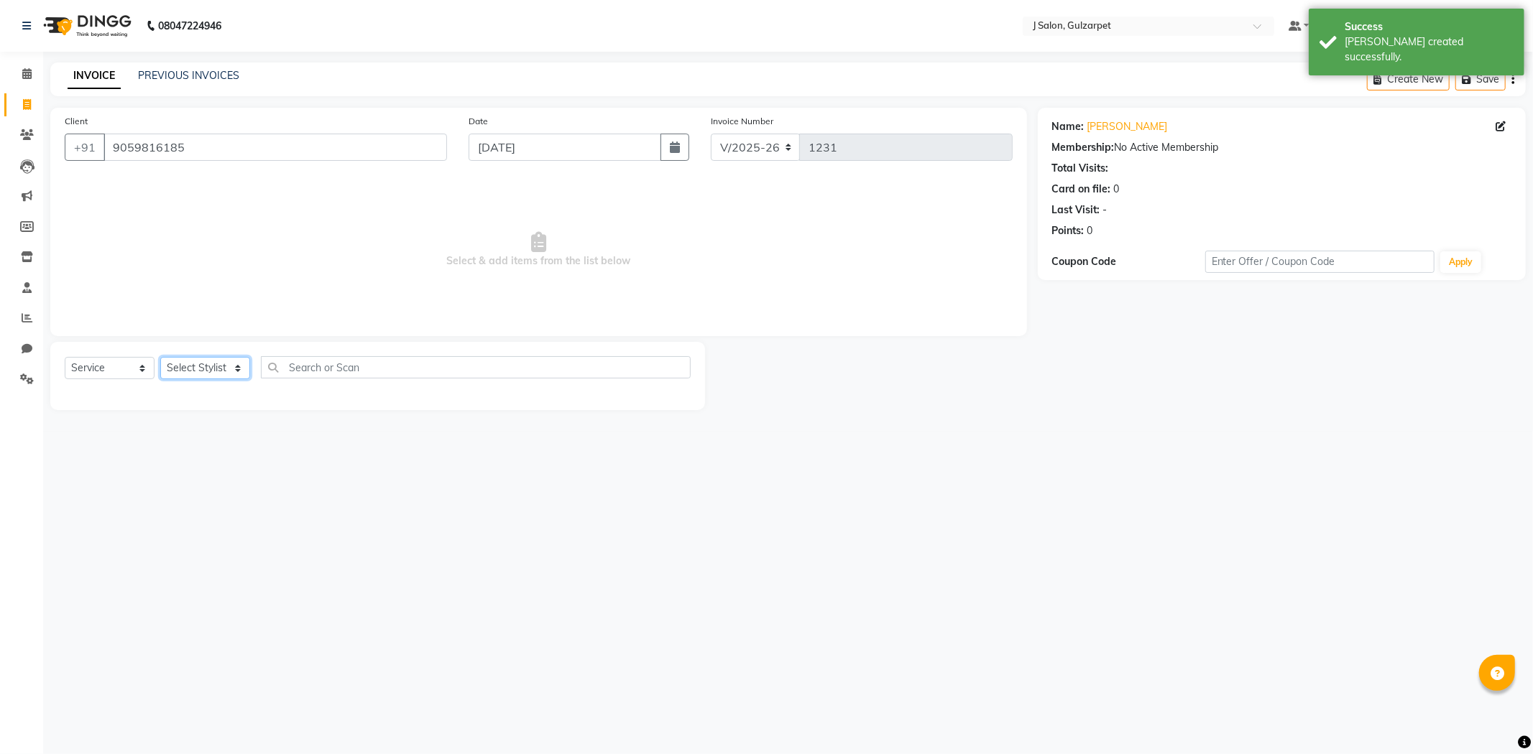
click at [234, 372] on select "Select Stylist Admin [PERSON_NAME] [PERSON_NAME] [PERSON_NAME] [PERSON_NAME] [P…" at bounding box center [205, 368] width 90 height 22
select select "84895"
click at [160, 358] on select "Select Stylist Admin [PERSON_NAME] [PERSON_NAME] [PERSON_NAME] [PERSON_NAME] [P…" at bounding box center [205, 368] width 90 height 22
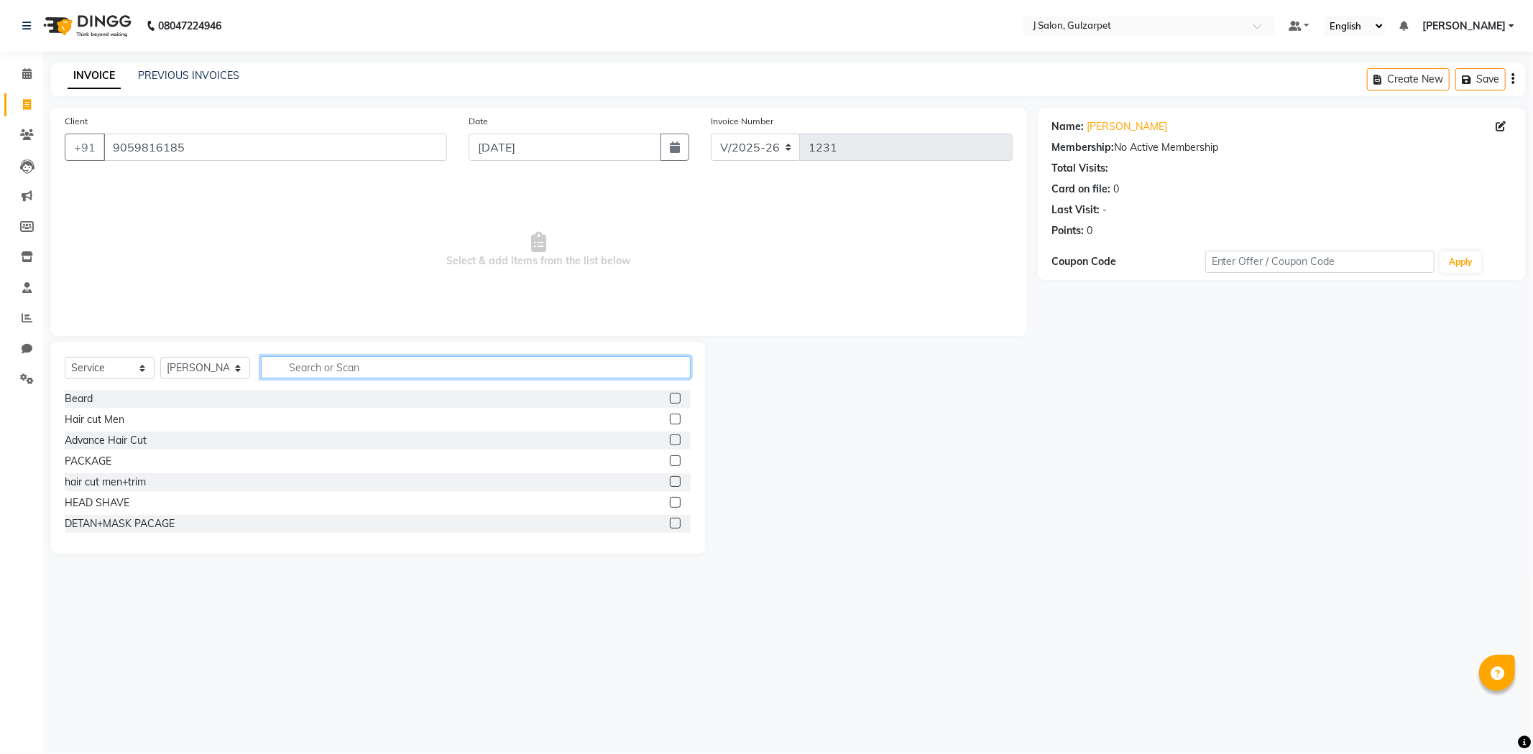
click at [554, 371] on input "text" at bounding box center [476, 367] width 430 height 22
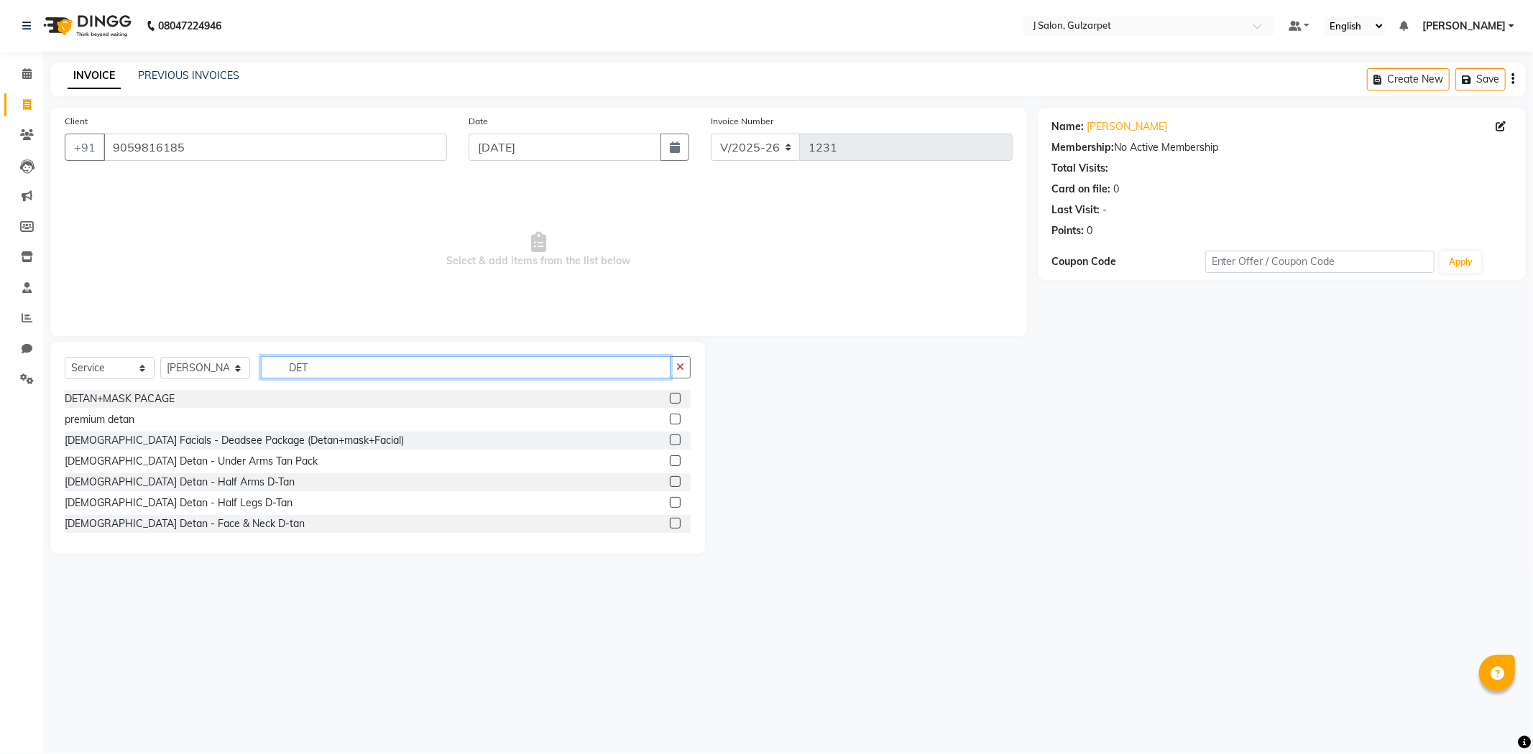
type input "DET"
click at [670, 422] on label at bounding box center [675, 419] width 11 height 11
click at [670, 422] on input "checkbox" at bounding box center [674, 419] width 9 height 9
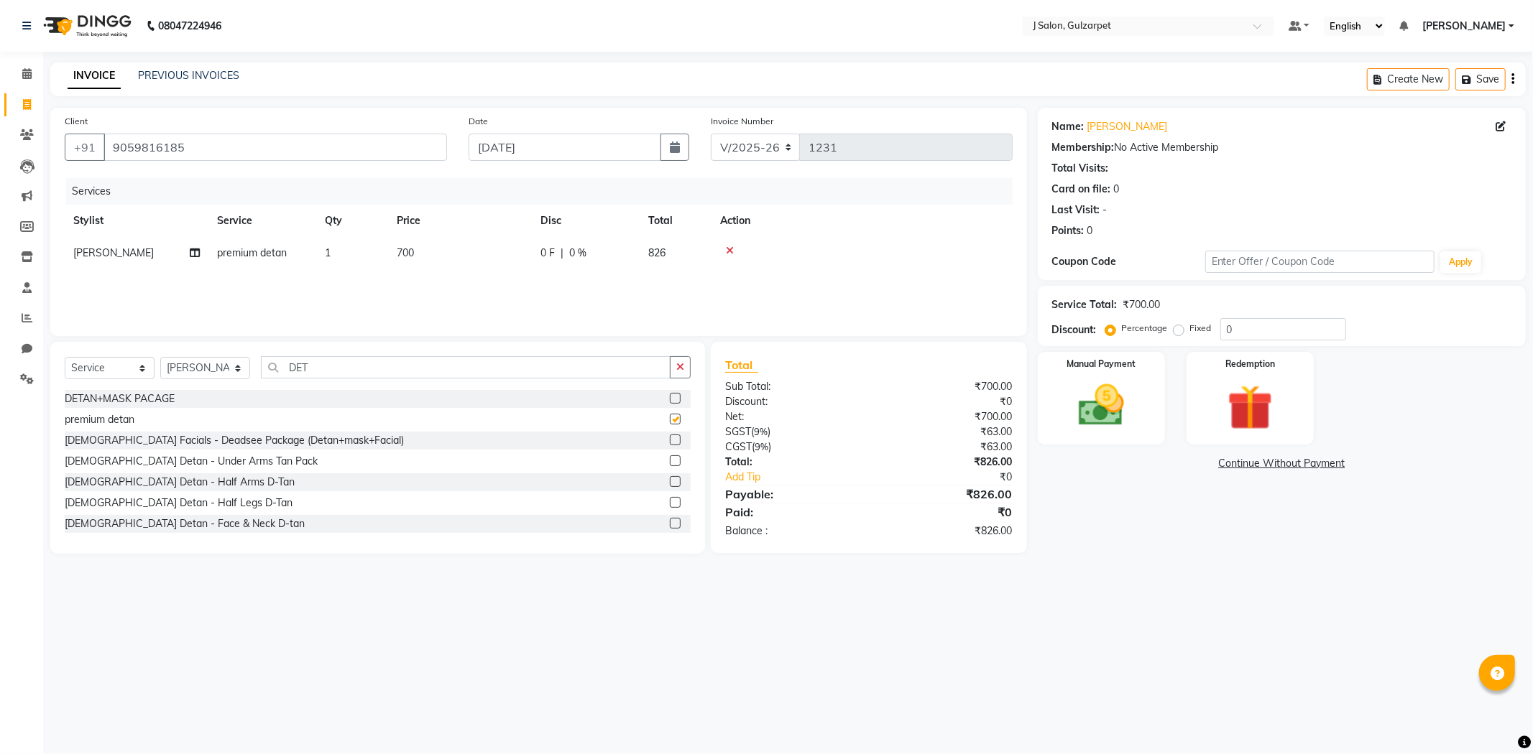
checkbox input "false"
click at [1270, 329] on input "0" at bounding box center [1283, 329] width 126 height 22
type input "1"
type input "9.2"
click at [1116, 392] on img at bounding box center [1101, 406] width 77 height 55
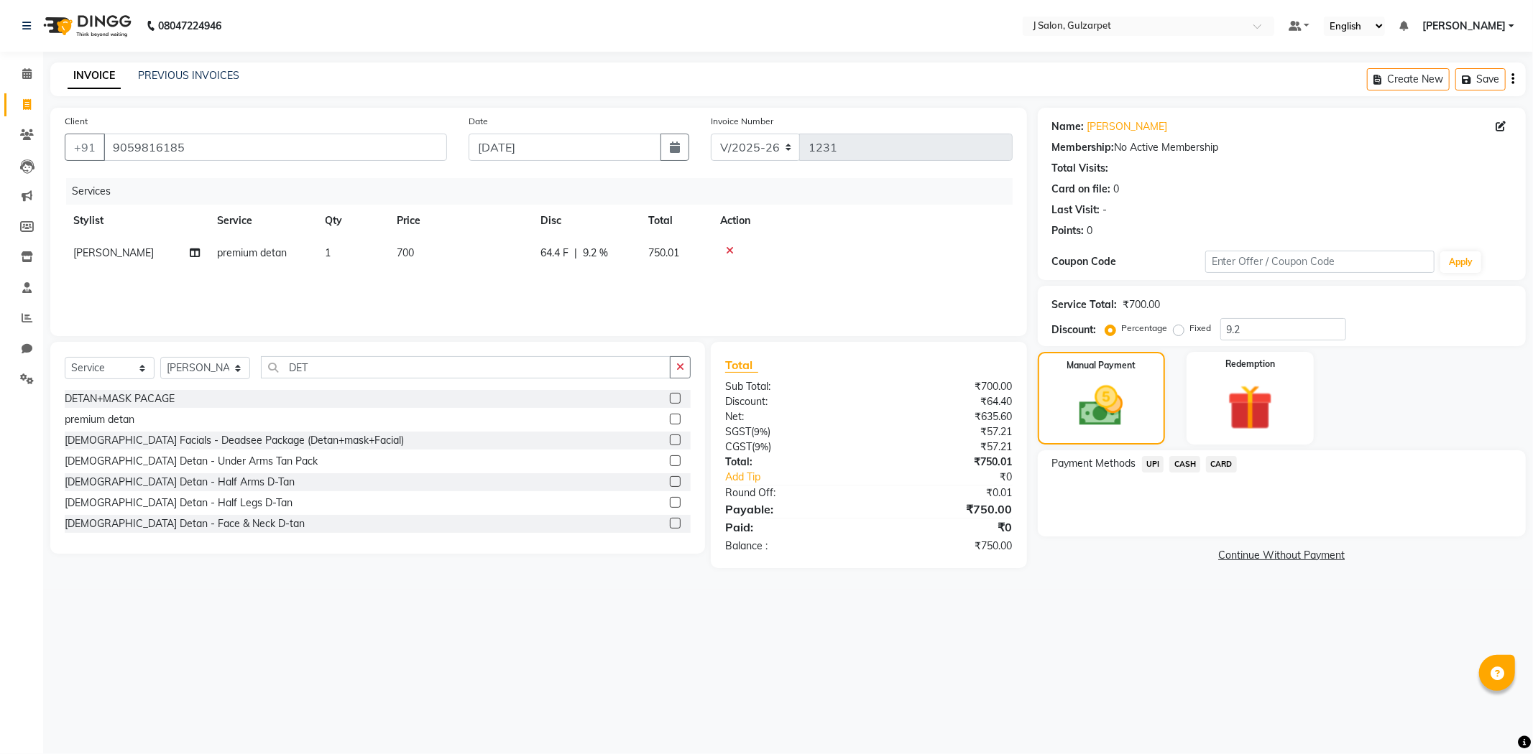
click at [1150, 463] on span "UPI" at bounding box center [1153, 464] width 22 height 17
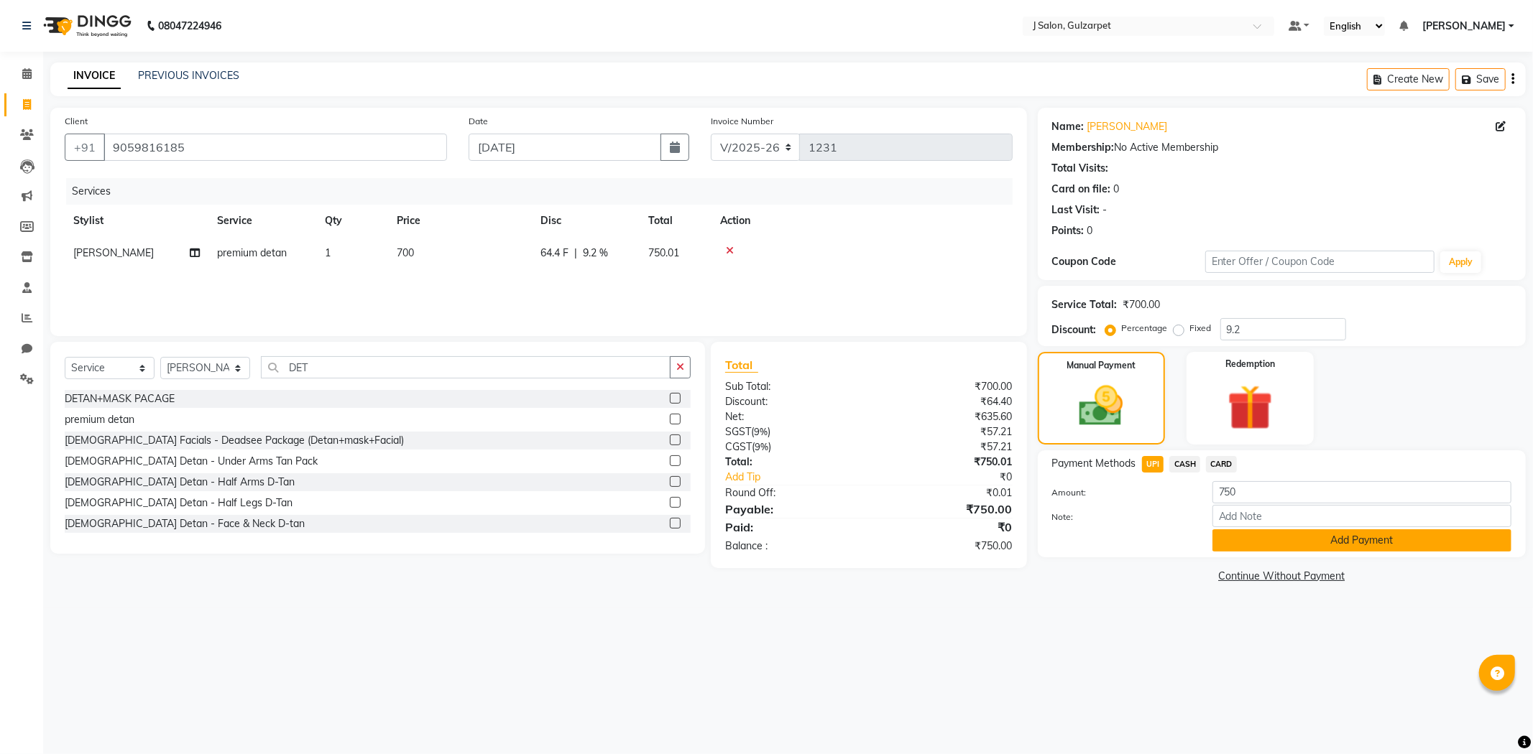
click at [1349, 539] on button "Add Payment" at bounding box center [1361, 541] width 299 height 22
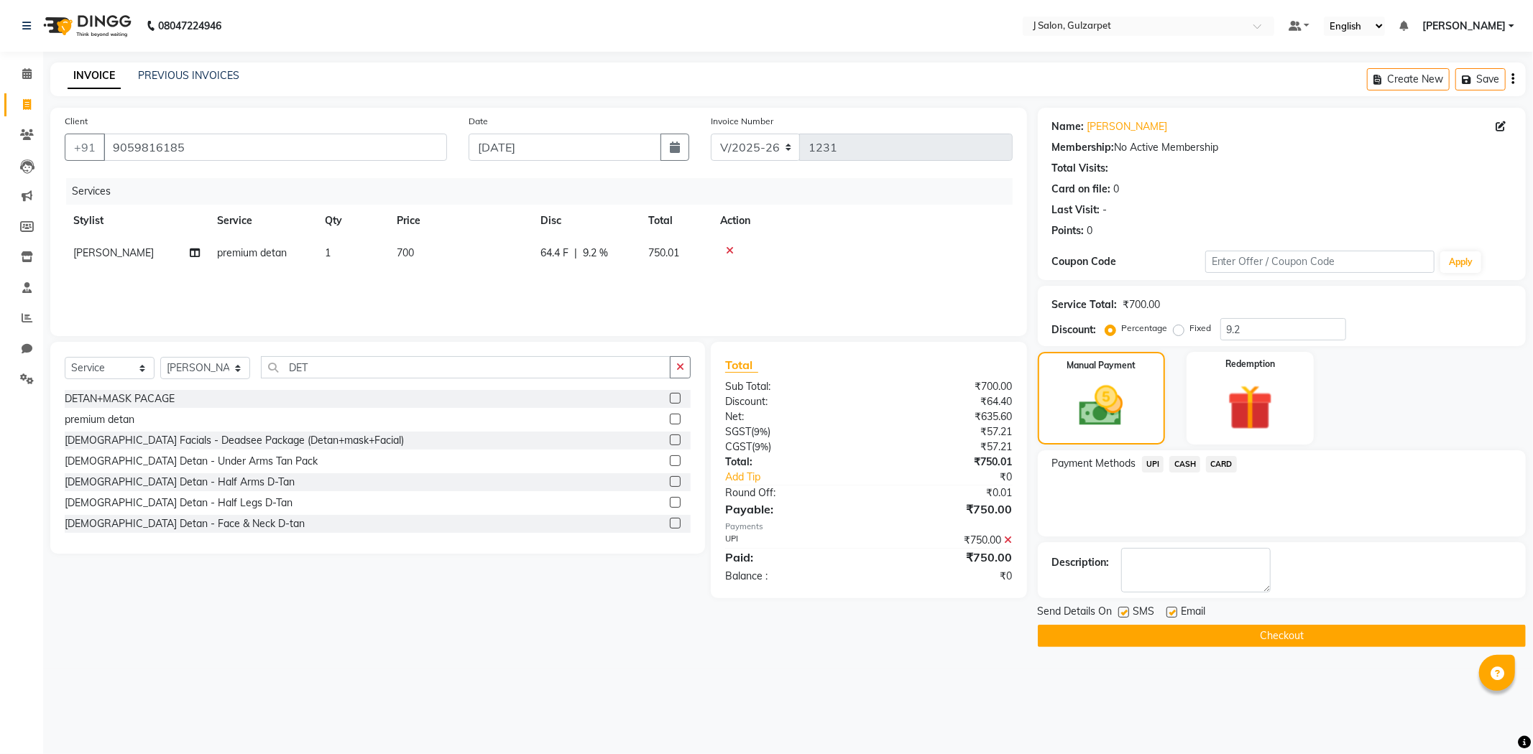
click at [1297, 627] on button "Checkout" at bounding box center [1282, 636] width 488 height 22
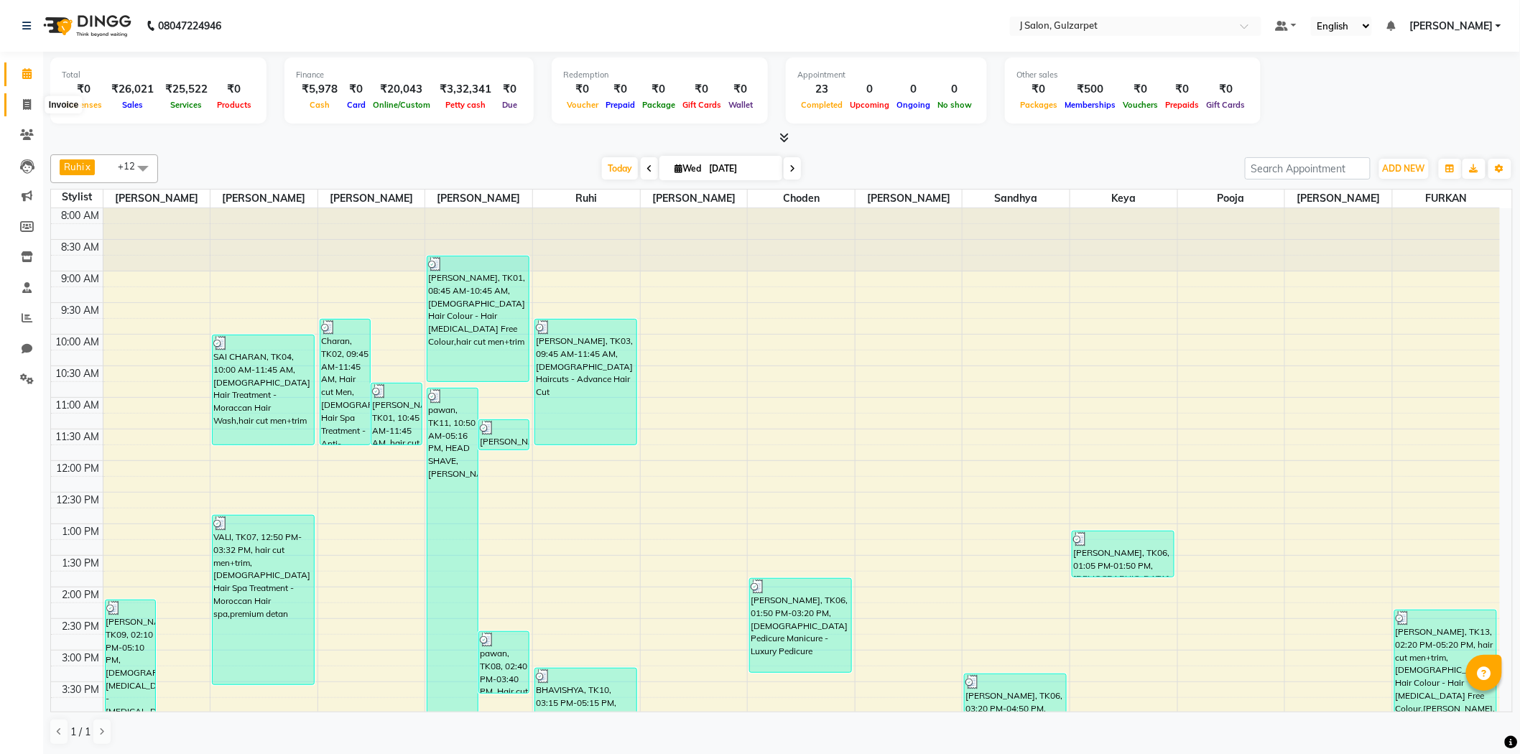
click at [27, 104] on icon at bounding box center [27, 104] width 8 height 11
select select "service"
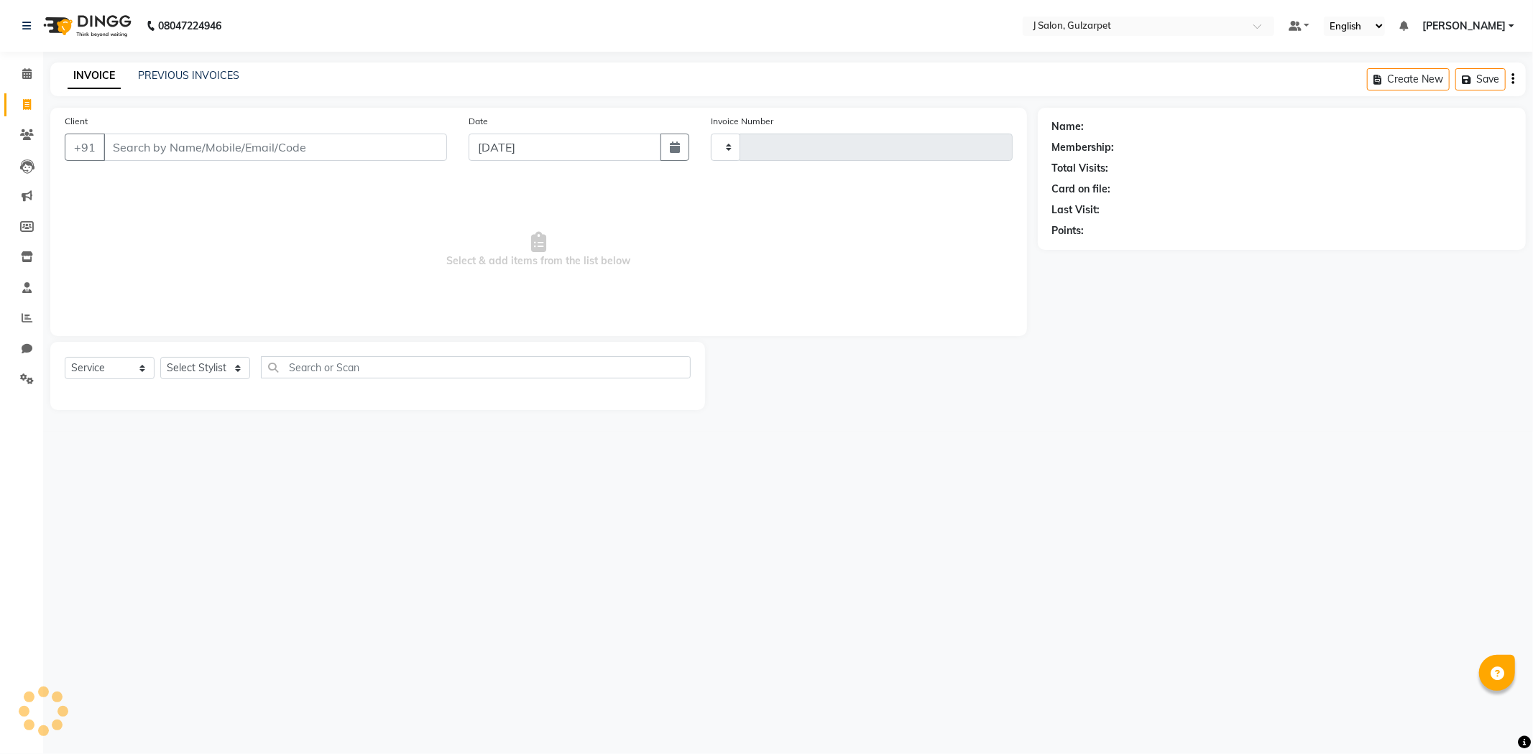
type input "1232"
select select "8558"
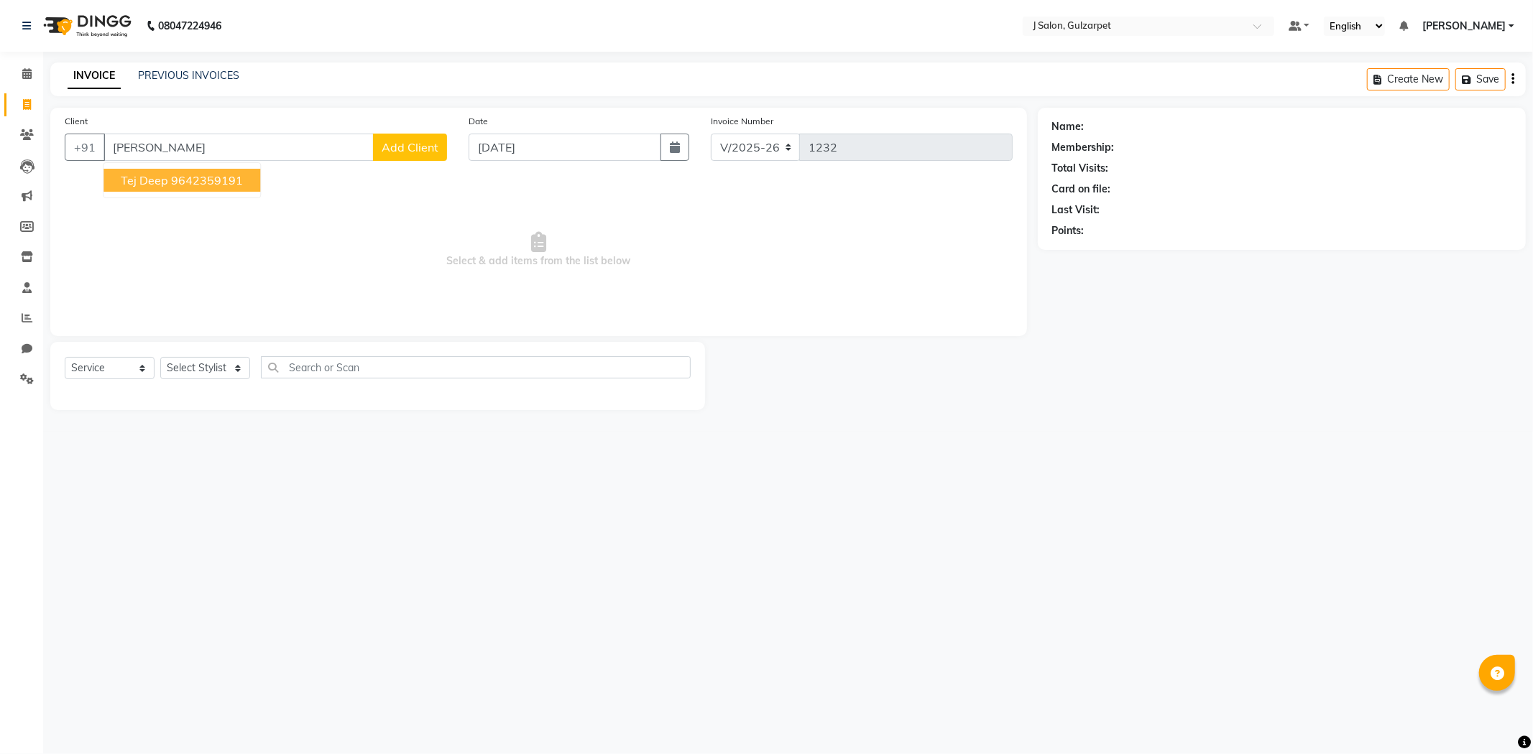
click at [218, 183] on ngb-highlight "9642359191" at bounding box center [207, 180] width 72 height 14
type input "9642359191"
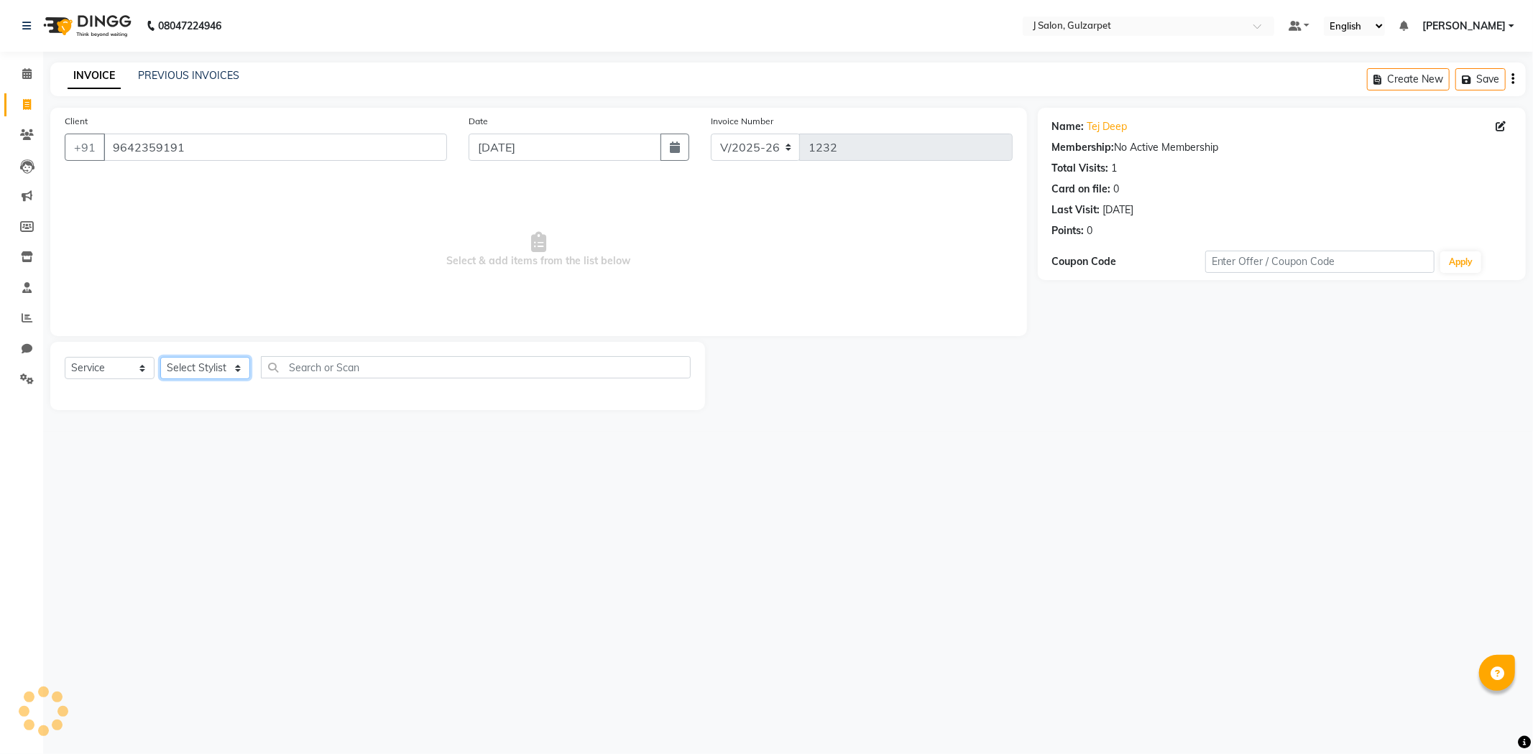
click at [223, 367] on select "Select Stylist Admin [PERSON_NAME] [PERSON_NAME] [PERSON_NAME] [PERSON_NAME] [P…" at bounding box center [205, 368] width 90 height 22
select select "84895"
click at [160, 358] on select "Select Stylist Admin [PERSON_NAME] [PERSON_NAME] [PERSON_NAME] [PERSON_NAME] [P…" at bounding box center [205, 368] width 90 height 22
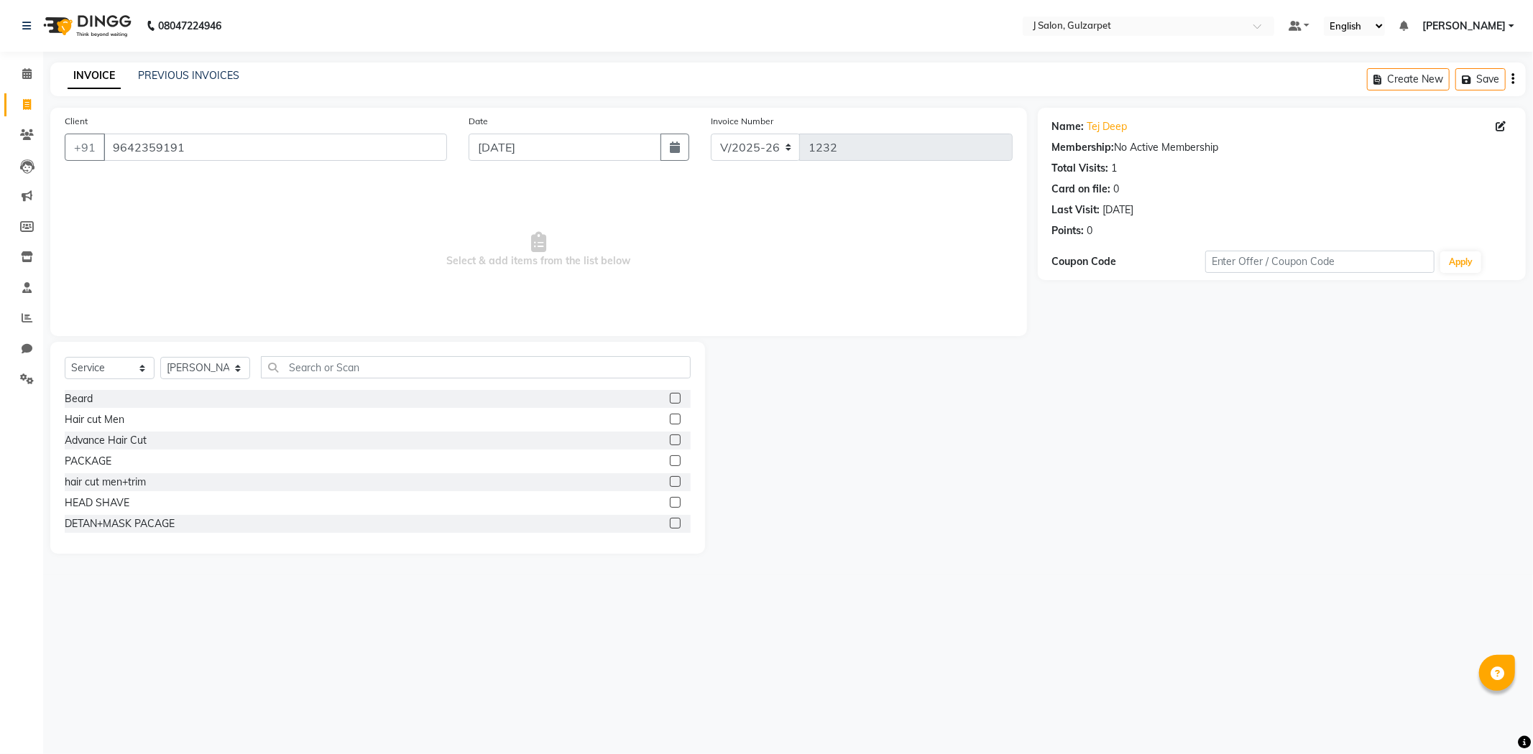
click at [670, 420] on label at bounding box center [675, 419] width 11 height 11
click at [670, 420] on input "checkbox" at bounding box center [674, 419] width 9 height 9
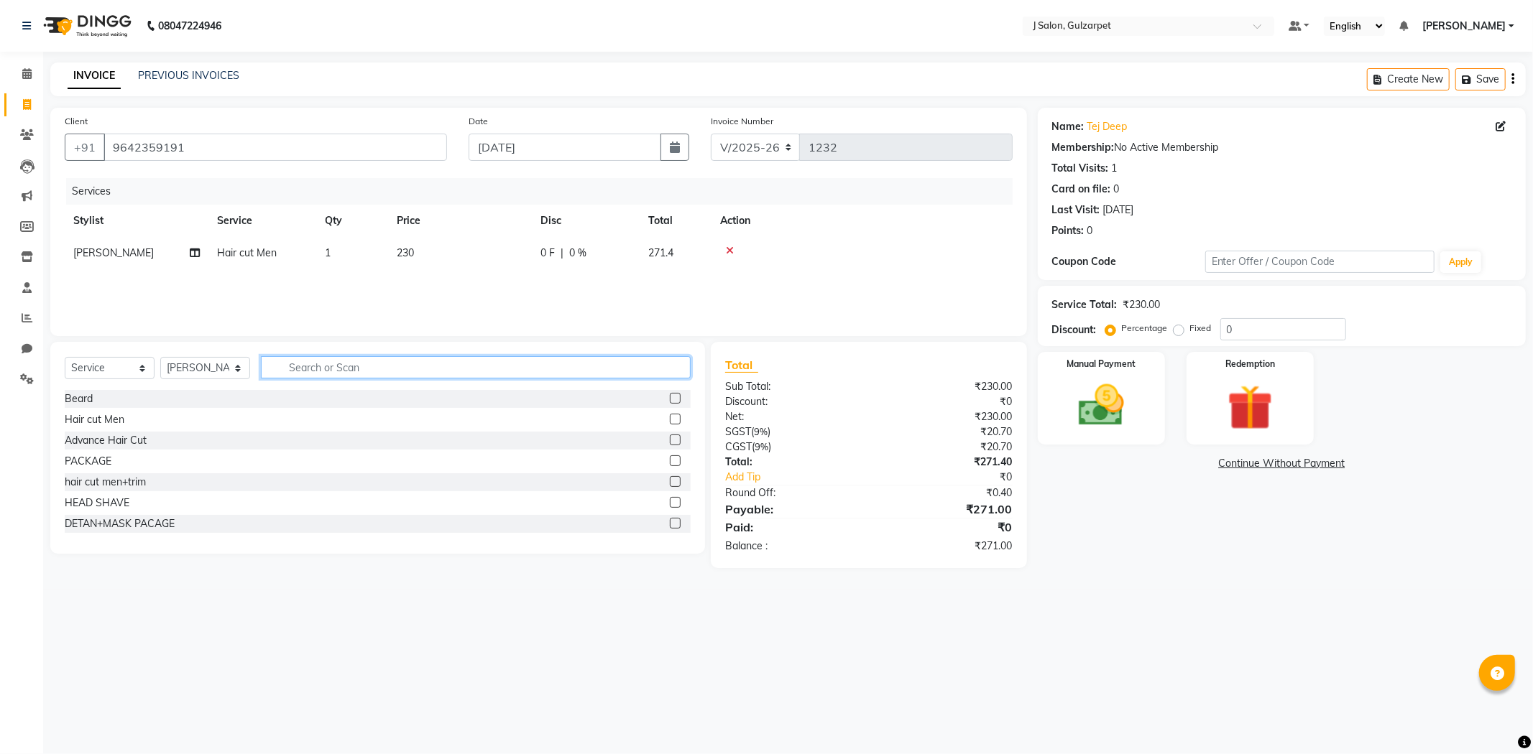
checkbox input "false"
click at [588, 369] on input "text" at bounding box center [476, 367] width 430 height 22
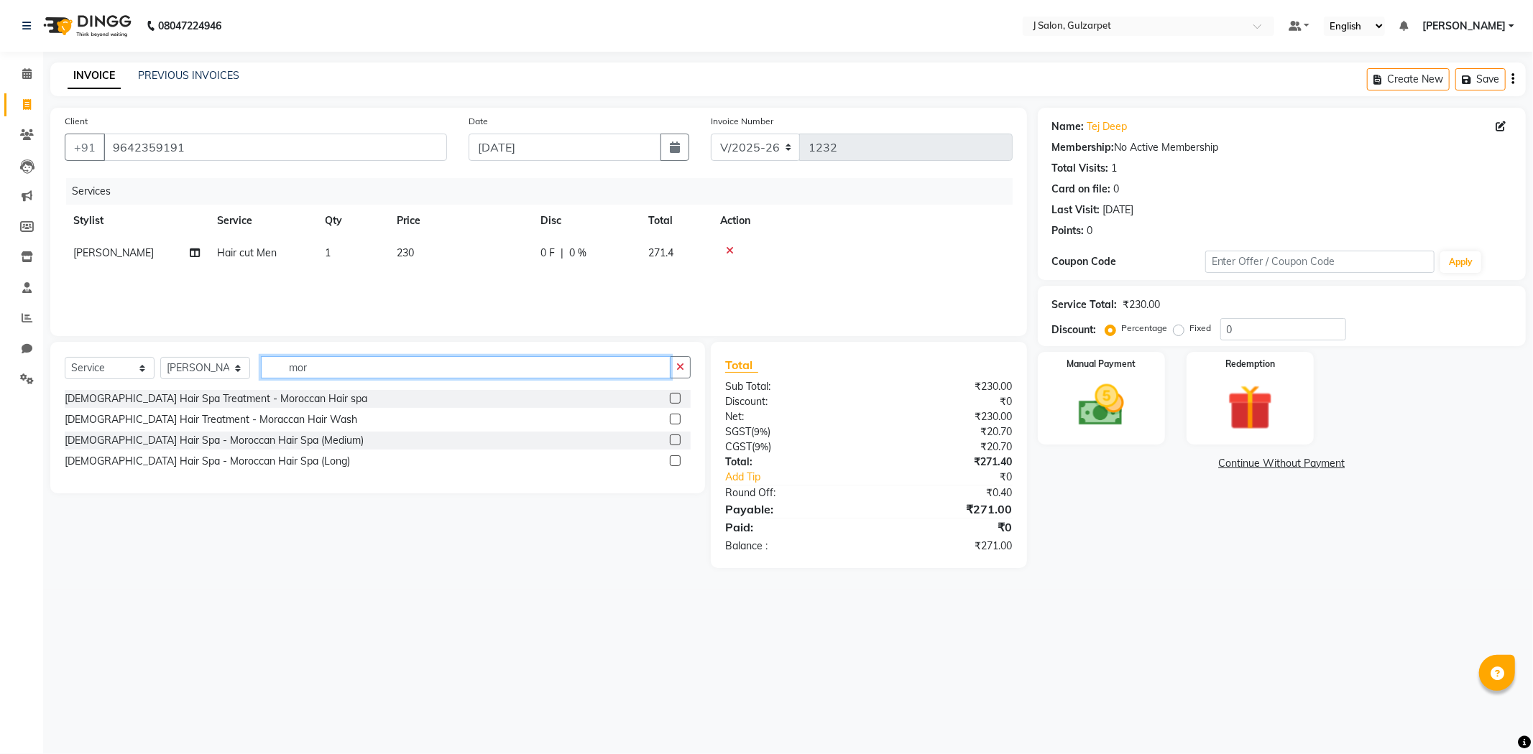
type input "mor"
click at [678, 395] on label at bounding box center [675, 398] width 11 height 11
click at [678, 395] on input "checkbox" at bounding box center [674, 398] width 9 height 9
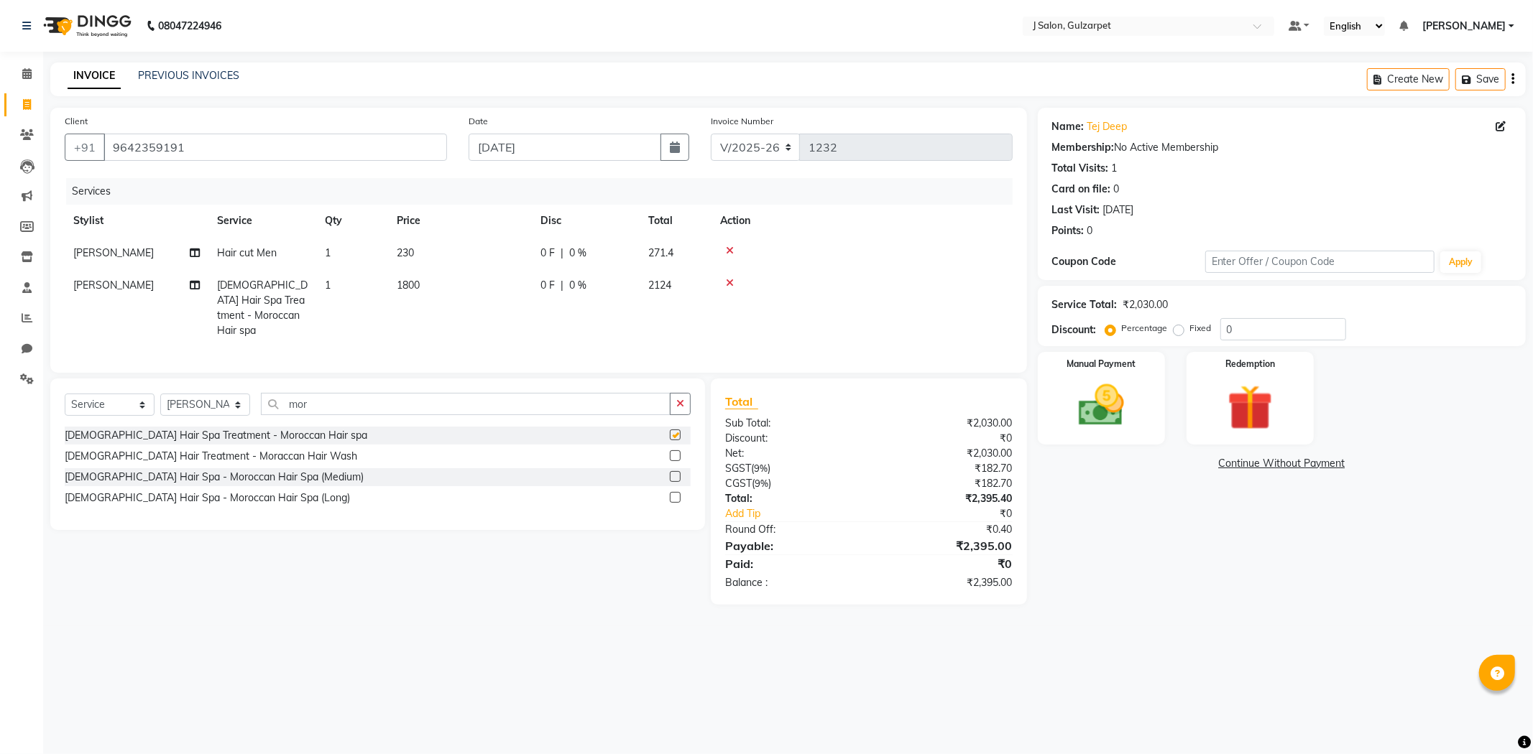
checkbox input "false"
click at [678, 395] on button "button" at bounding box center [680, 404] width 21 height 22
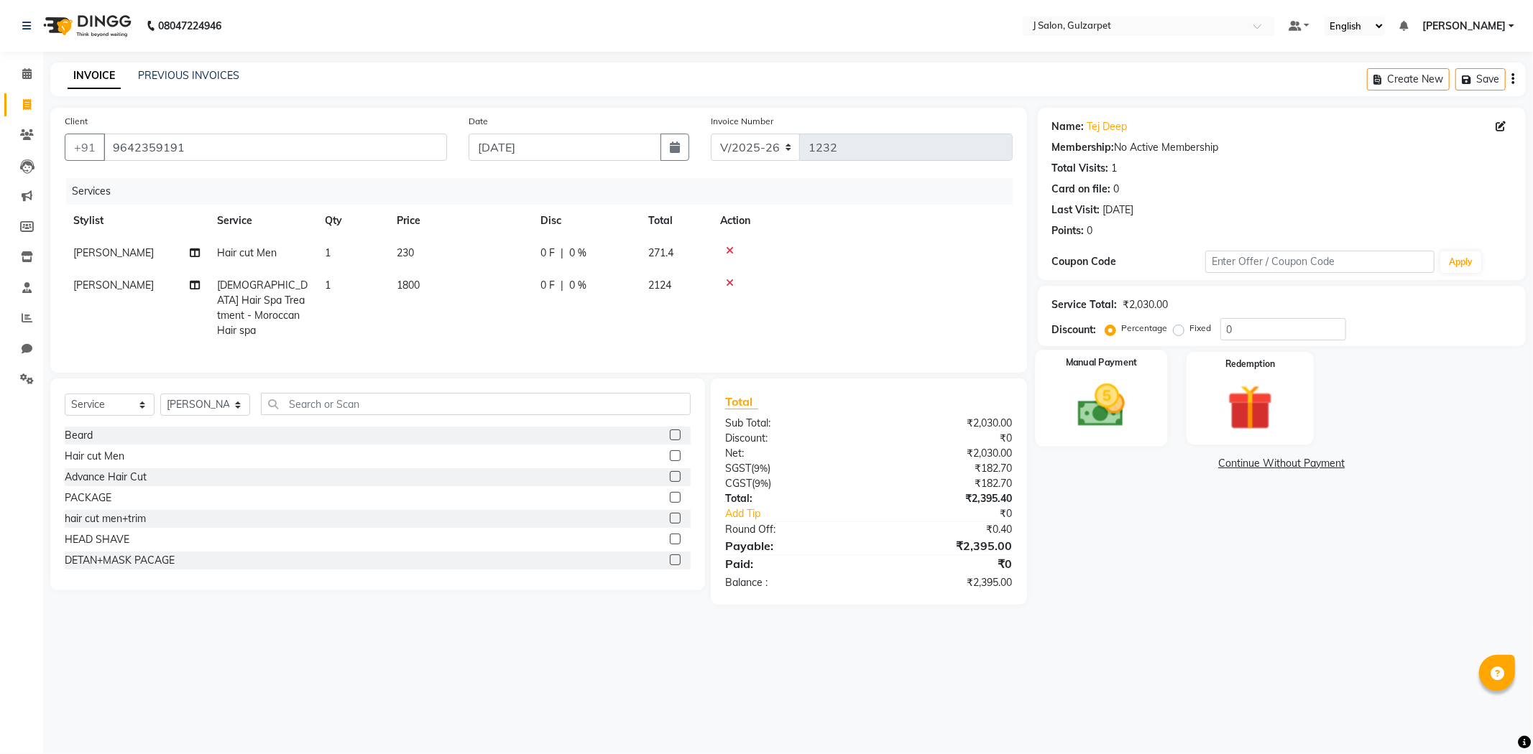
click at [1116, 406] on img at bounding box center [1101, 406] width 77 height 55
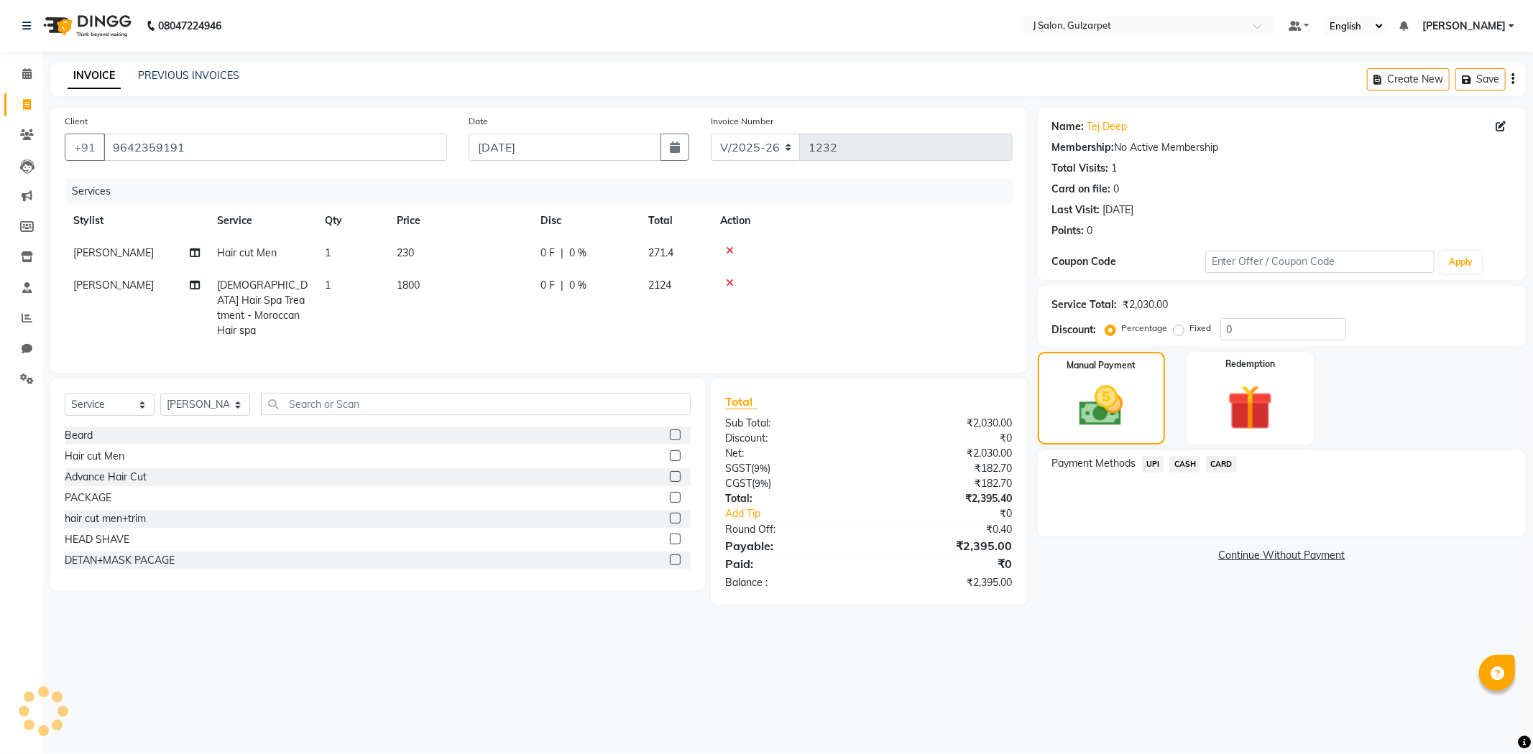
click at [1154, 466] on span "UPI" at bounding box center [1153, 464] width 22 height 17
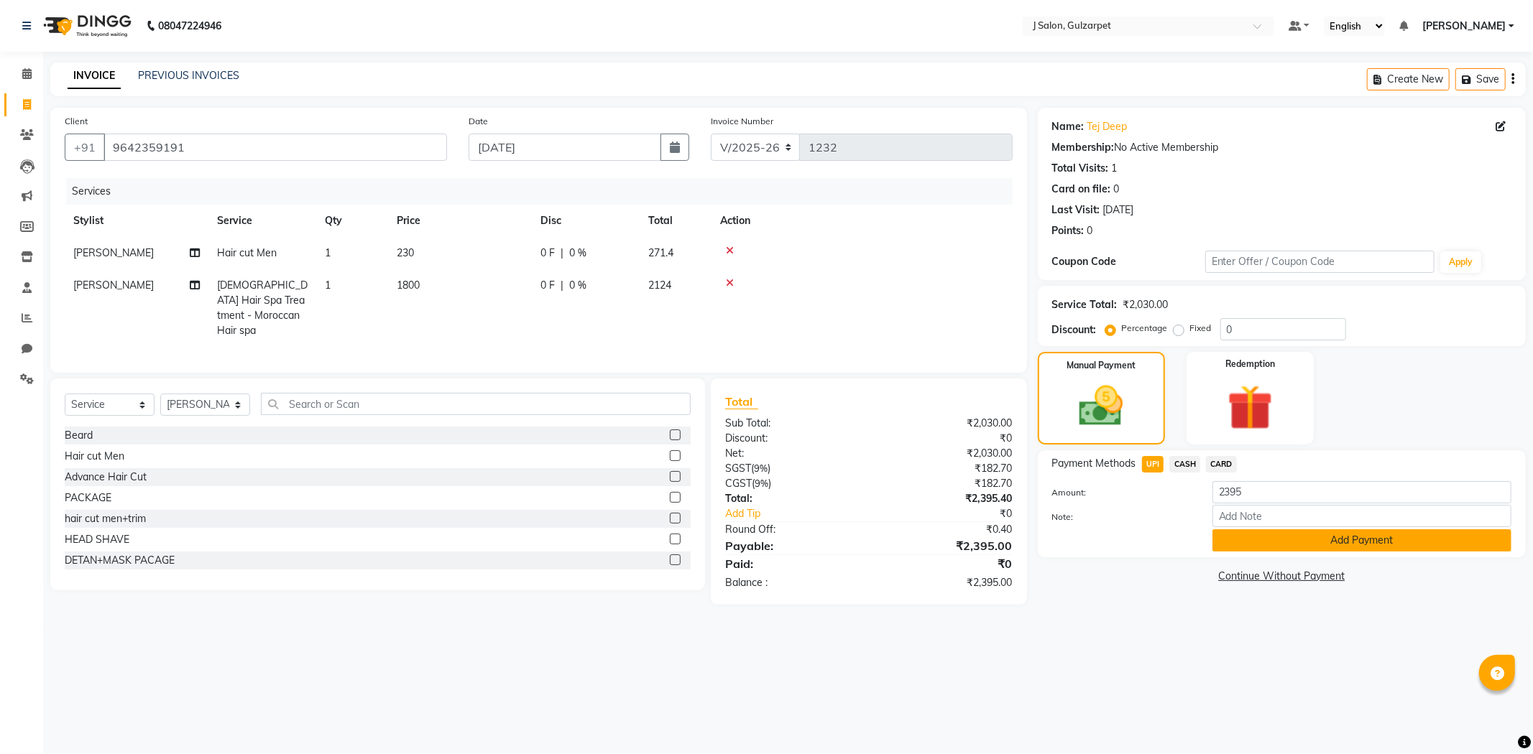
click at [1287, 530] on button "Add Payment" at bounding box center [1361, 541] width 299 height 22
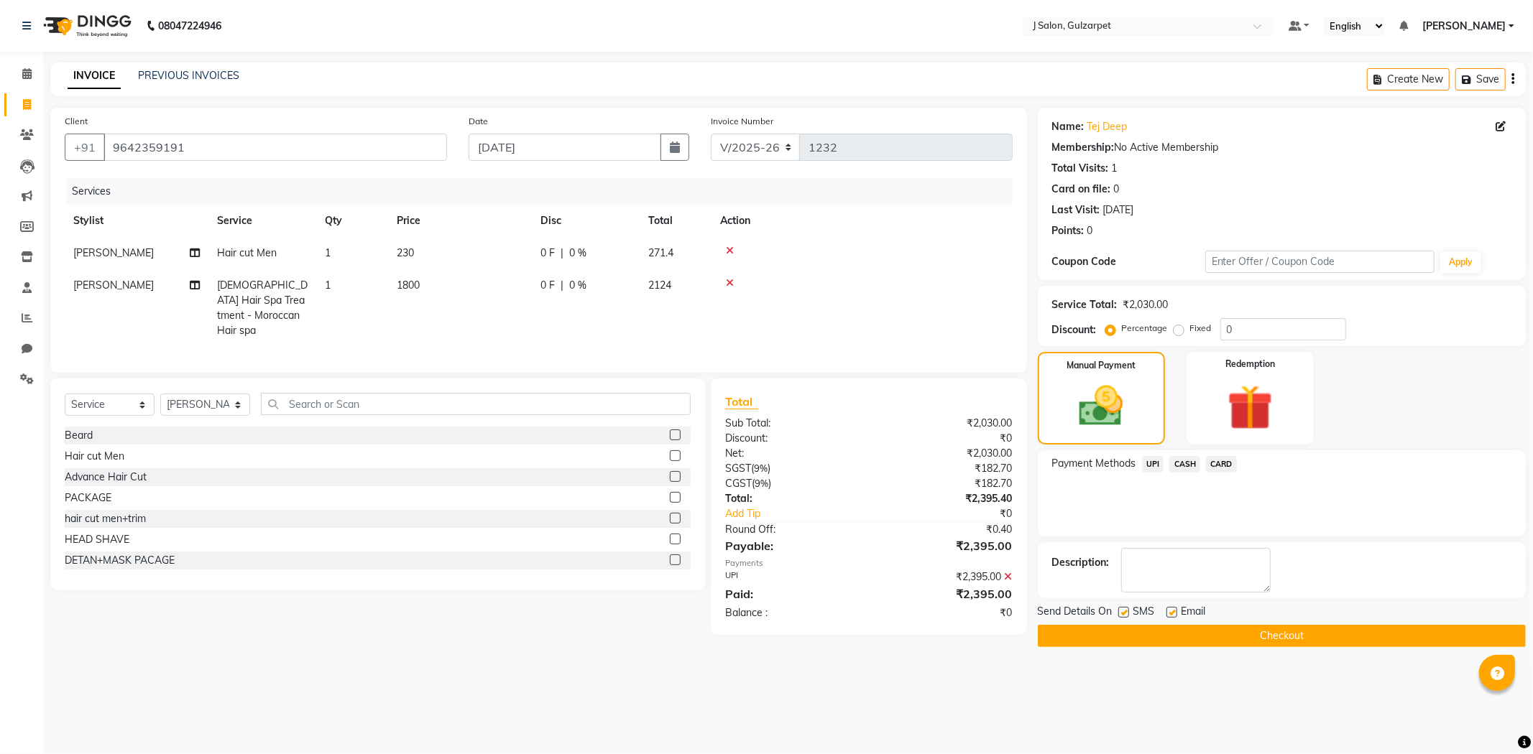
click at [1344, 641] on button "Checkout" at bounding box center [1282, 636] width 488 height 22
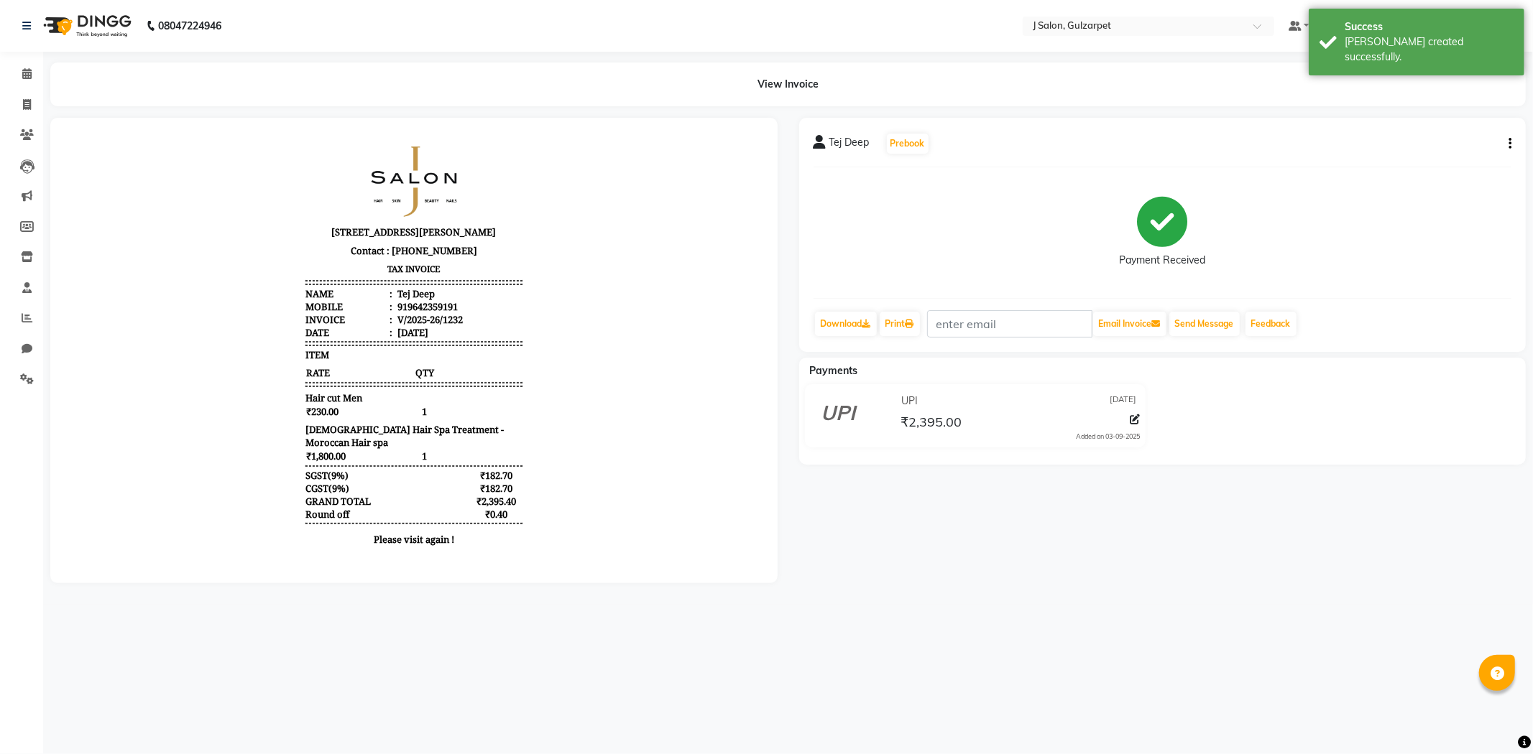
select select "8558"
select select "service"
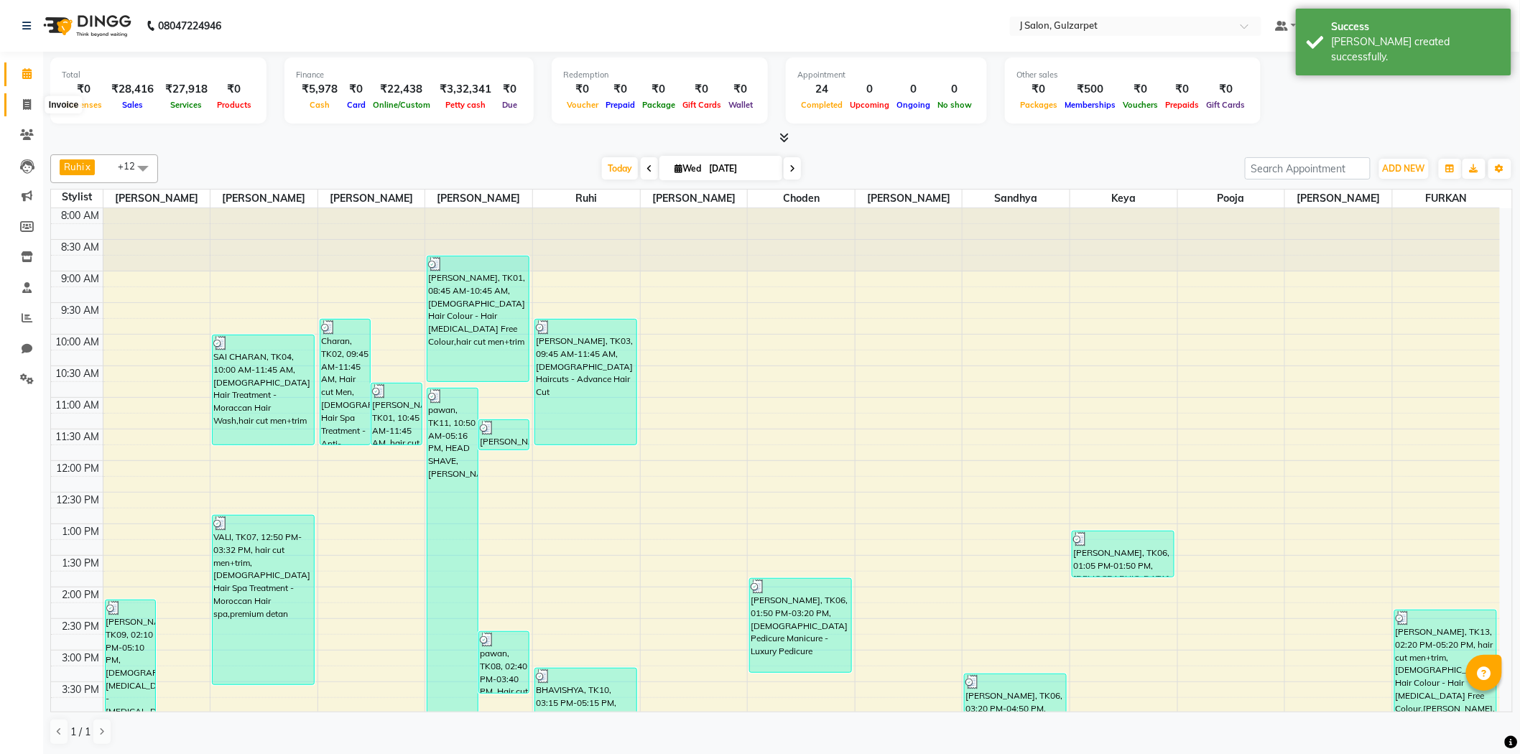
click at [27, 105] on icon at bounding box center [27, 104] width 8 height 11
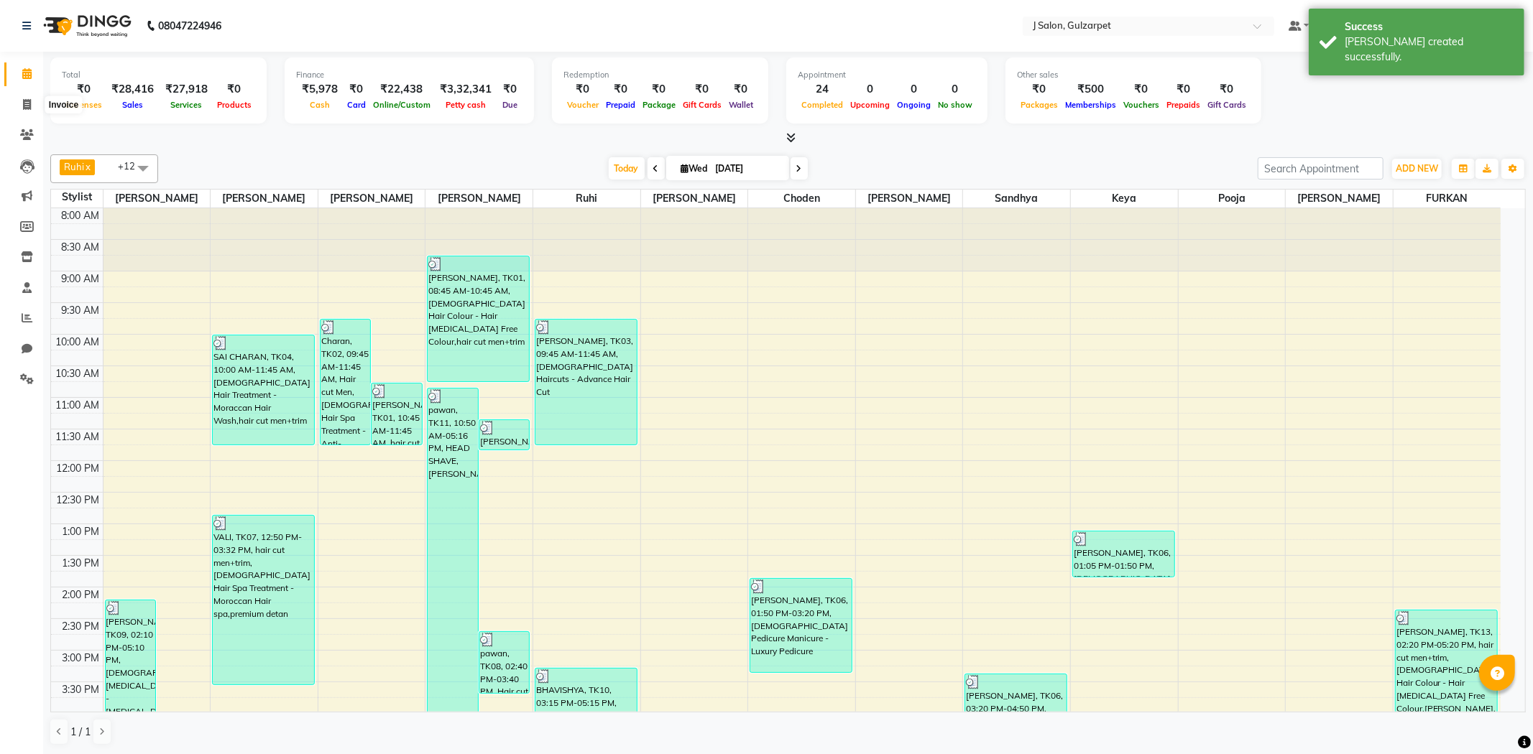
select select "8558"
select select "service"
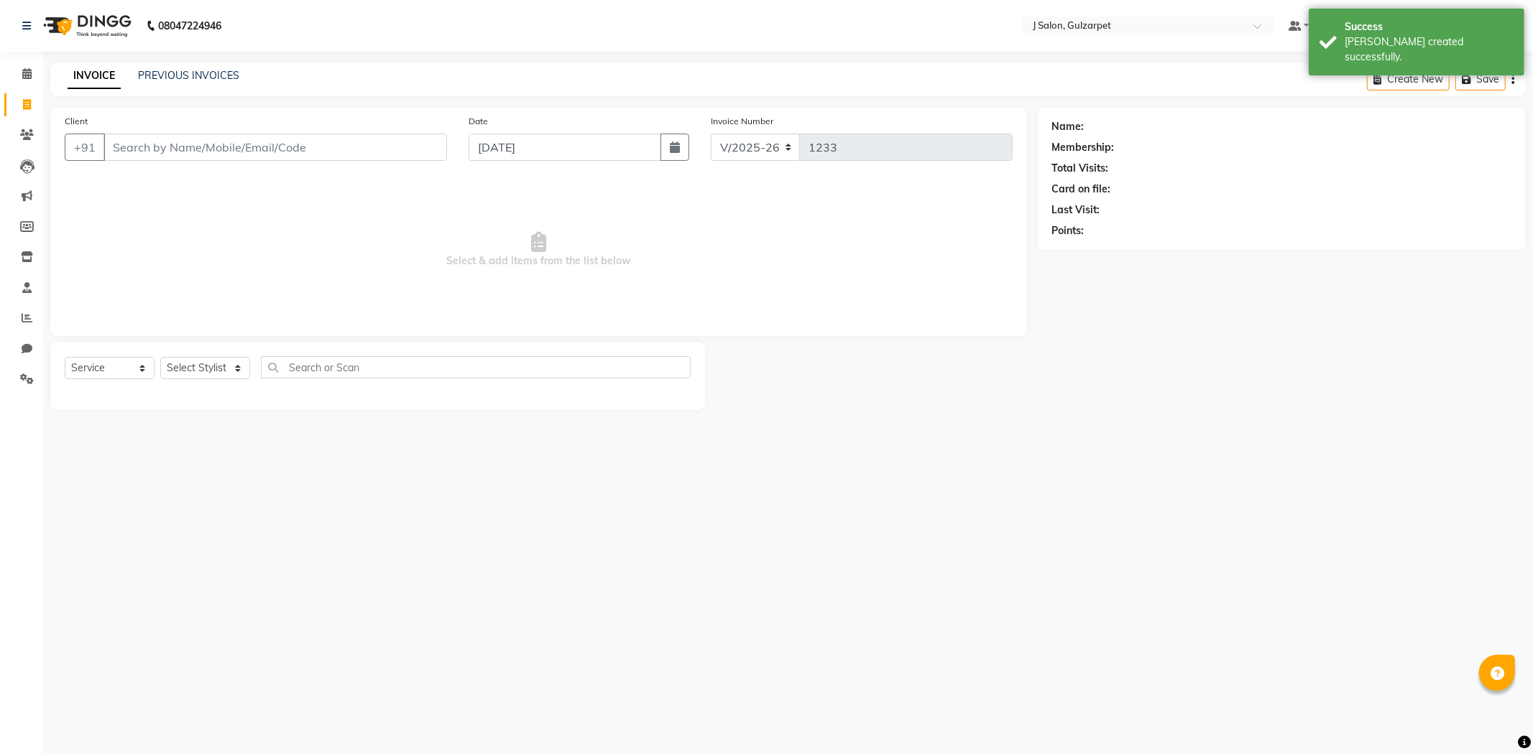
click at [197, 157] on input "Client" at bounding box center [274, 147] width 343 height 27
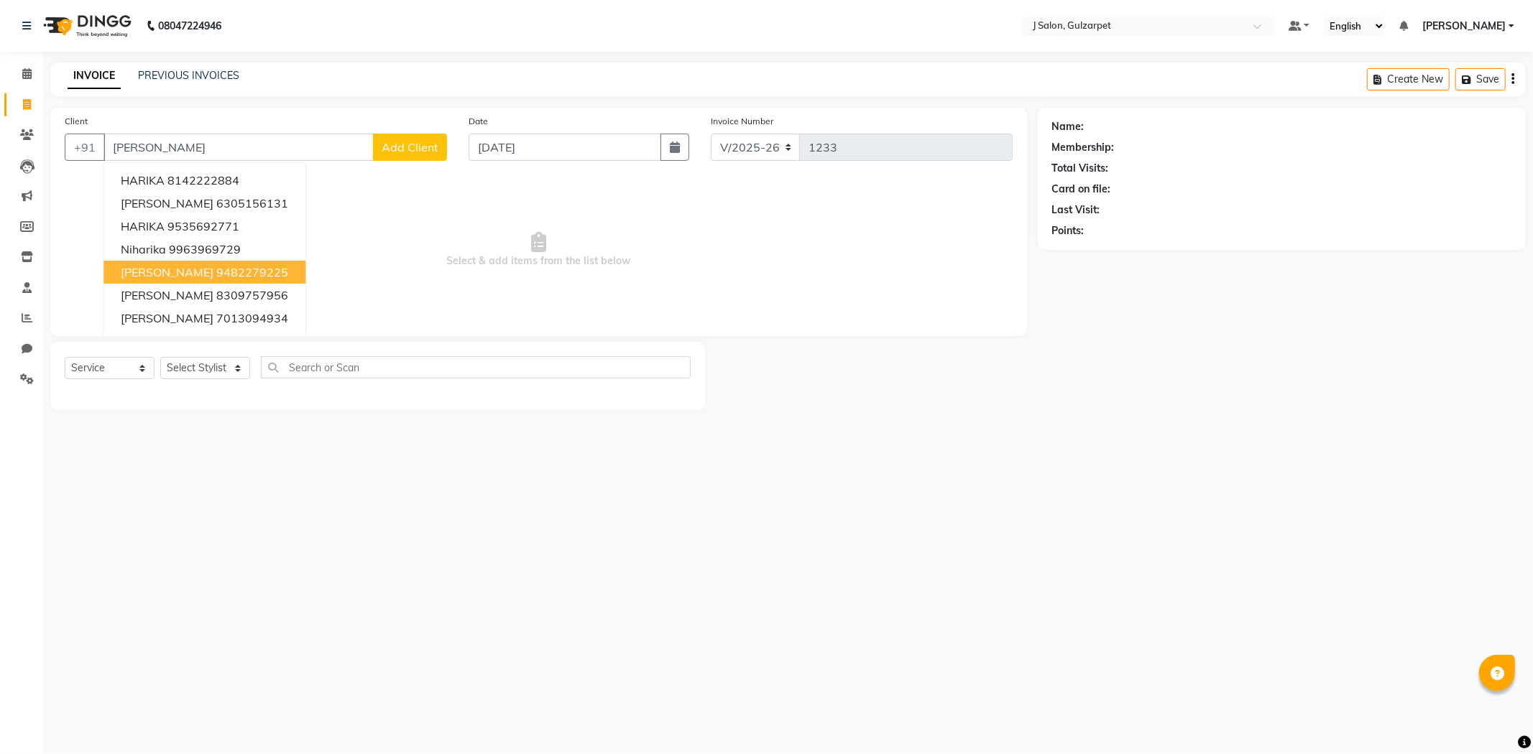
click at [216, 267] on ngb-highlight "9482279225" at bounding box center [252, 272] width 72 height 14
type input "9482279225"
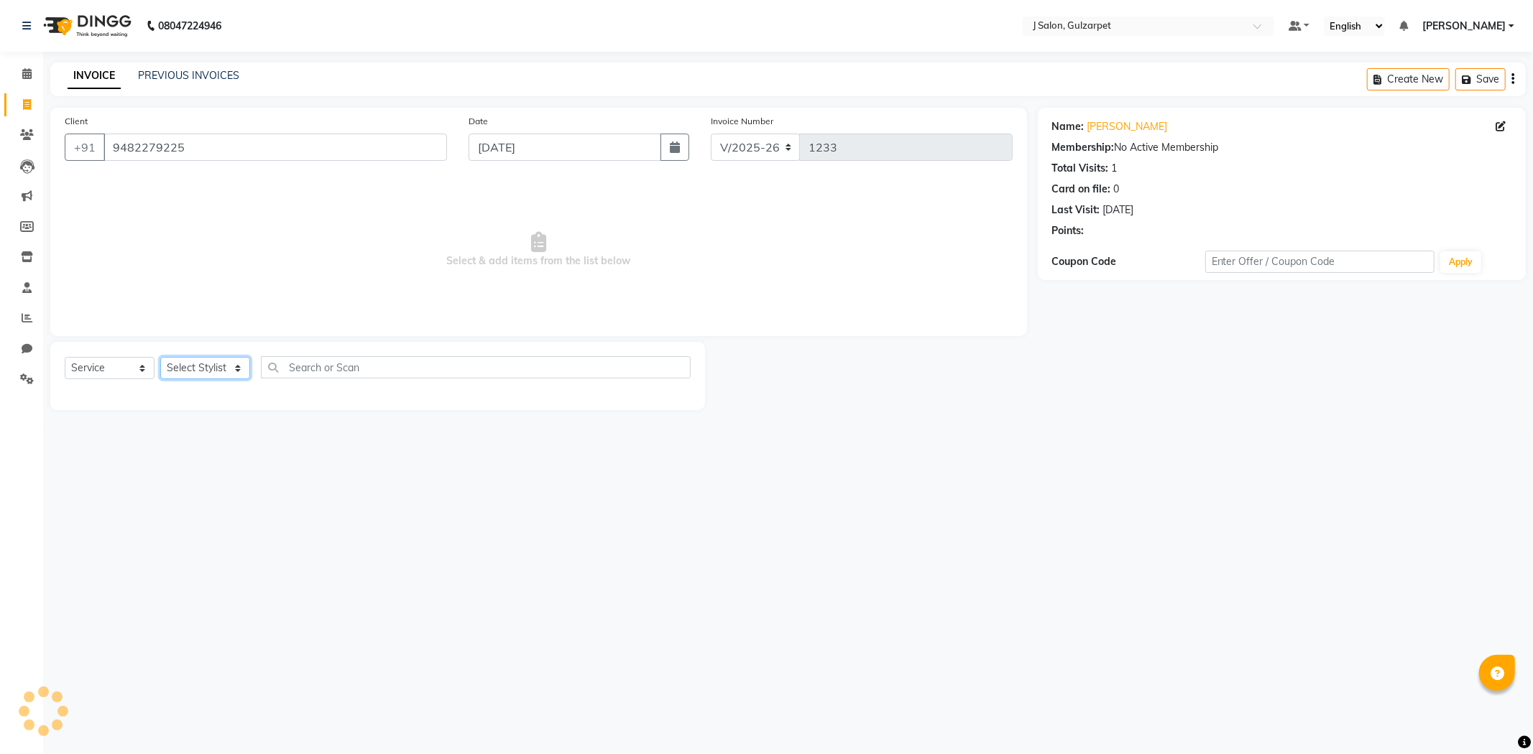
click at [211, 365] on select "Select Stylist Admin [PERSON_NAME] [PERSON_NAME] [PERSON_NAME] [PERSON_NAME] [P…" at bounding box center [205, 368] width 90 height 22
select select "84894"
click at [160, 358] on select "Select Stylist Admin [PERSON_NAME] [PERSON_NAME] [PERSON_NAME] [PERSON_NAME] [P…" at bounding box center [205, 368] width 90 height 22
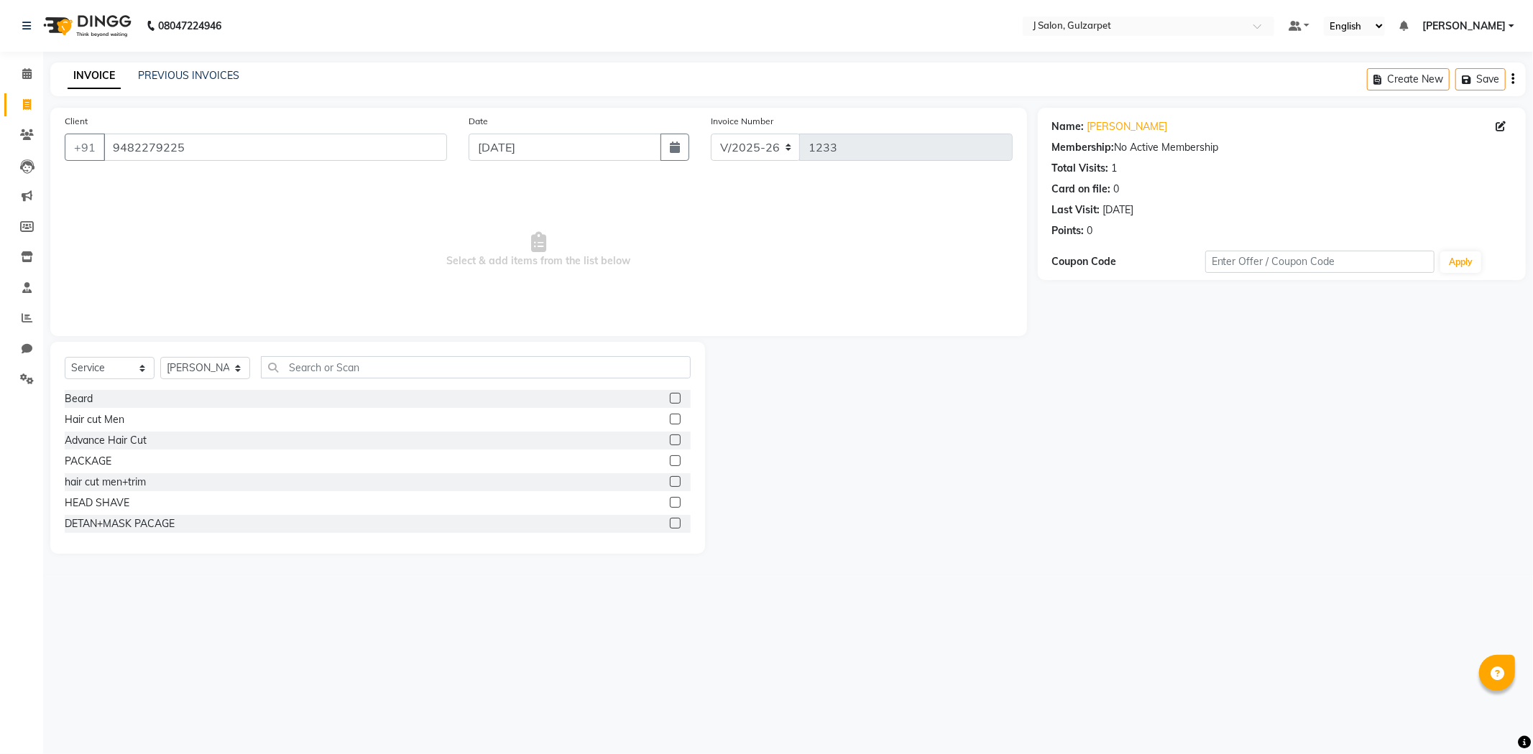
click at [670, 418] on label at bounding box center [675, 419] width 11 height 11
click at [670, 418] on input "checkbox" at bounding box center [674, 419] width 9 height 9
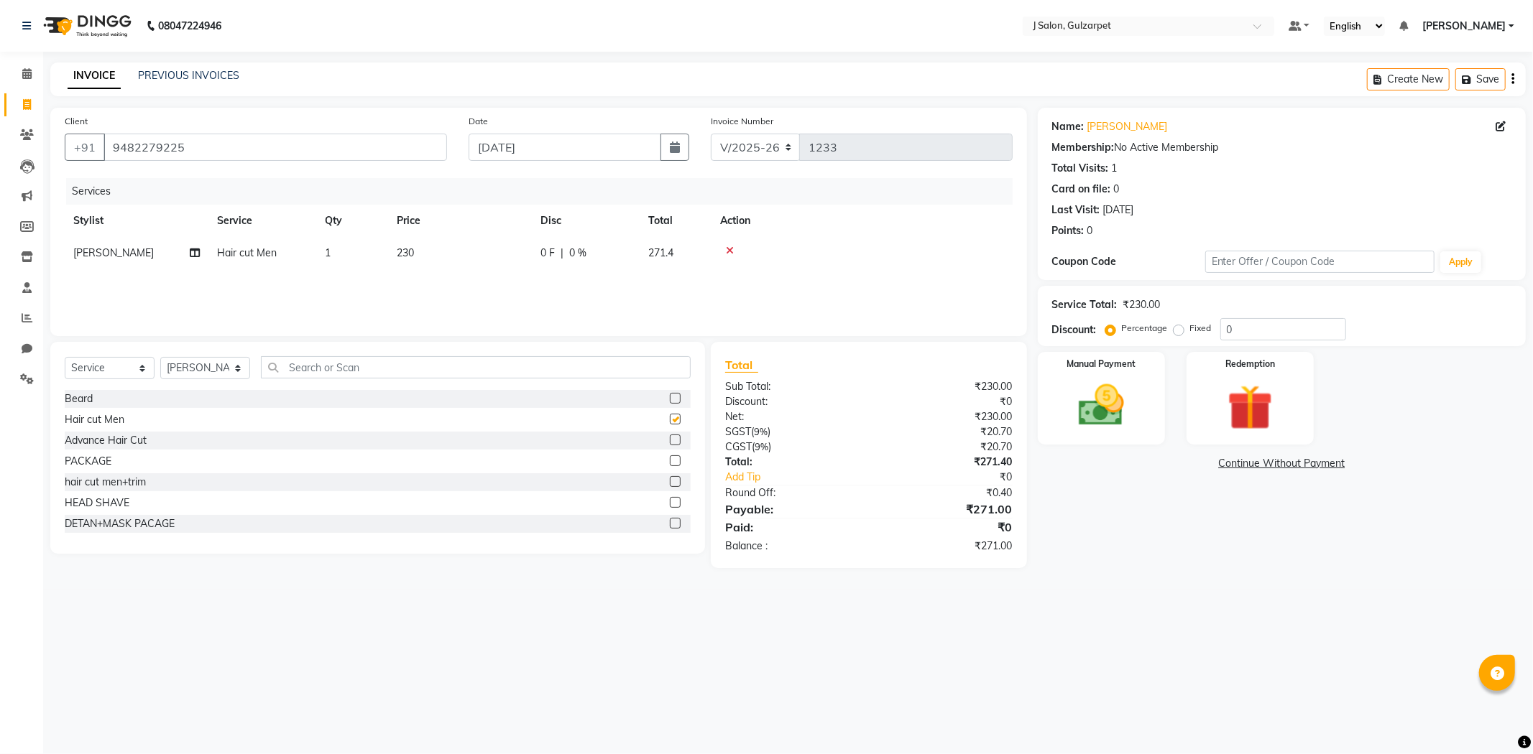
checkbox input "false"
click at [224, 366] on select "Select Stylist Admin [PERSON_NAME] [PERSON_NAME] [PERSON_NAME] [PERSON_NAME] [P…" at bounding box center [205, 368] width 90 height 22
select select "84904"
click at [160, 358] on select "Select Stylist Admin [PERSON_NAME] [PERSON_NAME] [PERSON_NAME] [PERSON_NAME] [P…" at bounding box center [205, 368] width 90 height 22
click at [498, 357] on input "text" at bounding box center [476, 367] width 430 height 22
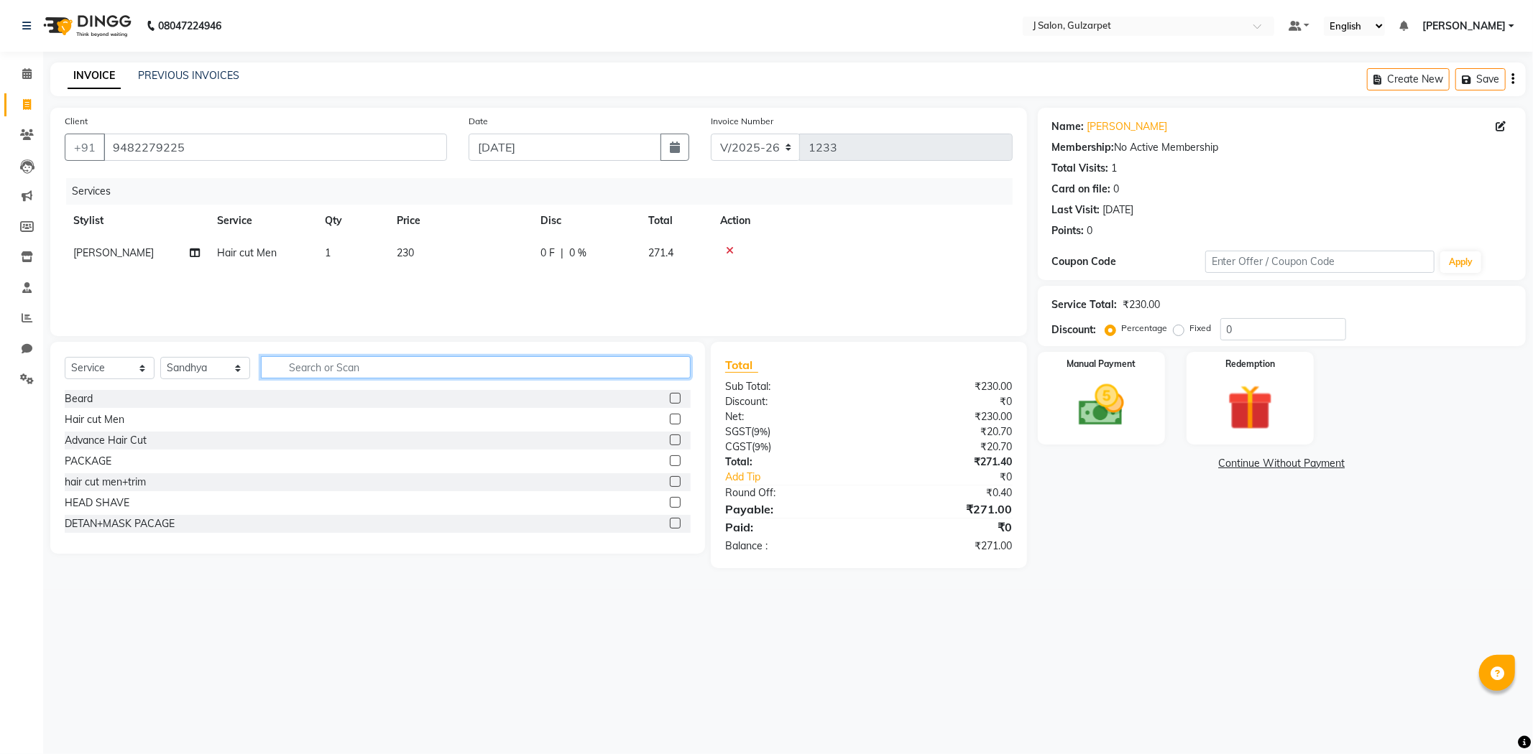
click at [498, 362] on input "text" at bounding box center [476, 367] width 430 height 22
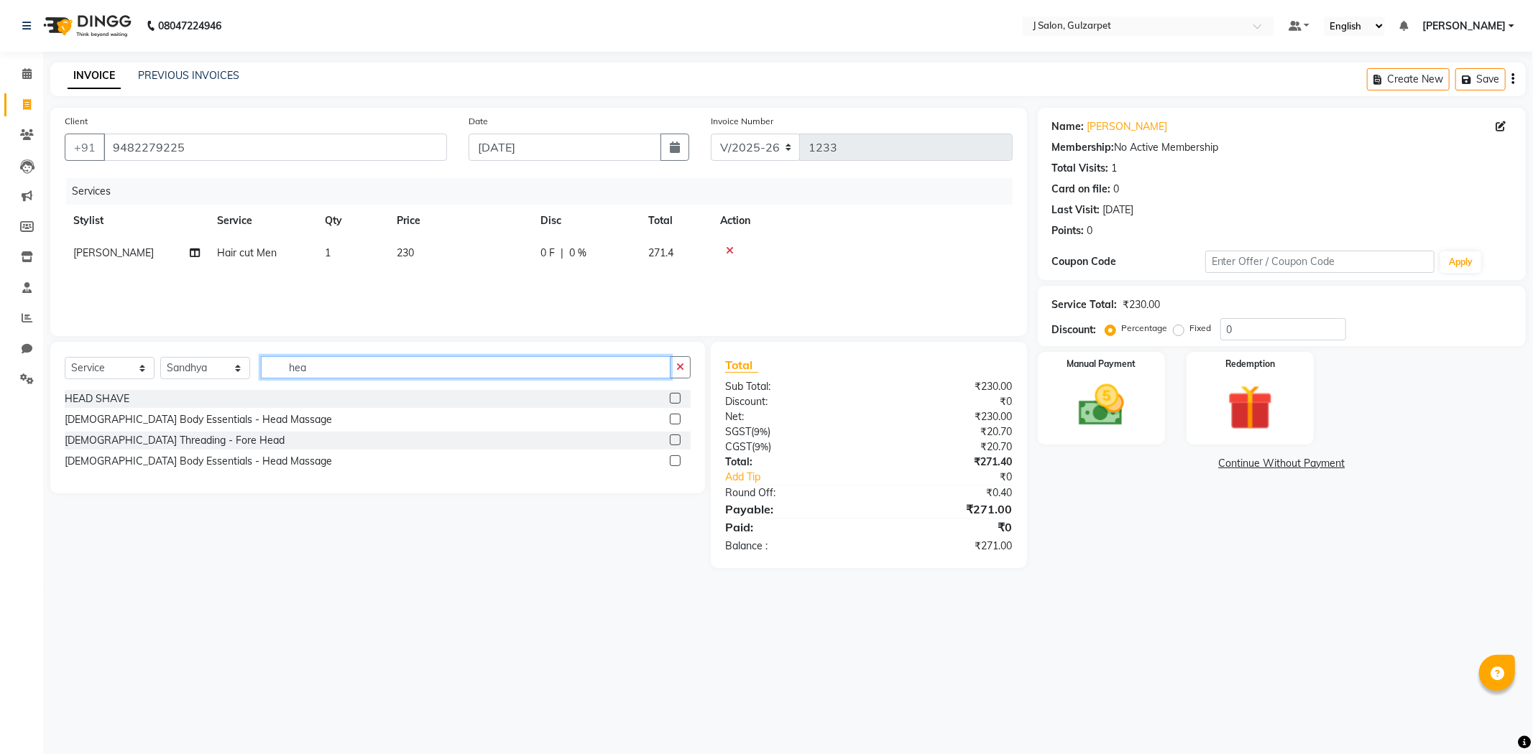
type input "hea"
click at [671, 456] on label at bounding box center [675, 461] width 11 height 11
click at [671, 457] on input "checkbox" at bounding box center [674, 461] width 9 height 9
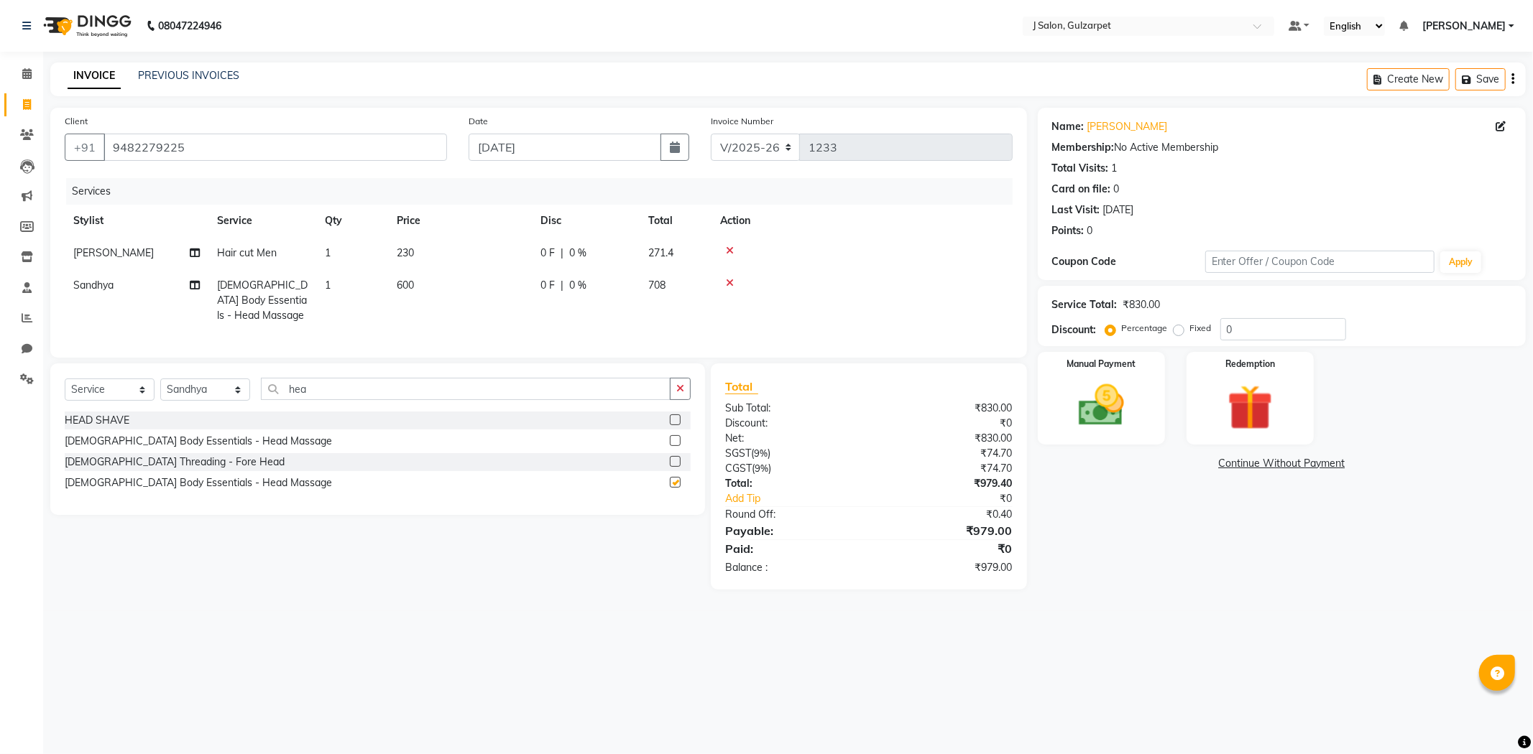
checkbox input "false"
click at [681, 412] on div "Select Service Product Membership Package Voucher Prepaid Gift Card Select Styl…" at bounding box center [378, 395] width 626 height 34
click at [678, 394] on icon "button" at bounding box center [680, 389] width 8 height 10
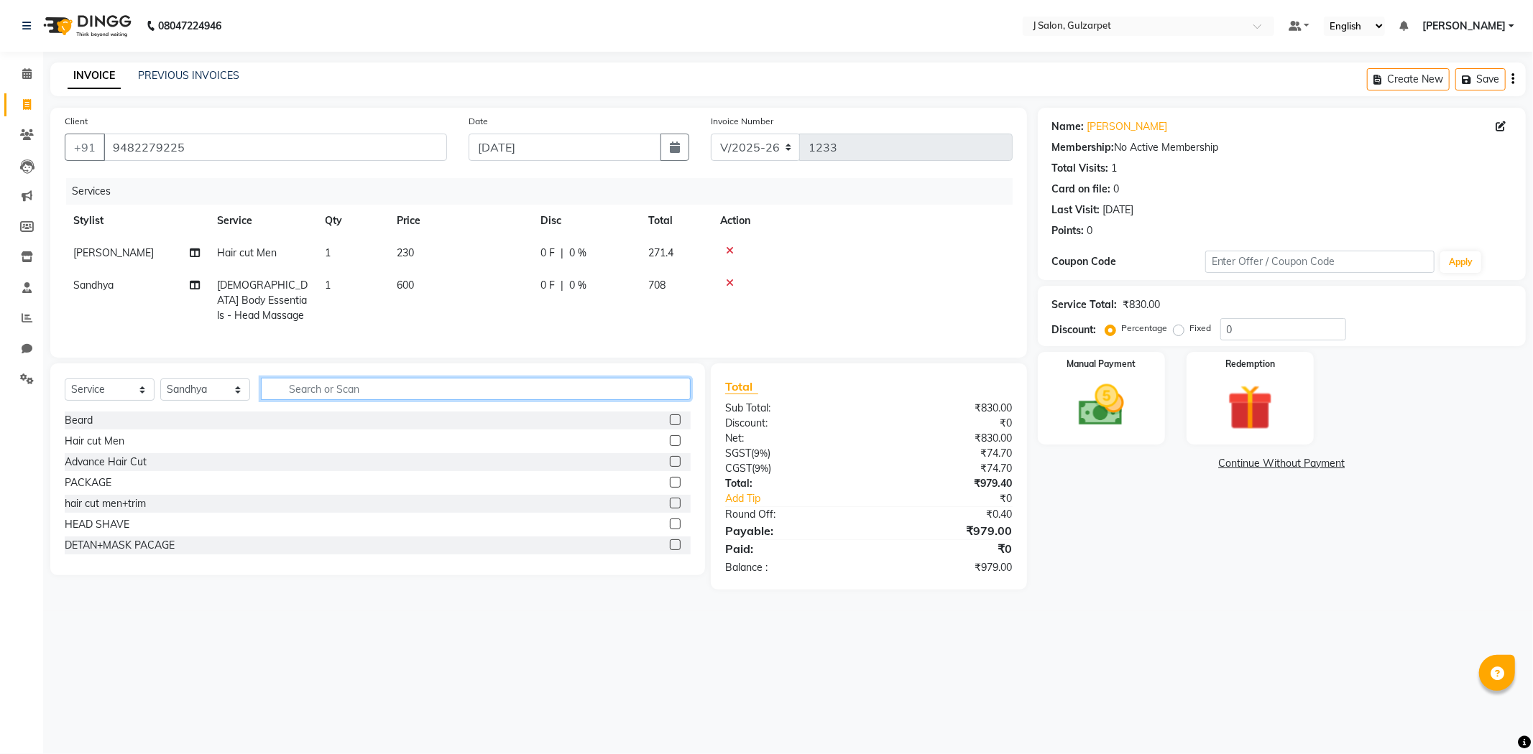
click at [550, 398] on input "text" at bounding box center [476, 389] width 430 height 22
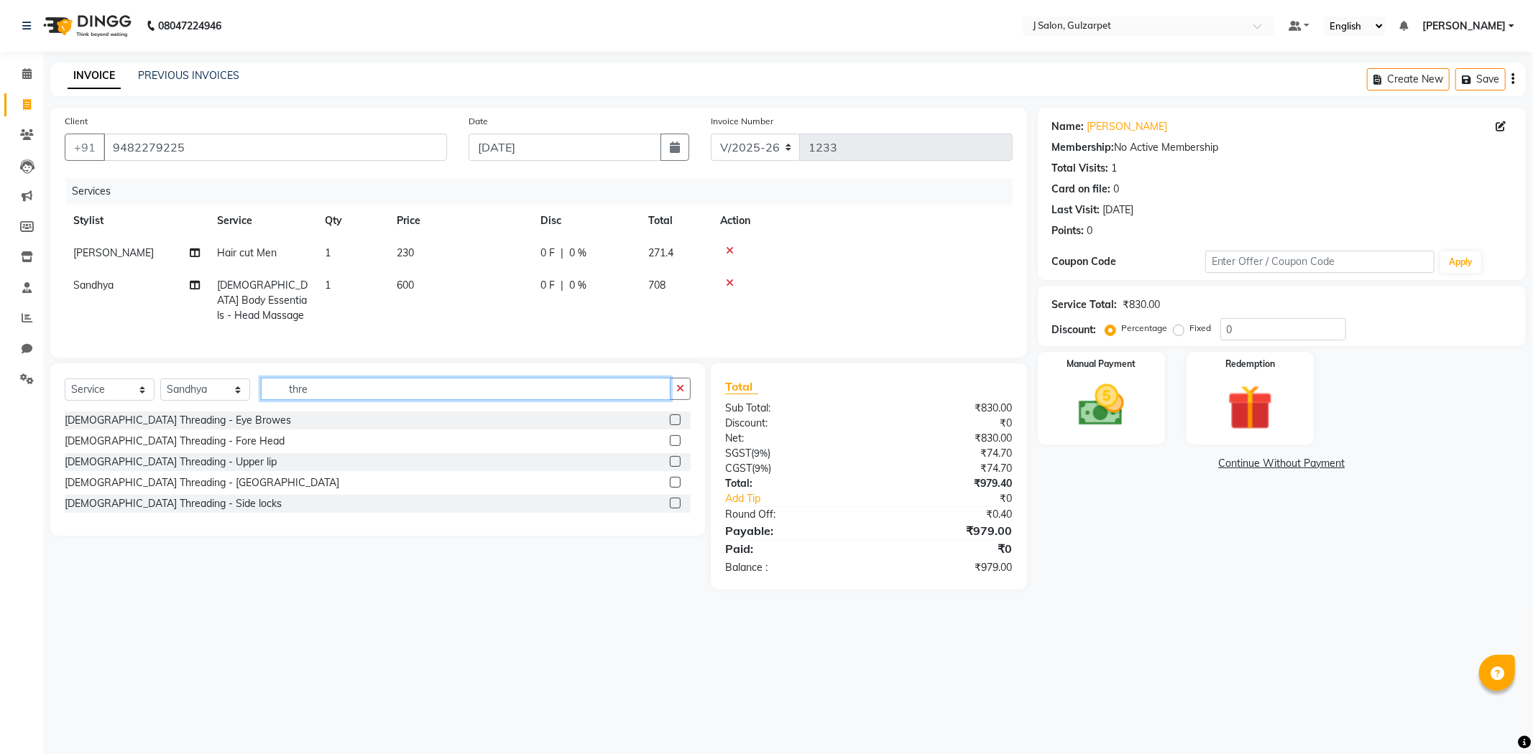
type input "thre"
click at [674, 425] on label at bounding box center [675, 420] width 11 height 11
click at [674, 425] on input "checkbox" at bounding box center [674, 420] width 9 height 9
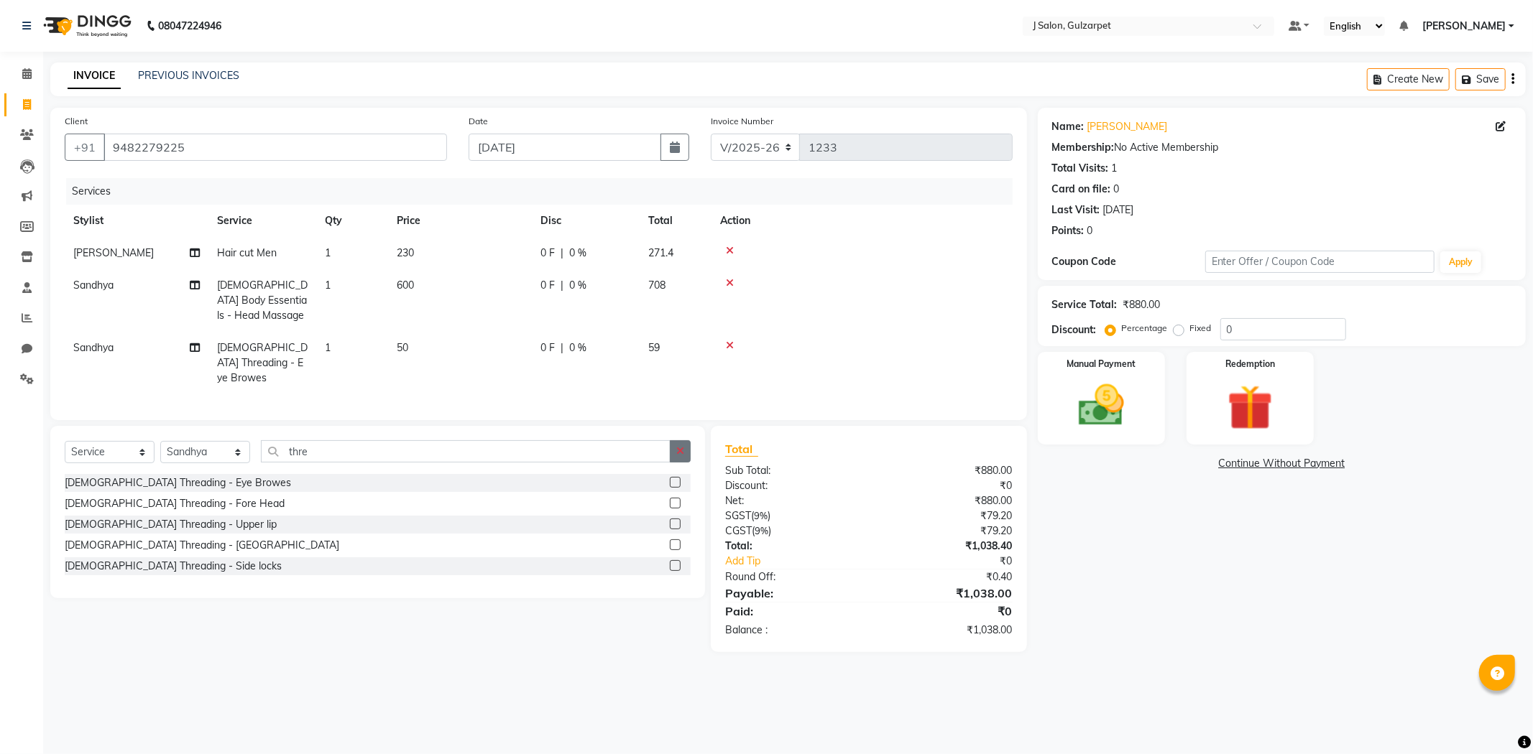
checkbox input "false"
click at [681, 450] on icon "button" at bounding box center [680, 451] width 8 height 10
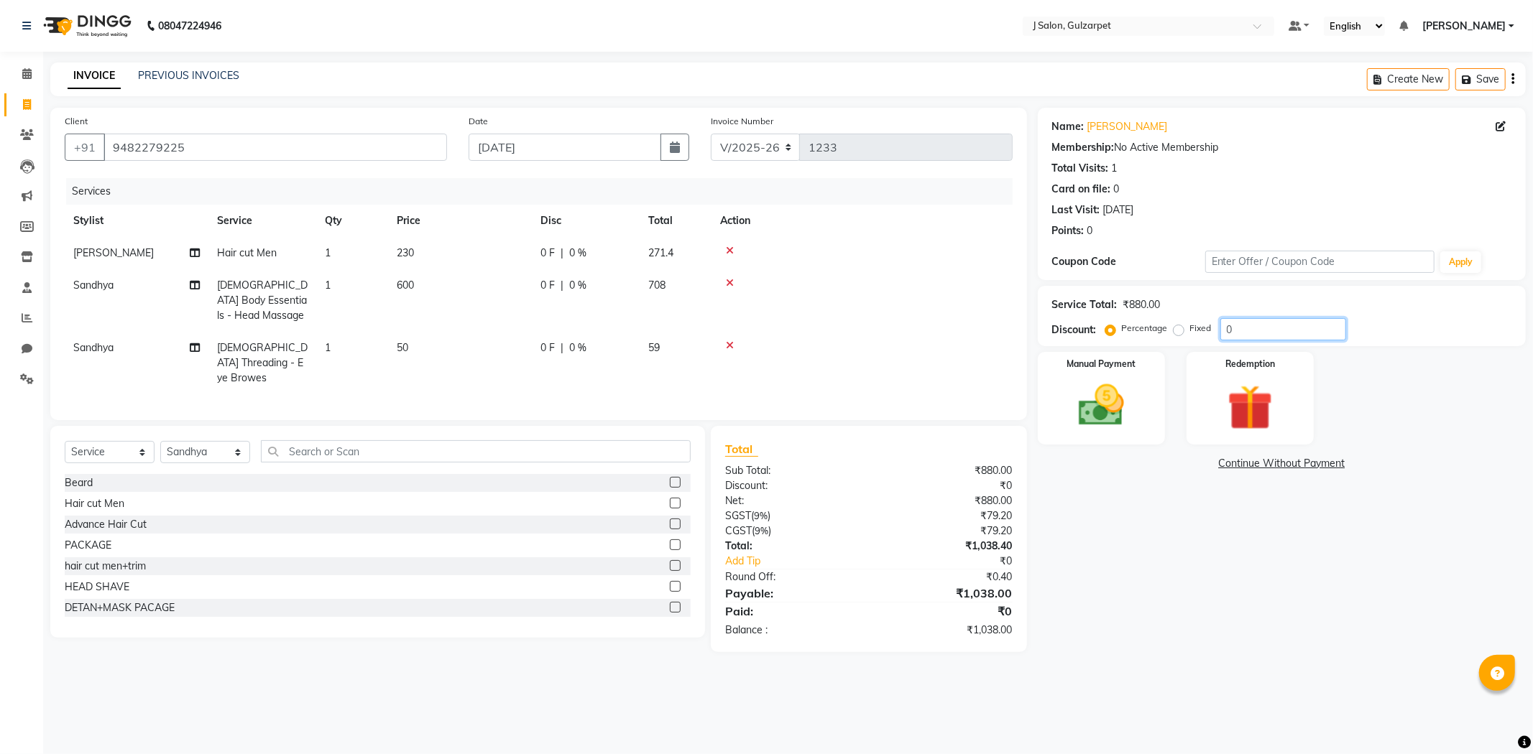
click at [1275, 329] on input "0" at bounding box center [1283, 329] width 126 height 22
type input "10"
click at [1119, 435] on div "Manual Payment" at bounding box center [1101, 398] width 132 height 96
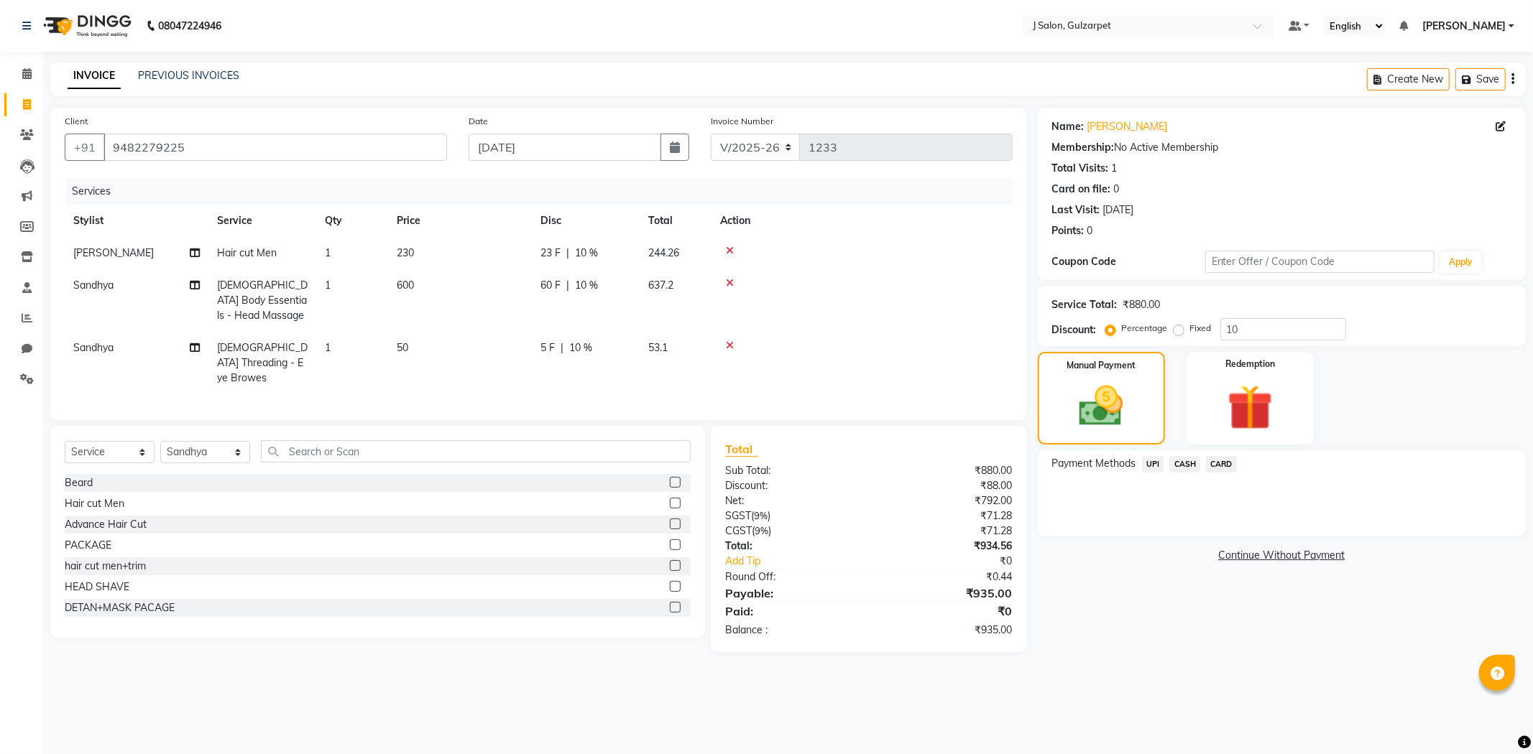
click at [1157, 464] on span "UPI" at bounding box center [1153, 464] width 22 height 17
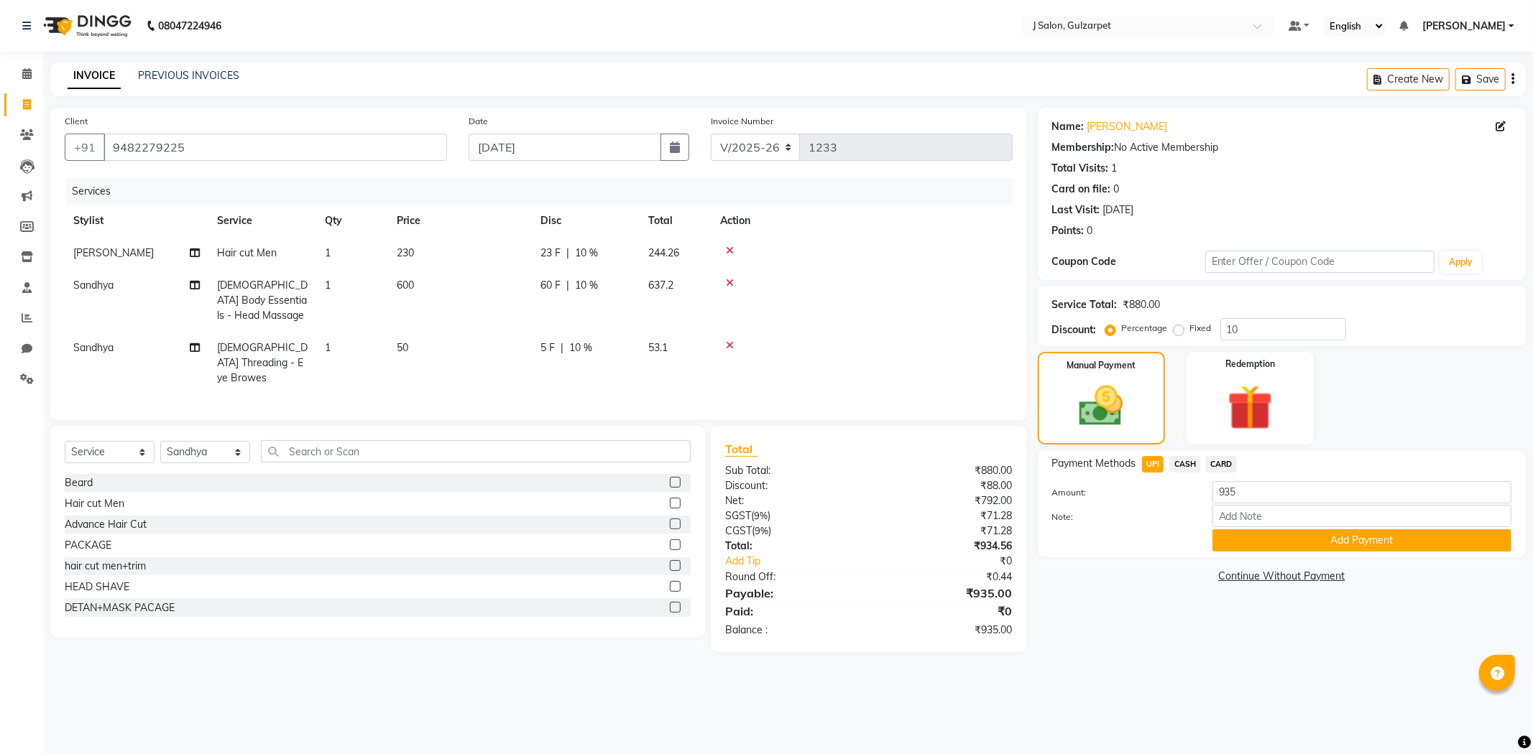
click at [1352, 555] on div "Payment Methods UPI CASH CARD Amount: 935 Note: Add Payment" at bounding box center [1282, 504] width 488 height 107
click at [1371, 535] on button "Add Payment" at bounding box center [1361, 541] width 299 height 22
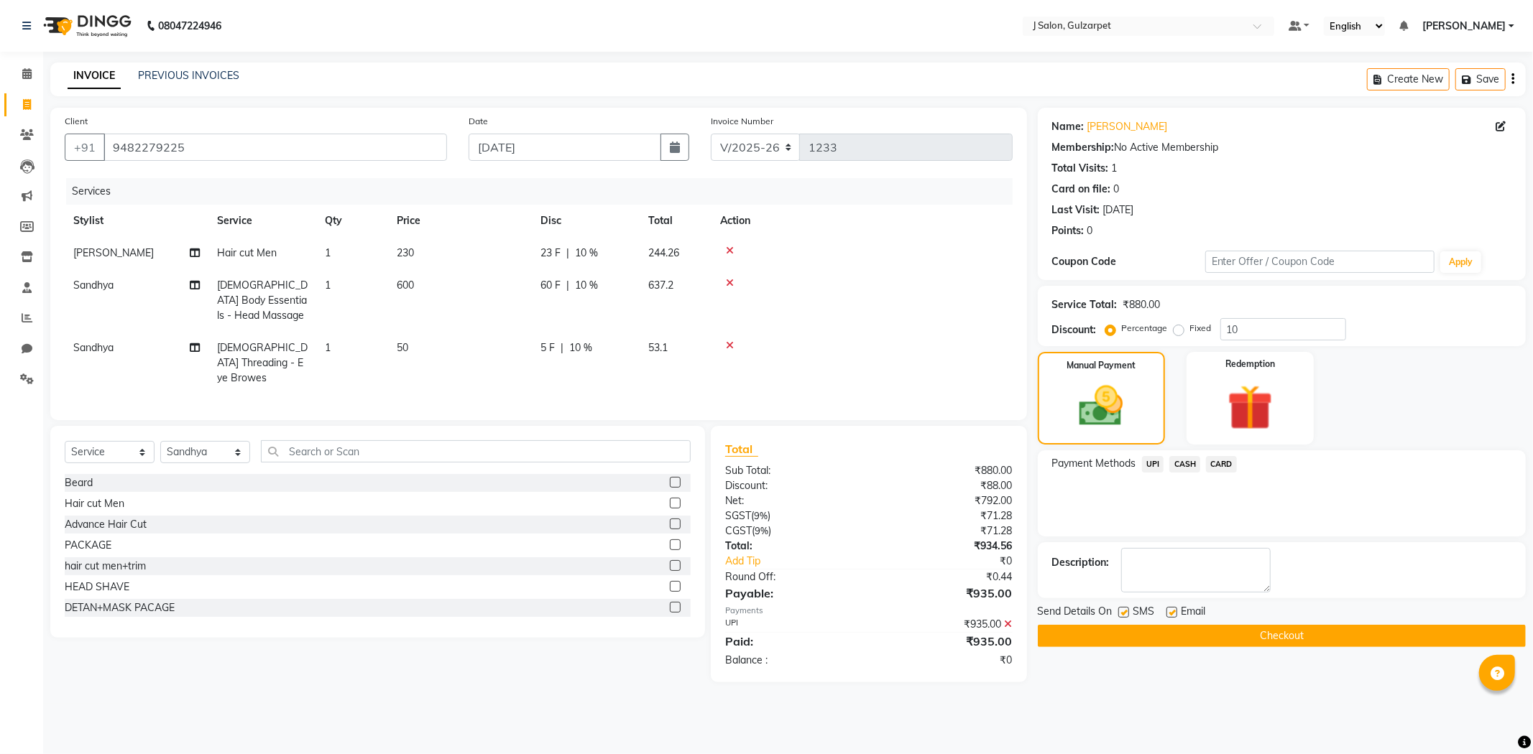
click at [1360, 641] on button "Checkout" at bounding box center [1282, 636] width 488 height 22
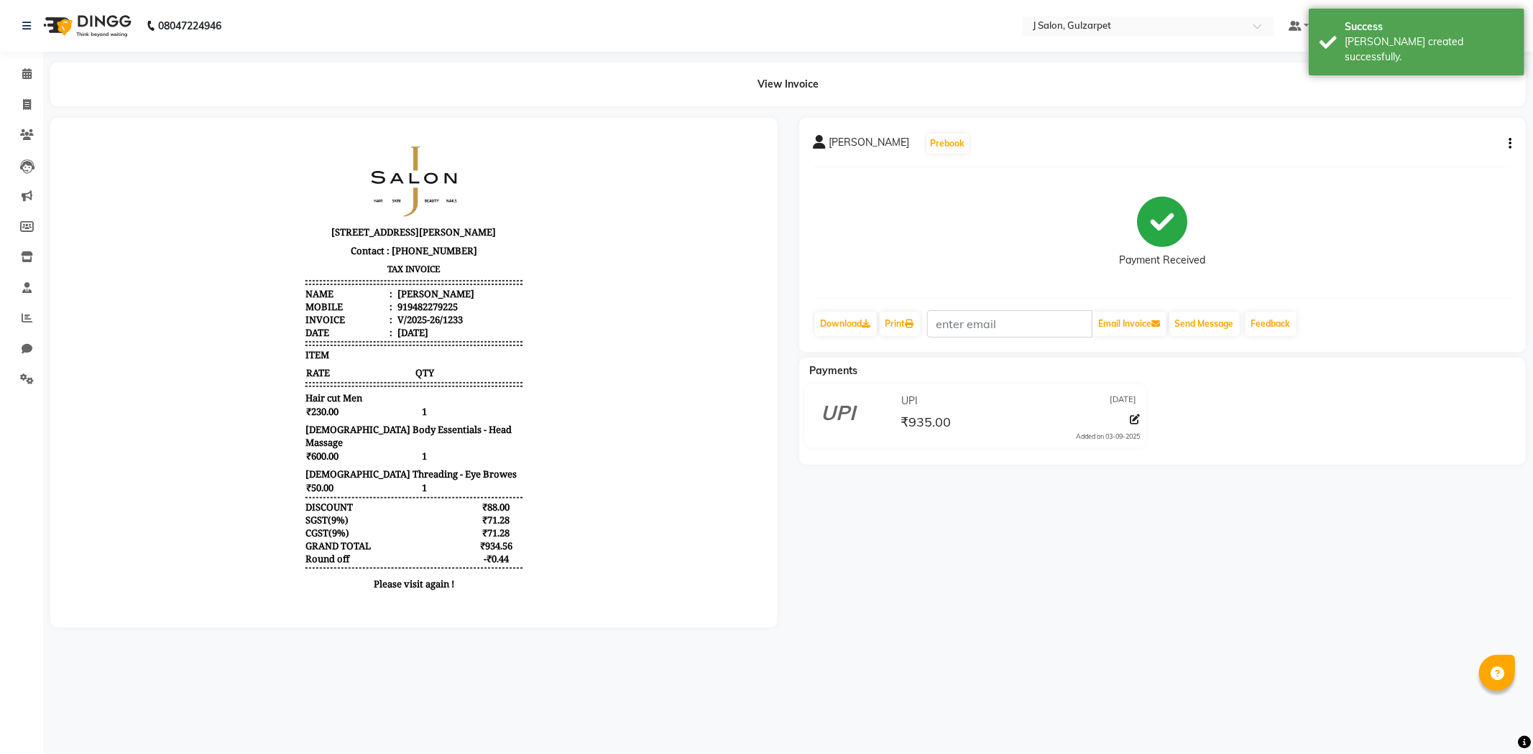
select select "service"
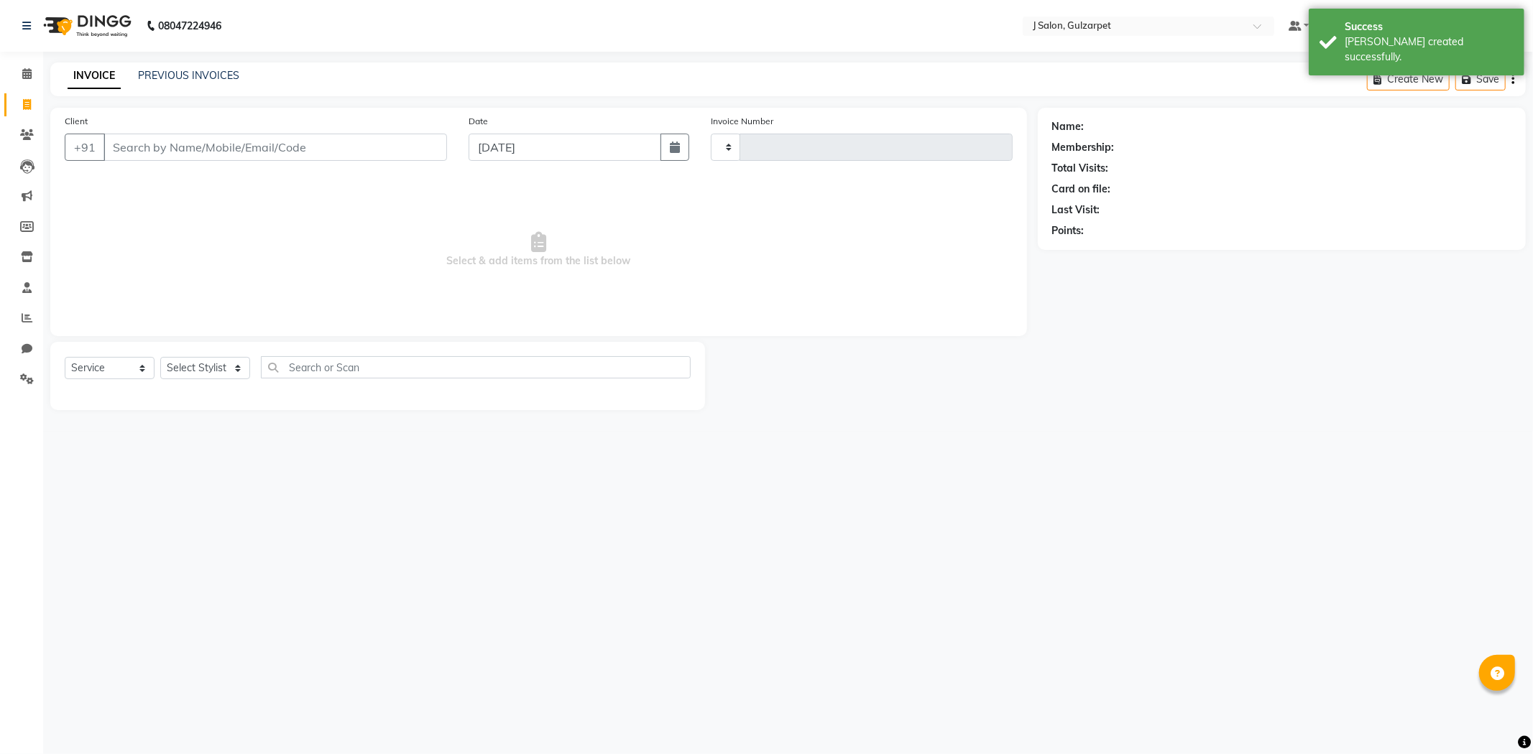
type input "1234"
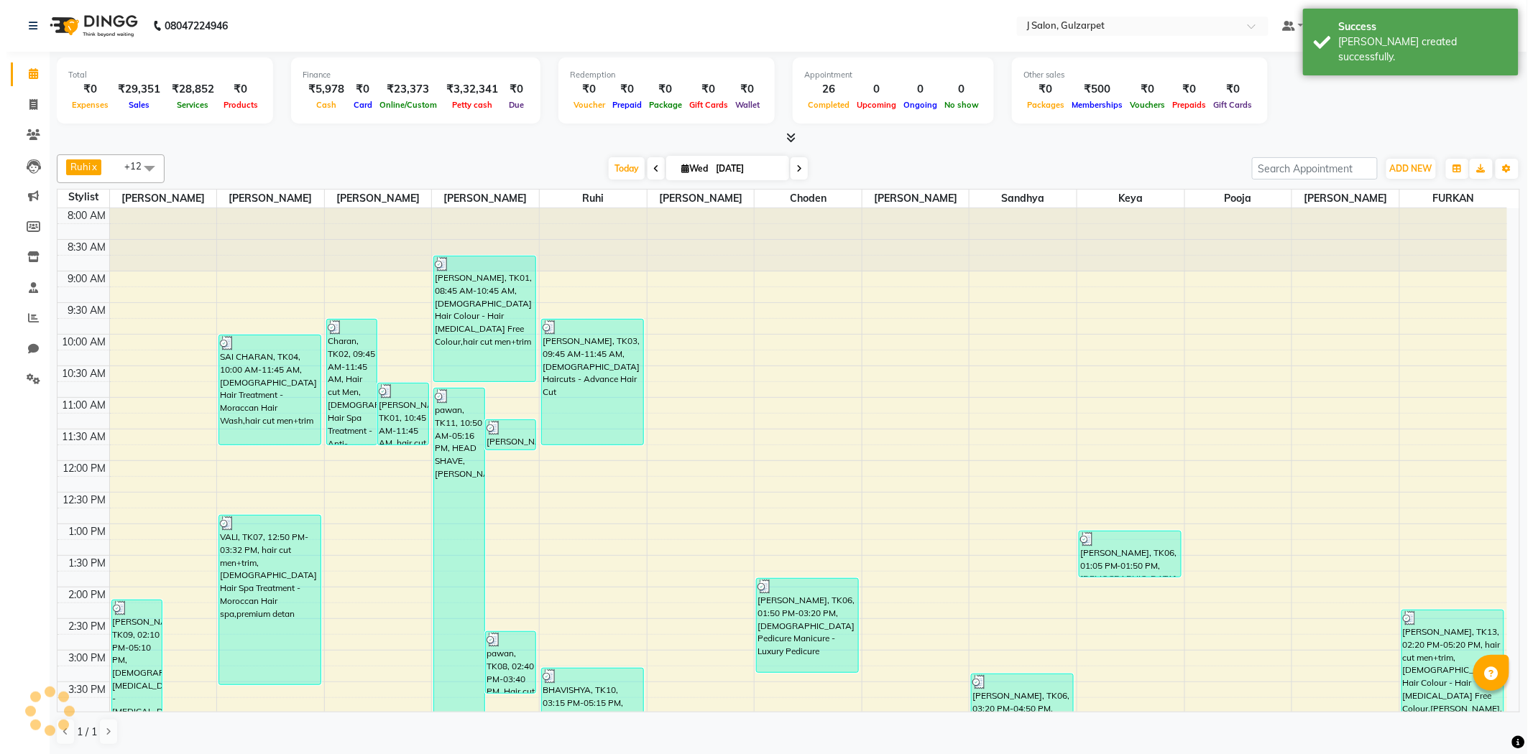
scroll to position [320, 0]
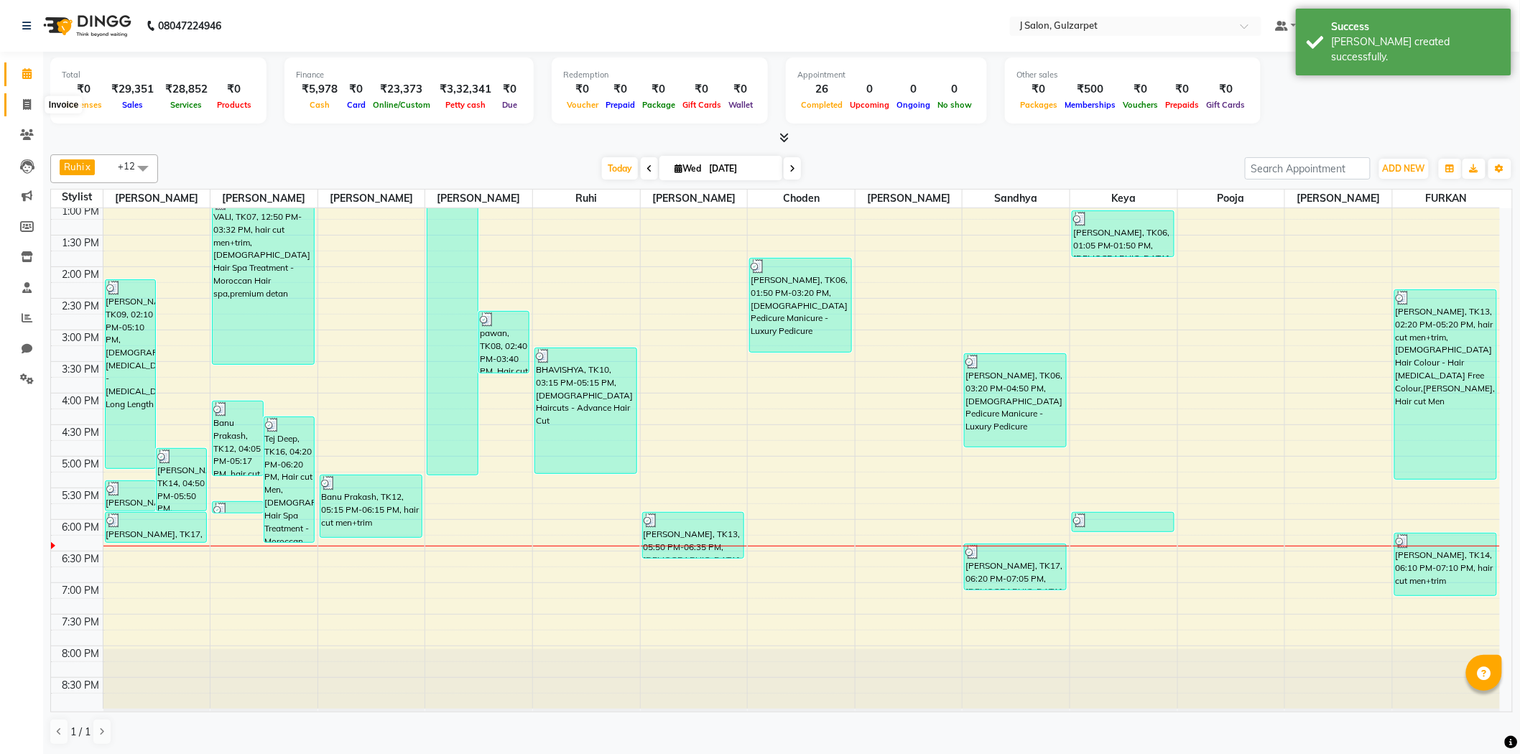
drag, startPoint x: 22, startPoint y: 105, endPoint x: 69, endPoint y: 102, distance: 46.8
click at [23, 106] on icon at bounding box center [27, 104] width 8 height 11
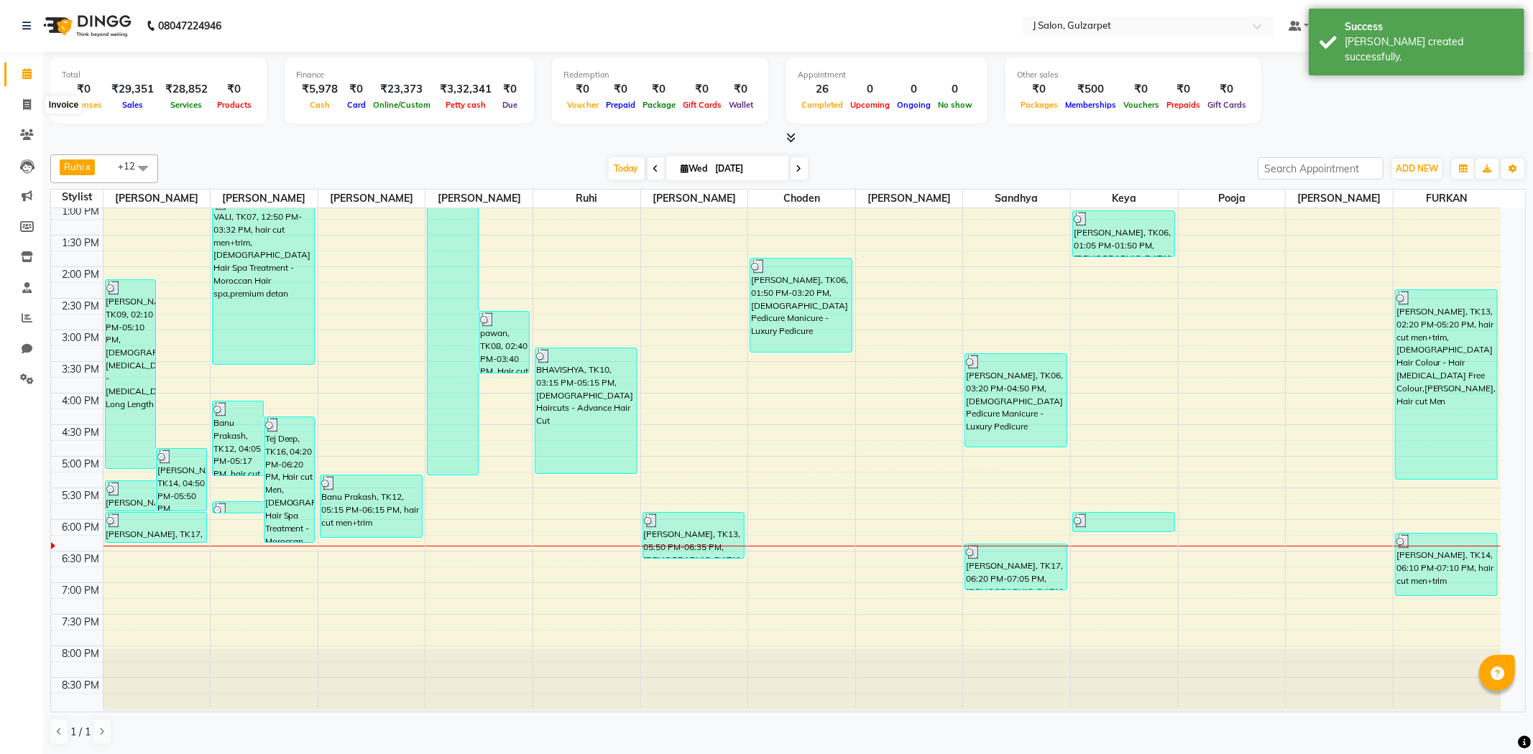
select select "service"
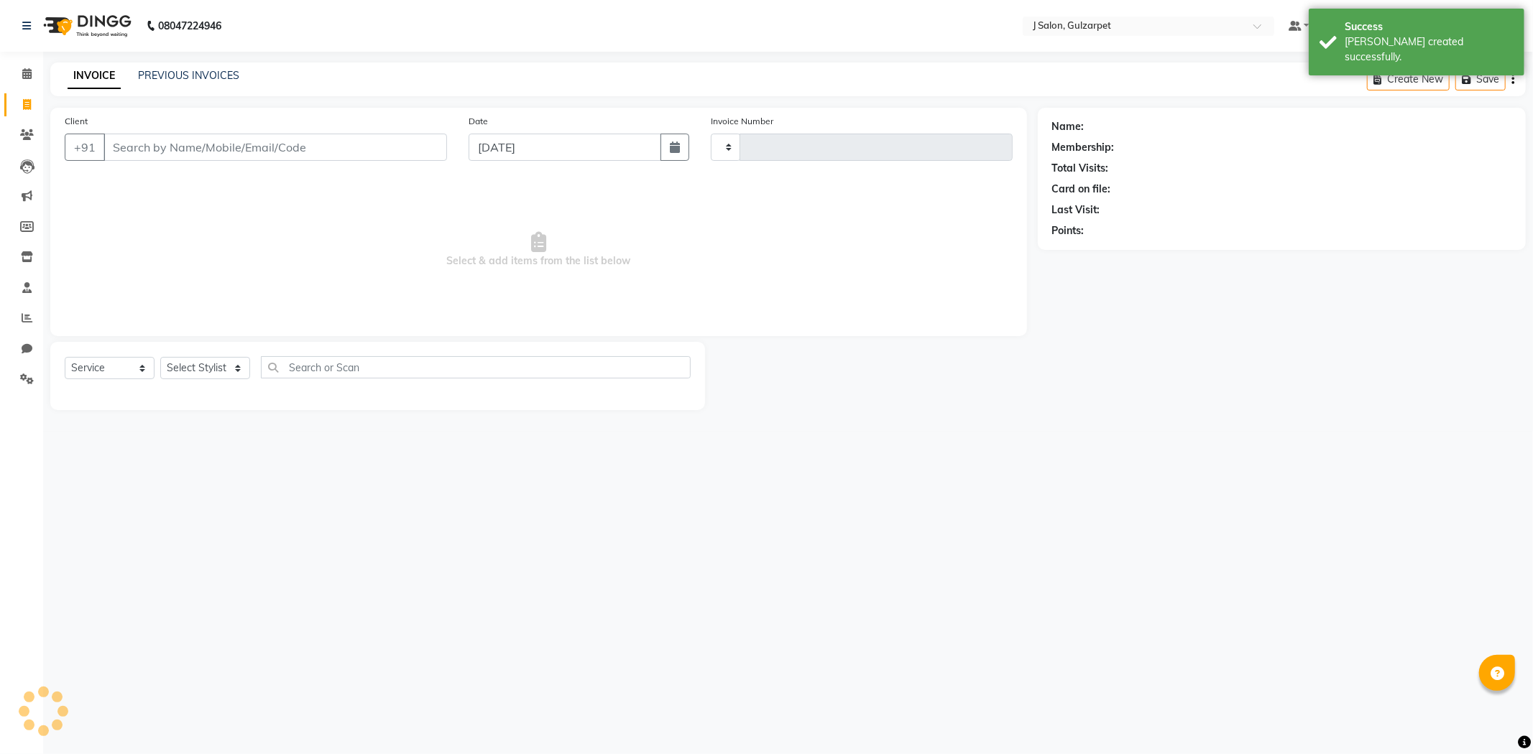
click at [133, 154] on input "Client" at bounding box center [274, 147] width 343 height 27
type input "1234"
select select "8558"
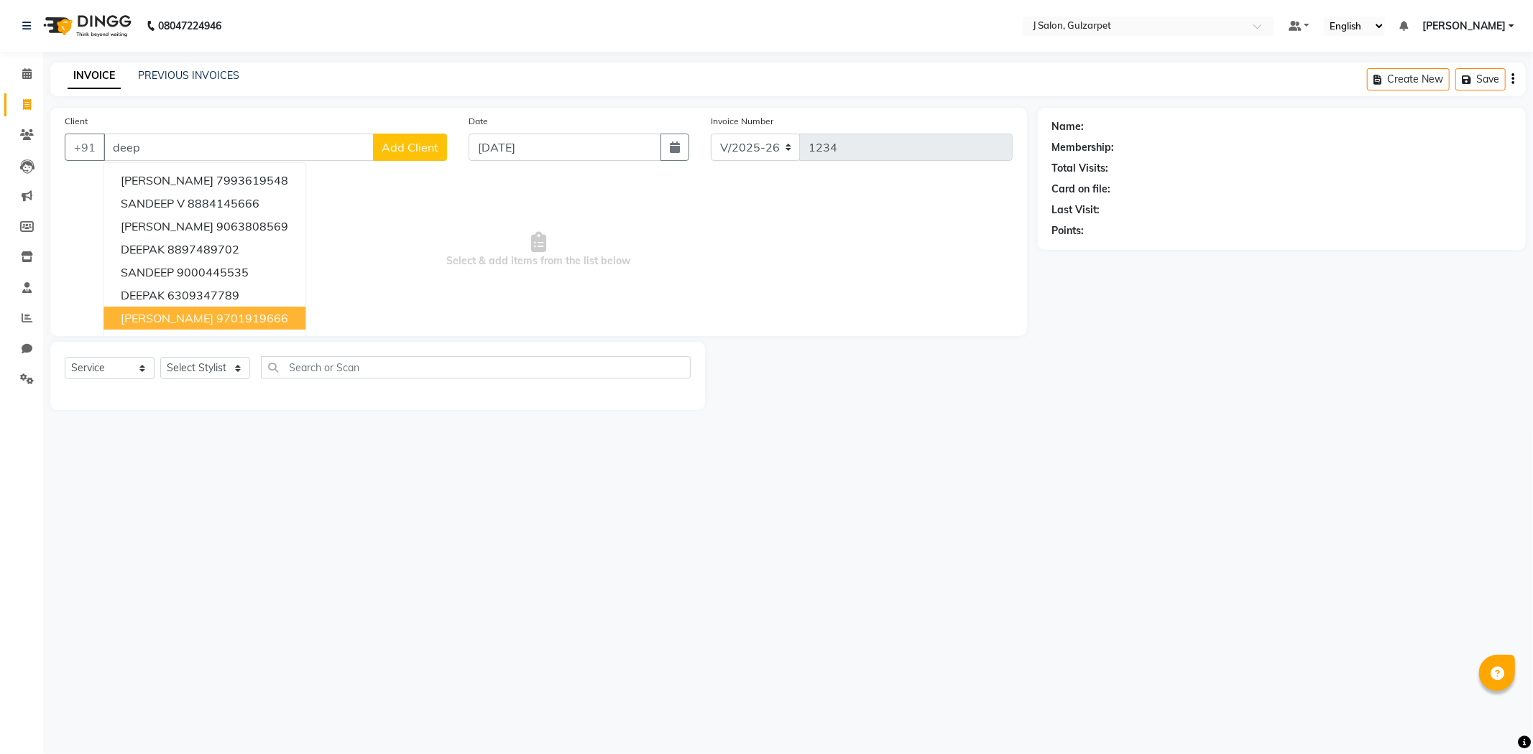
click at [216, 318] on ngb-highlight "9701919666" at bounding box center [252, 318] width 72 height 14
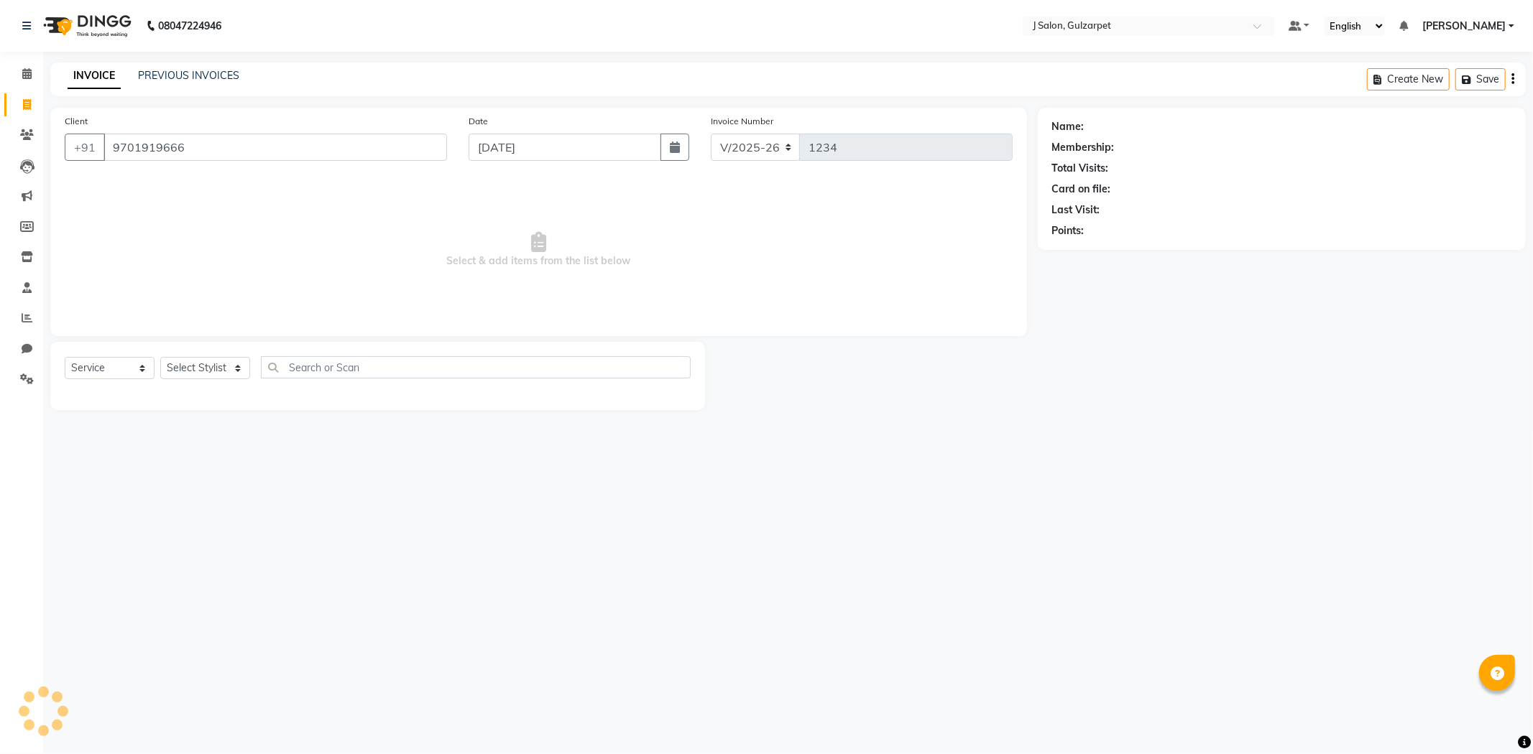
type input "9701919666"
select select "1: Object"
click at [212, 359] on select "Select Stylist Admin [PERSON_NAME] [PERSON_NAME] [PERSON_NAME] [PERSON_NAME] [P…" at bounding box center [205, 368] width 90 height 22
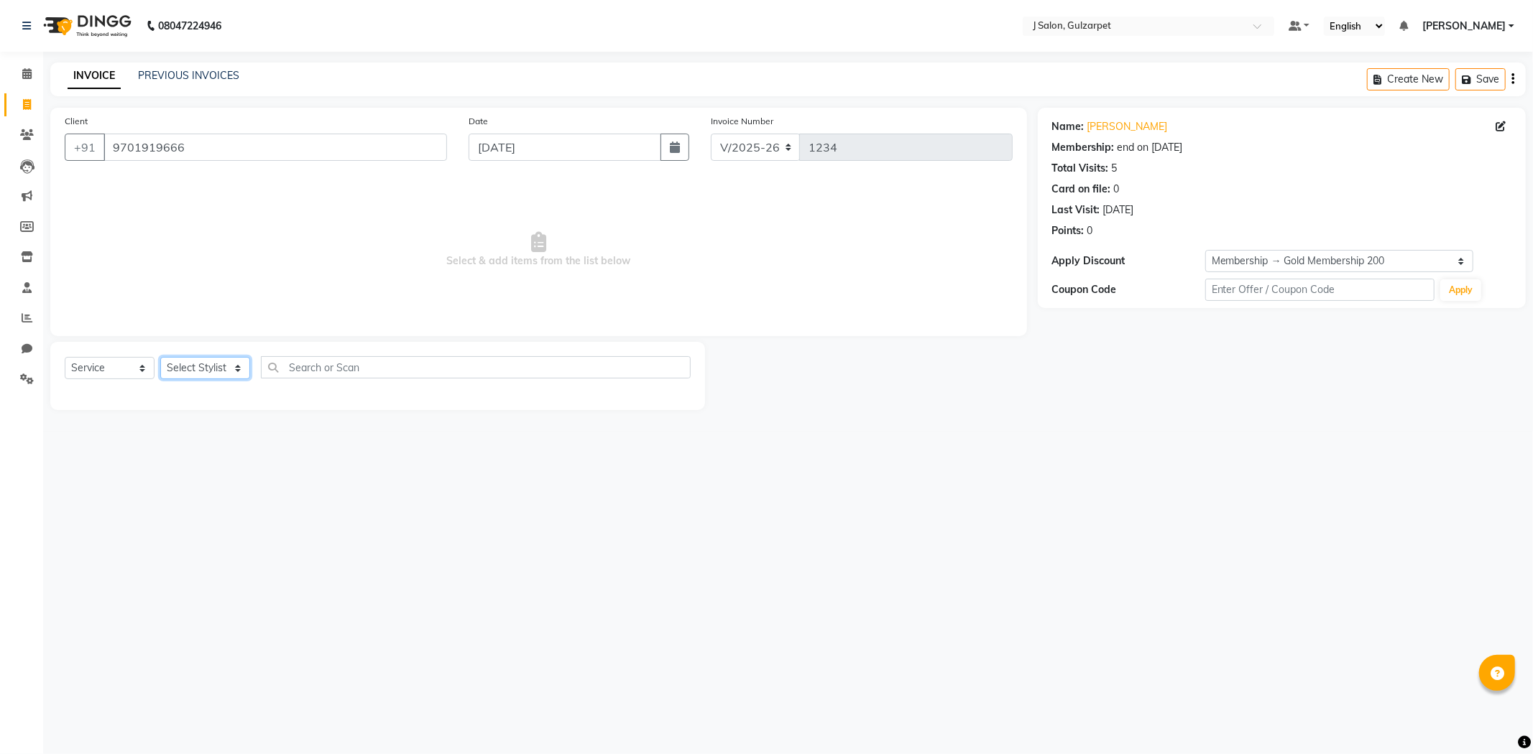
select select "84900"
click at [160, 358] on select "Select Stylist Admin [PERSON_NAME] [PERSON_NAME] [PERSON_NAME] [PERSON_NAME] [P…" at bounding box center [205, 368] width 90 height 22
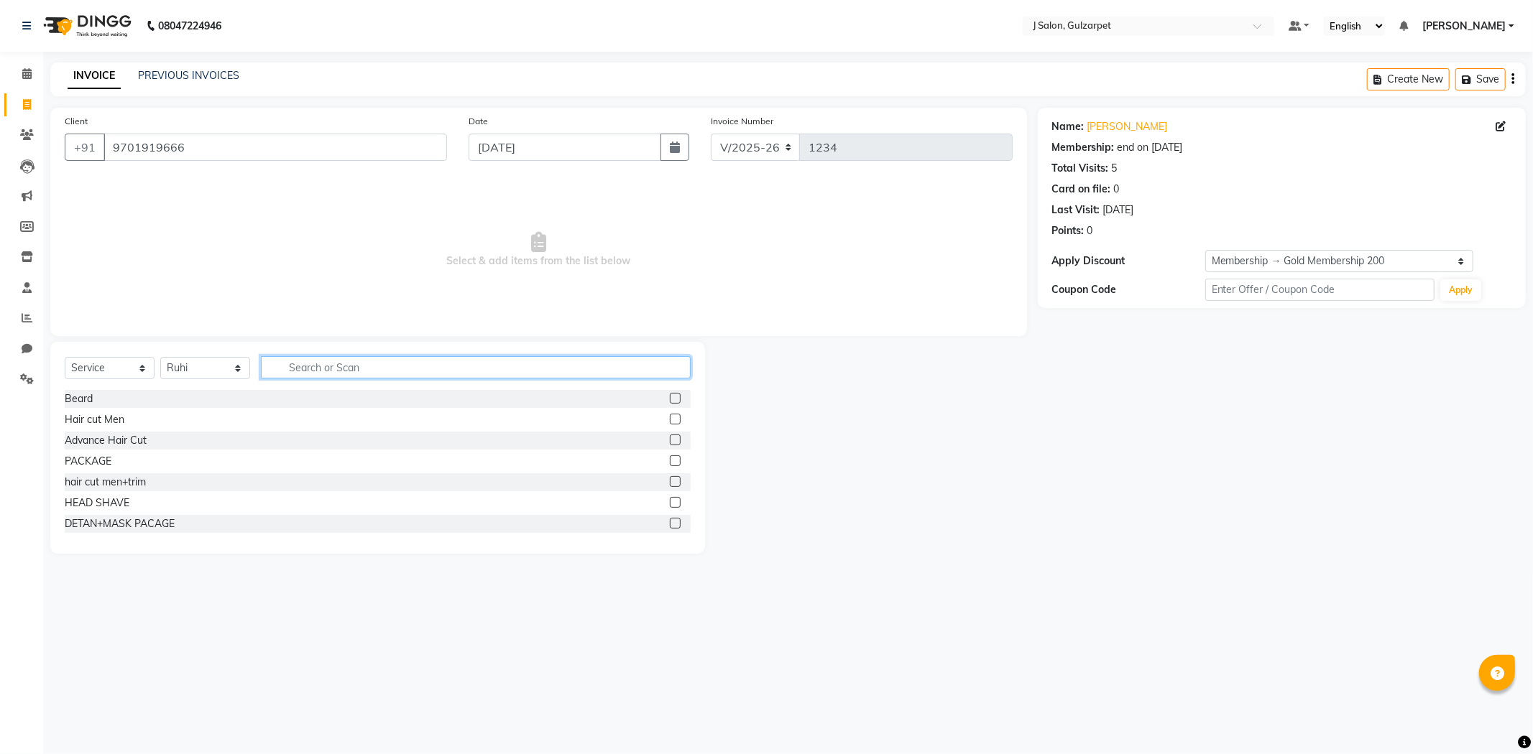
click at [484, 369] on input "text" at bounding box center [476, 367] width 430 height 22
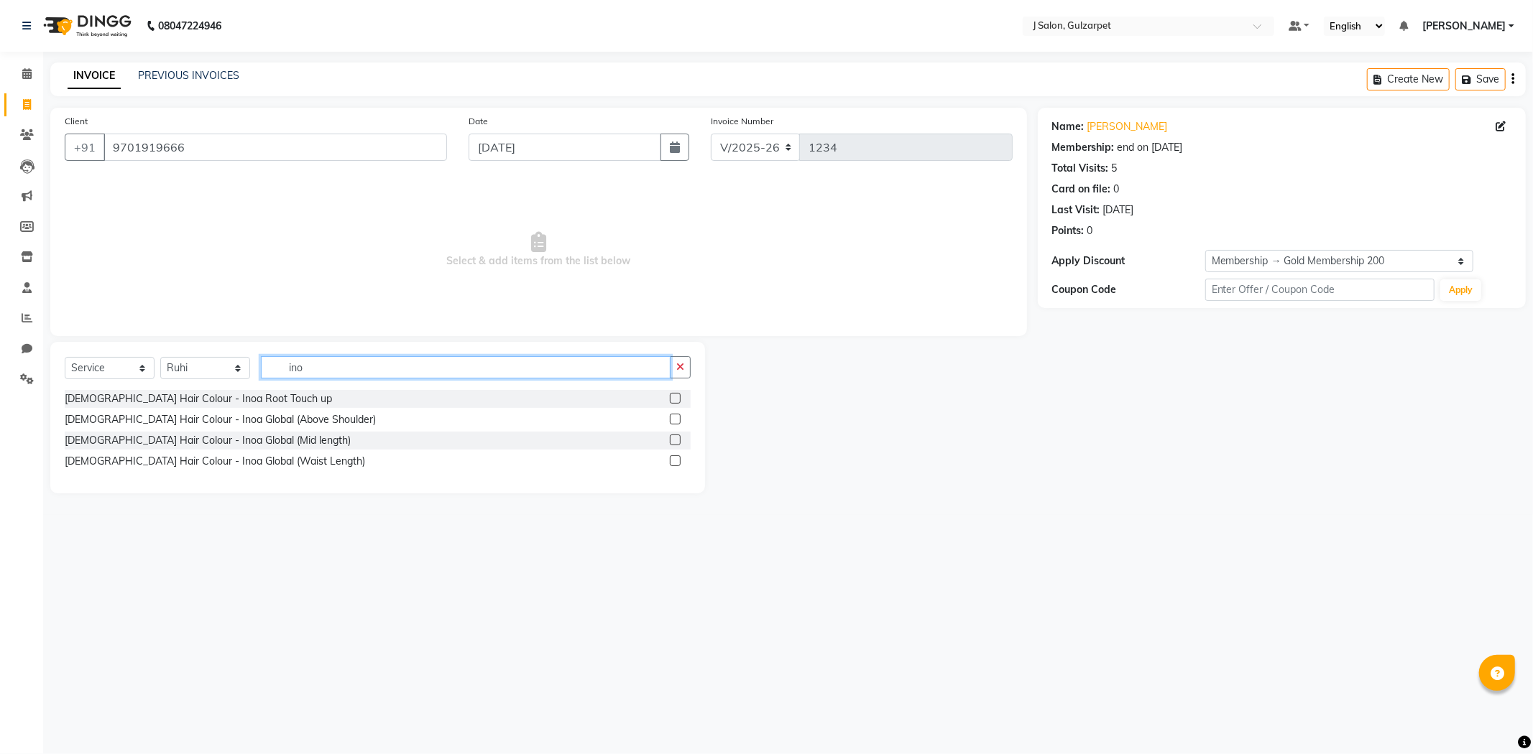
type input "ino"
click at [673, 399] on label at bounding box center [675, 398] width 11 height 11
click at [673, 399] on input "checkbox" at bounding box center [674, 398] width 9 height 9
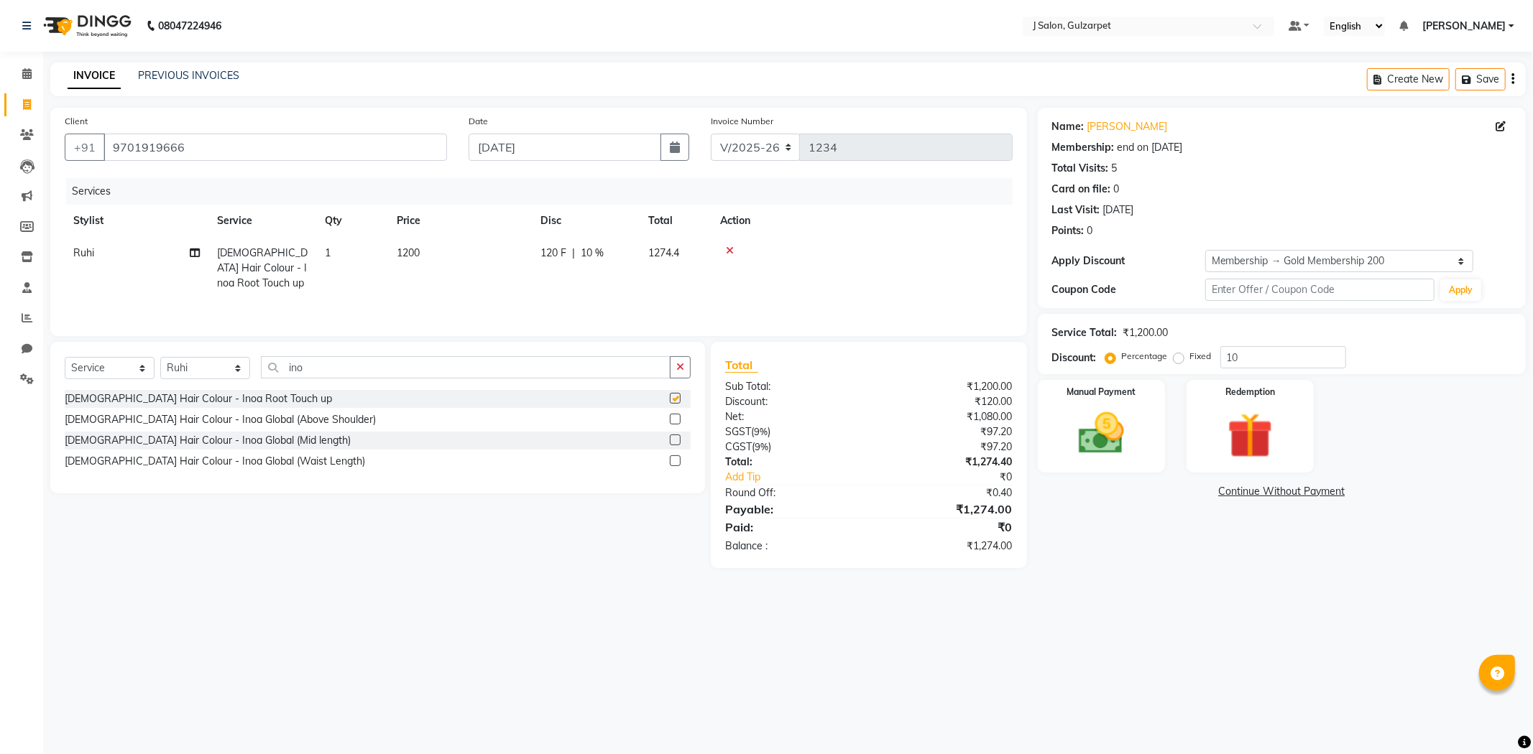
checkbox input "false"
click at [343, 244] on td "1" at bounding box center [352, 268] width 72 height 63
select select "84900"
click at [417, 255] on input "1" at bounding box center [419, 257] width 55 height 22
type input "2"
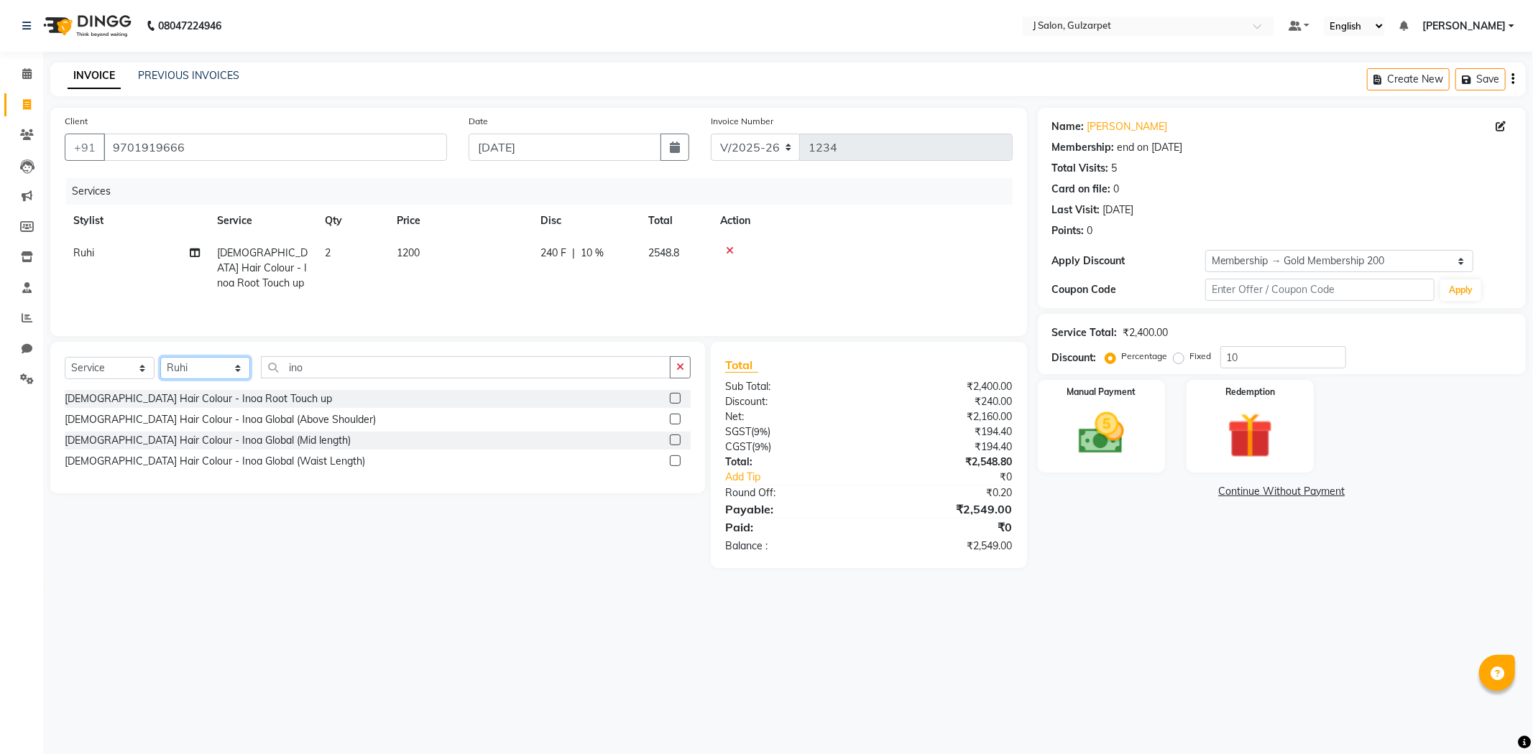
click at [211, 372] on select "Select Stylist Admin [PERSON_NAME] [PERSON_NAME] [PERSON_NAME] [PERSON_NAME] [P…" at bounding box center [205, 368] width 90 height 22
select select "84902"
click at [160, 359] on select "Select Stylist Admin [PERSON_NAME] [PERSON_NAME] [PERSON_NAME] [PERSON_NAME] [P…" at bounding box center [205, 368] width 90 height 22
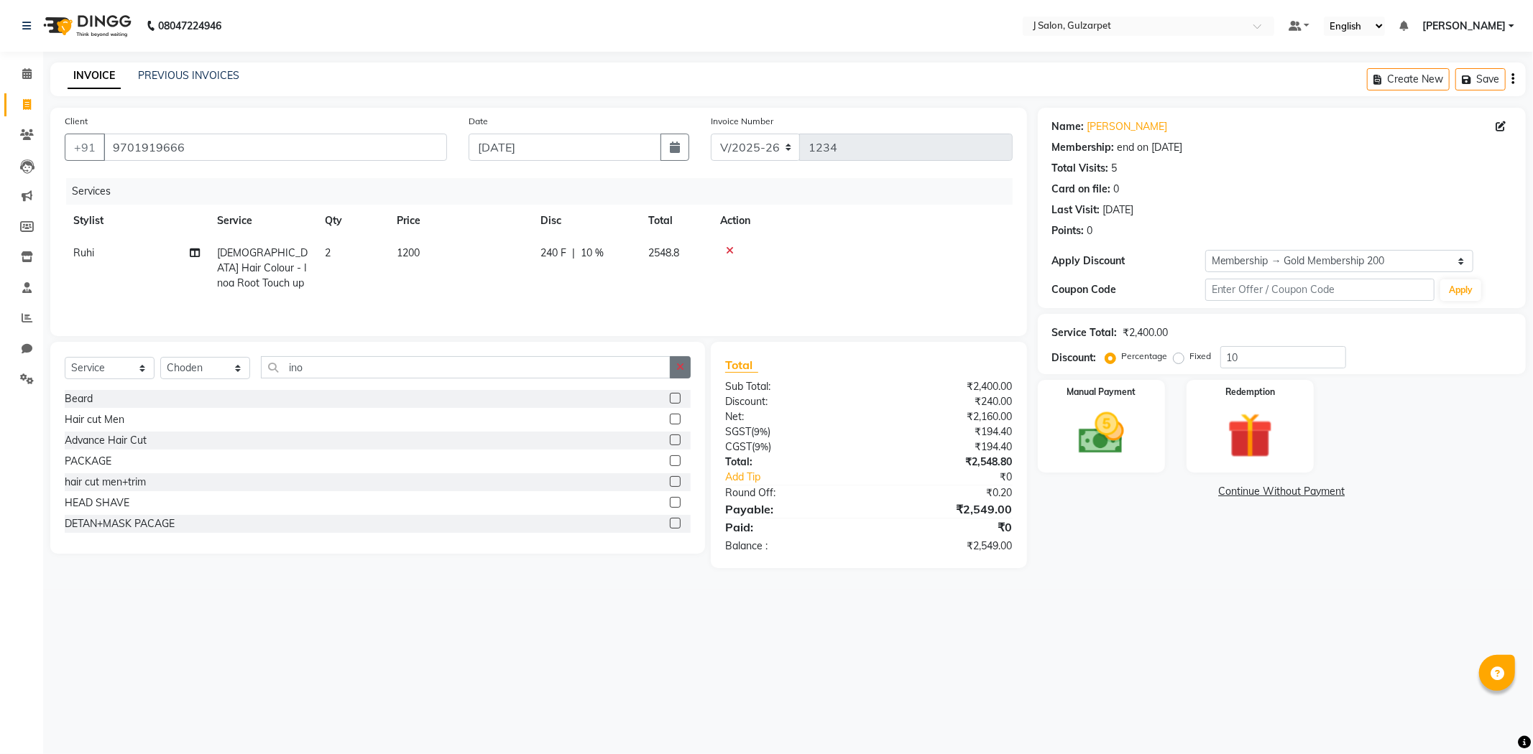
click at [681, 375] on button "button" at bounding box center [680, 367] width 21 height 22
click at [629, 368] on input "text" at bounding box center [476, 367] width 430 height 22
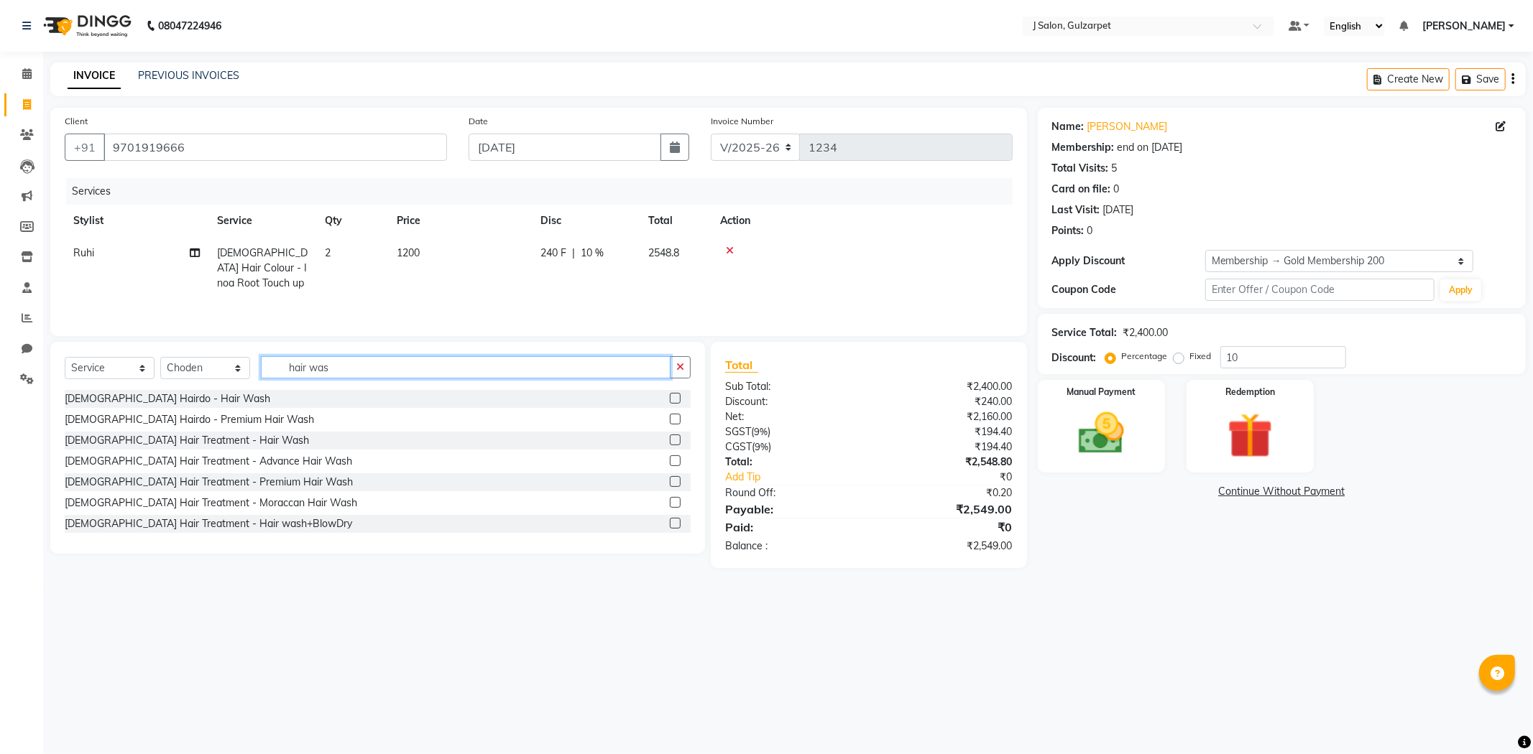
type input "hair was"
click at [670, 440] on label at bounding box center [675, 440] width 11 height 11
click at [670, 440] on input "checkbox" at bounding box center [674, 440] width 9 height 9
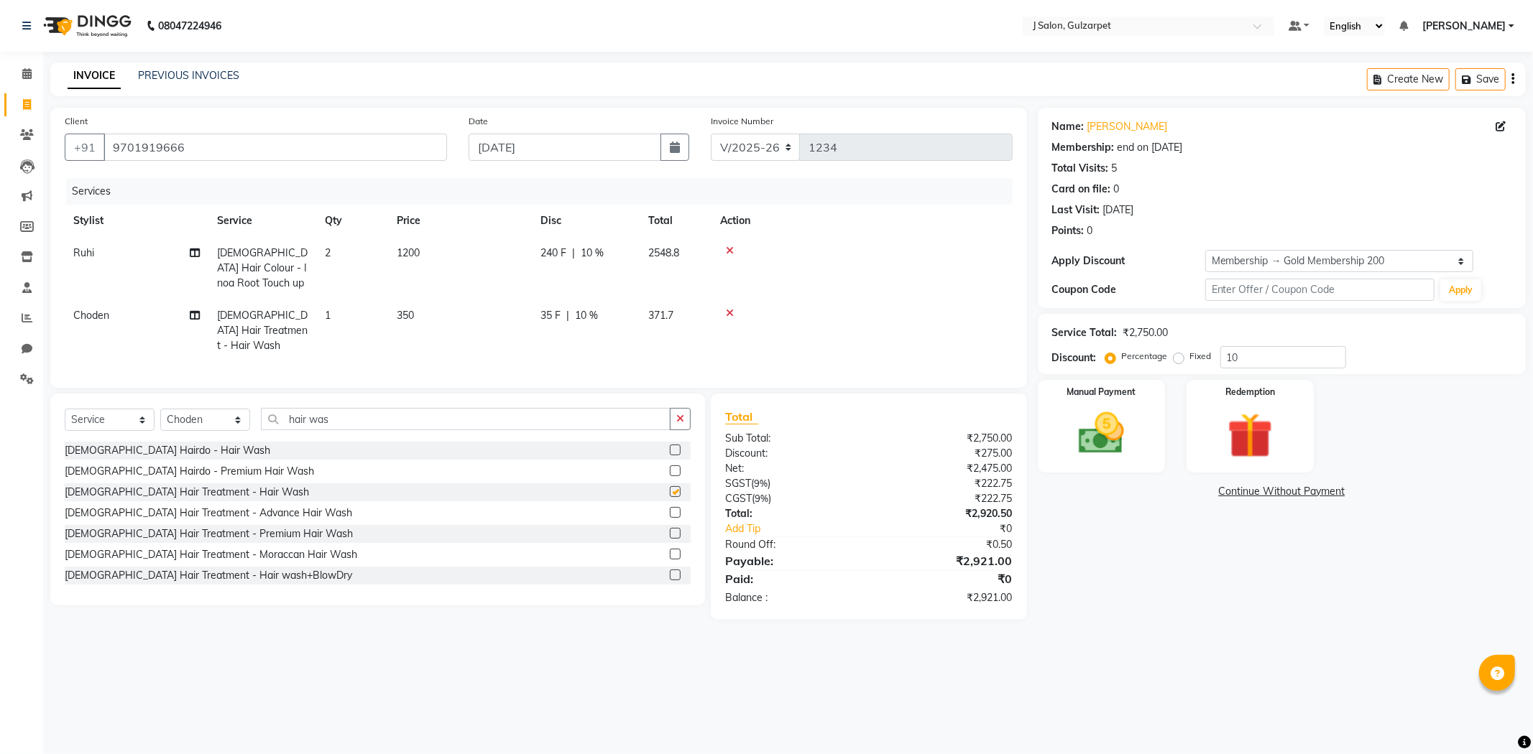
checkbox input "false"
click at [1297, 369] on div "Service Total: ₹2,750.00 Discount: Percentage Fixed 10" at bounding box center [1282, 344] width 488 height 60
click at [1282, 364] on input "10" at bounding box center [1283, 357] width 126 height 22
type input "13.15"
click at [1114, 433] on img at bounding box center [1101, 434] width 77 height 55
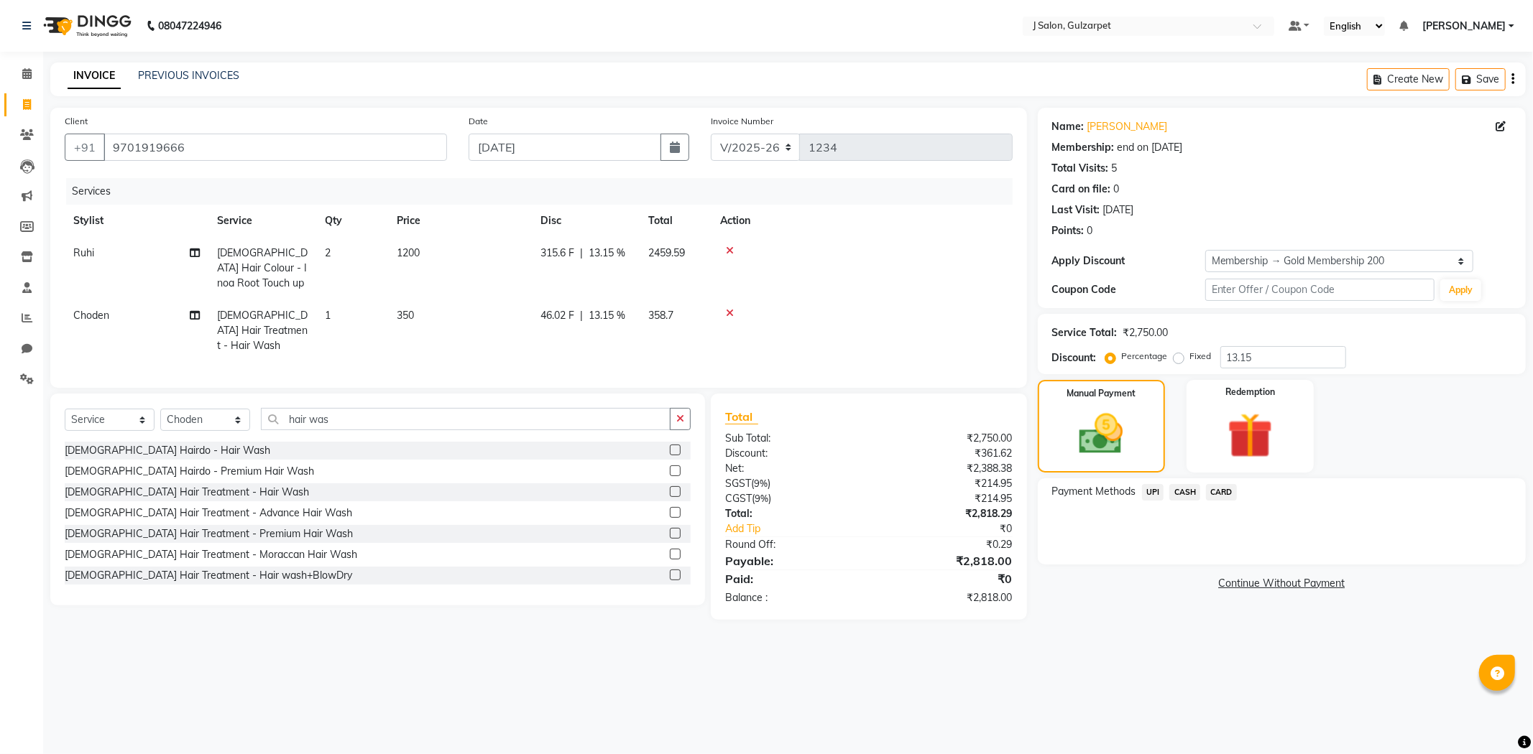
click at [1158, 492] on span "UPI" at bounding box center [1153, 492] width 22 height 17
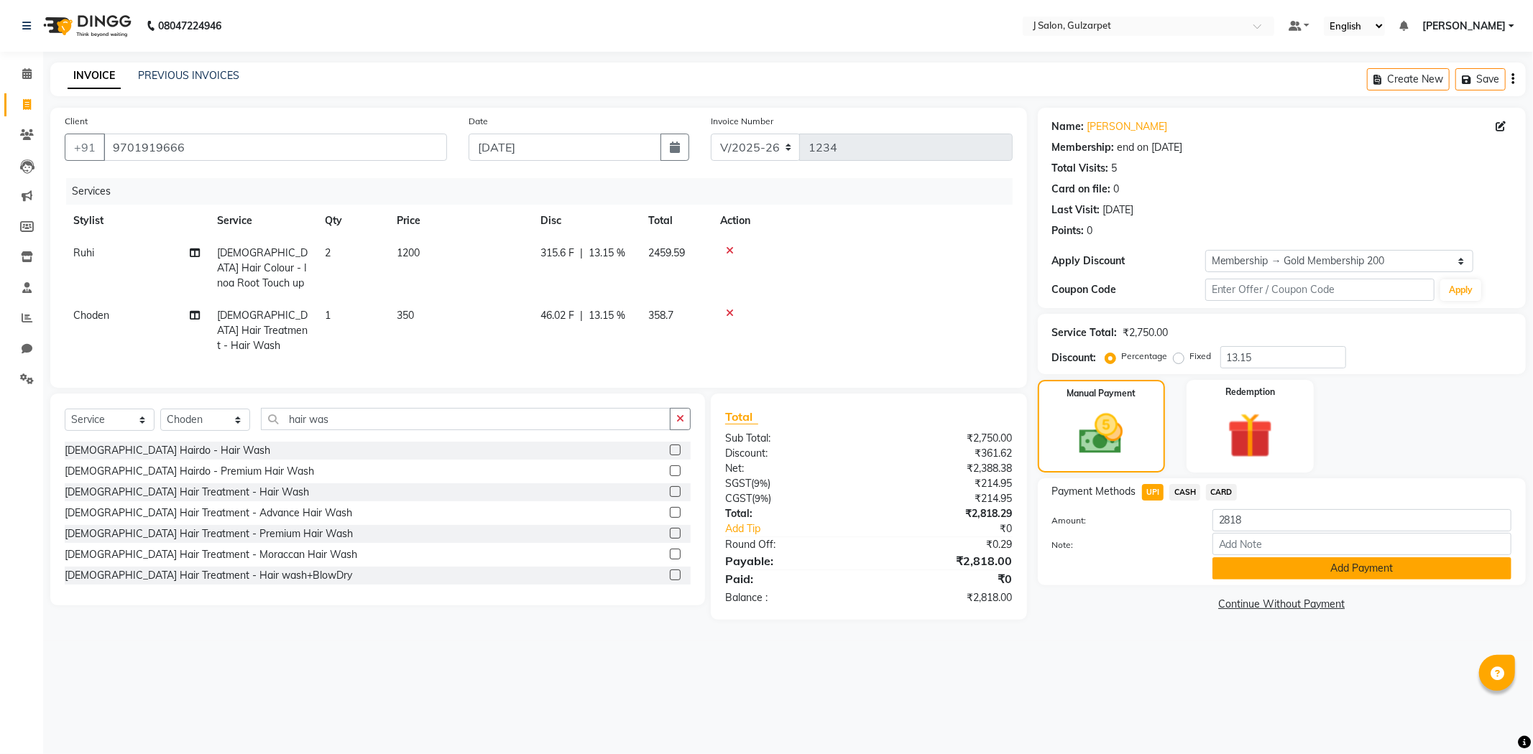
click at [1318, 568] on button "Add Payment" at bounding box center [1361, 569] width 299 height 22
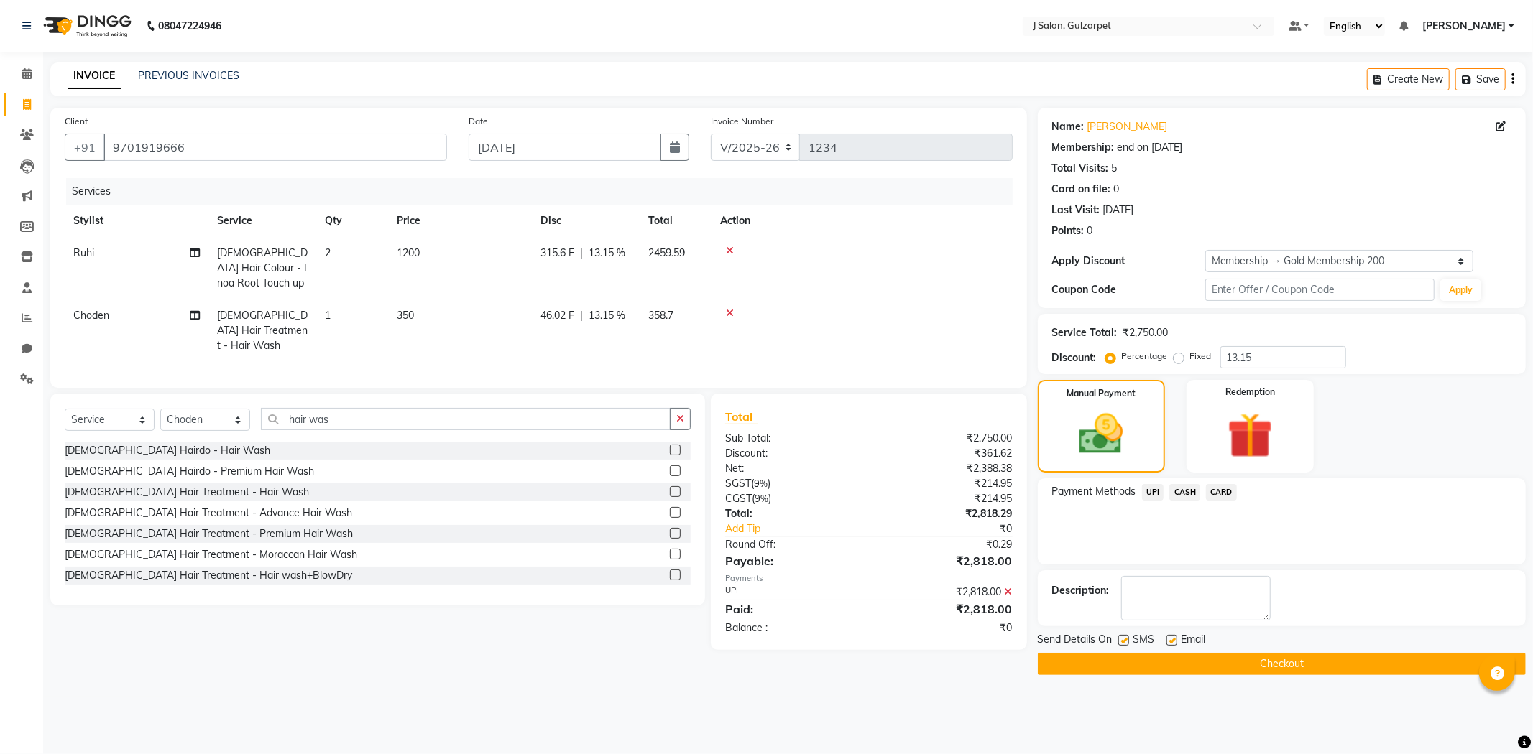
click at [1303, 664] on button "Checkout" at bounding box center [1282, 664] width 488 height 22
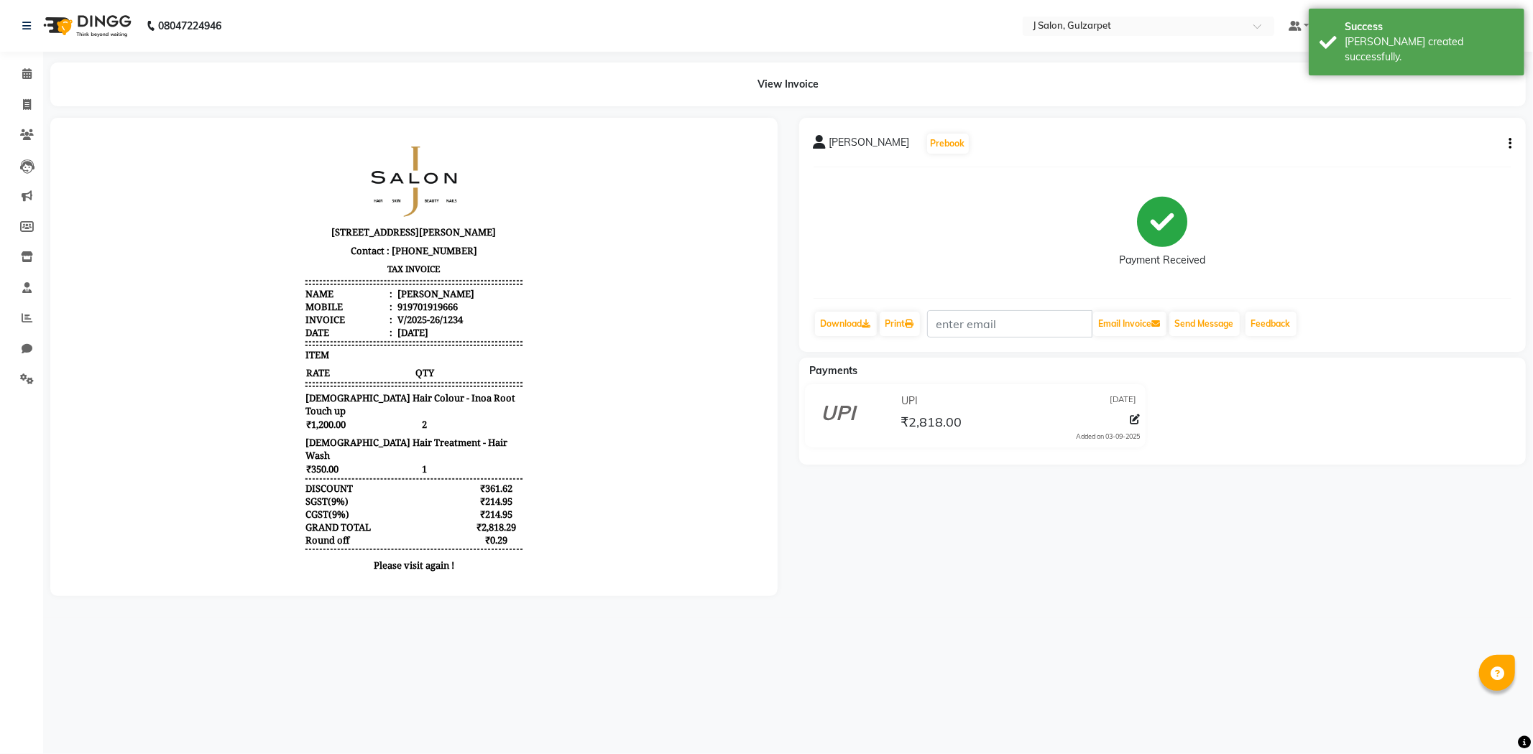
select select "service"
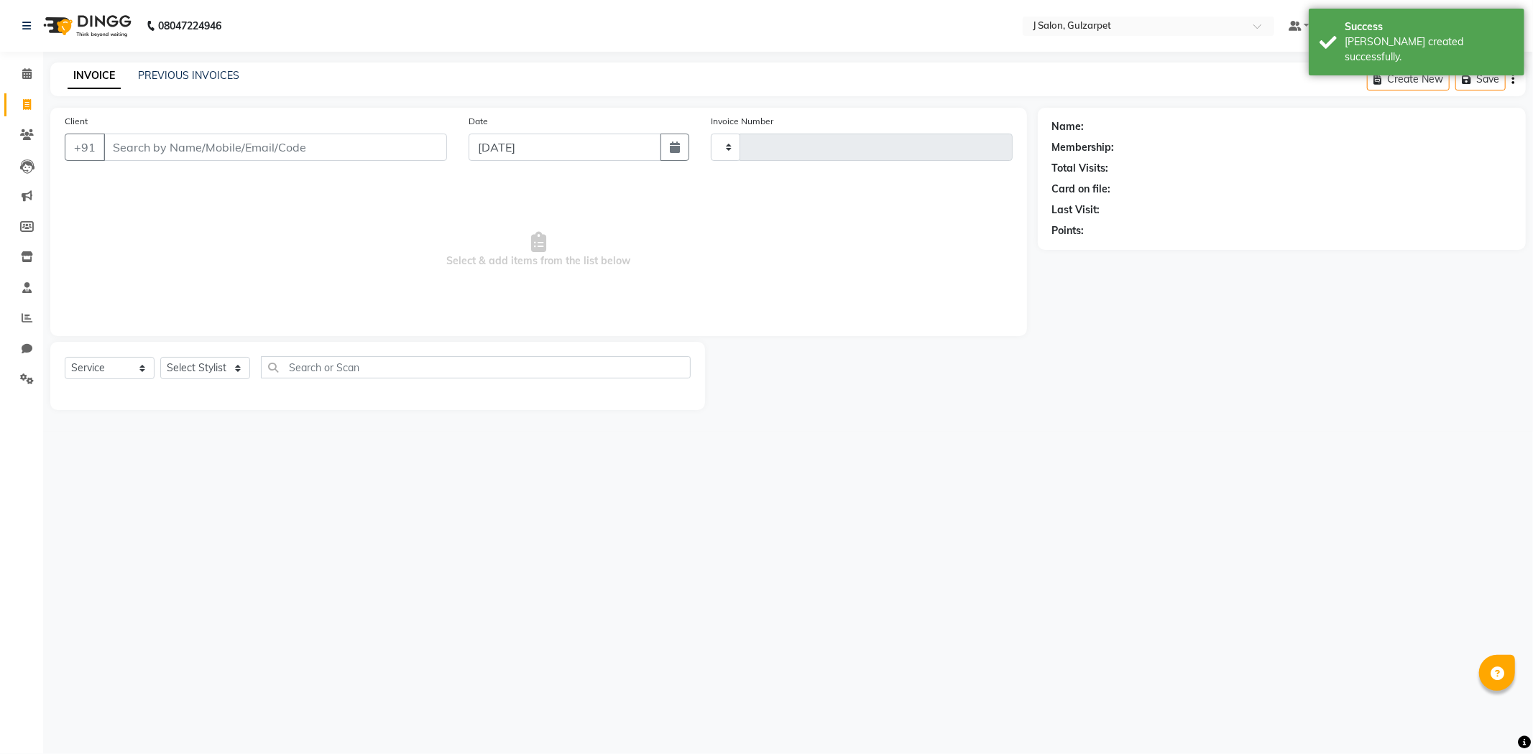
type input "1235"
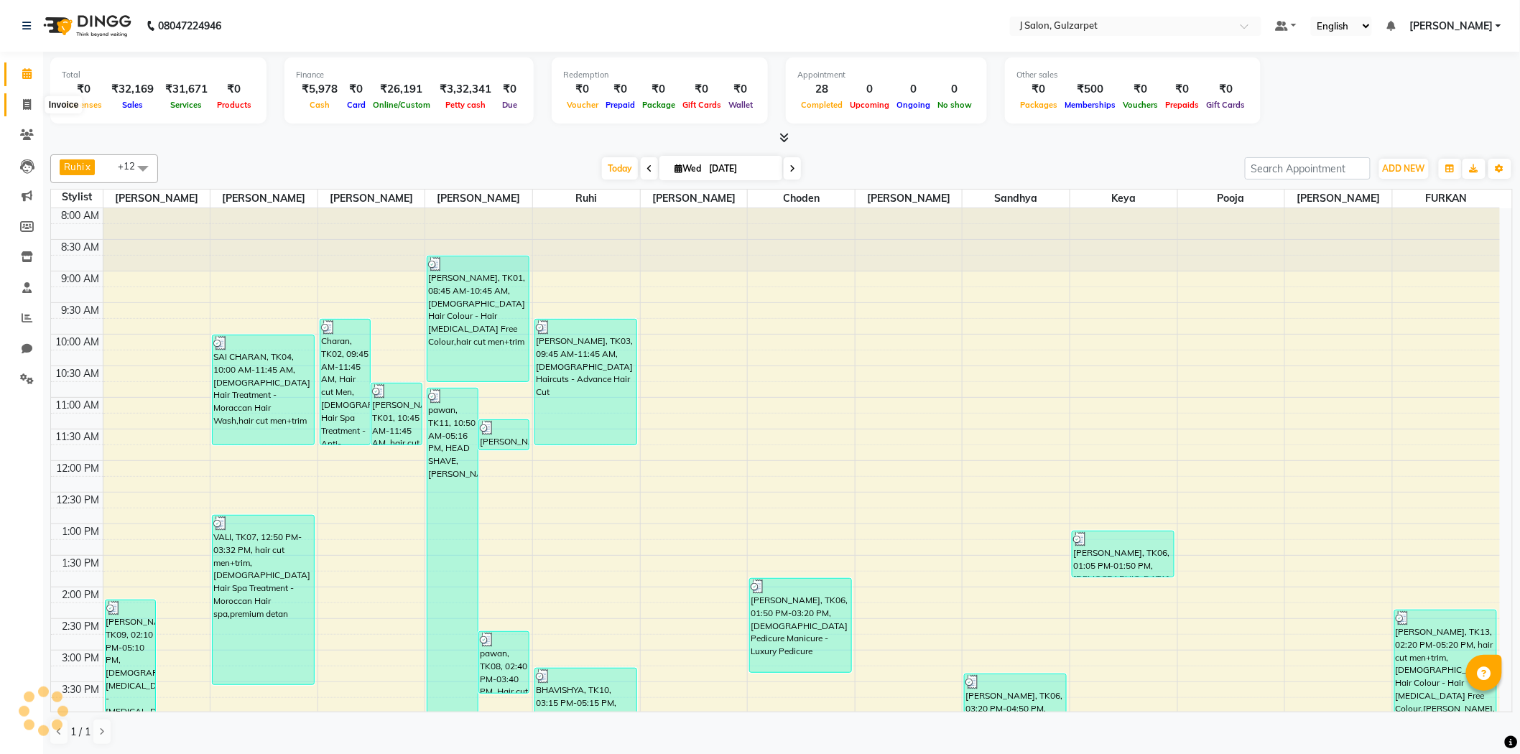
click at [36, 112] on span at bounding box center [26, 105] width 25 height 17
select select "8558"
select select "service"
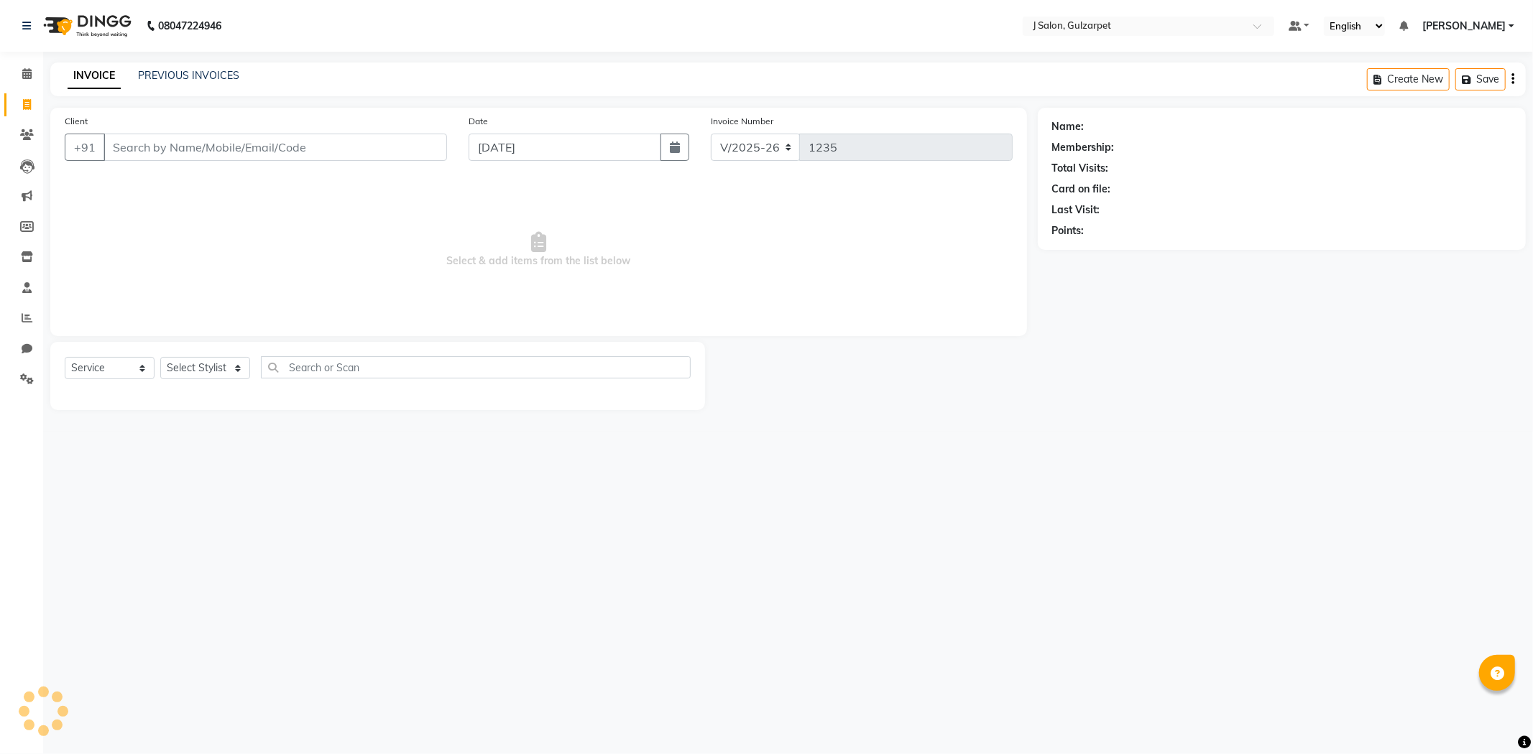
click at [171, 149] on input "Client" at bounding box center [274, 147] width 343 height 27
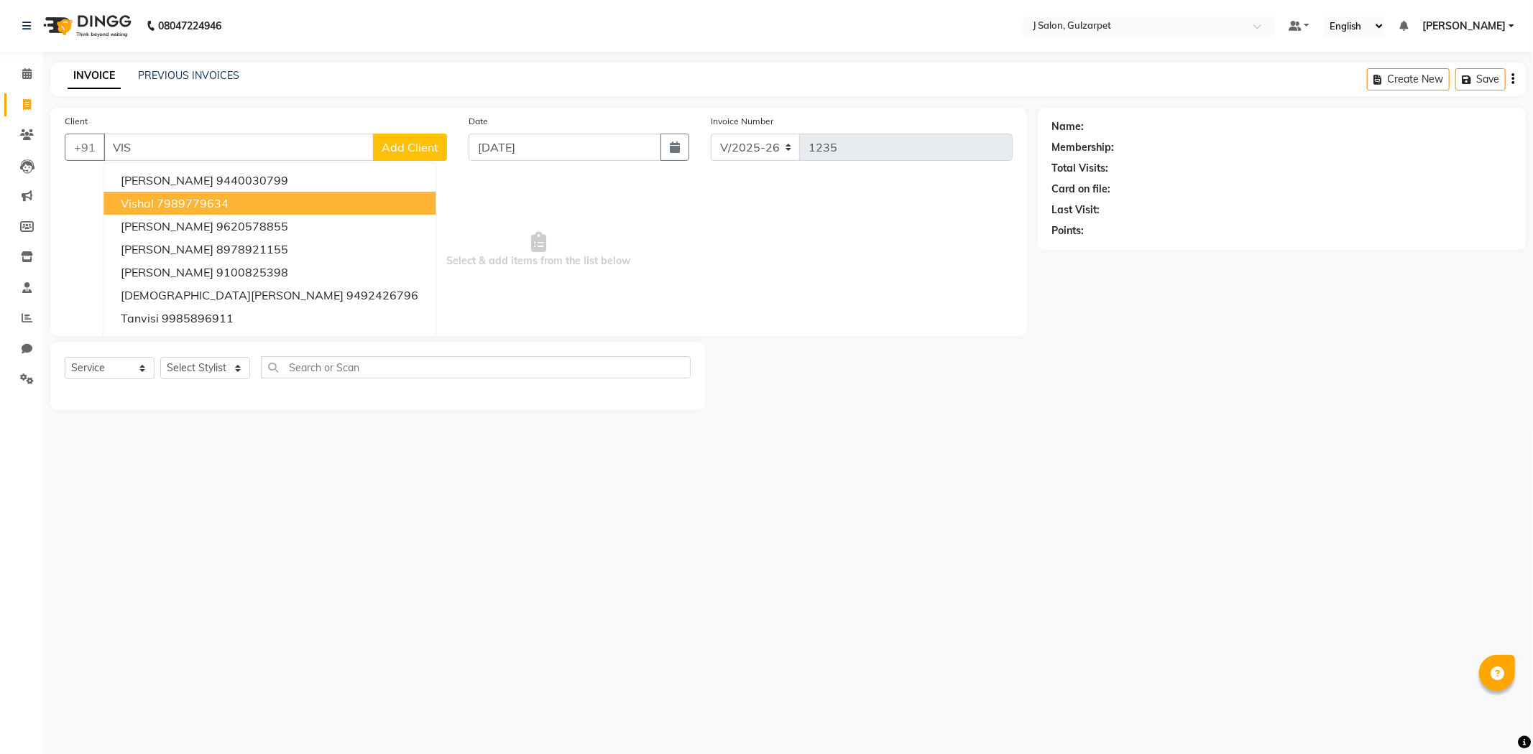
click at [212, 199] on ngb-highlight "7989779634" at bounding box center [193, 203] width 72 height 14
type input "7989779634"
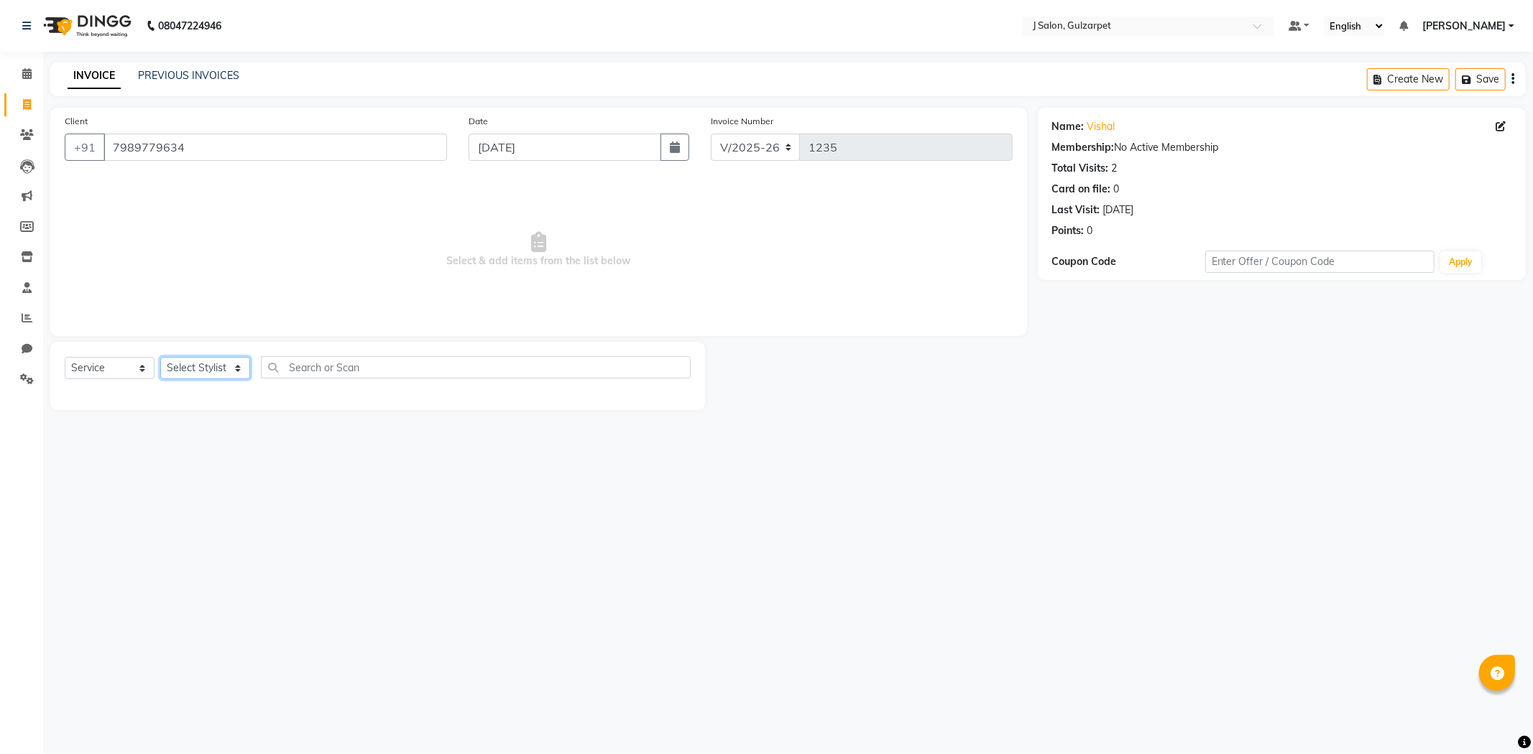
click at [210, 369] on select "Select Stylist Admin [PERSON_NAME] [PERSON_NAME] [PERSON_NAME] [PERSON_NAME] [P…" at bounding box center [205, 368] width 90 height 22
select select "84899"
click at [160, 358] on select "Select Stylist Admin [PERSON_NAME] [PERSON_NAME] [PERSON_NAME] [PERSON_NAME] [P…" at bounding box center [205, 368] width 90 height 22
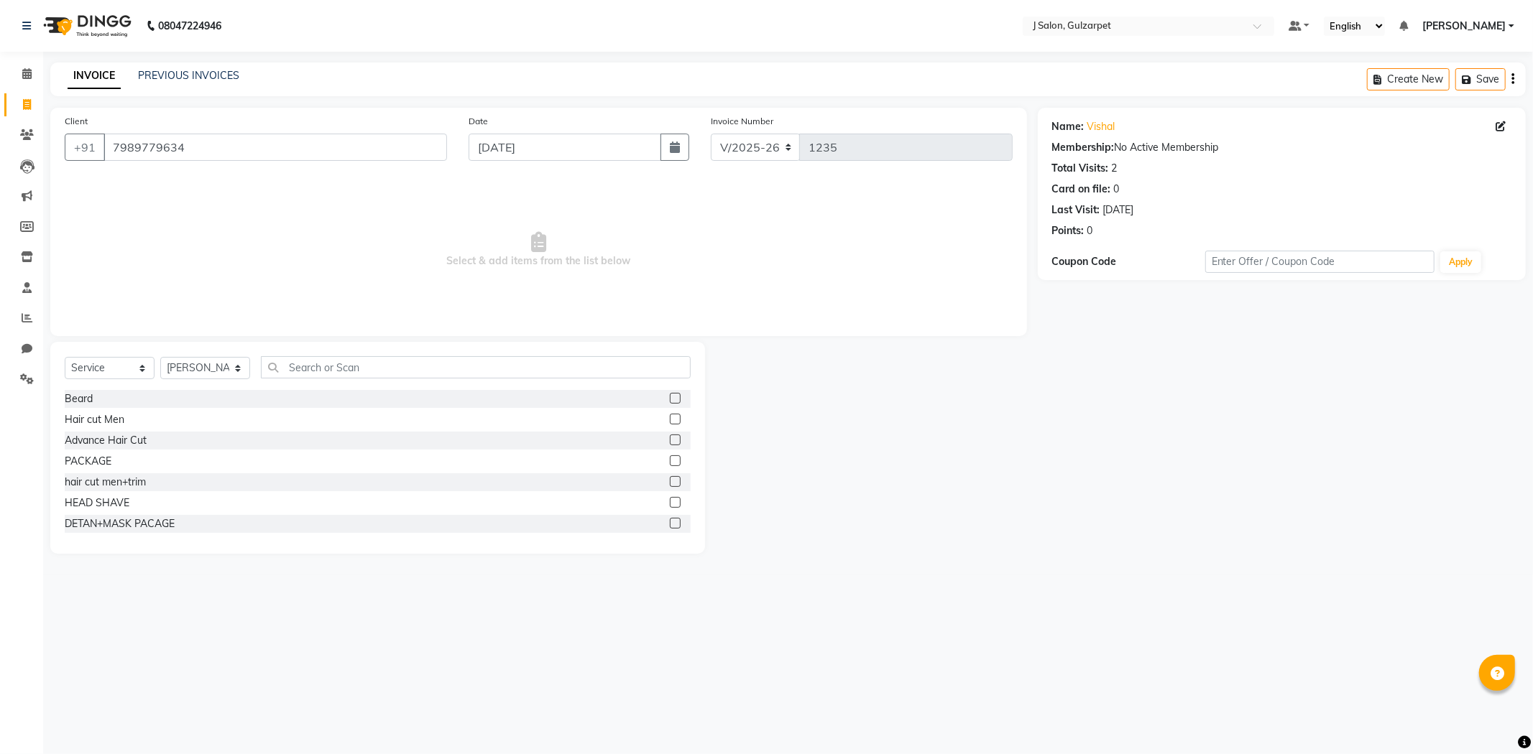
click at [670, 464] on label at bounding box center [675, 461] width 11 height 11
click at [670, 464] on input "checkbox" at bounding box center [674, 461] width 9 height 9
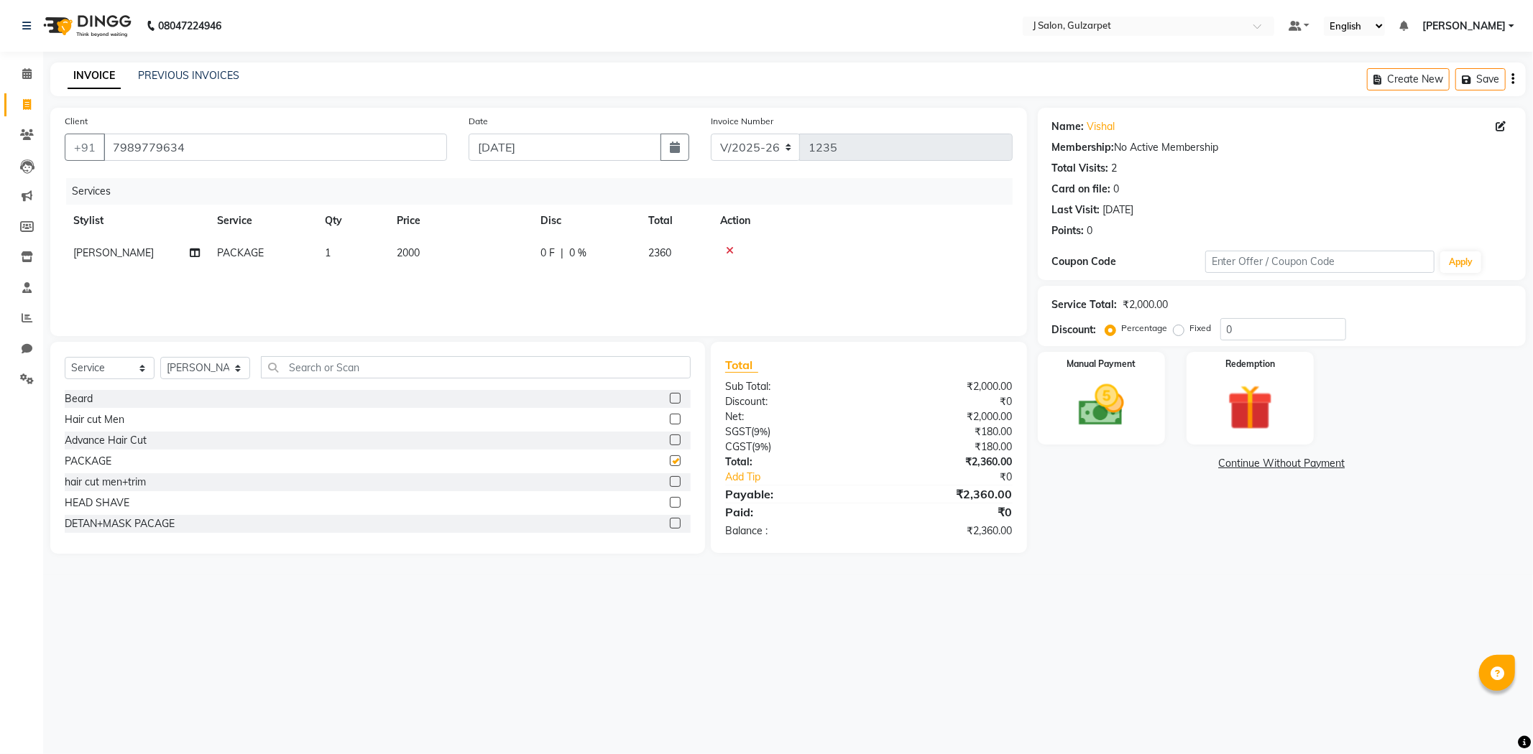
checkbox input "false"
click at [421, 260] on td "2000" at bounding box center [460, 253] width 144 height 32
select select "84899"
click at [513, 253] on input "2000" at bounding box center [527, 257] width 126 height 22
type input "2"
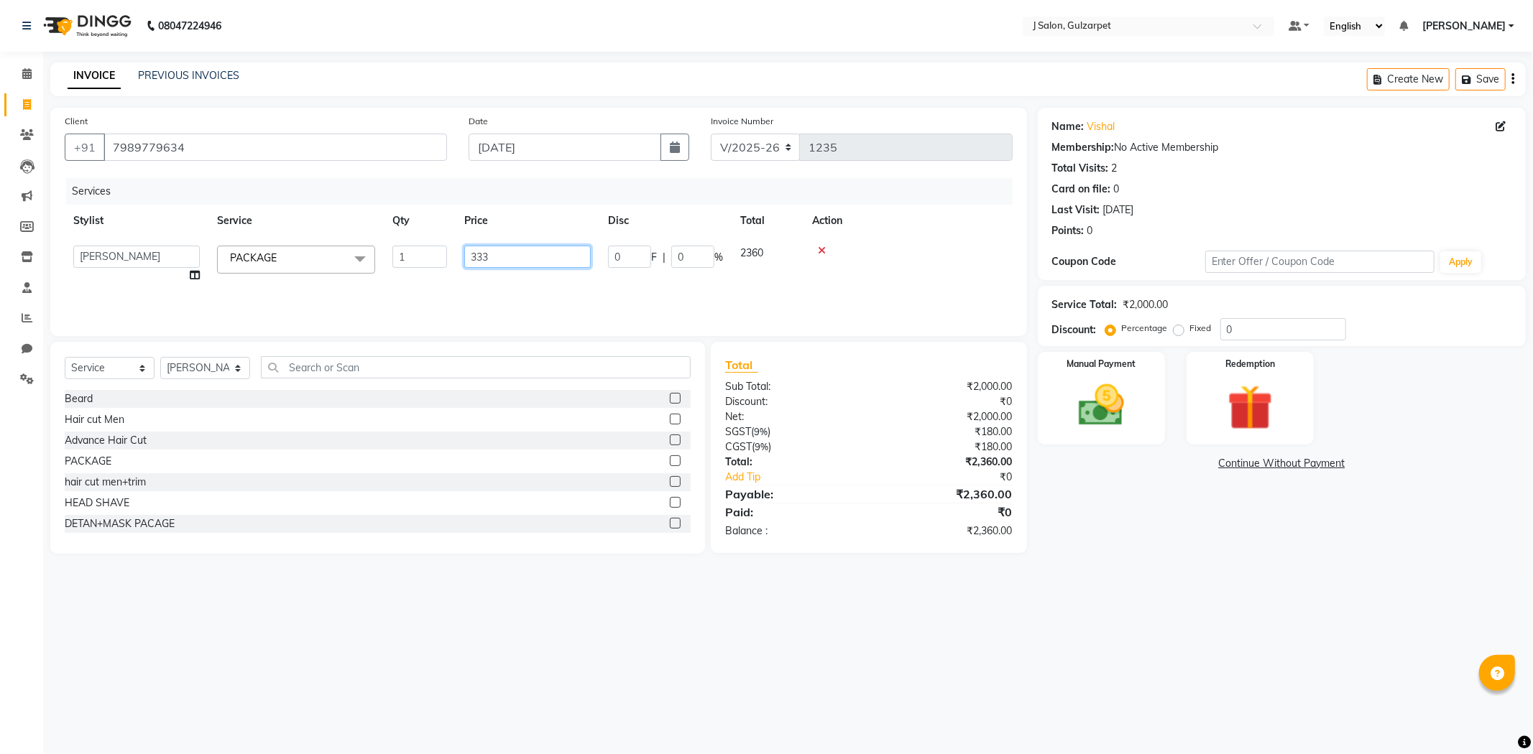
type input "3330"
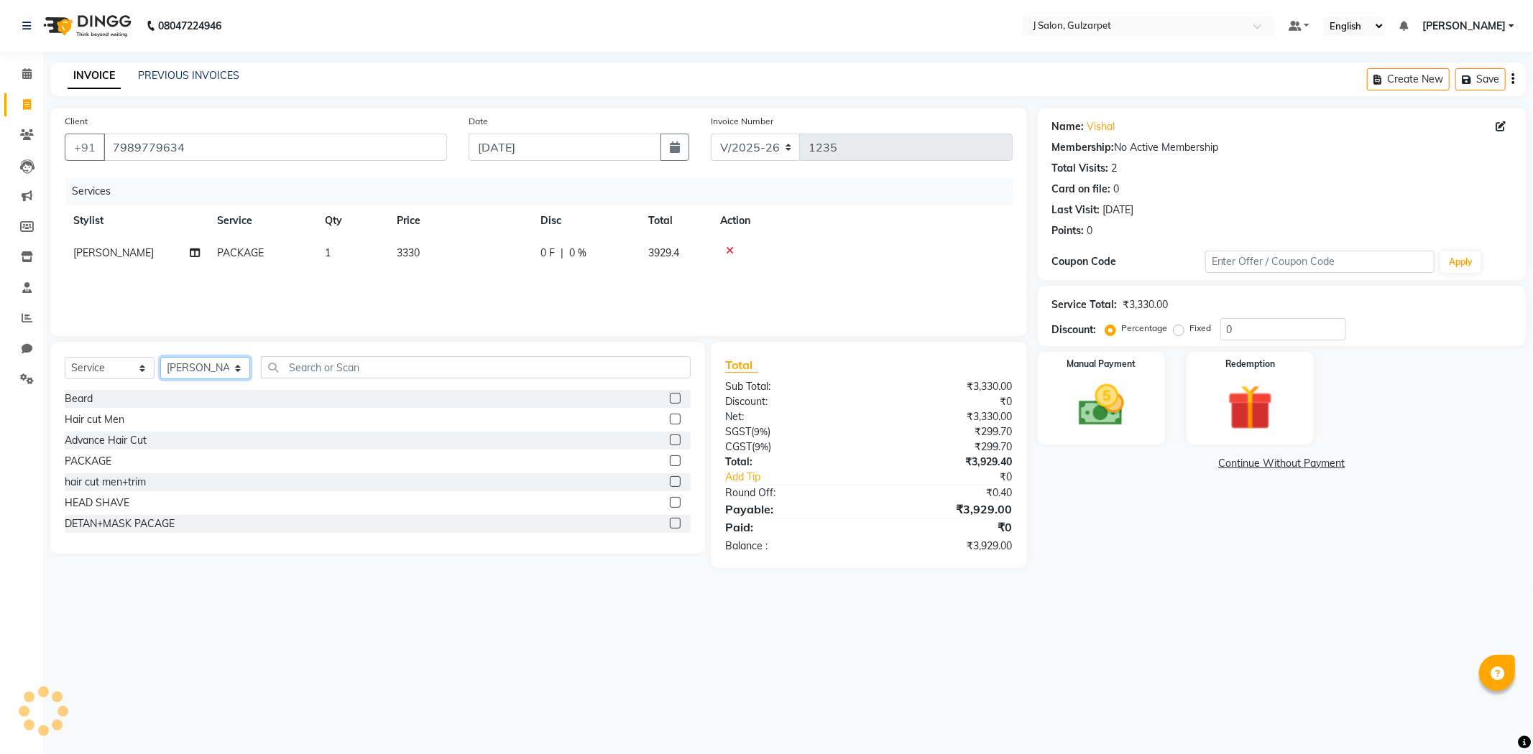
click at [227, 370] on select "Select Stylist Admin [PERSON_NAME] [PERSON_NAME] [PERSON_NAME] [PERSON_NAME] [P…" at bounding box center [205, 368] width 90 height 22
select select "84897"
click at [160, 358] on select "Select Stylist Admin [PERSON_NAME] [PERSON_NAME] [PERSON_NAME] [PERSON_NAME] [P…" at bounding box center [205, 368] width 90 height 22
click at [670, 457] on label at bounding box center [675, 461] width 11 height 11
click at [670, 457] on input "checkbox" at bounding box center [674, 461] width 9 height 9
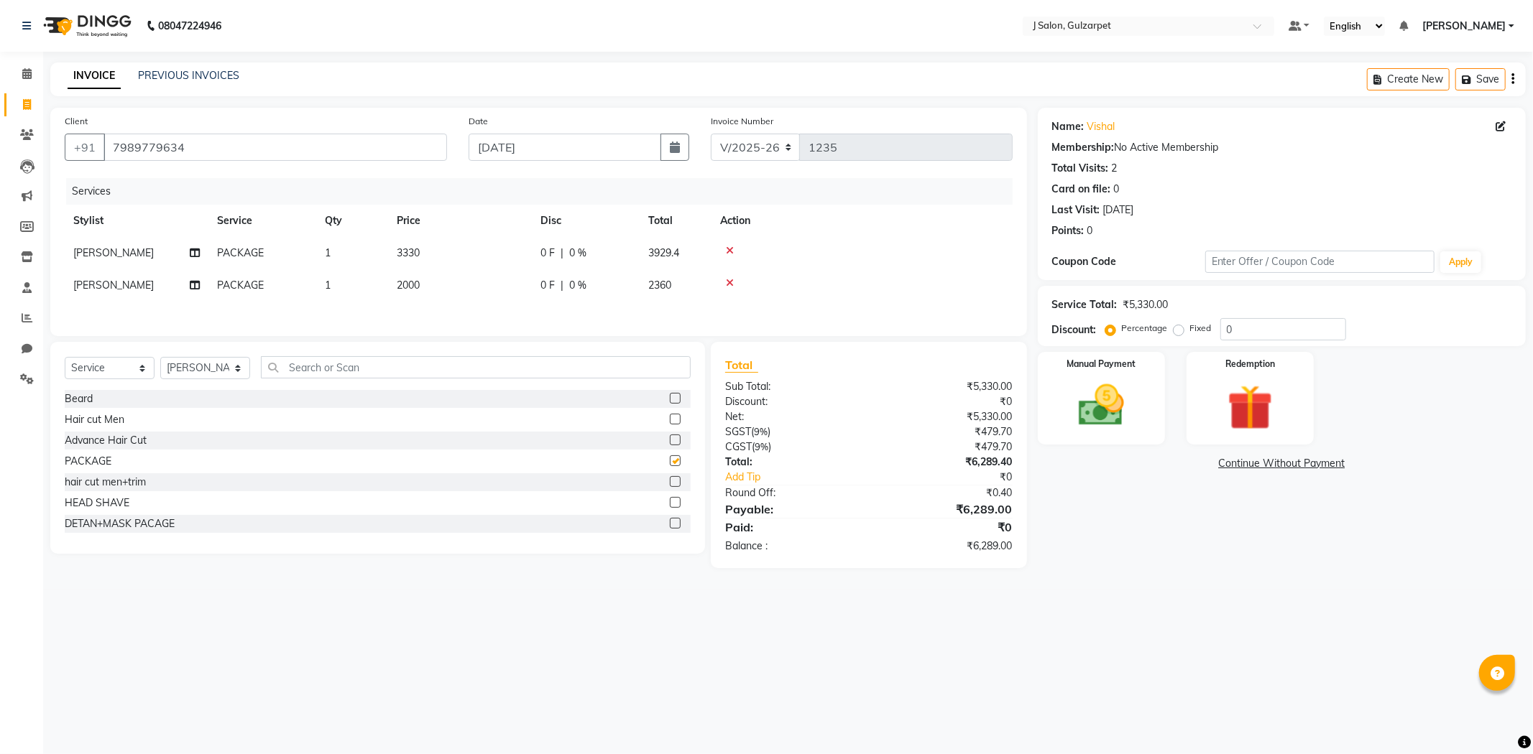
click at [411, 288] on span "2000" at bounding box center [408, 285] width 23 height 13
checkbox input "false"
select select "84897"
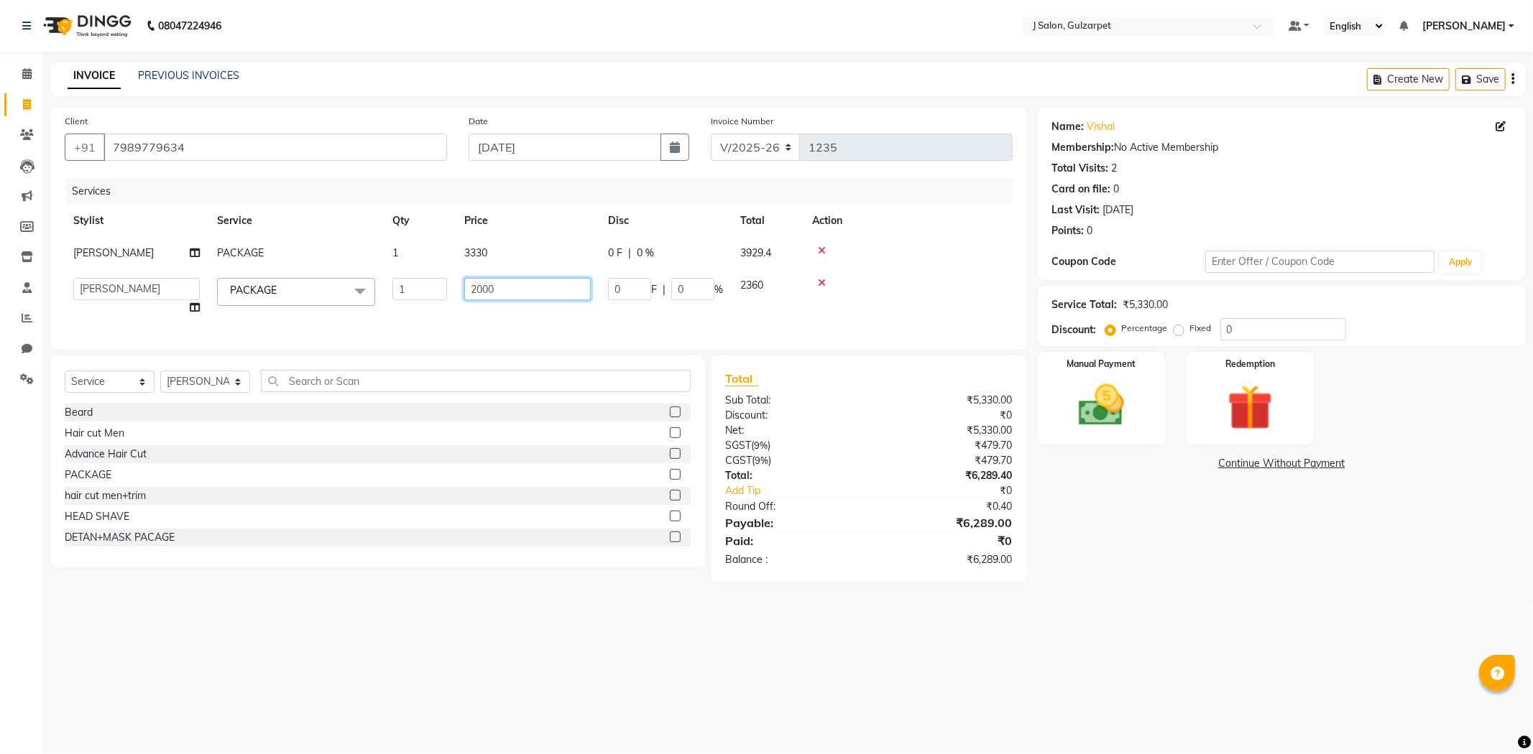
drag, startPoint x: 493, startPoint y: 286, endPoint x: 517, endPoint y: 290, distance: 24.8
click at [494, 286] on input "2000" at bounding box center [527, 289] width 126 height 22
type input "2"
type input "1750"
click at [1280, 312] on div "Service Total: ₹5,330.00" at bounding box center [1281, 304] width 459 height 15
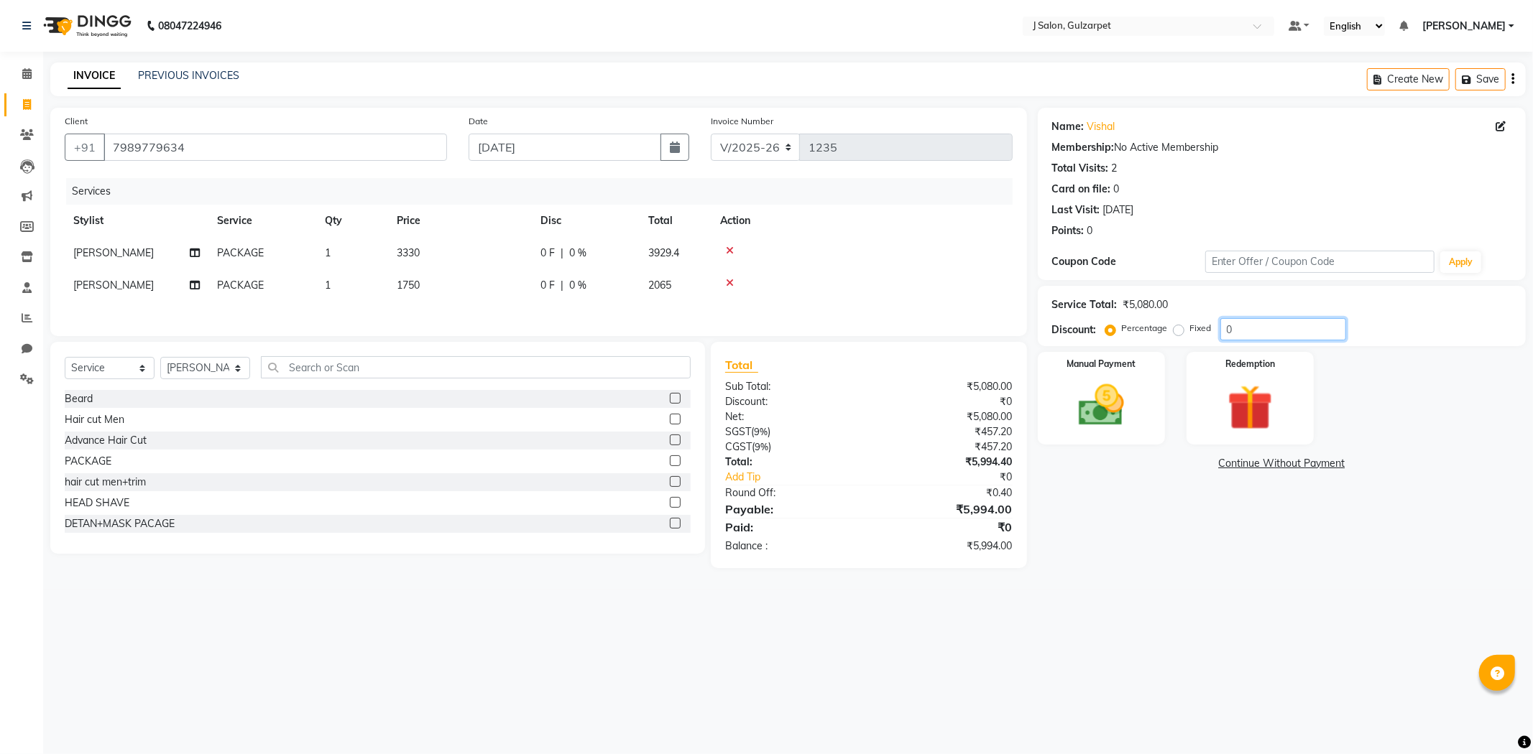
click at [1270, 325] on input "0" at bounding box center [1283, 329] width 126 height 22
type input "10"
click at [1109, 392] on img at bounding box center [1101, 406] width 77 height 55
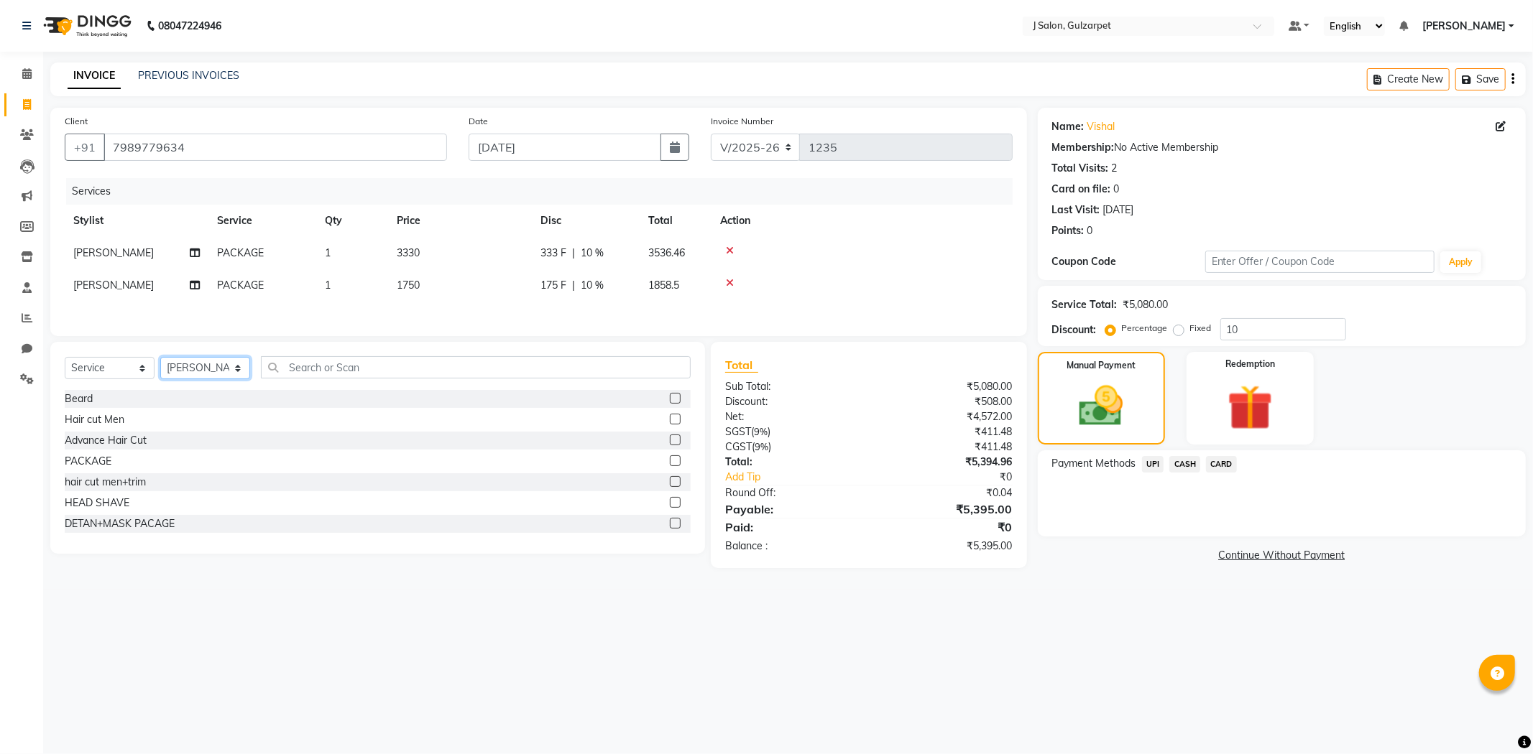
click at [216, 377] on select "Select Stylist Admin [PERSON_NAME] [PERSON_NAME] [PERSON_NAME] [PERSON_NAME] [P…" at bounding box center [205, 368] width 90 height 22
select select "84894"
click at [160, 361] on select "Select Stylist Admin [PERSON_NAME] [PERSON_NAME] [PERSON_NAME] [PERSON_NAME] [P…" at bounding box center [205, 368] width 90 height 22
click at [670, 484] on label at bounding box center [675, 481] width 11 height 11
click at [670, 484] on input "checkbox" at bounding box center [674, 482] width 9 height 9
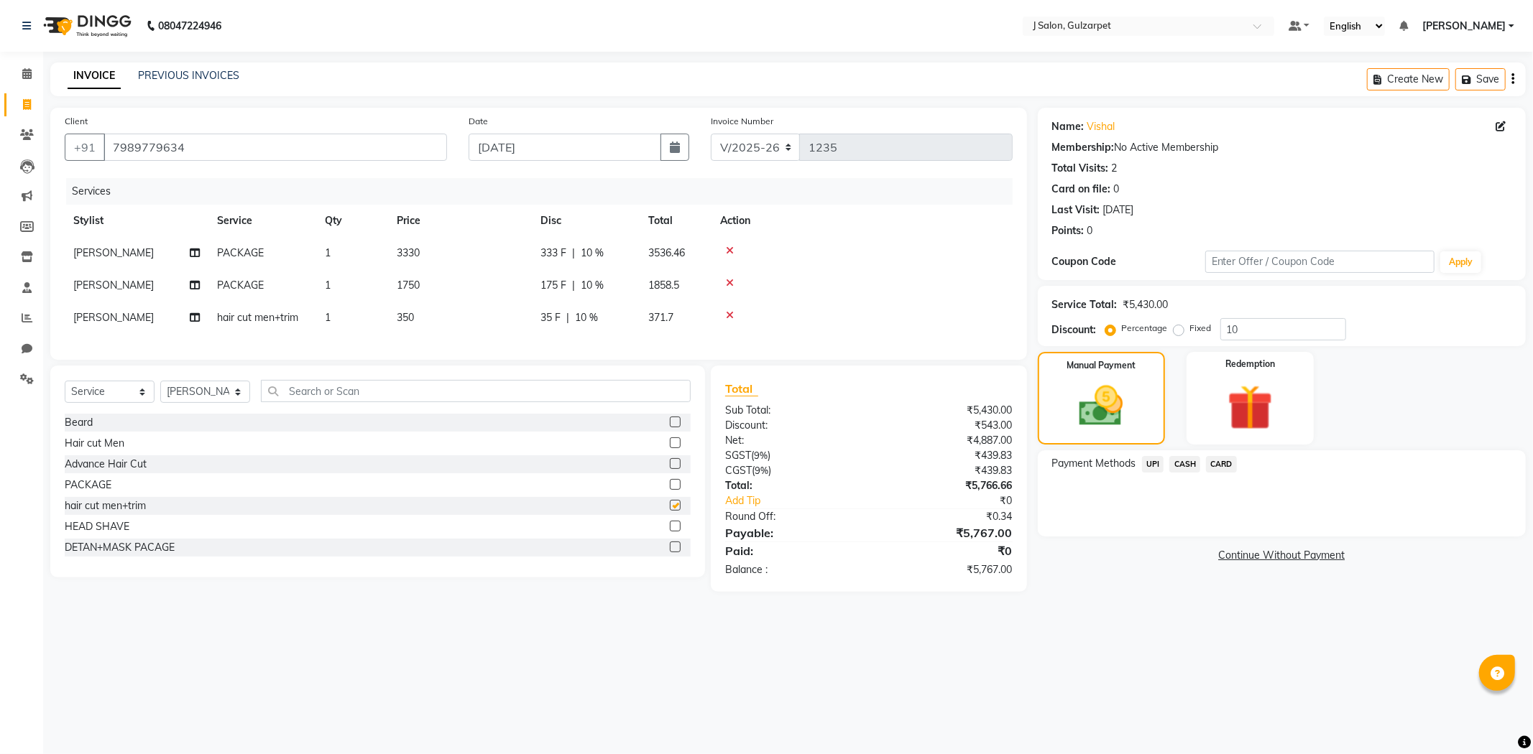
checkbox input "false"
click at [592, 310] on span "10 %" at bounding box center [586, 317] width 23 height 15
select select "84894"
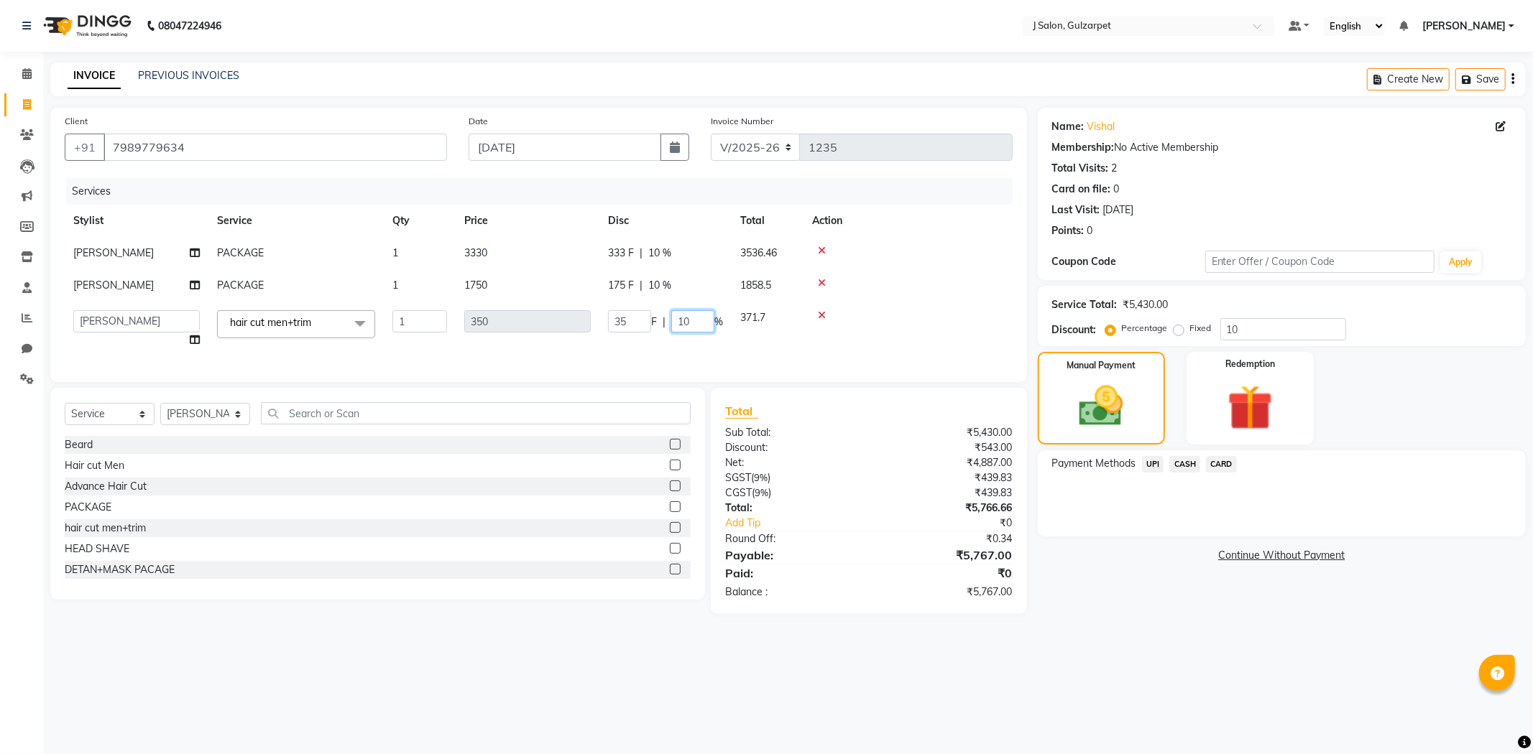
click at [690, 318] on input "10" at bounding box center [692, 321] width 43 height 22
type input "15"
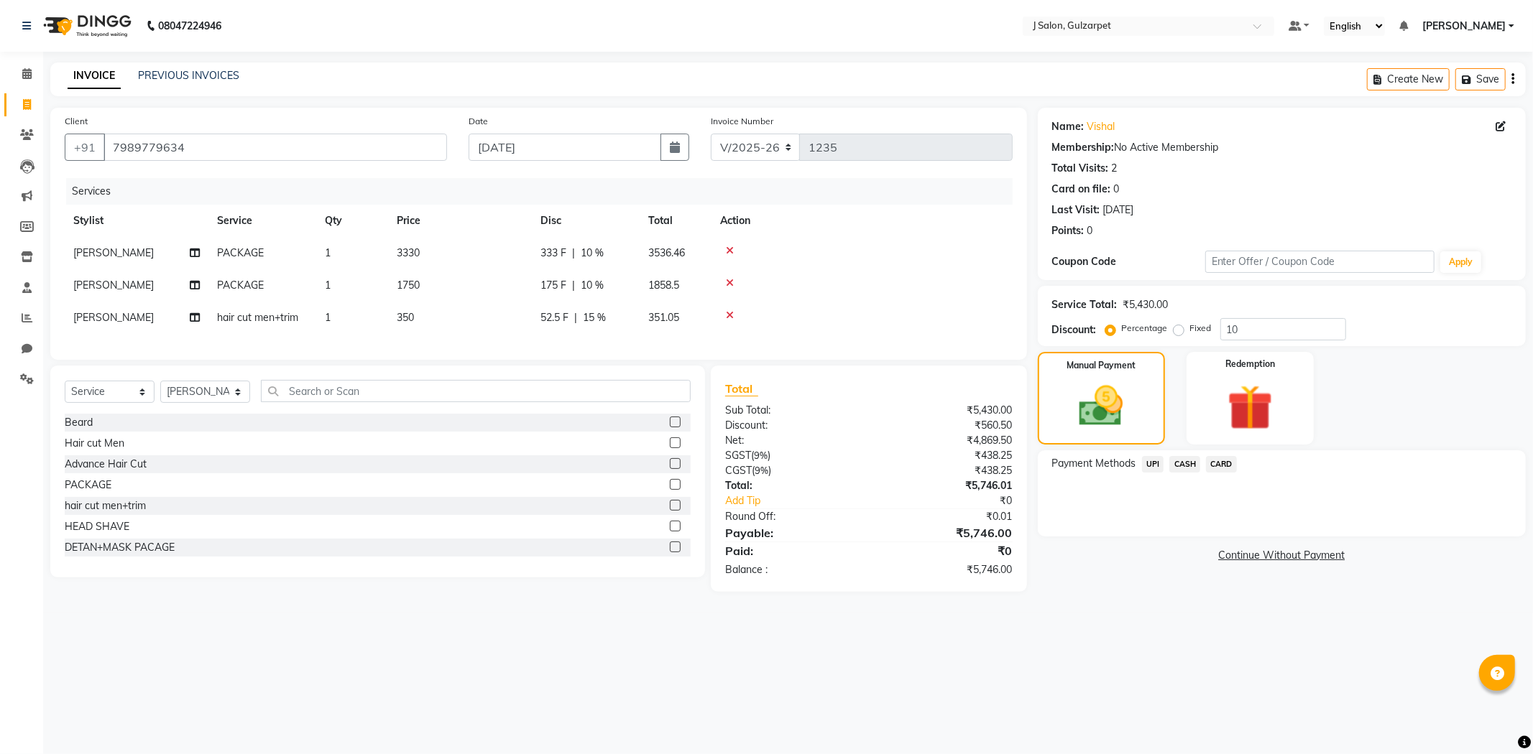
drag, startPoint x: 1187, startPoint y: 458, endPoint x: 1288, endPoint y: 476, distance: 102.2
click at [1188, 458] on span "CASH" at bounding box center [1184, 464] width 31 height 17
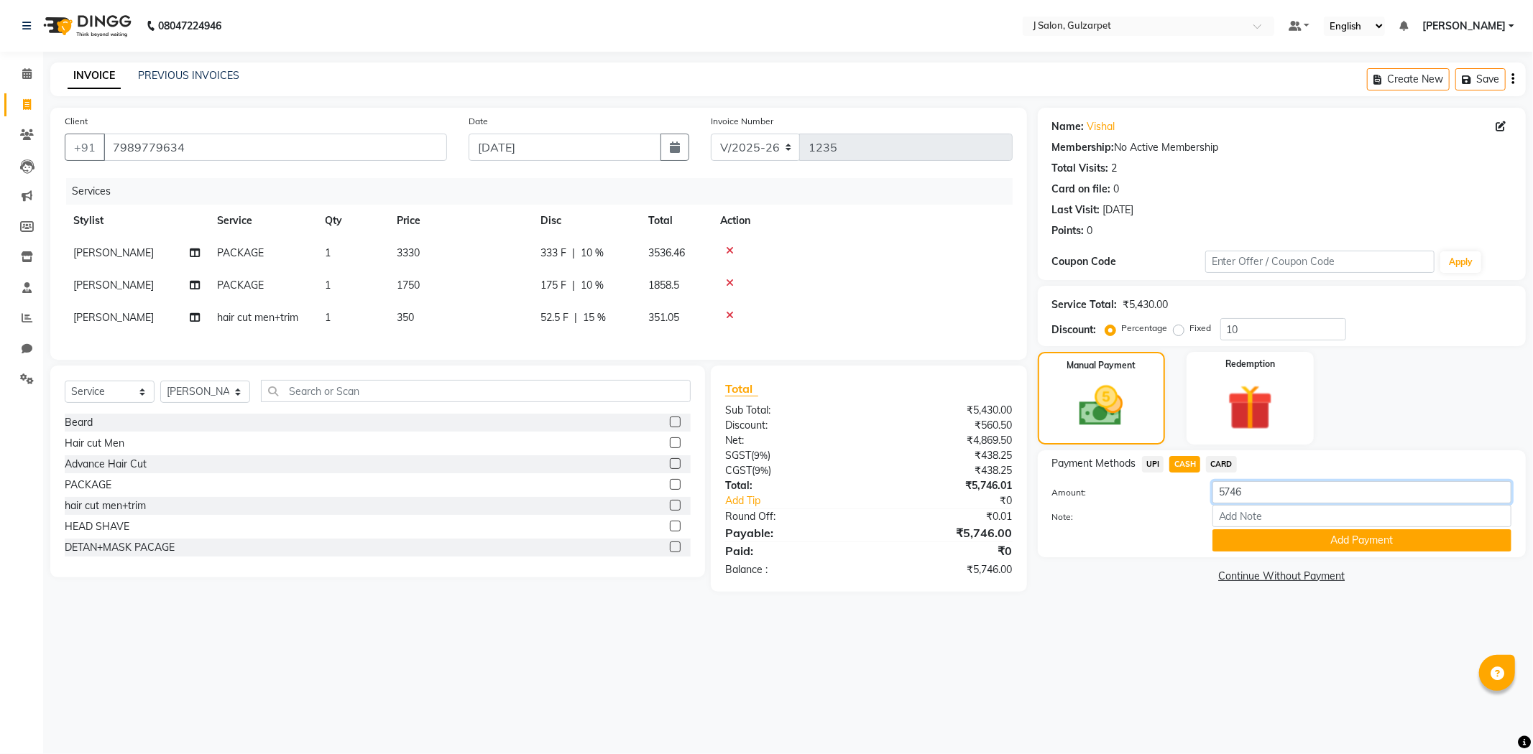
click at [1322, 494] on input "5746" at bounding box center [1361, 492] width 299 height 22
type input "5"
type input "350"
click at [1366, 535] on button "Add Payment" at bounding box center [1361, 541] width 299 height 22
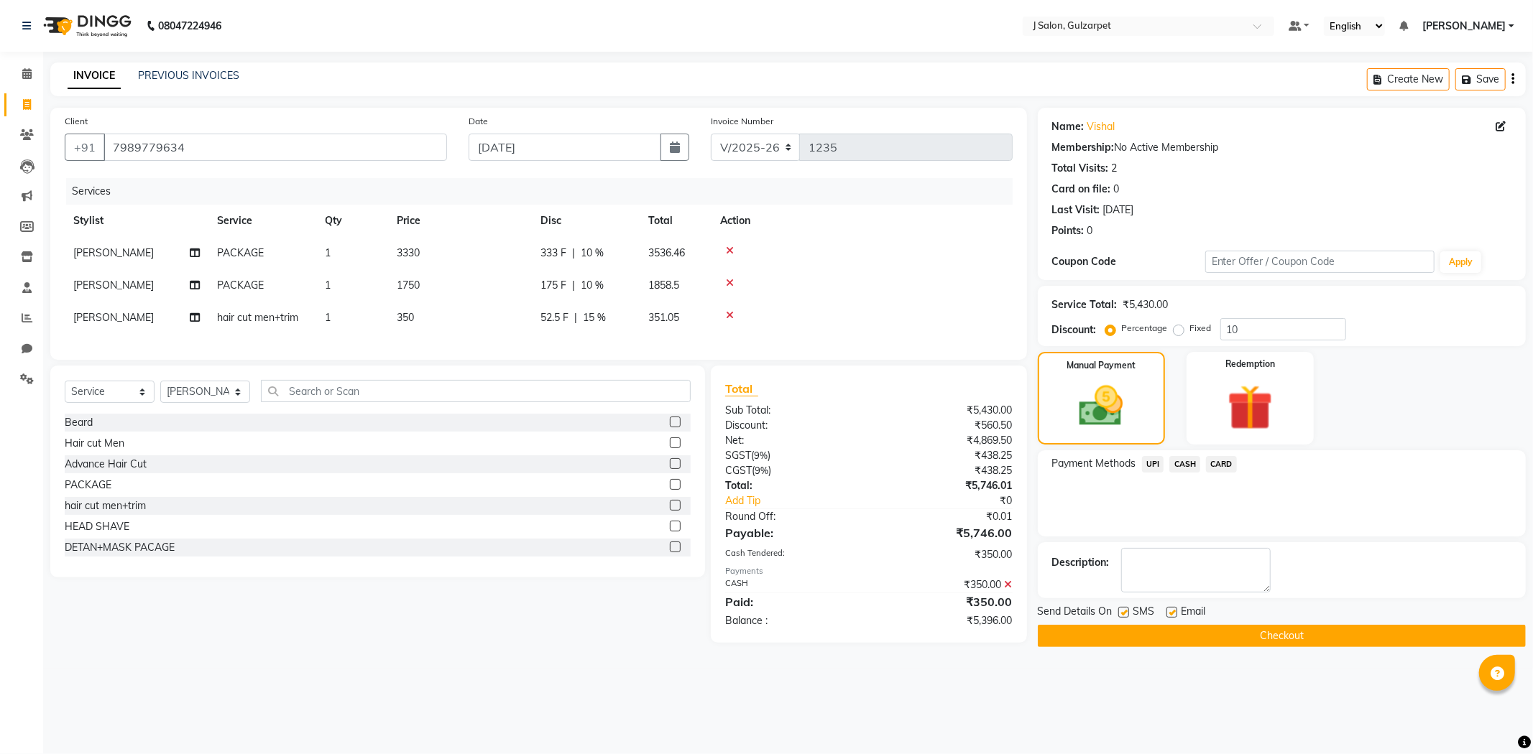
click at [1147, 462] on span "UPI" at bounding box center [1153, 464] width 22 height 17
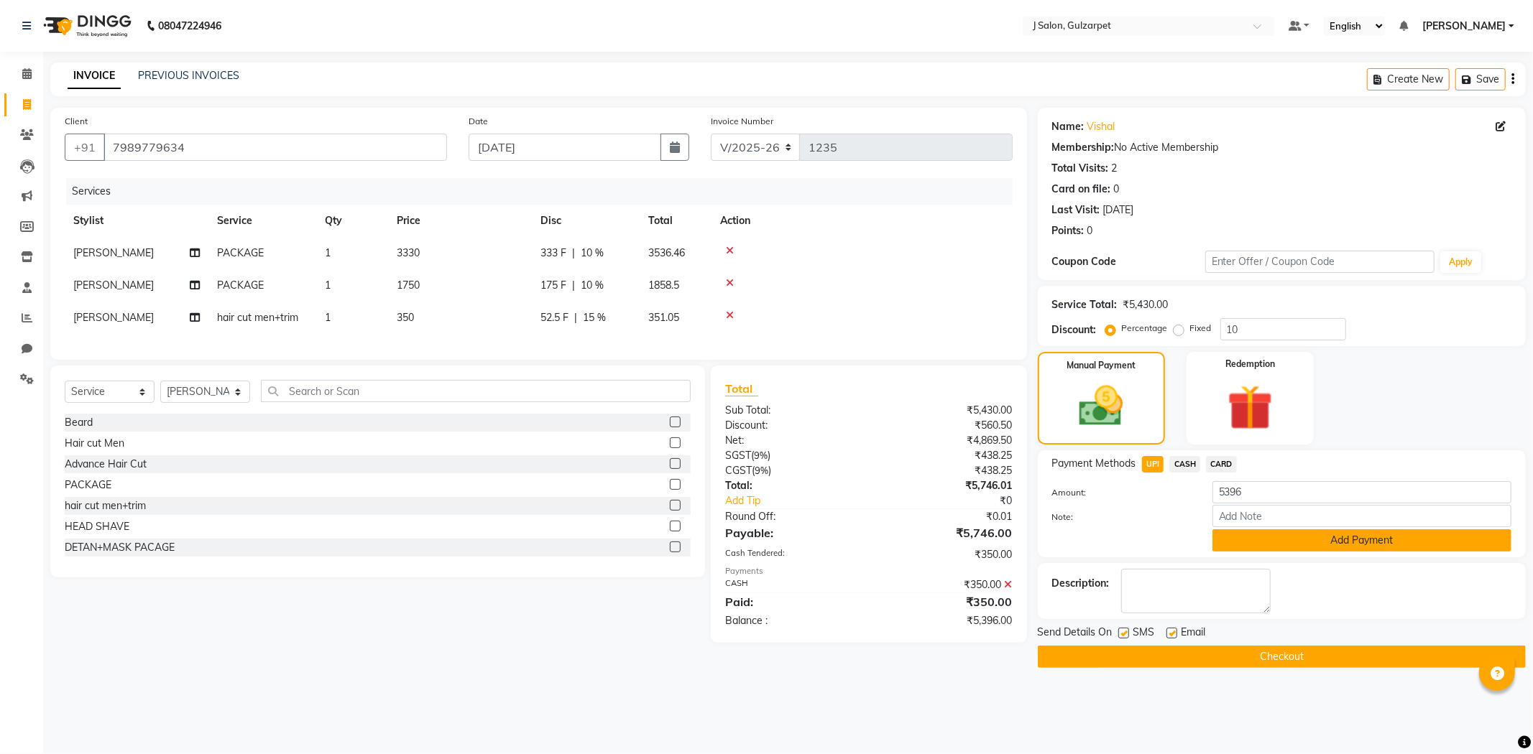
click at [1260, 532] on button "Add Payment" at bounding box center [1361, 541] width 299 height 22
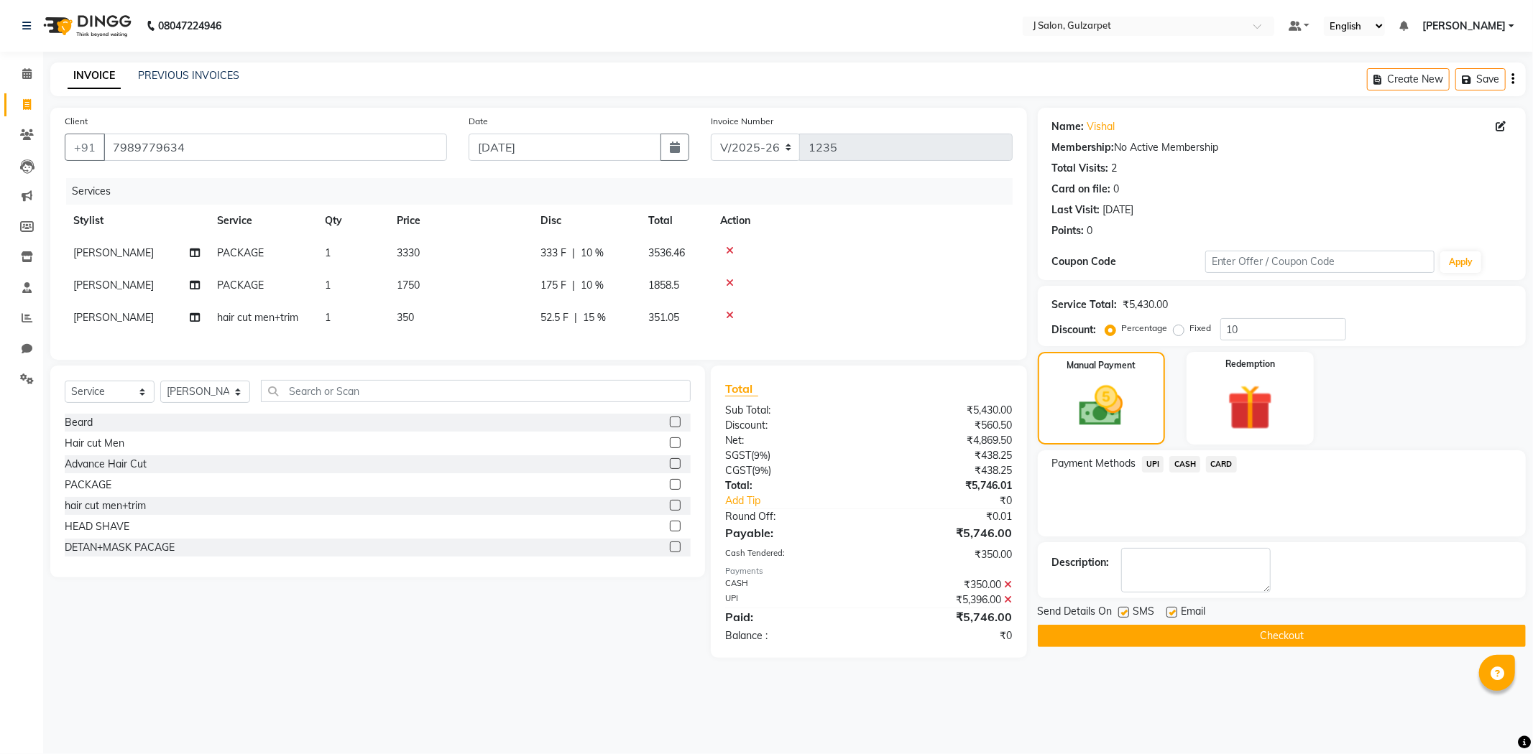
click at [1293, 647] on button "Checkout" at bounding box center [1282, 636] width 488 height 22
